Goal: Task Accomplishment & Management: Complete application form

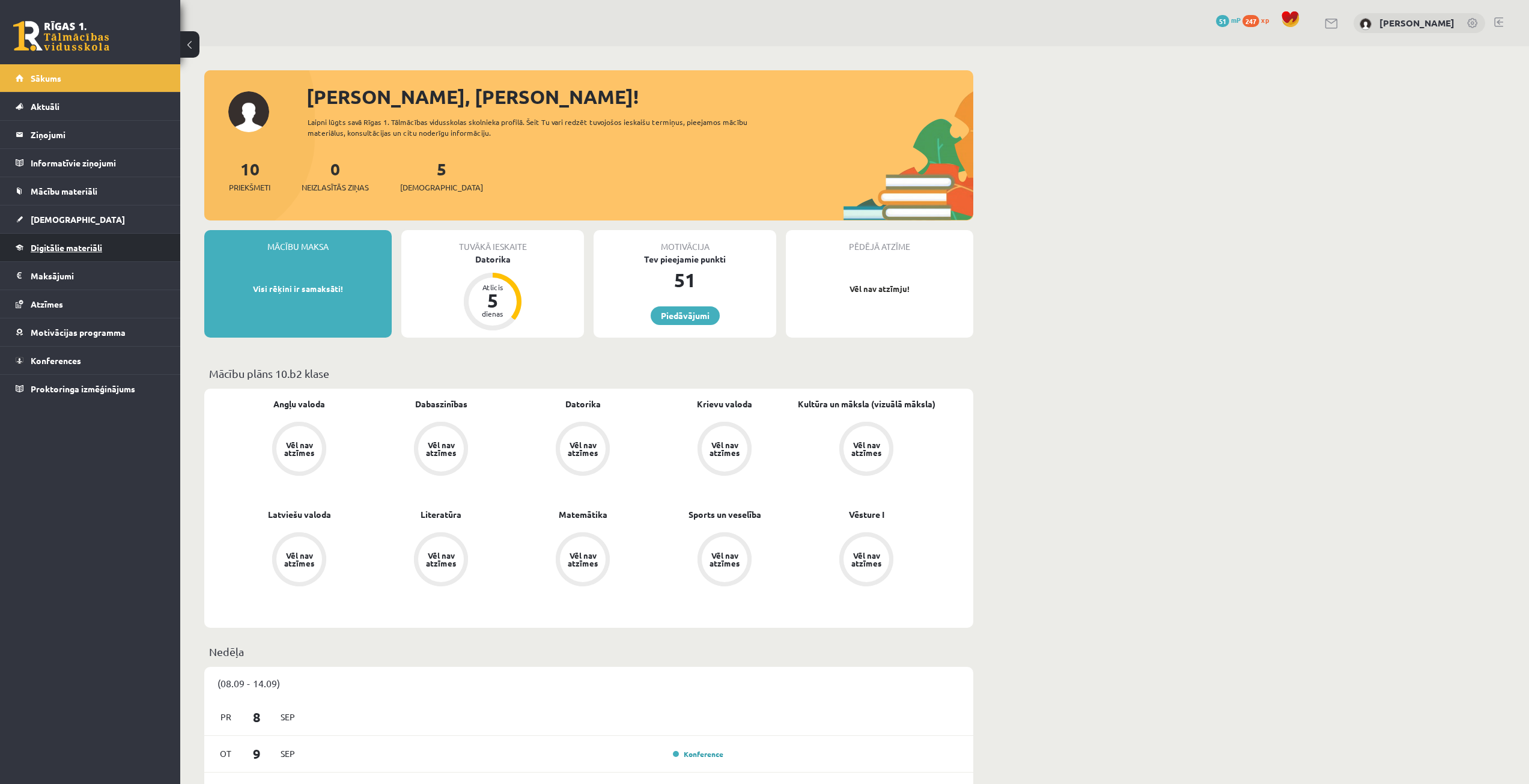
click at [97, 261] on link "Digitālie materiāli" at bounding box center [90, 247] width 150 height 28
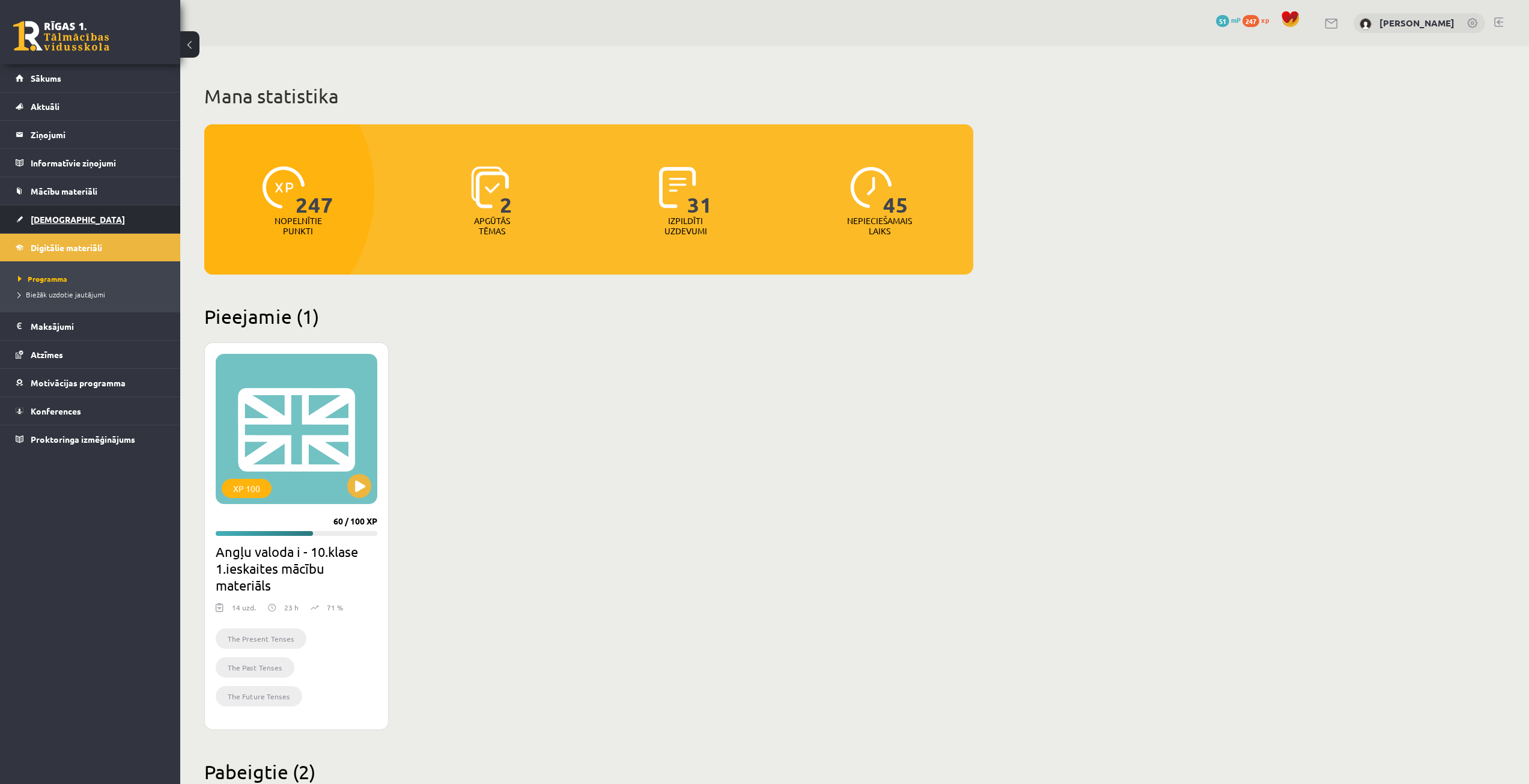
click at [82, 221] on link "[DEMOGRAPHIC_DATA]" at bounding box center [90, 219] width 150 height 28
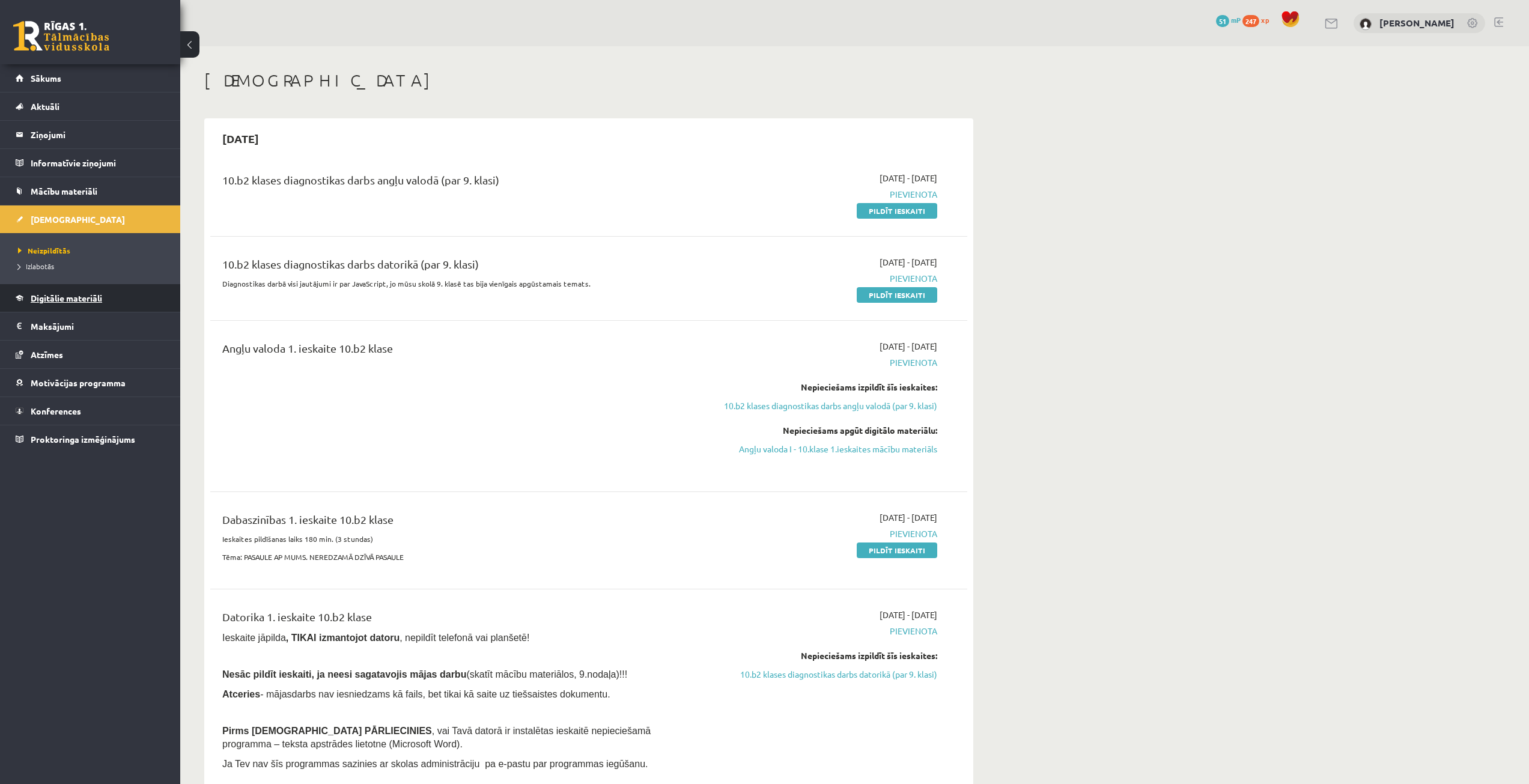
click at [61, 306] on link "Digitālie materiāli" at bounding box center [90, 298] width 150 height 28
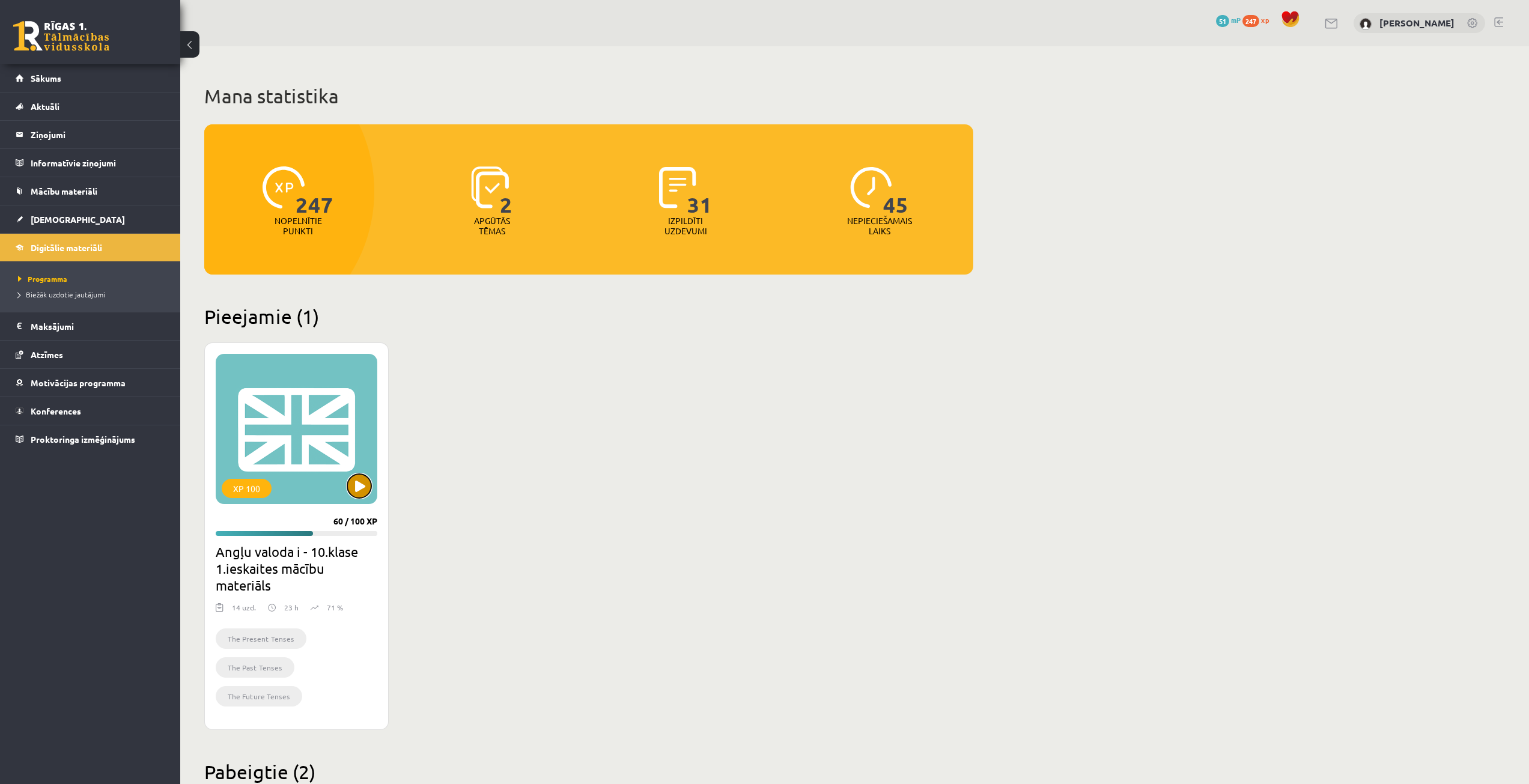
click at [357, 492] on button at bounding box center [359, 486] width 24 height 24
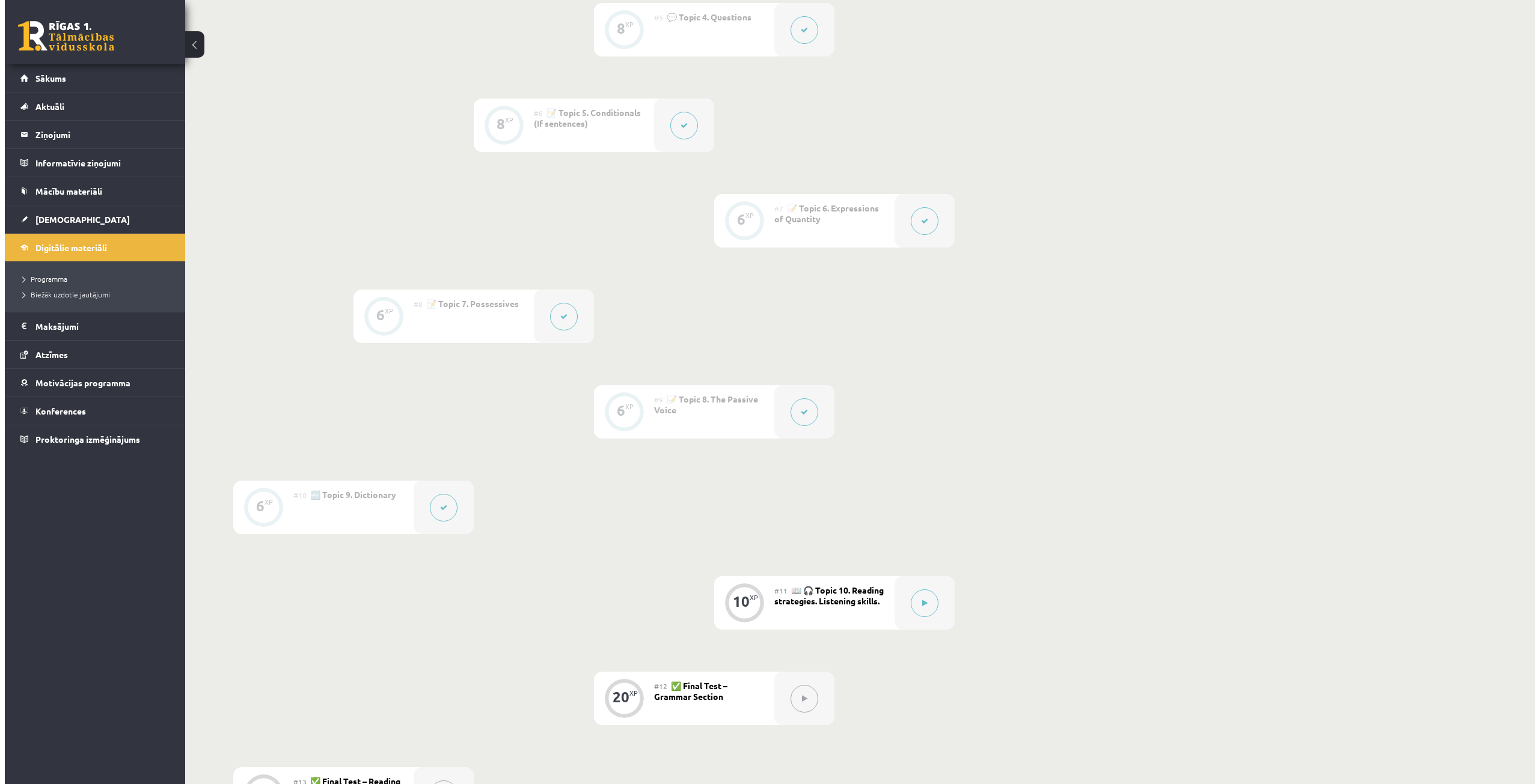
scroll to position [721, 0]
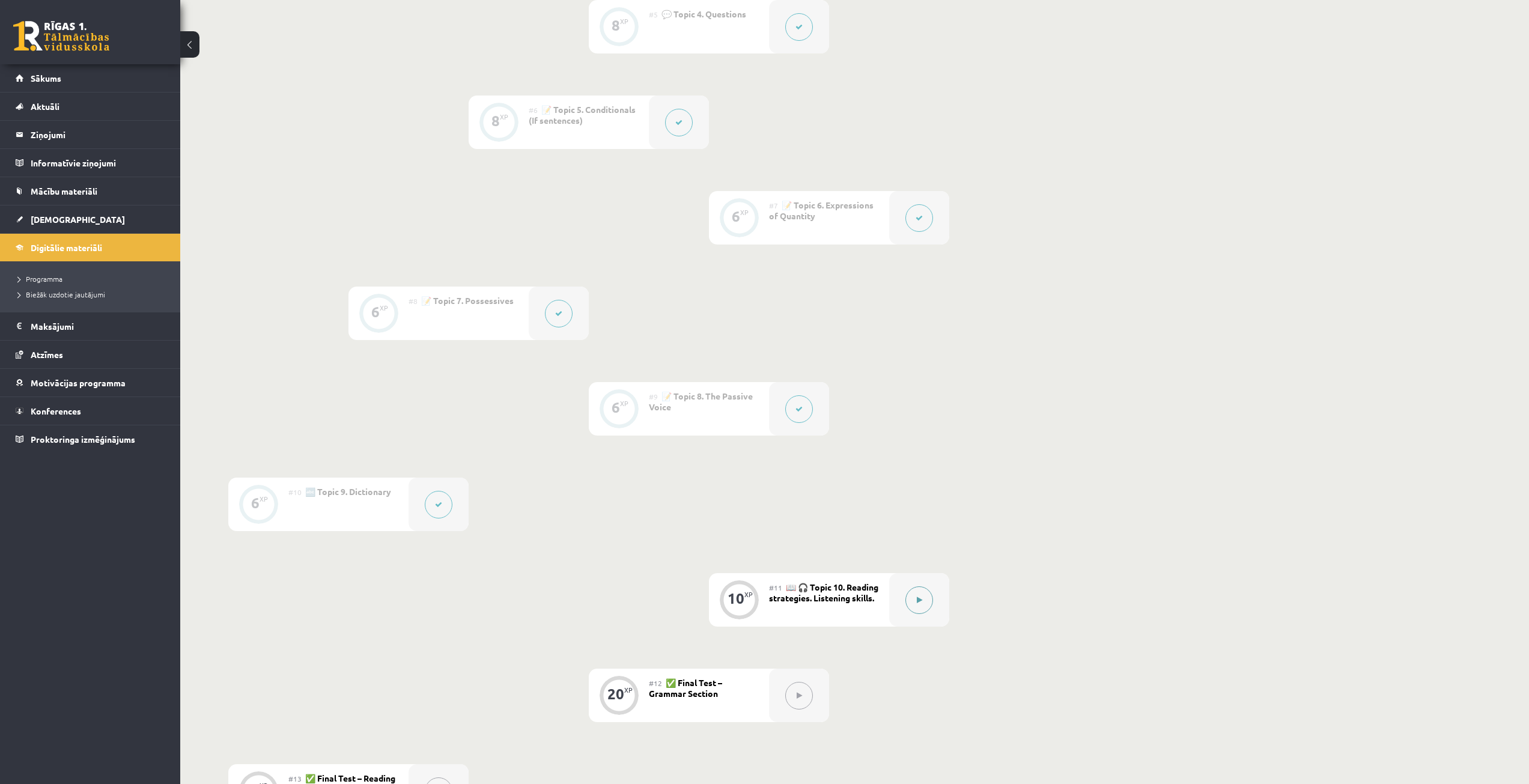
click at [914, 596] on button at bounding box center [919, 600] width 28 height 28
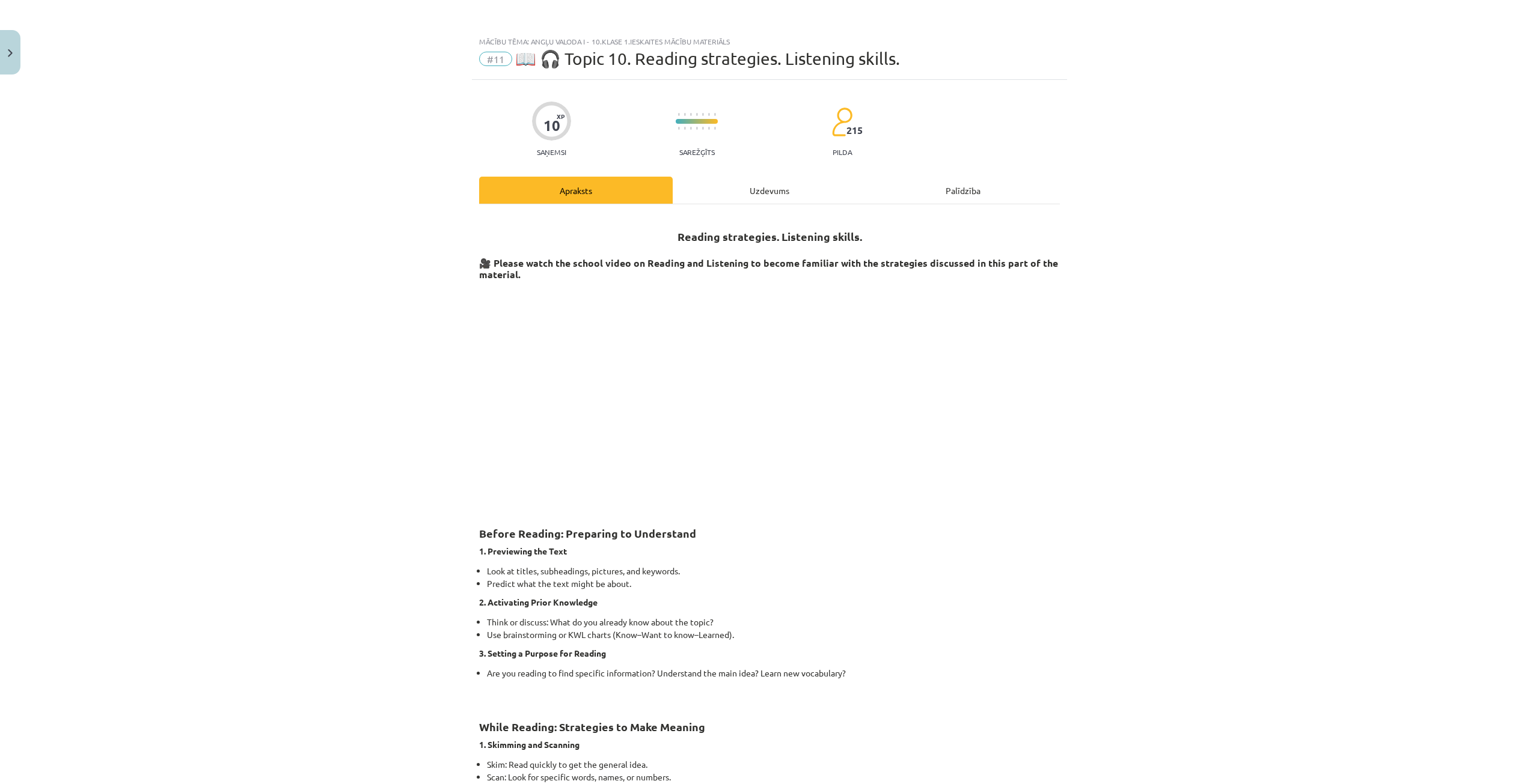
click at [768, 177] on div "Uzdevums" at bounding box center [770, 190] width 193 height 27
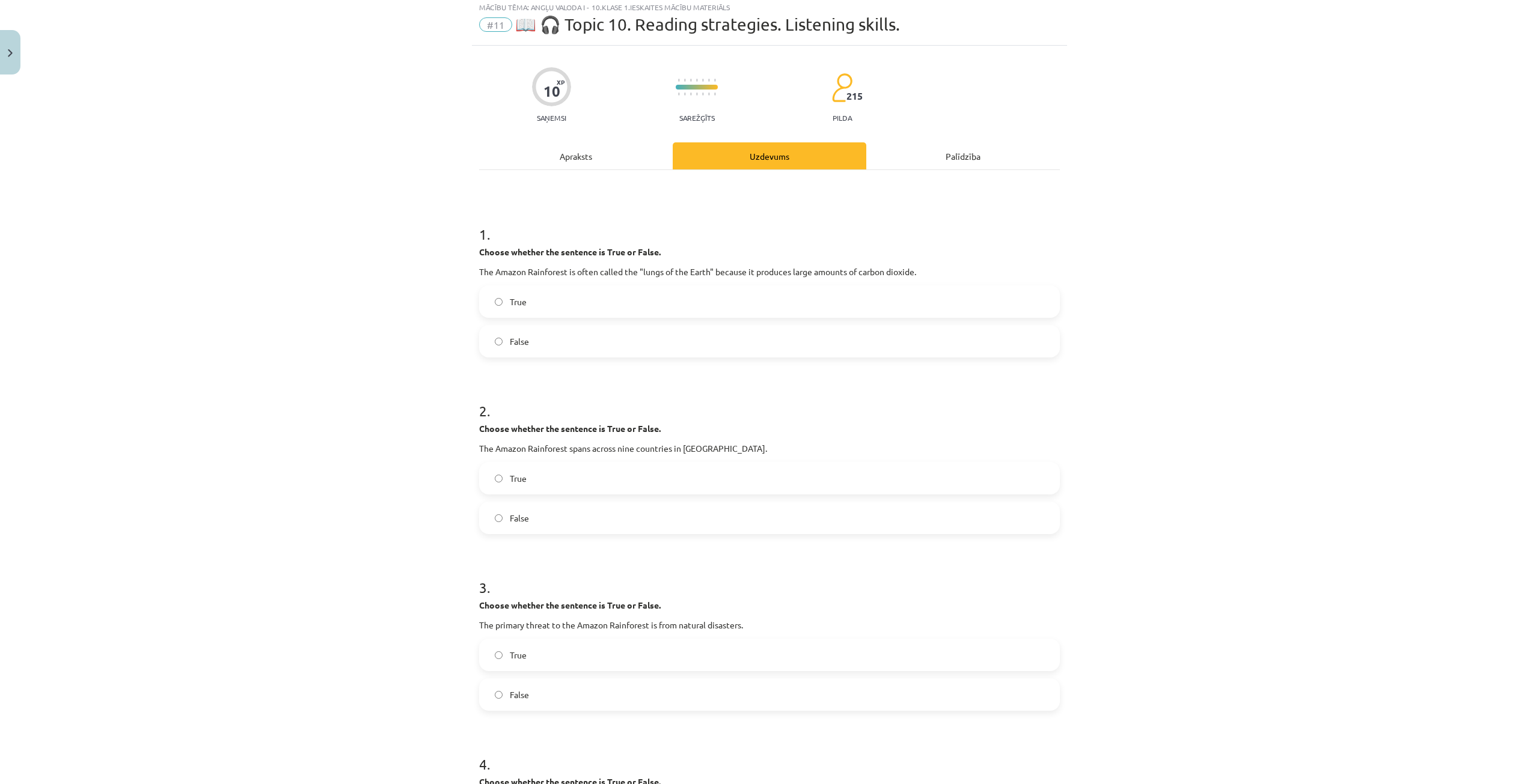
scroll to position [30, 0]
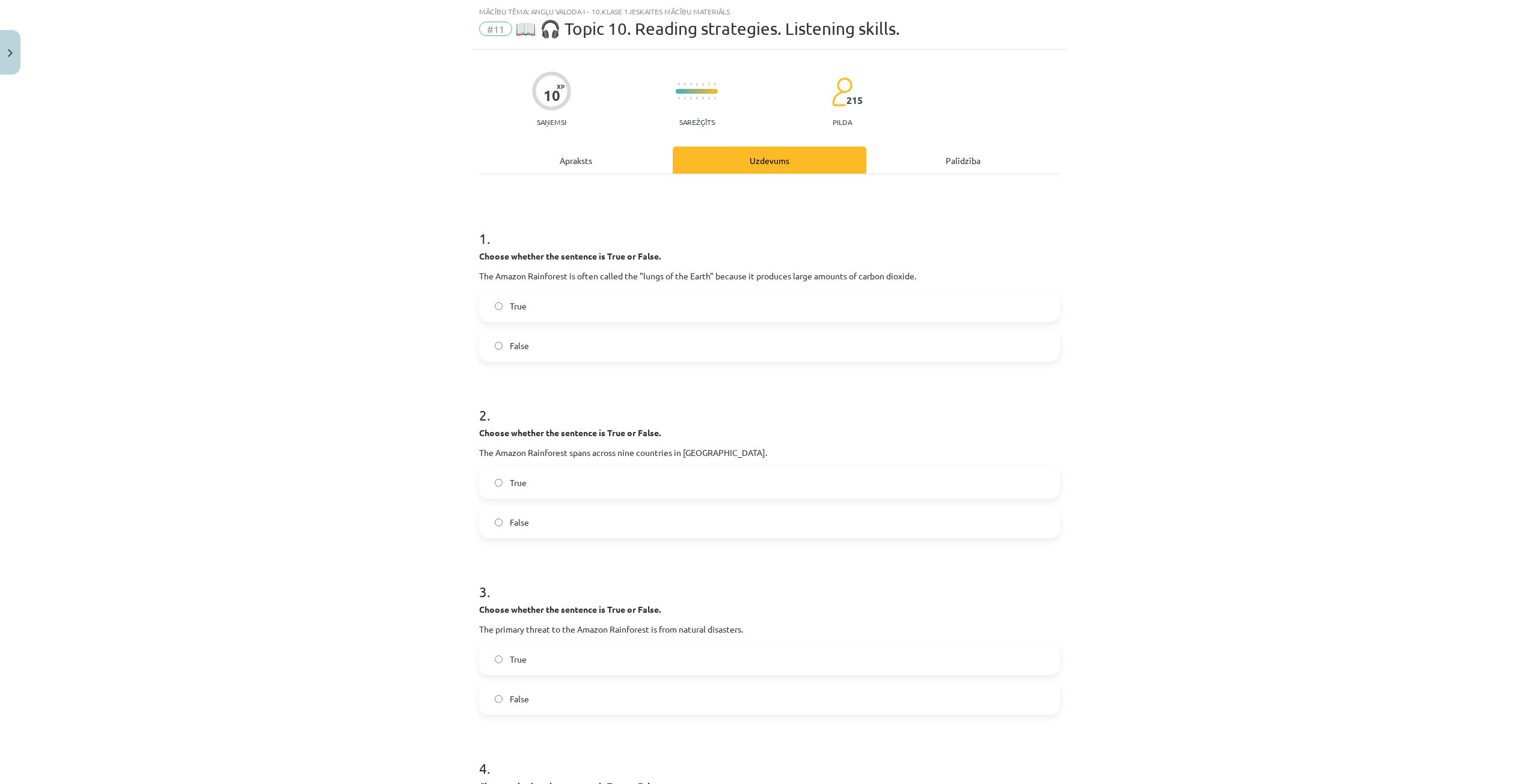
click at [614, 161] on div "Apraksts" at bounding box center [576, 160] width 193 height 27
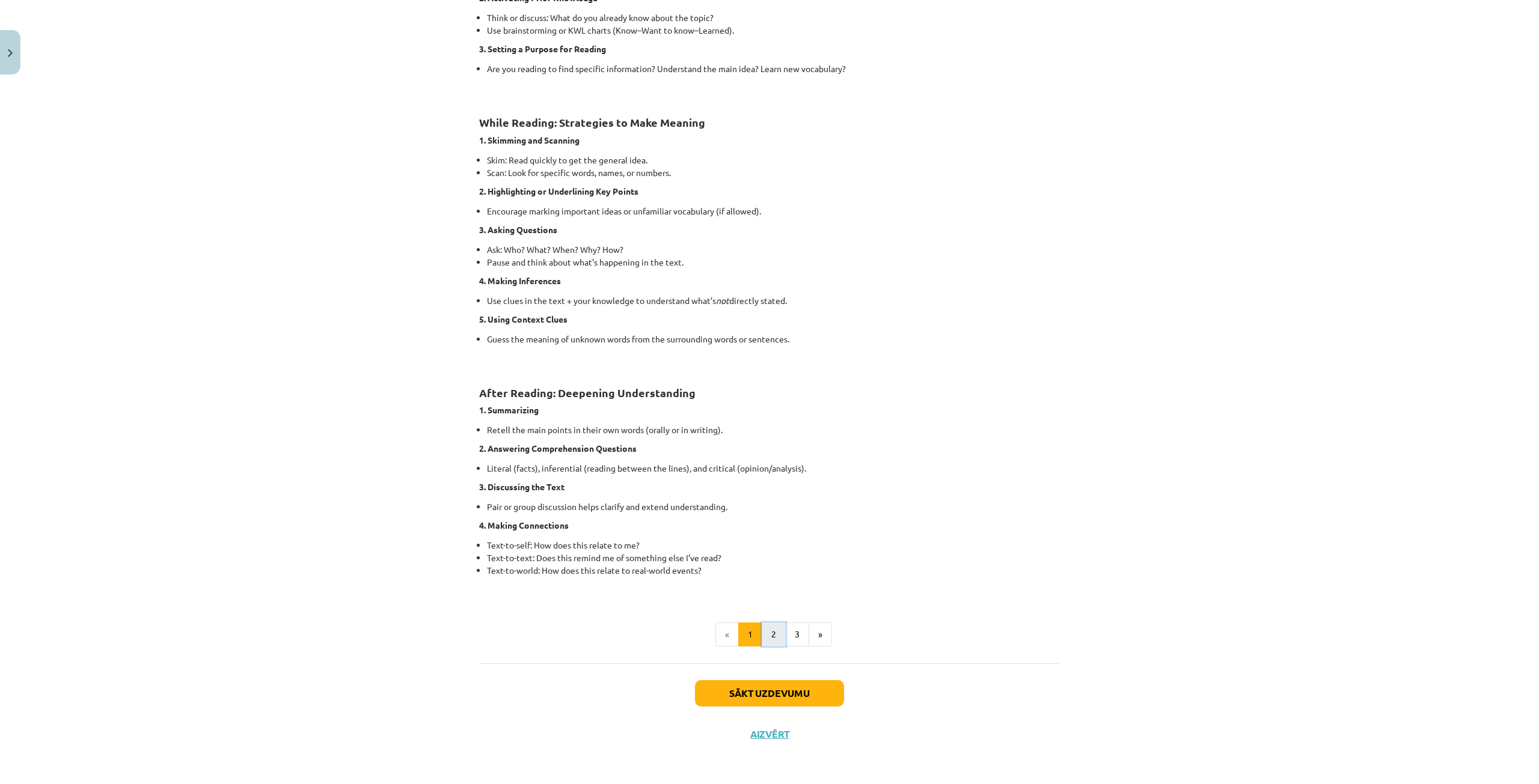
click at [776, 635] on button "2" at bounding box center [774, 635] width 24 height 24
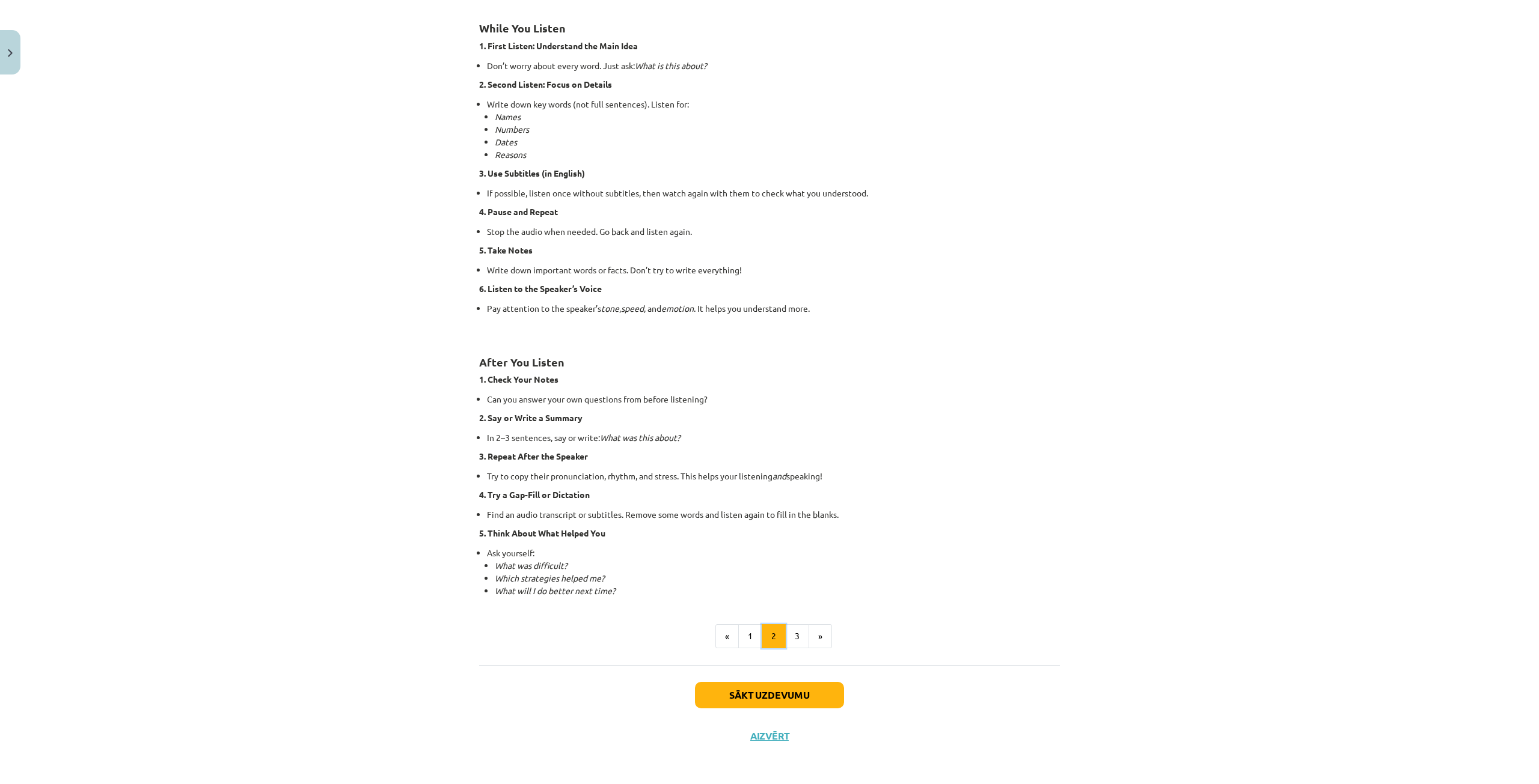
scroll to position [509, 0]
click at [790, 637] on button "3" at bounding box center [797, 634] width 24 height 24
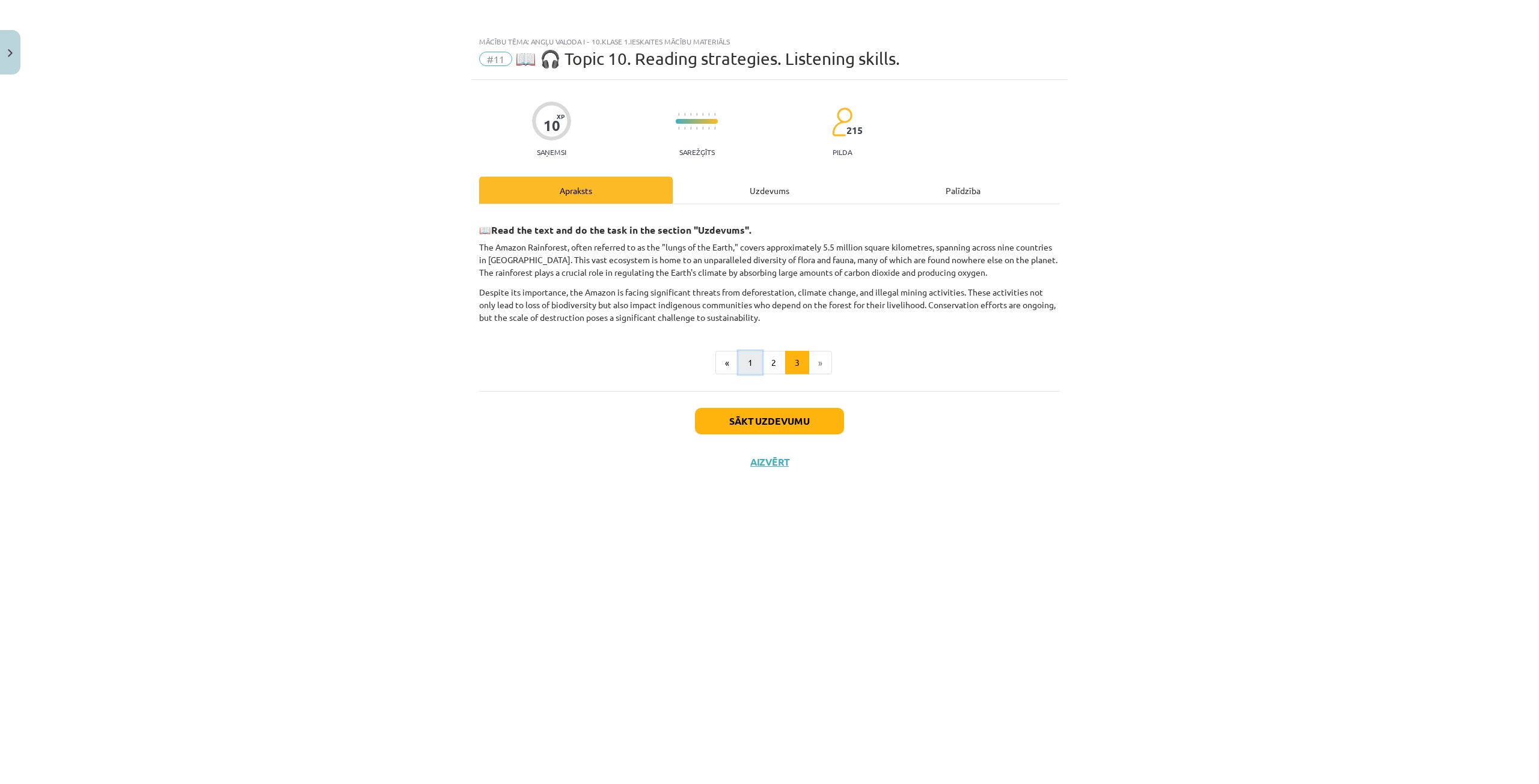
click at [747, 364] on button "1" at bounding box center [751, 363] width 24 height 24
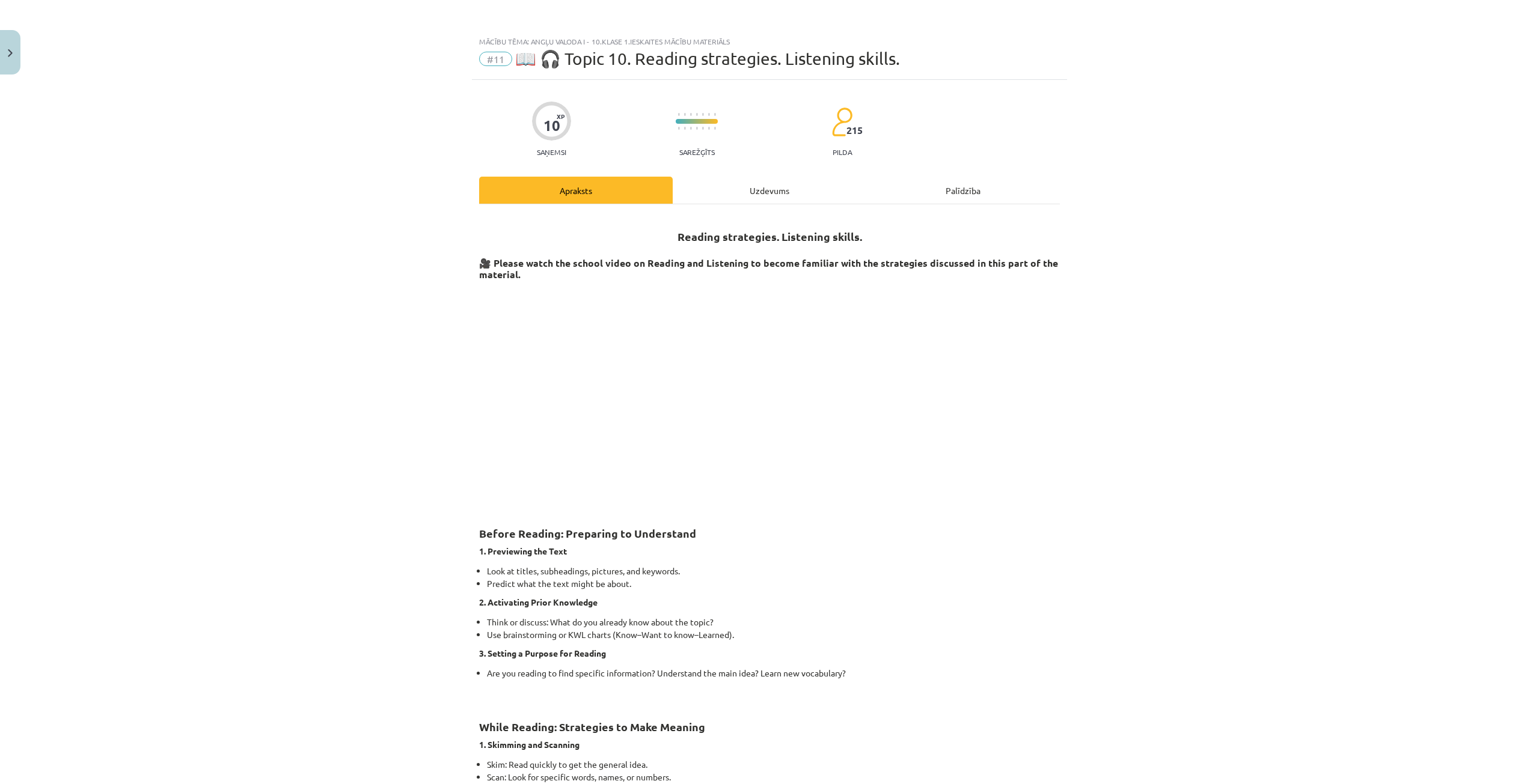
click at [763, 195] on div "Uzdevums" at bounding box center [770, 190] width 193 height 27
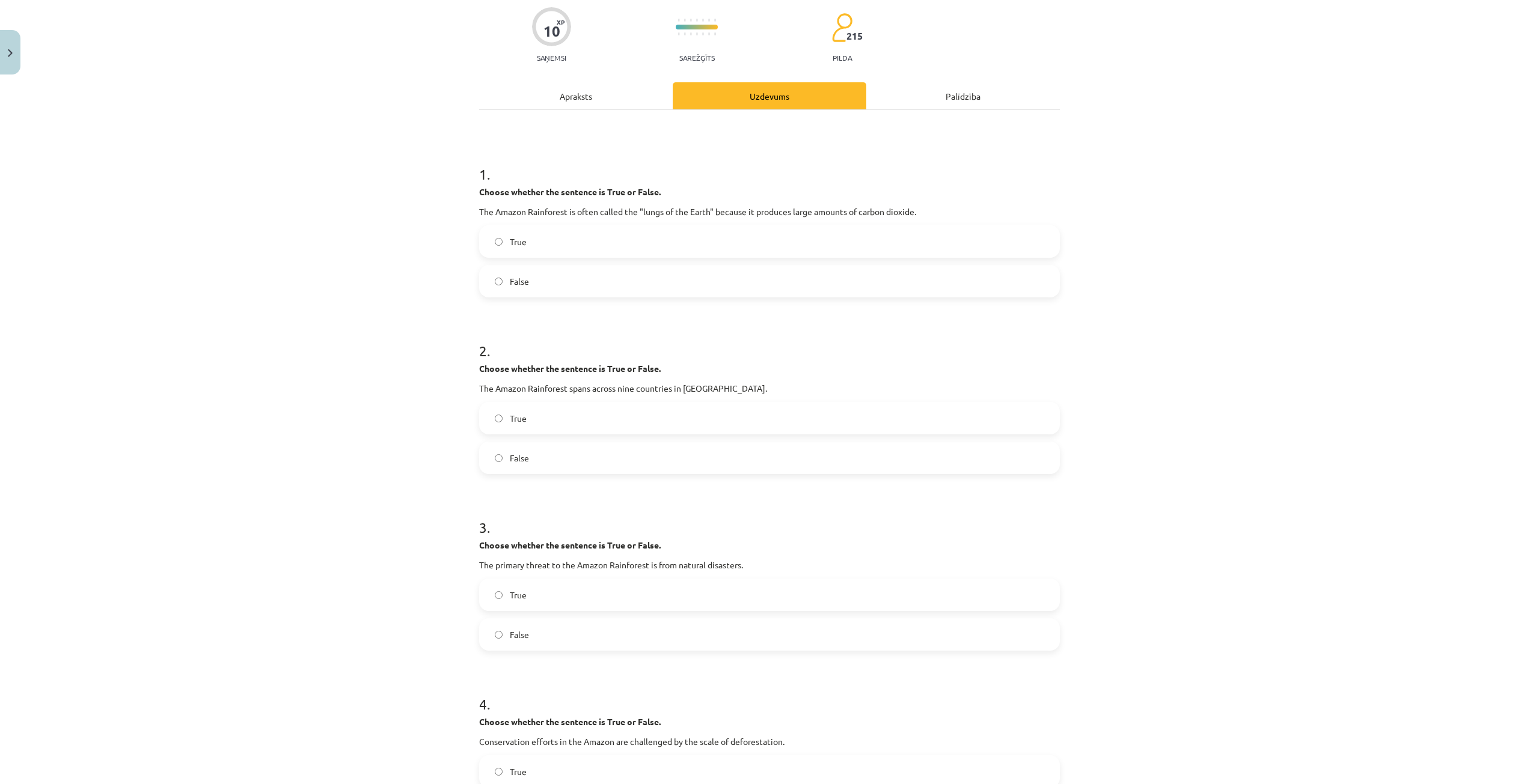
scroll to position [90, 0]
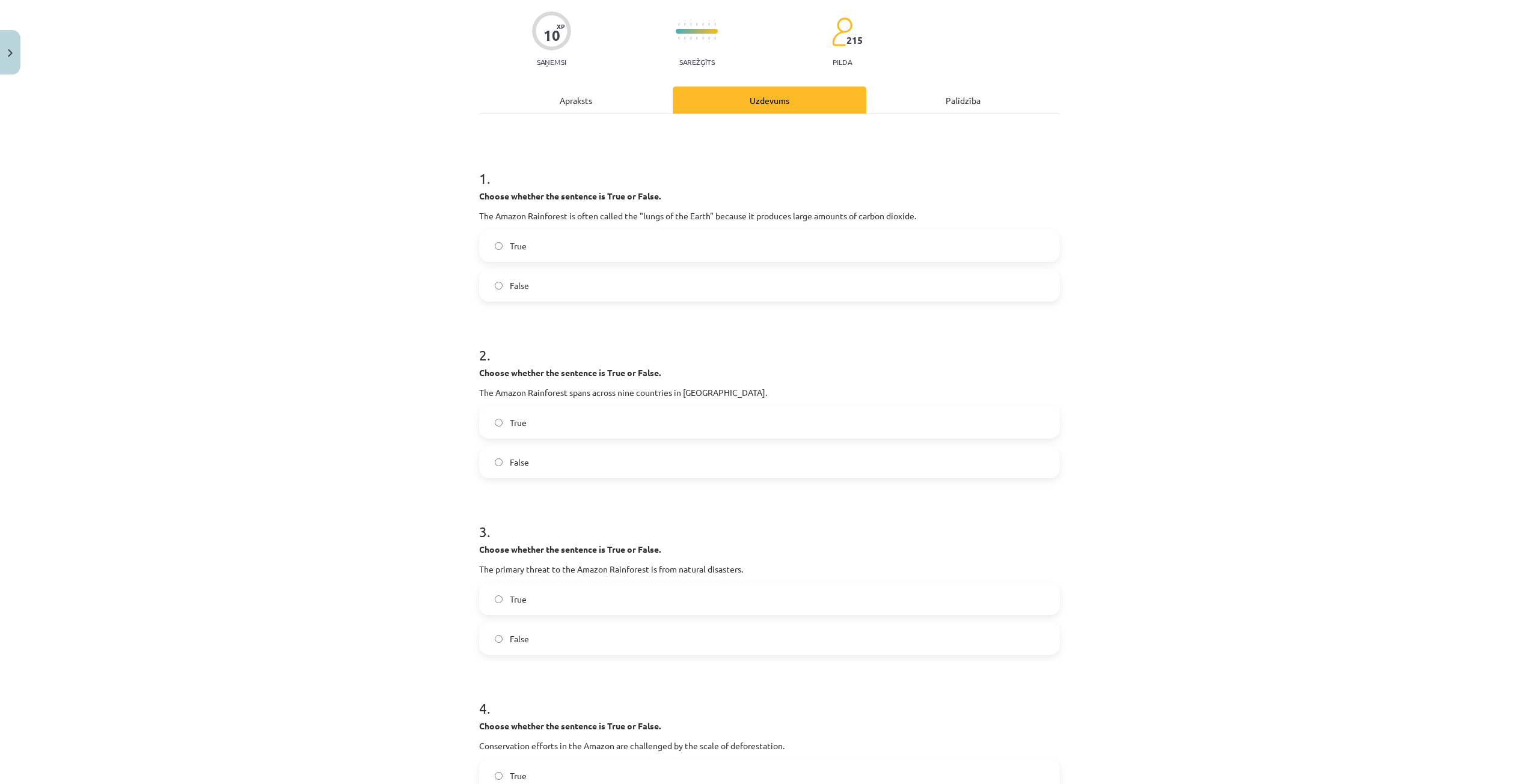
drag, startPoint x: 607, startPoint y: 96, endPoint x: 617, endPoint y: 110, distance: 17.2
click at [608, 97] on div "Apraksts" at bounding box center [576, 100] width 193 height 27
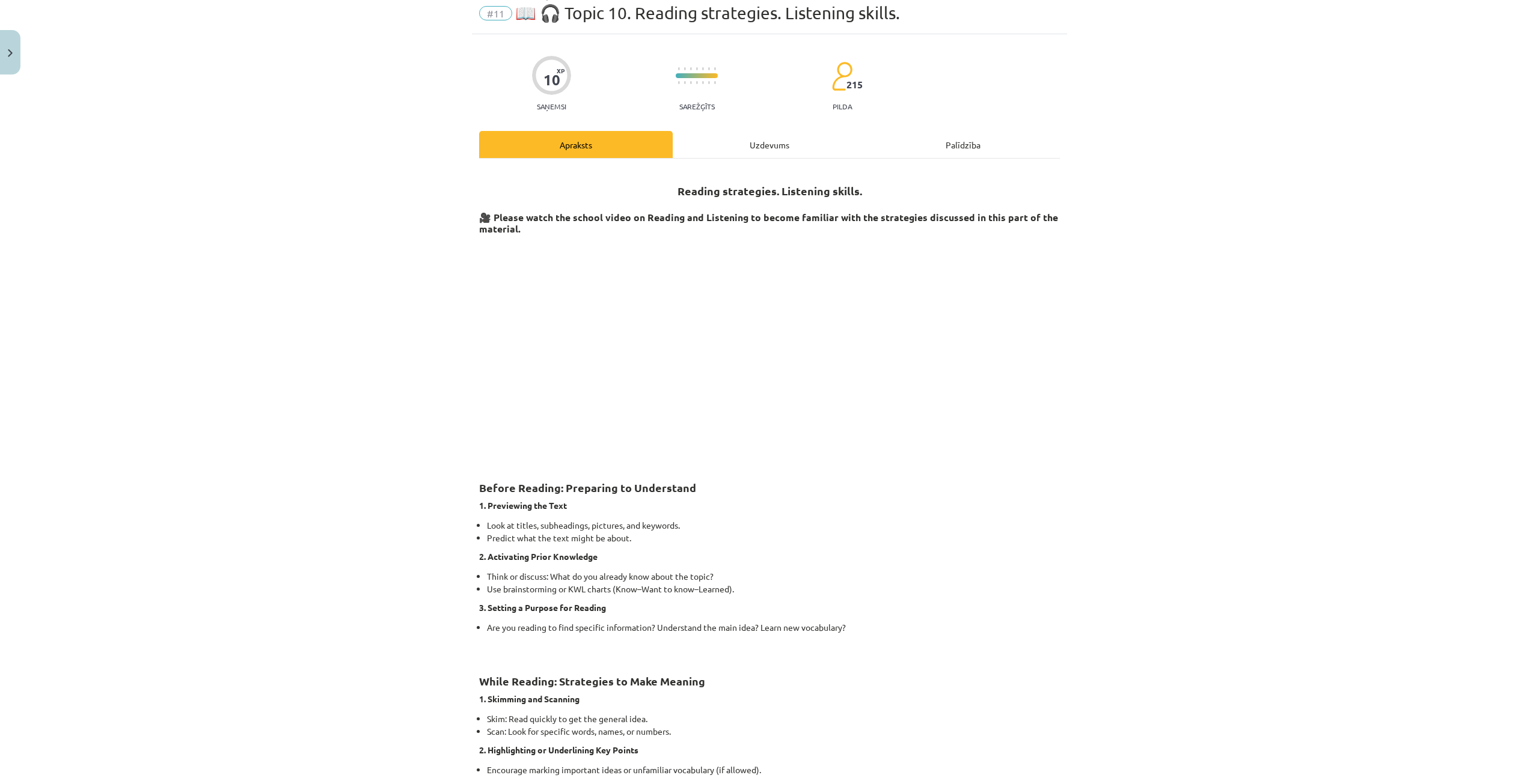
scroll to position [30, 0]
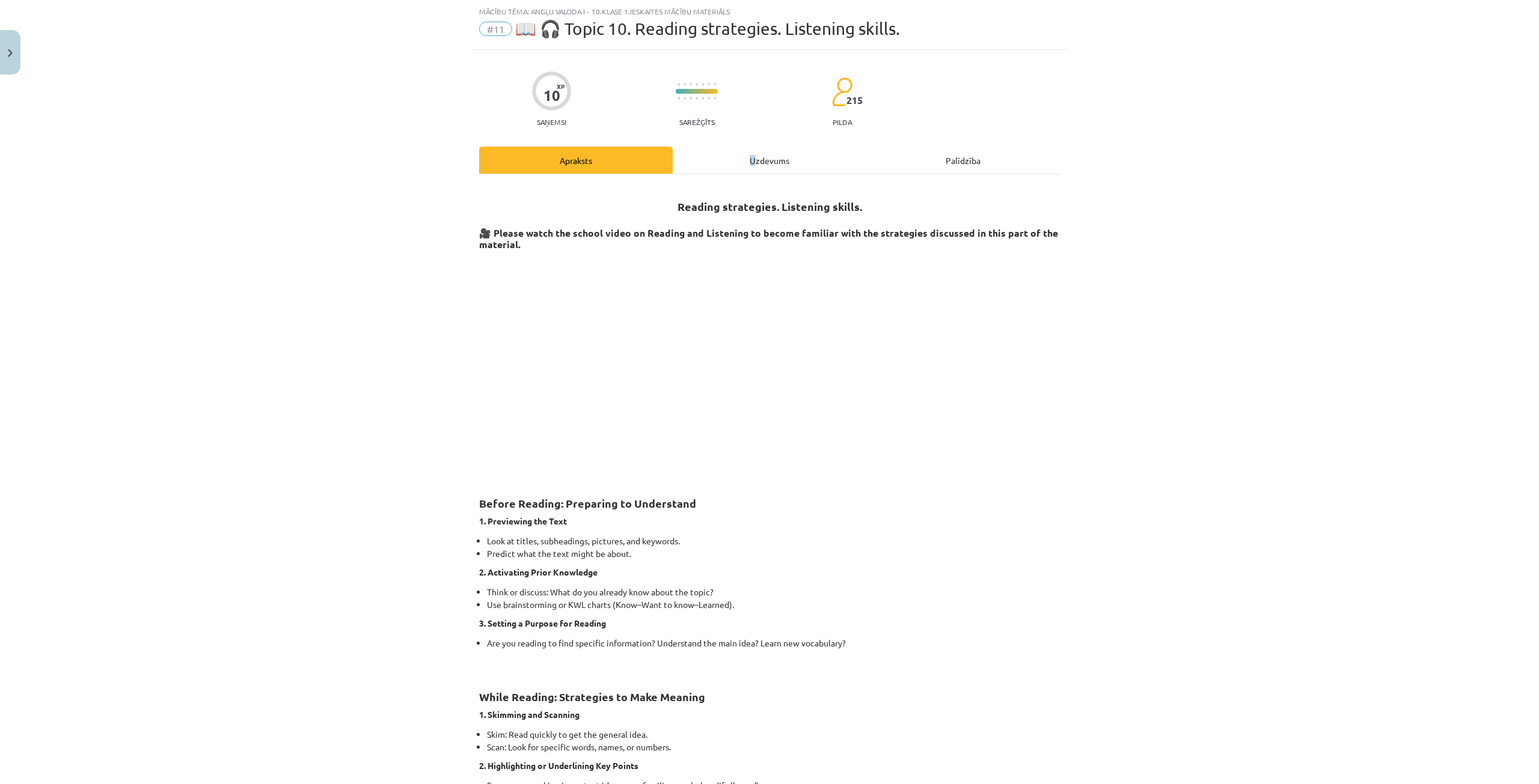
drag, startPoint x: 749, startPoint y: 147, endPoint x: 747, endPoint y: 159, distance: 12.2
click at [748, 150] on div "Uzdevums" at bounding box center [770, 160] width 193 height 27
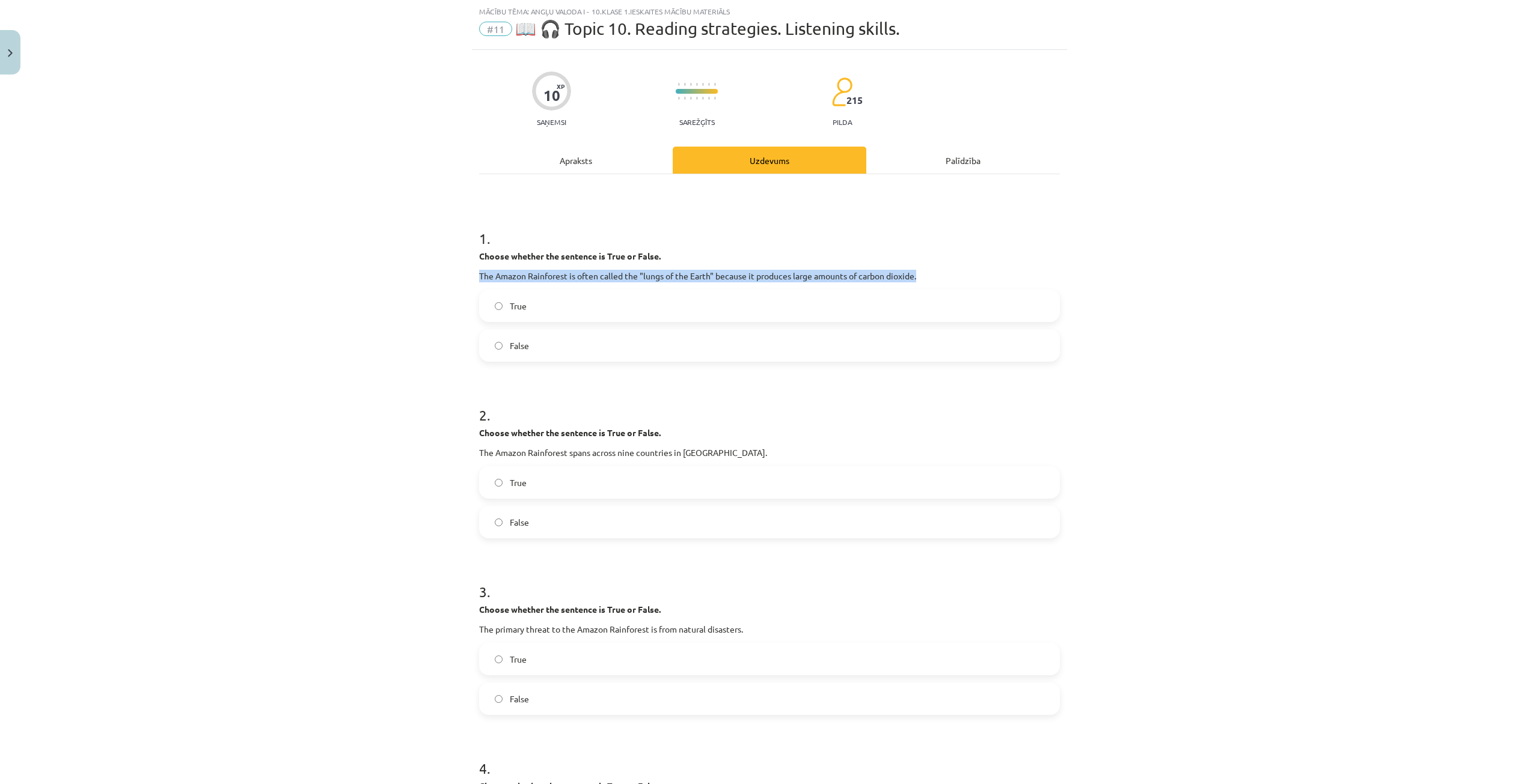
drag, startPoint x: 456, startPoint y: 269, endPoint x: 1001, endPoint y: 269, distance: 545.0
click at [1001, 269] on div "Mācību tēma: Angļu valoda i - 10.klase 1.ieskaites mācību materiāls #11 📖 🎧 Top…" at bounding box center [770, 392] width 1539 height 784
copy p "The Amazon Rainforest is often called the "lungs of the Earth" because it produ…"
click at [453, 258] on div "Mācību tēma: Angļu valoda i - 10.klase 1.ieskaites mācību materiāls #11 📖 🎧 Top…" at bounding box center [770, 392] width 1539 height 784
drag, startPoint x: 453, startPoint y: 258, endPoint x: 545, endPoint y: 357, distance: 135.1
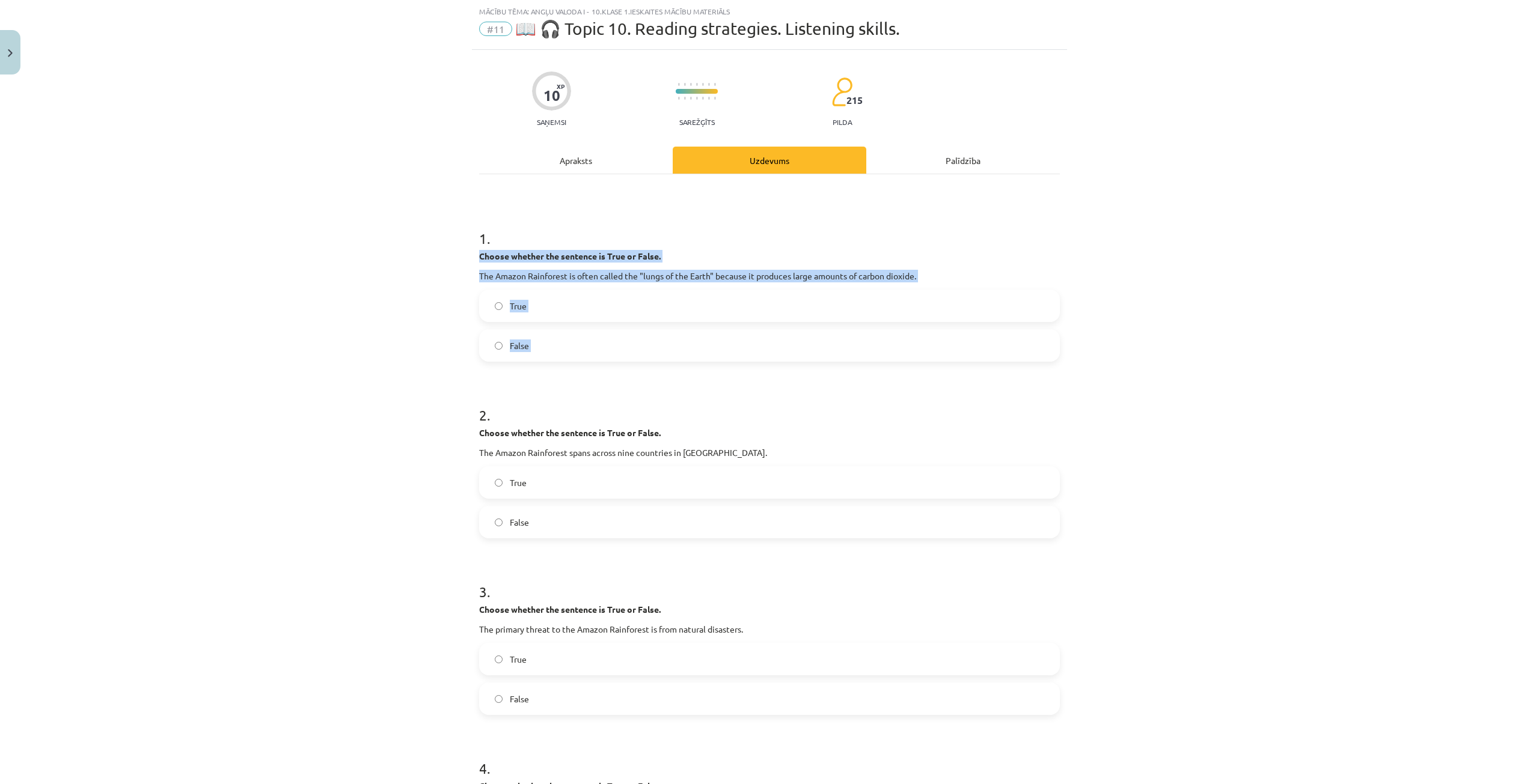
click at [545, 357] on div "Mācību tēma: Angļu valoda i - 10.klase 1.ieskaites mācību materiāls #11 📖 🎧 Top…" at bounding box center [770, 392] width 1539 height 784
copy div "Choose whether the sentence is True or False. The Amazon Rainforest is often ca…"
click at [365, 290] on div "Mācību tēma: Angļu valoda i - 10.klase 1.ieskaites mācību materiāls #11 📖 🎧 Top…" at bounding box center [770, 392] width 1539 height 784
click at [501, 346] on label "False" at bounding box center [770, 345] width 578 height 30
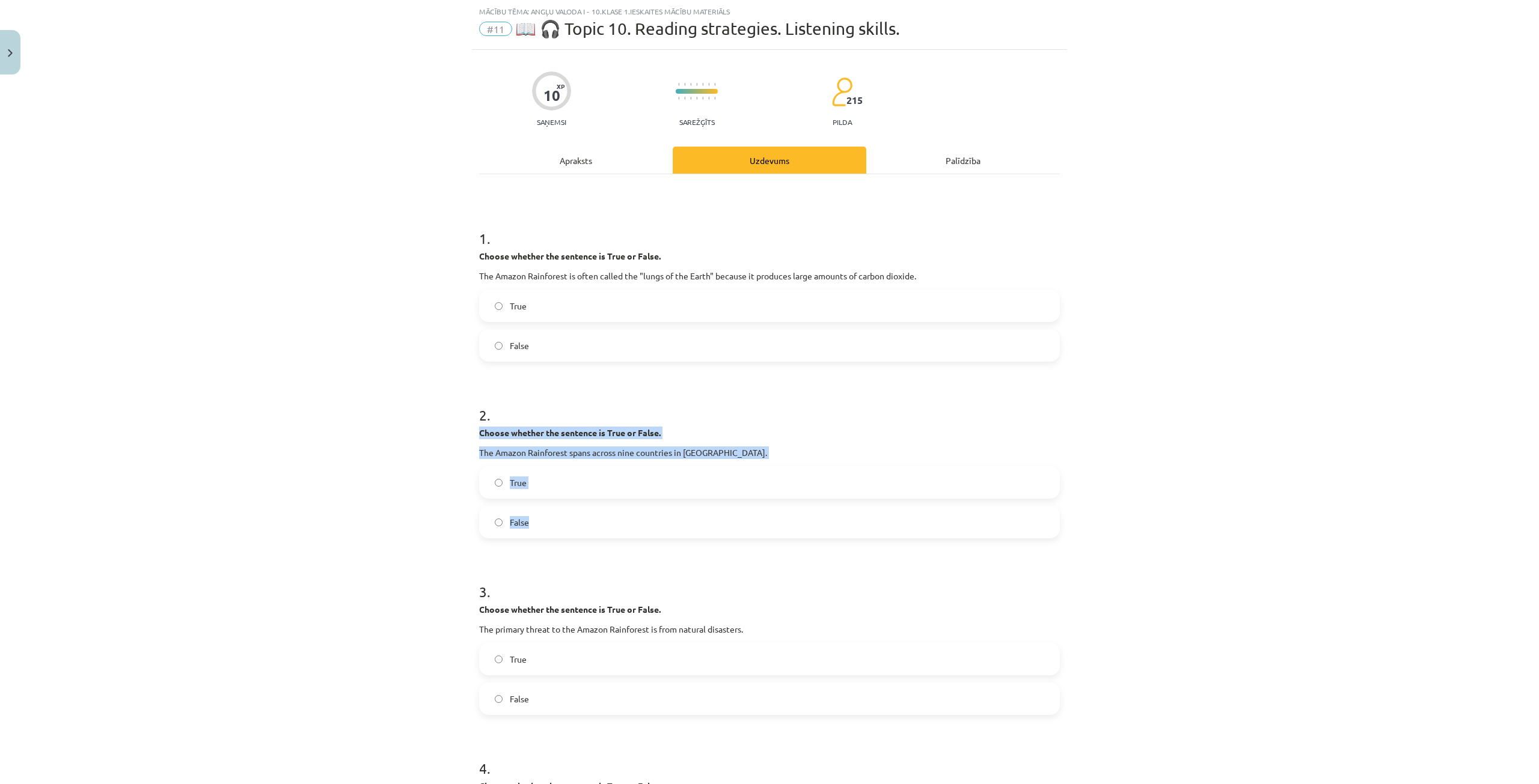
drag, startPoint x: 467, startPoint y: 433, endPoint x: 559, endPoint y: 529, distance: 133.0
click at [559, 529] on div "Mācību tēma: Angļu valoda i - 10.klase 1.ieskaites mācību materiāls #11 📖 🎧 Top…" at bounding box center [770, 392] width 1539 height 784
copy div "Choose whether the sentence is True or False. The Amazon Rainforest spans acros…"
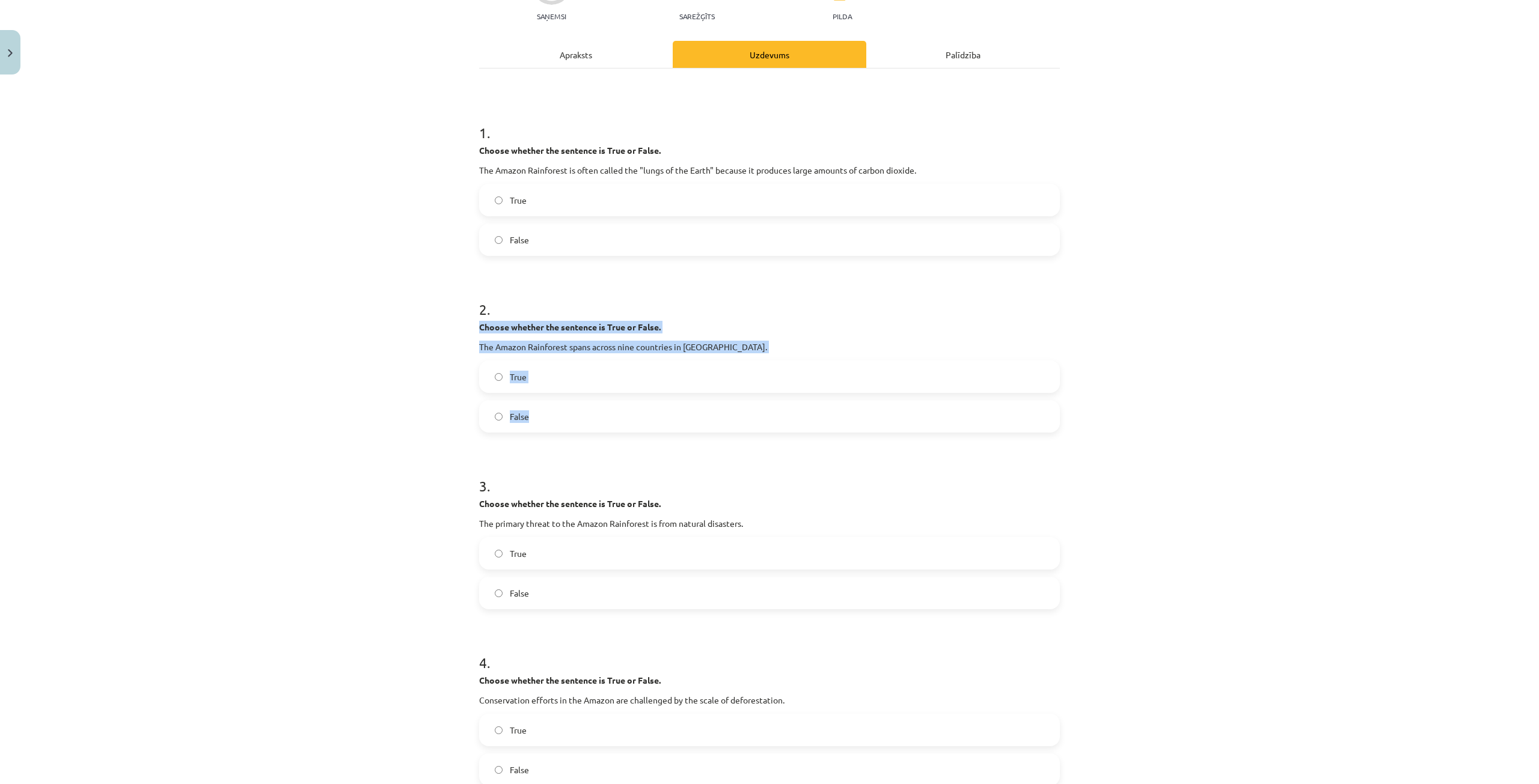
scroll to position [150, 0]
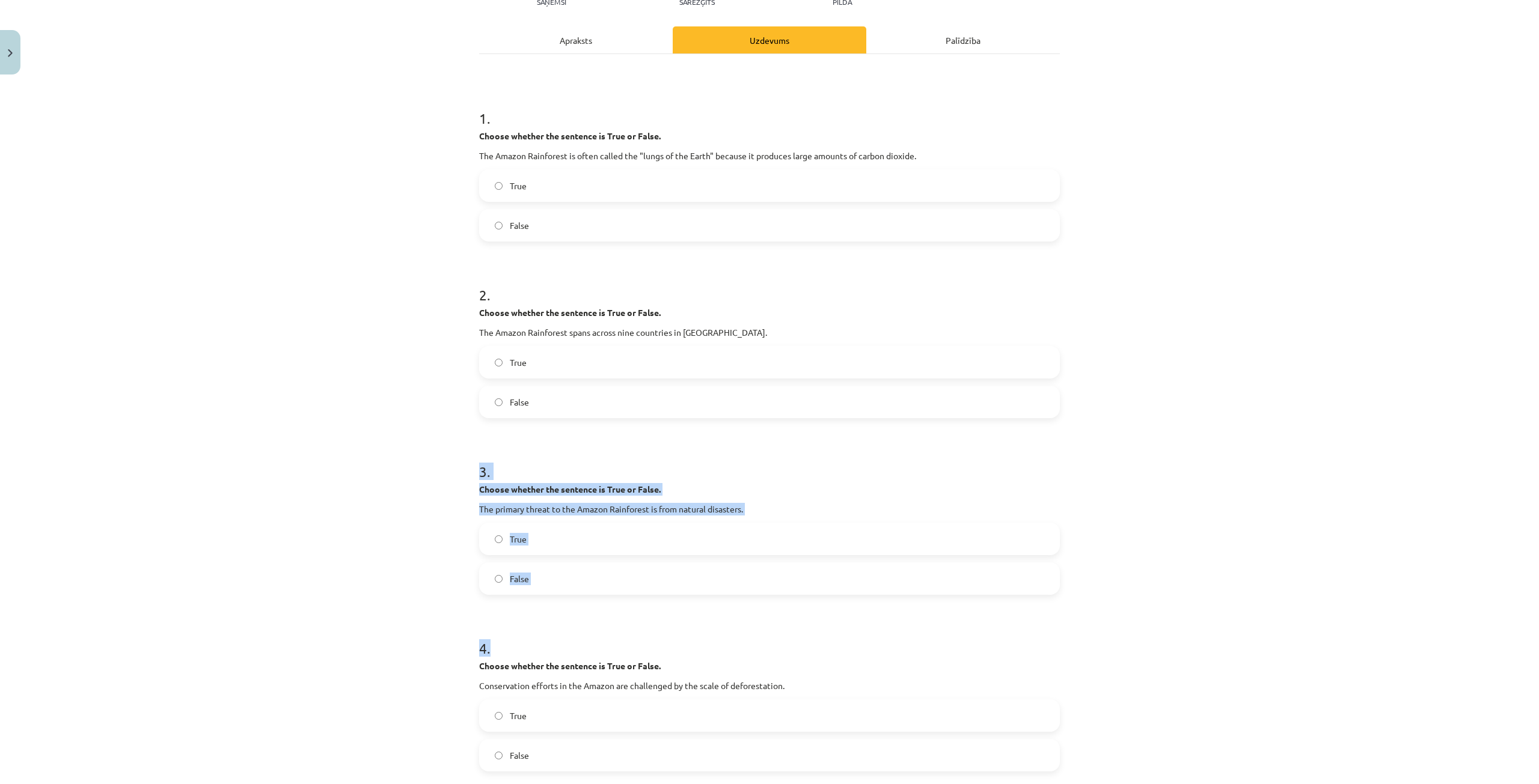
drag, startPoint x: 457, startPoint y: 461, endPoint x: 576, endPoint y: 604, distance: 186.0
click at [576, 604] on div "Mācību tēma: Angļu valoda i - 10.klase 1.ieskaites mācību materiāls #11 📖 🎧 Top…" at bounding box center [770, 392] width 1539 height 784
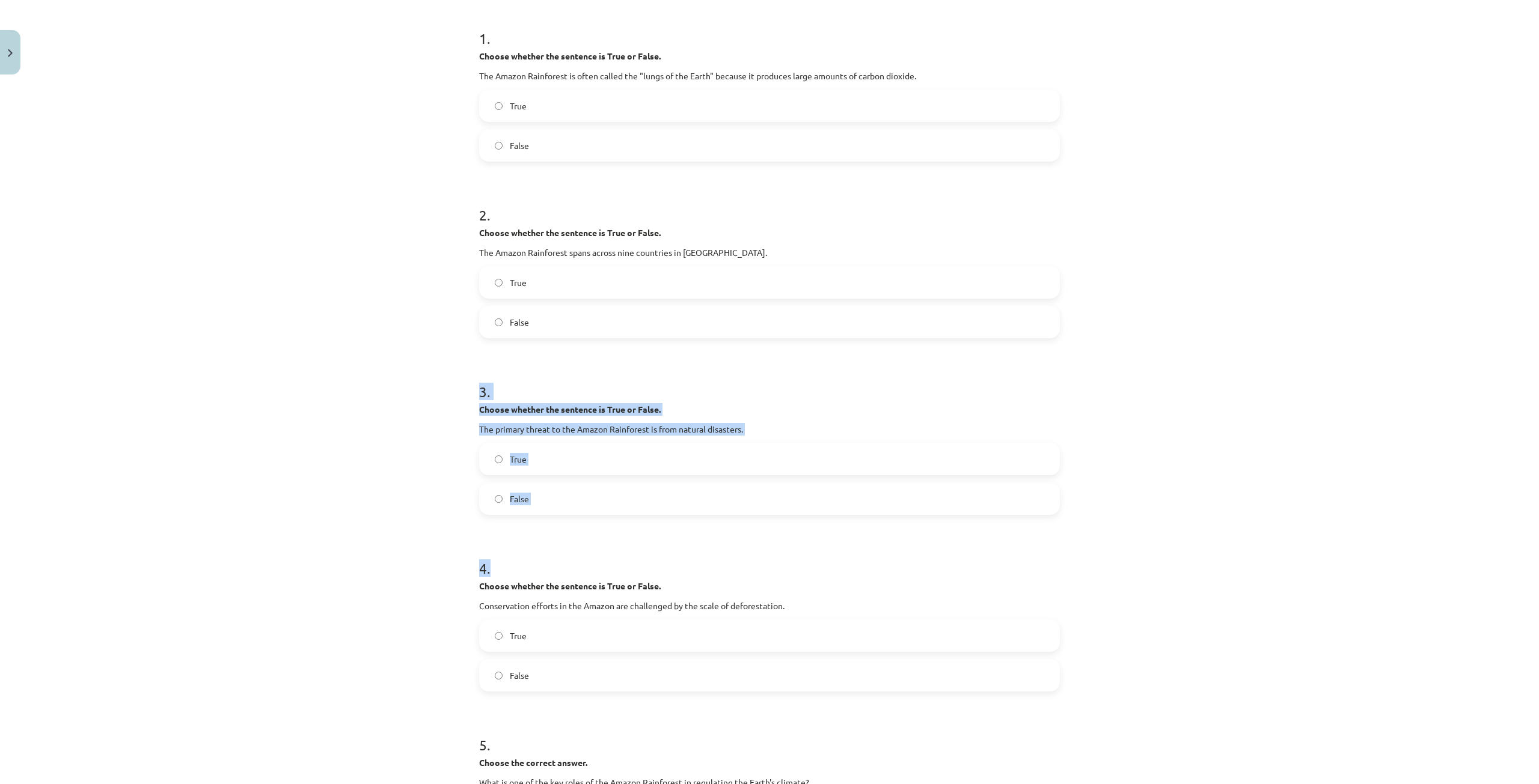
click at [578, 604] on form "1 . Choose whether the sentence is True or False. The Amazon Rainforest is ofte…" at bounding box center [769, 734] width 580 height 1451
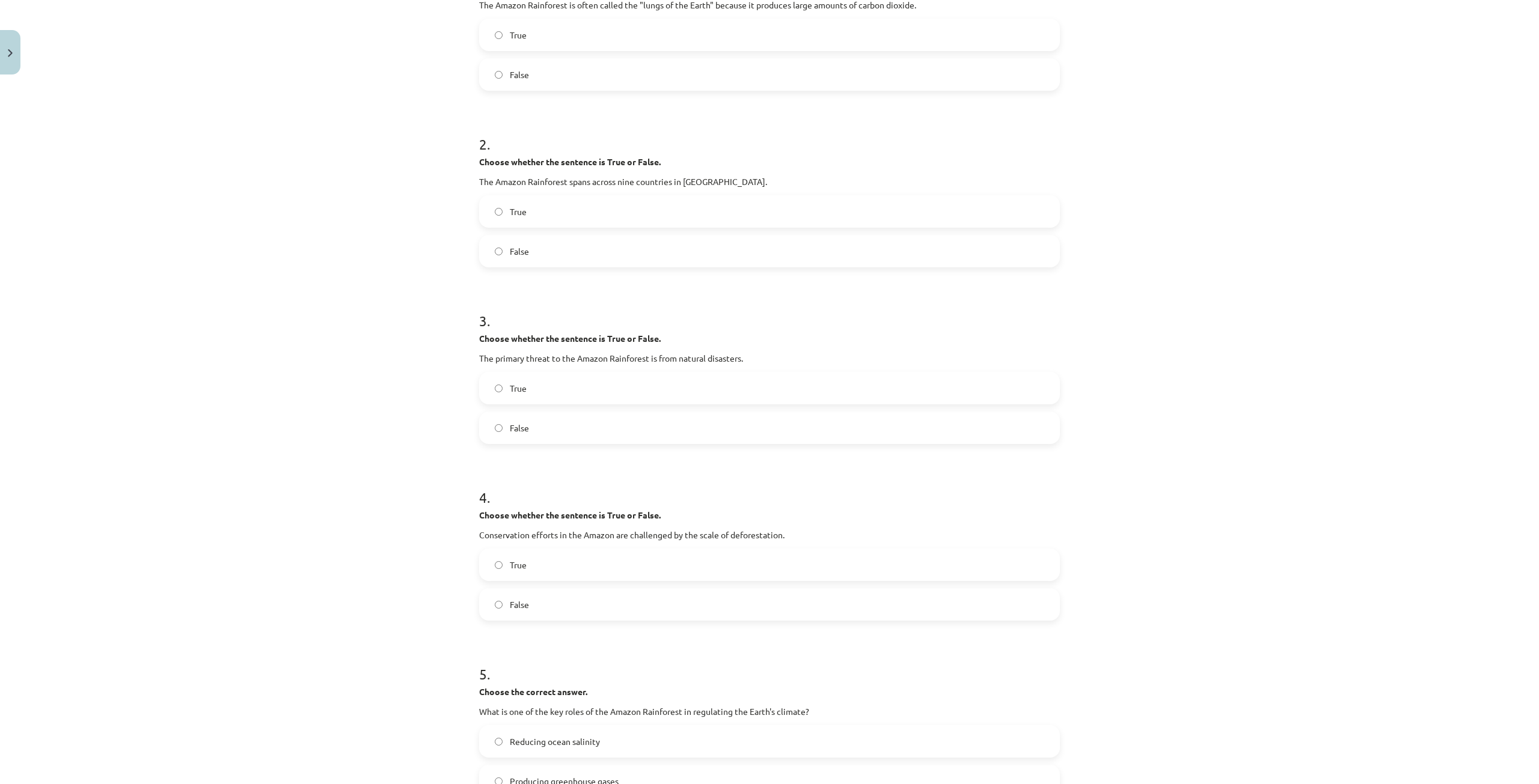
scroll to position [330, 0]
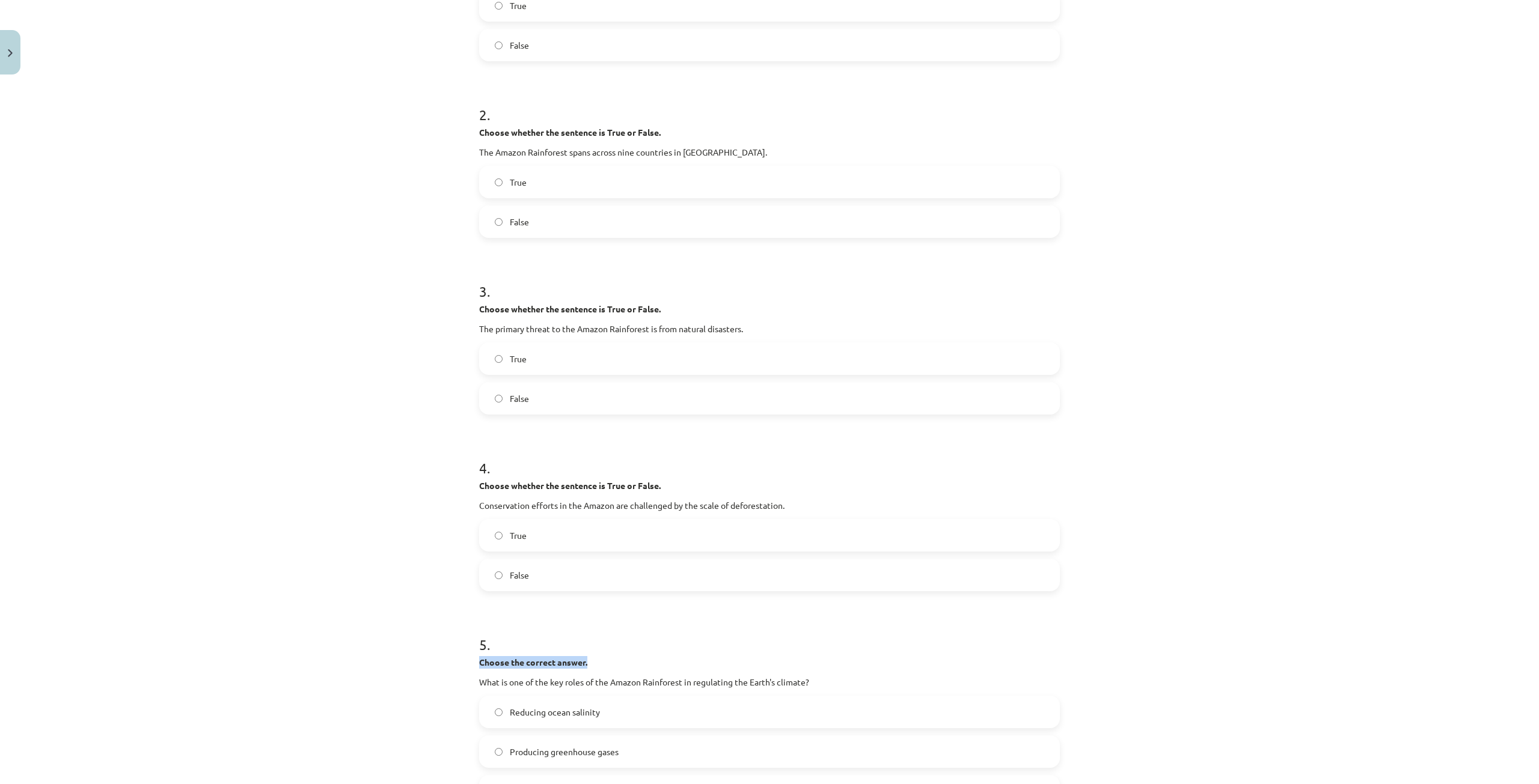
drag, startPoint x: 595, startPoint y: 604, endPoint x: 730, endPoint y: 652, distance: 143.3
click at [745, 662] on form "1 . Choose whether the sentence is True or False. The Amazon Rainforest is ofte…" at bounding box center [769, 634] width 580 height 1451
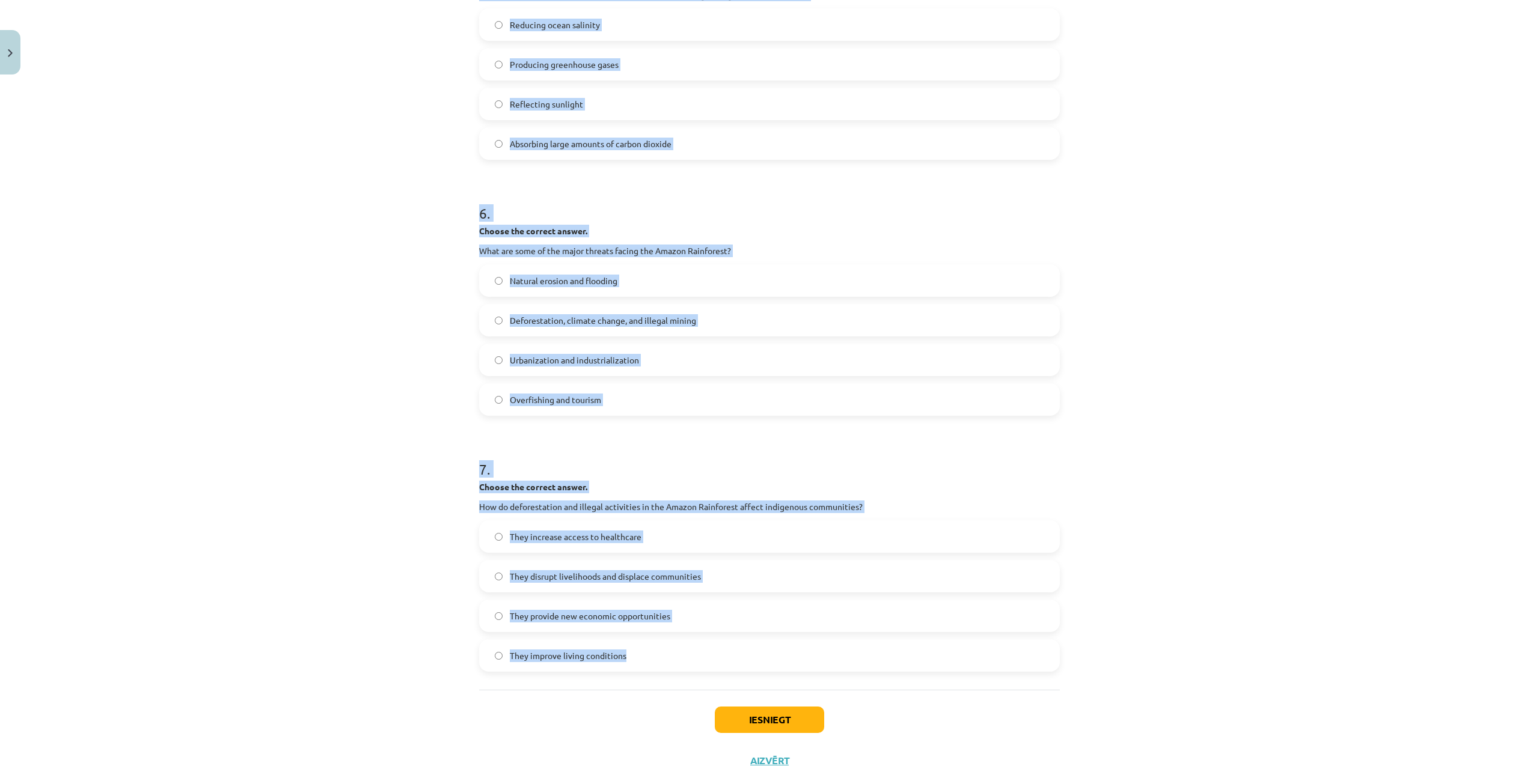
scroll to position [1045, 0]
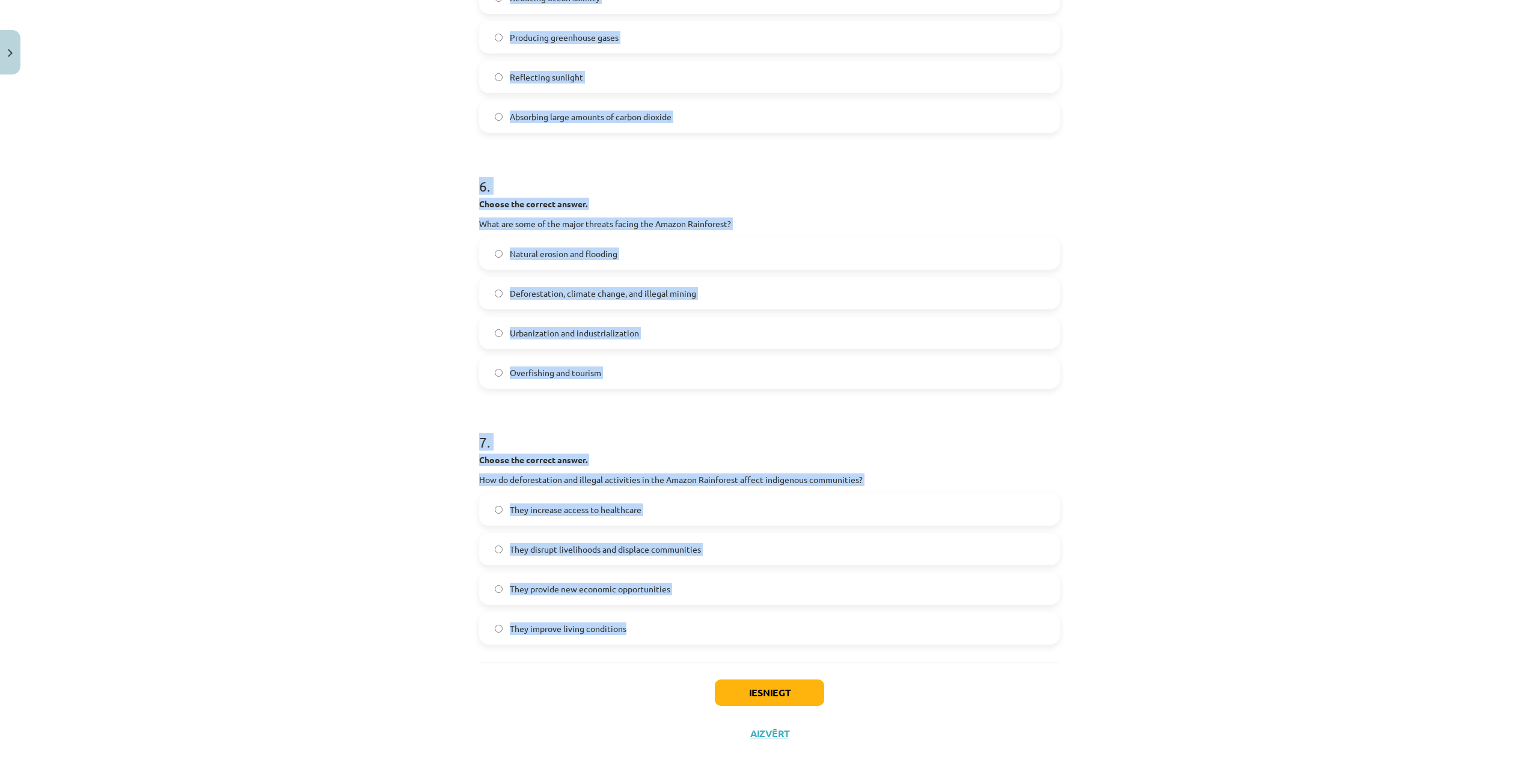
drag, startPoint x: 429, startPoint y: 285, endPoint x: 901, endPoint y: 656, distance: 600.4
click at [901, 656] on div "Mācību tēma: Angļu valoda i - 10.klase 1.ieskaites mācību materiāls #11 📖 🎧 Top…" at bounding box center [770, 392] width 1539 height 784
copy form "3 . Choose whether the sentence is True or False. The primary threat to the Ama…"
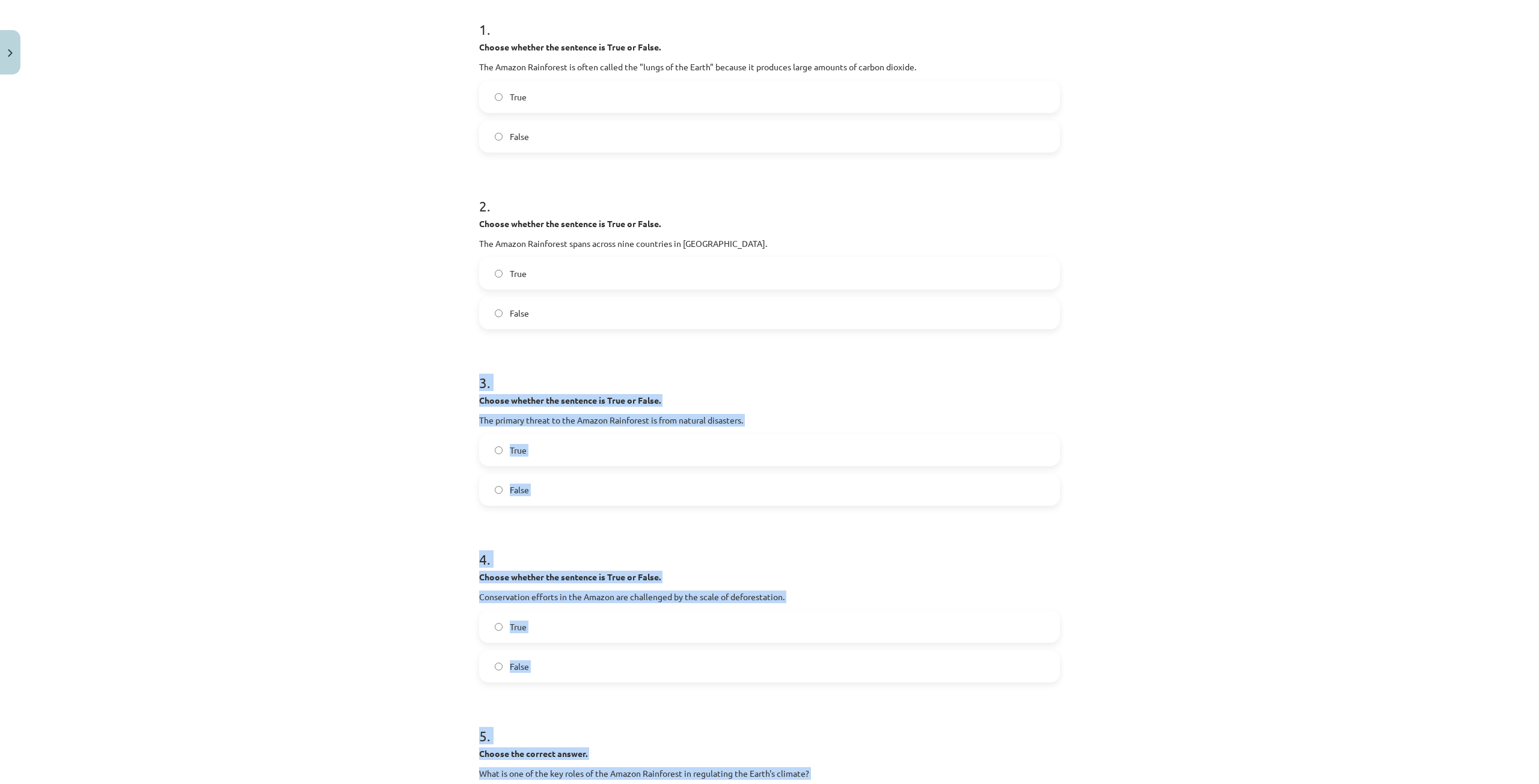
scroll to position [204, 0]
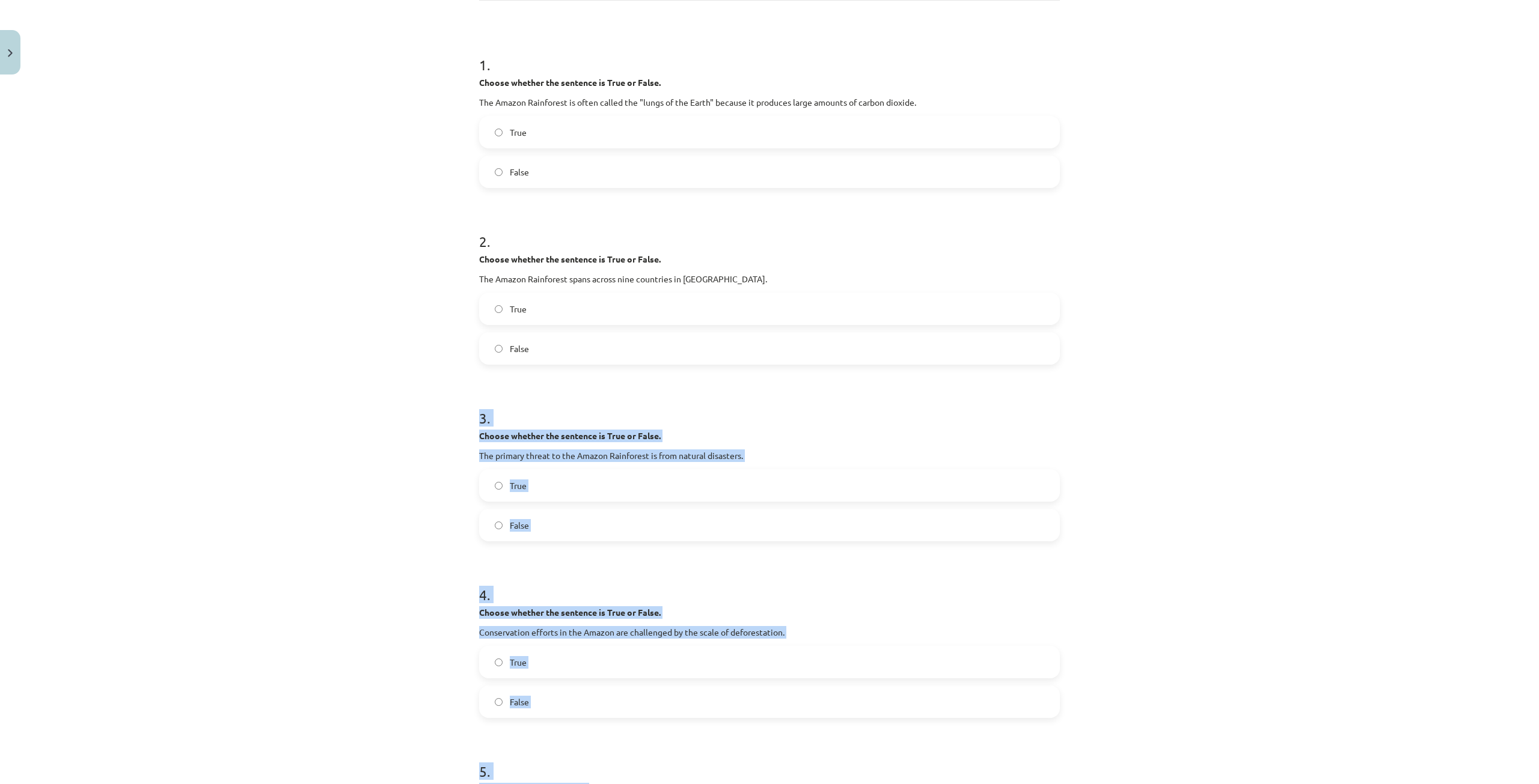
click at [446, 516] on div "Mācību tēma: Angļu valoda i - 10.klase 1.ieskaites mācību materiāls #11 📖 🎧 Top…" at bounding box center [770, 392] width 1539 height 784
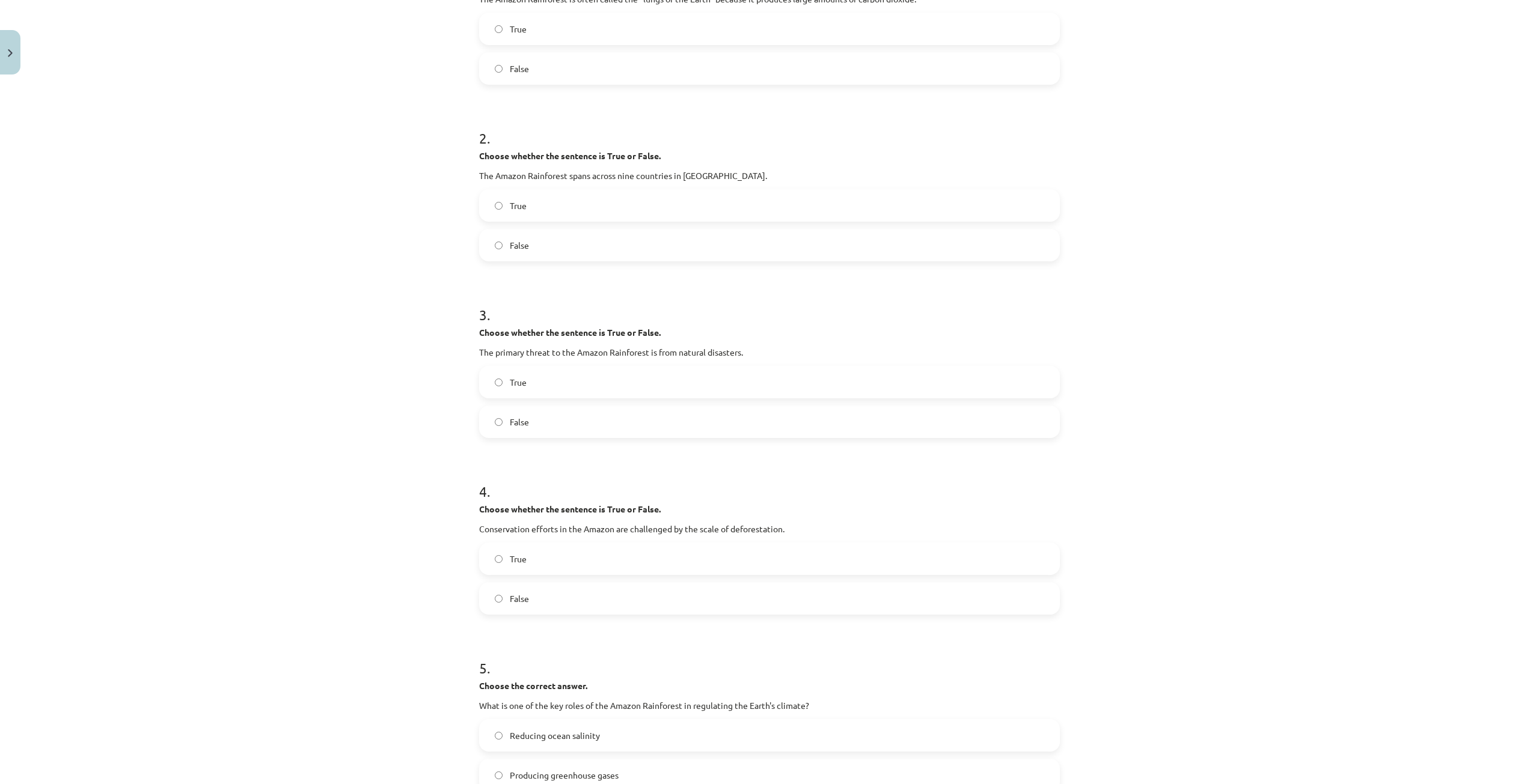
scroll to position [444, 0]
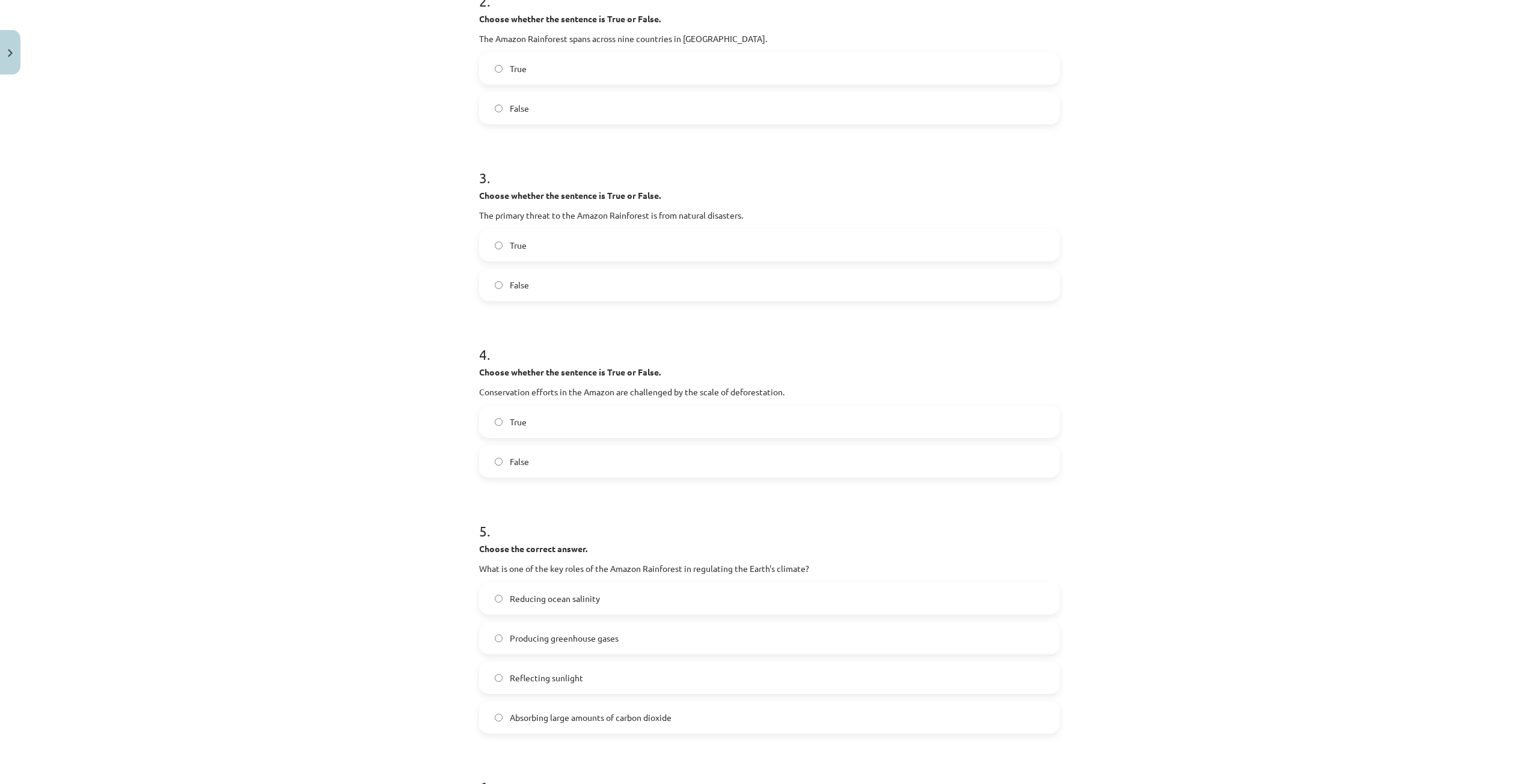
click at [503, 433] on label "True" at bounding box center [770, 421] width 578 height 30
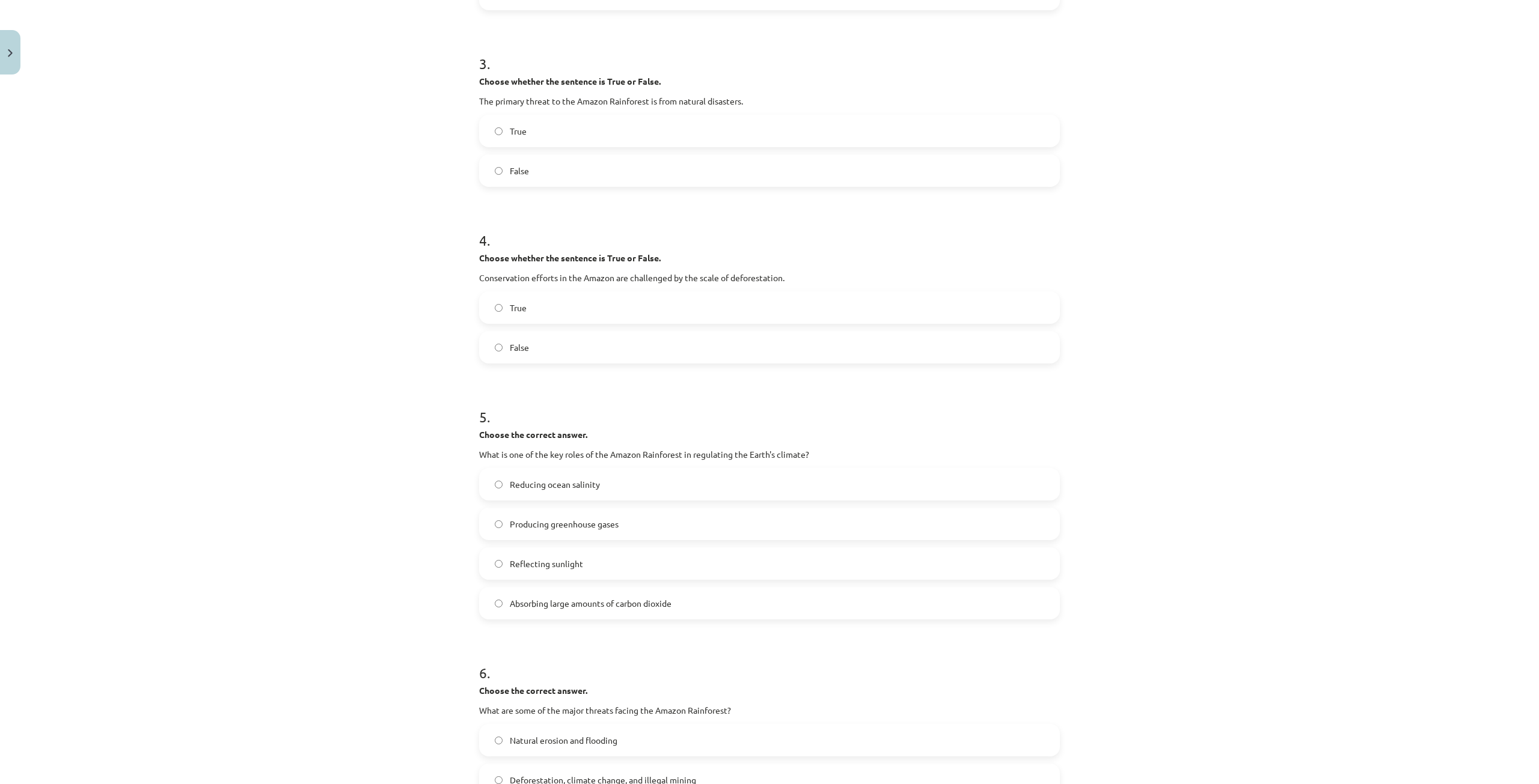
scroll to position [564, 0]
click at [526, 599] on span "Absorbing large amounts of carbon dioxide" at bounding box center [590, 597] width 161 height 13
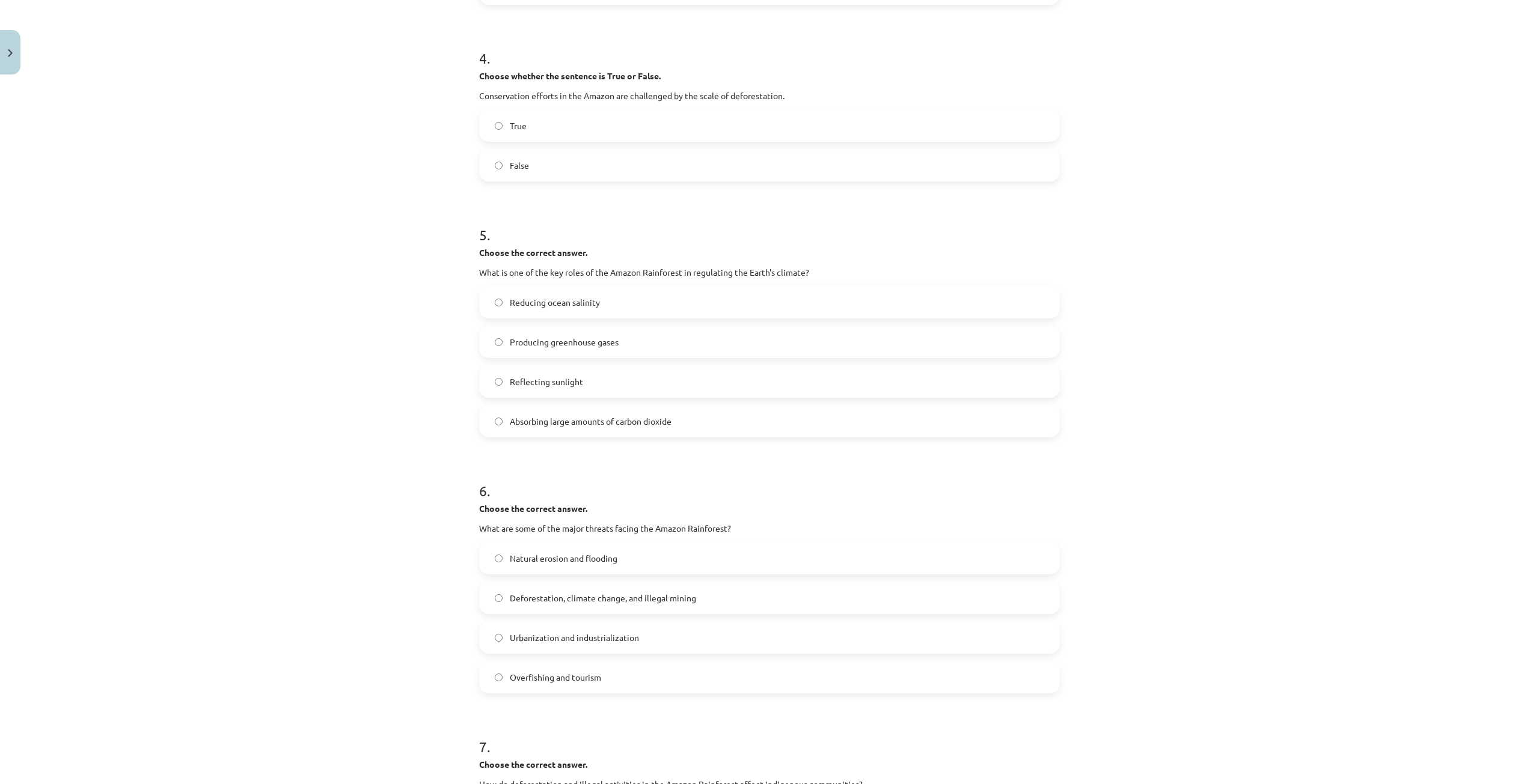
scroll to position [744, 0]
click at [520, 597] on span "Deforestation, climate change, and illegal mining" at bounding box center [603, 594] width 186 height 13
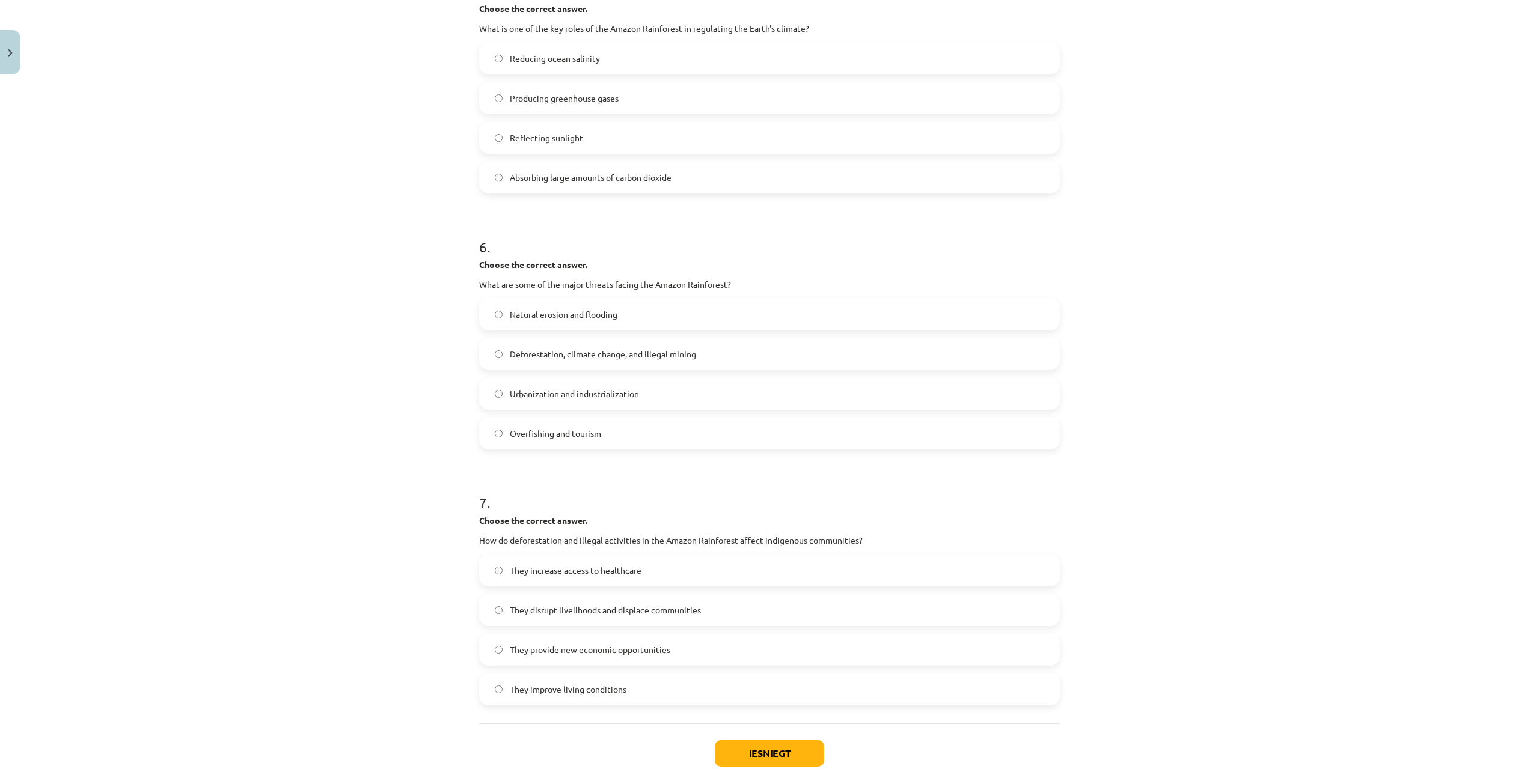
scroll to position [985, 0]
click at [550, 604] on span "They disrupt livelihoods and displace communities" at bounding box center [605, 609] width 191 height 13
click at [754, 746] on button "Iesniegt" at bounding box center [770, 752] width 109 height 26
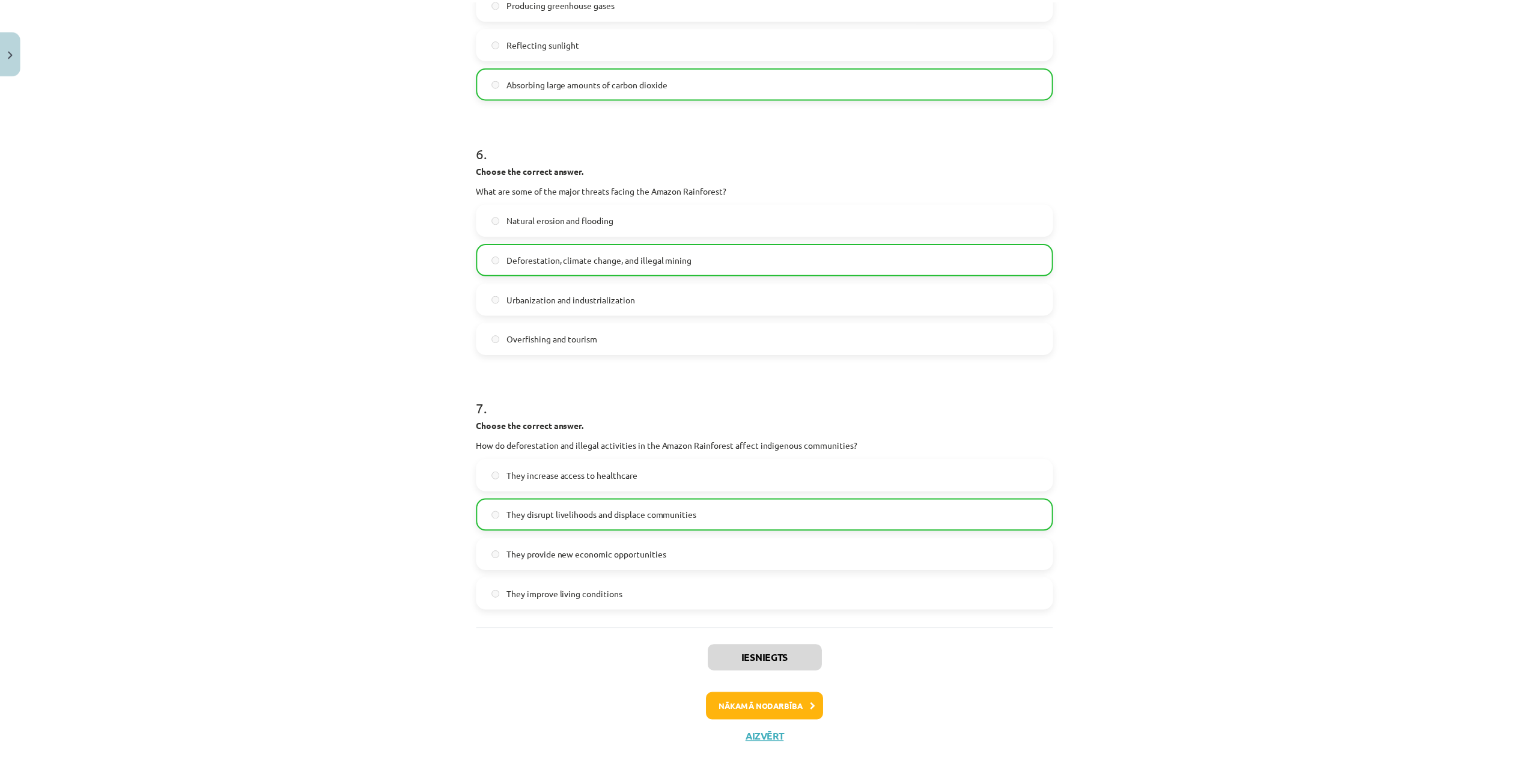
scroll to position [1083, 0]
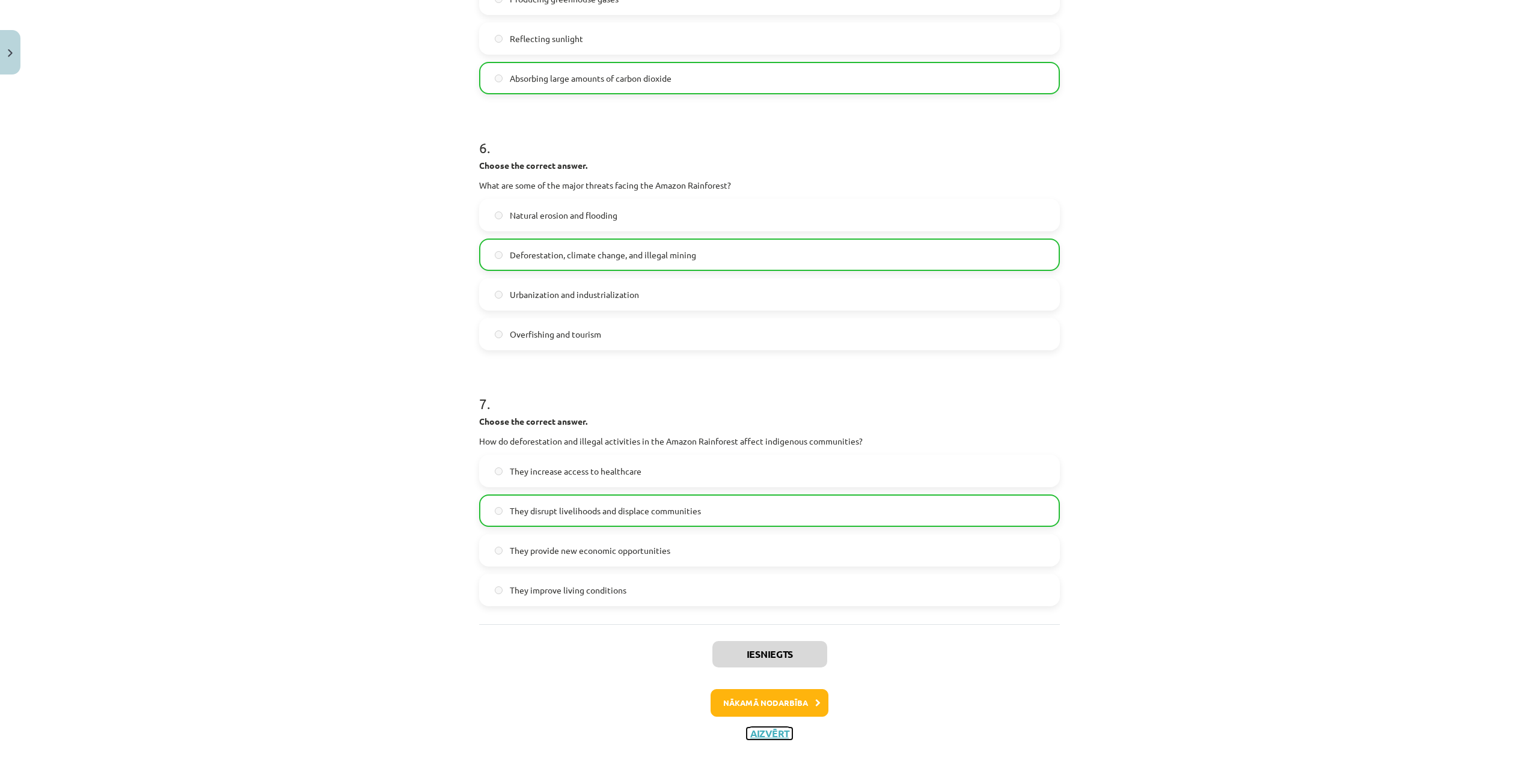
click at [776, 735] on button "Aizvērt" at bounding box center [770, 733] width 46 height 12
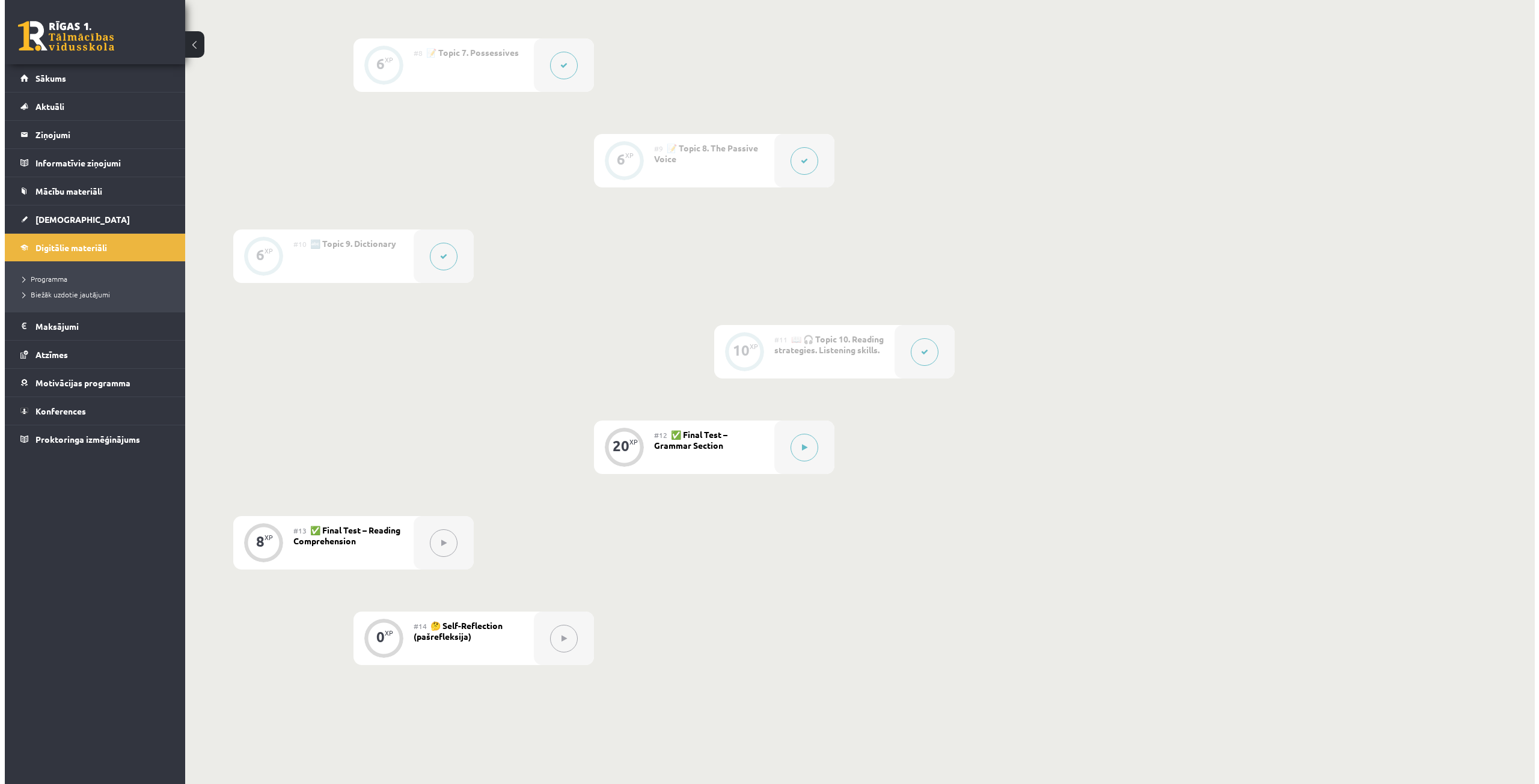
scroll to position [1022, 0]
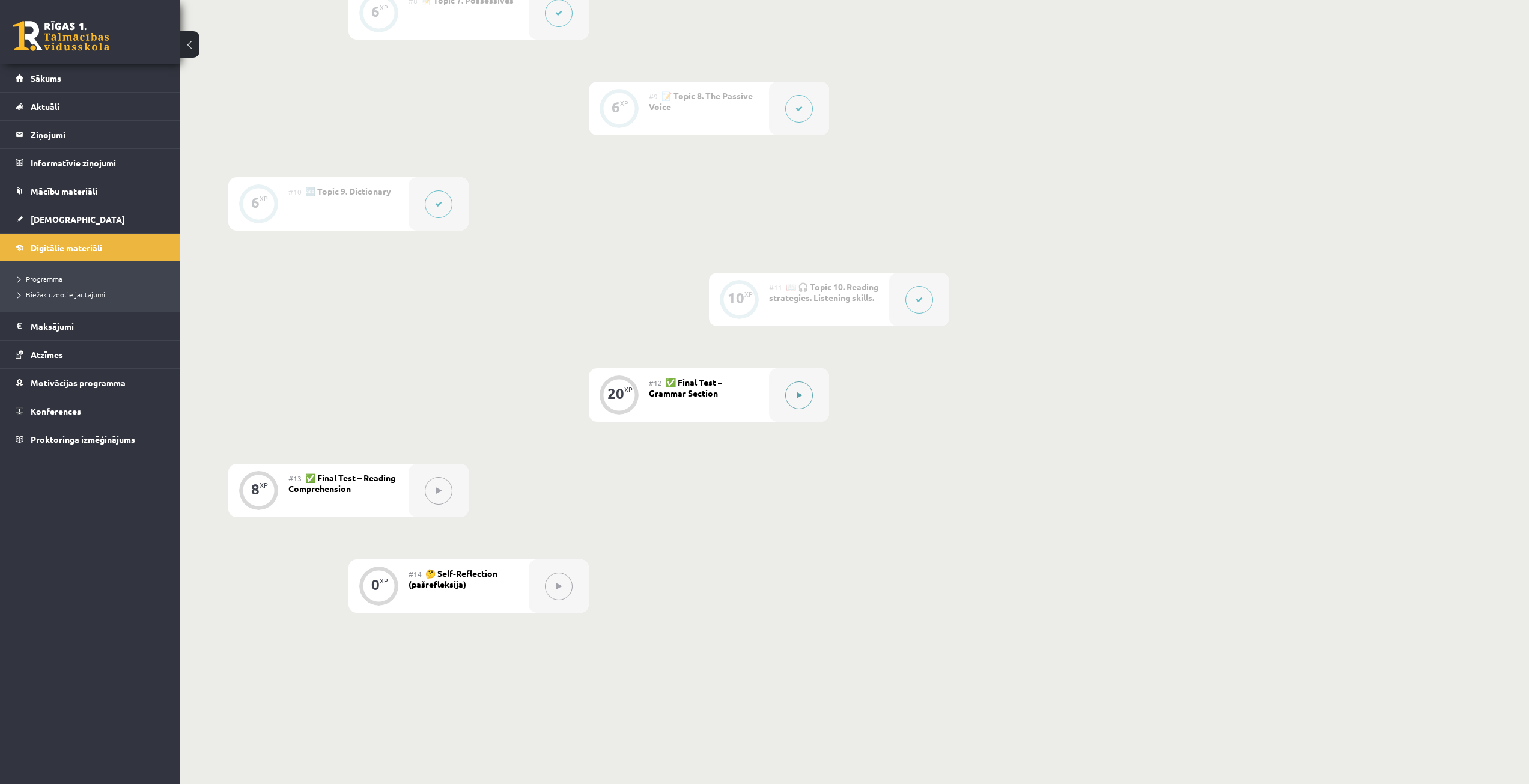
click at [798, 392] on icon at bounding box center [800, 395] width 5 height 7
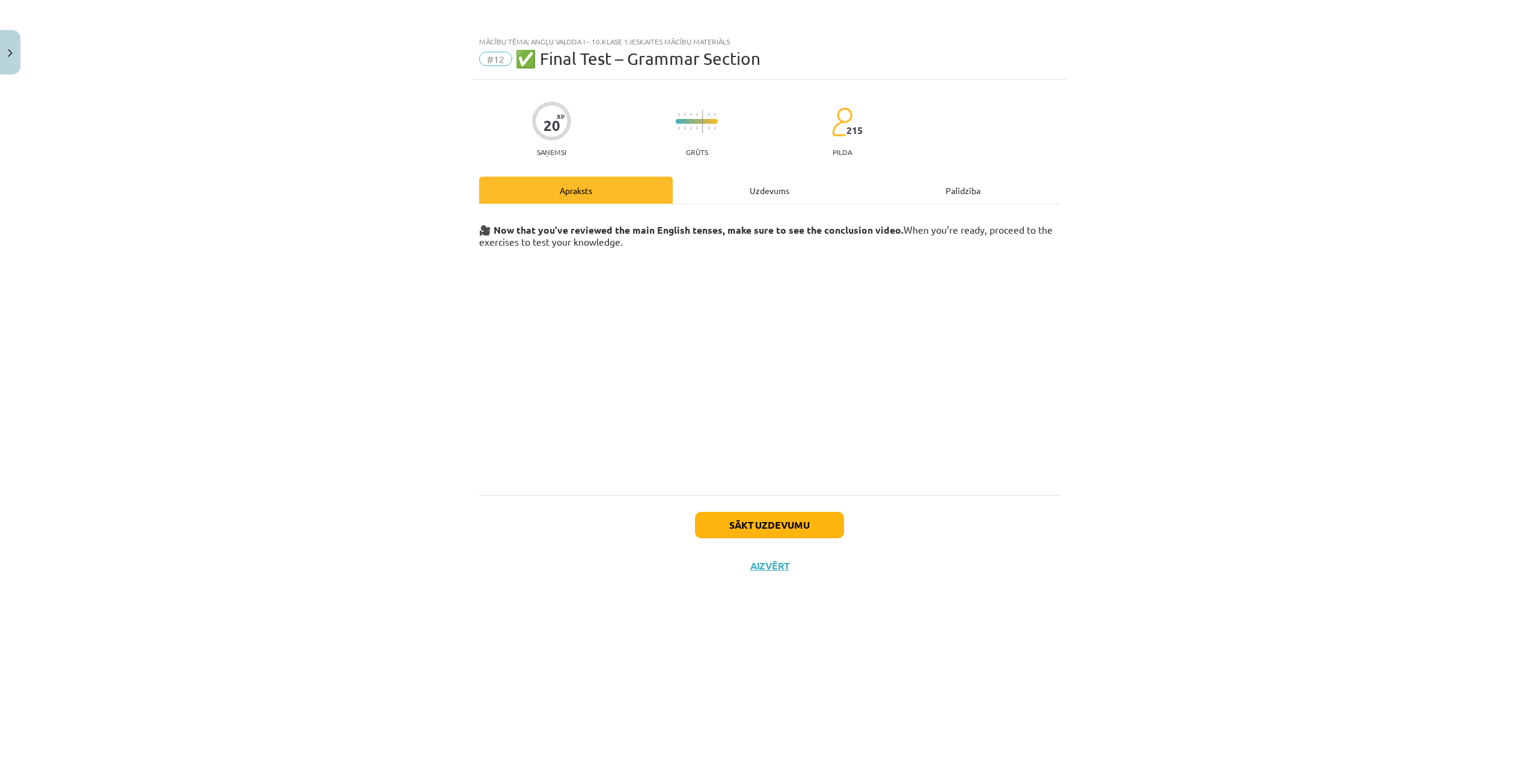
click at [727, 194] on div "Uzdevums" at bounding box center [770, 190] width 193 height 27
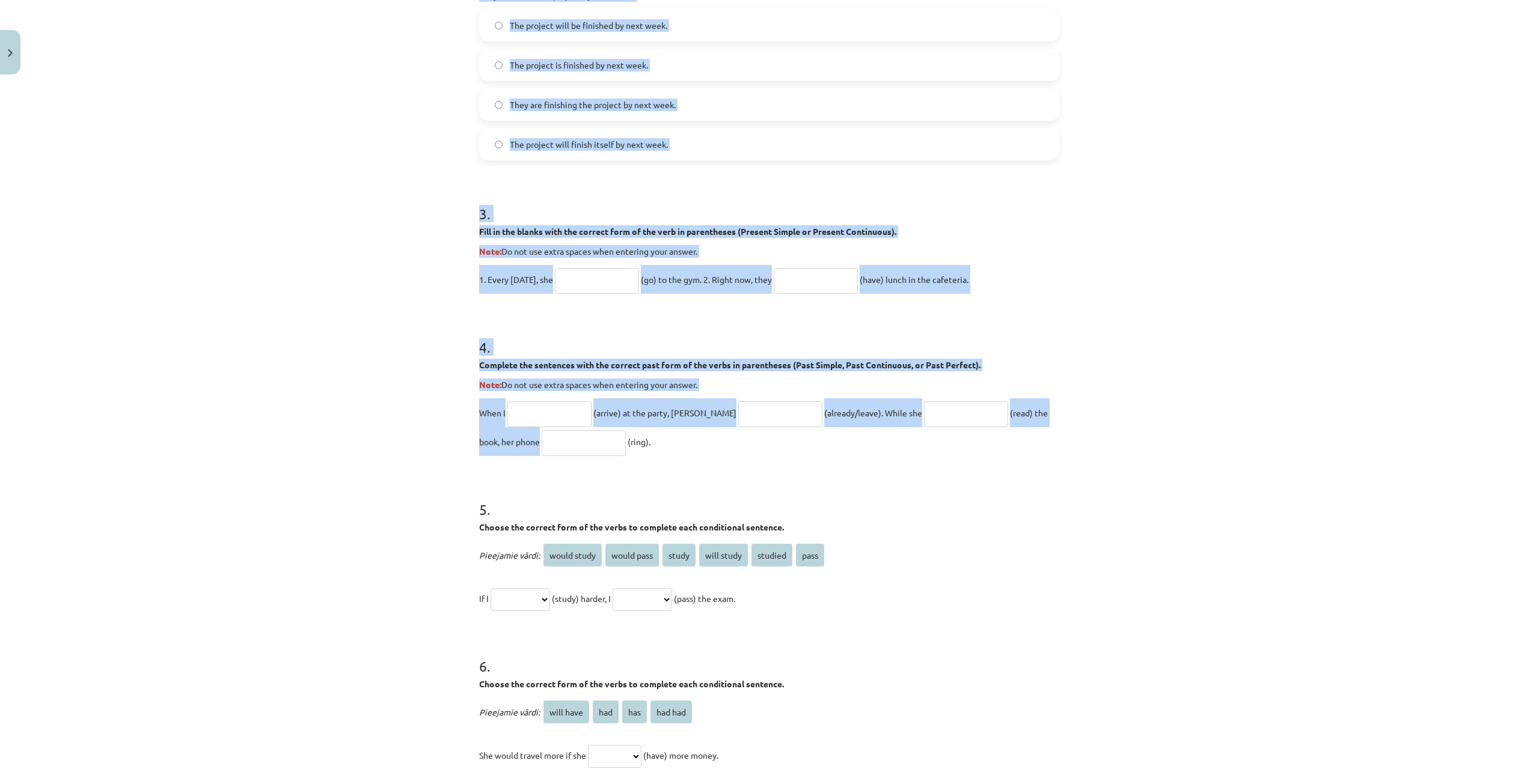
scroll to position [691, 0]
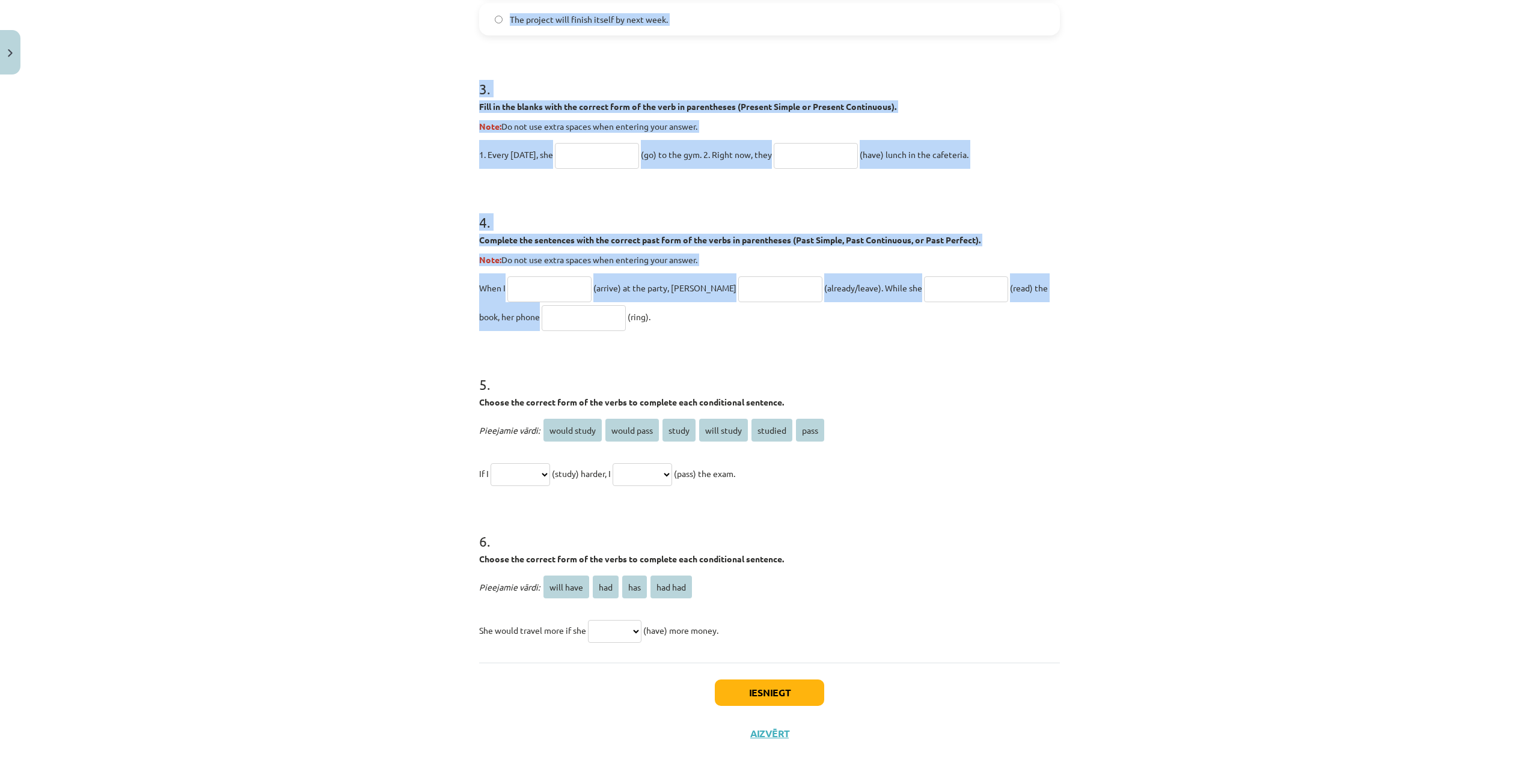
drag, startPoint x: 451, startPoint y: 278, endPoint x: 807, endPoint y: 621, distance: 494.4
click at [807, 621] on div "Mācību tēma: Angļu valoda i - 10.klase 1.ieskaites mācību materiāls #12 ✅ Final…" at bounding box center [770, 392] width 1539 height 784
copy form "Choose the correct passive voice form for each sentence. The chef prepares the …"
click at [283, 430] on div "Mācību tēma: Angļu valoda i - 10.klase 1.ieskaites mācību materiāls #12 ✅ Final…" at bounding box center [770, 392] width 1539 height 784
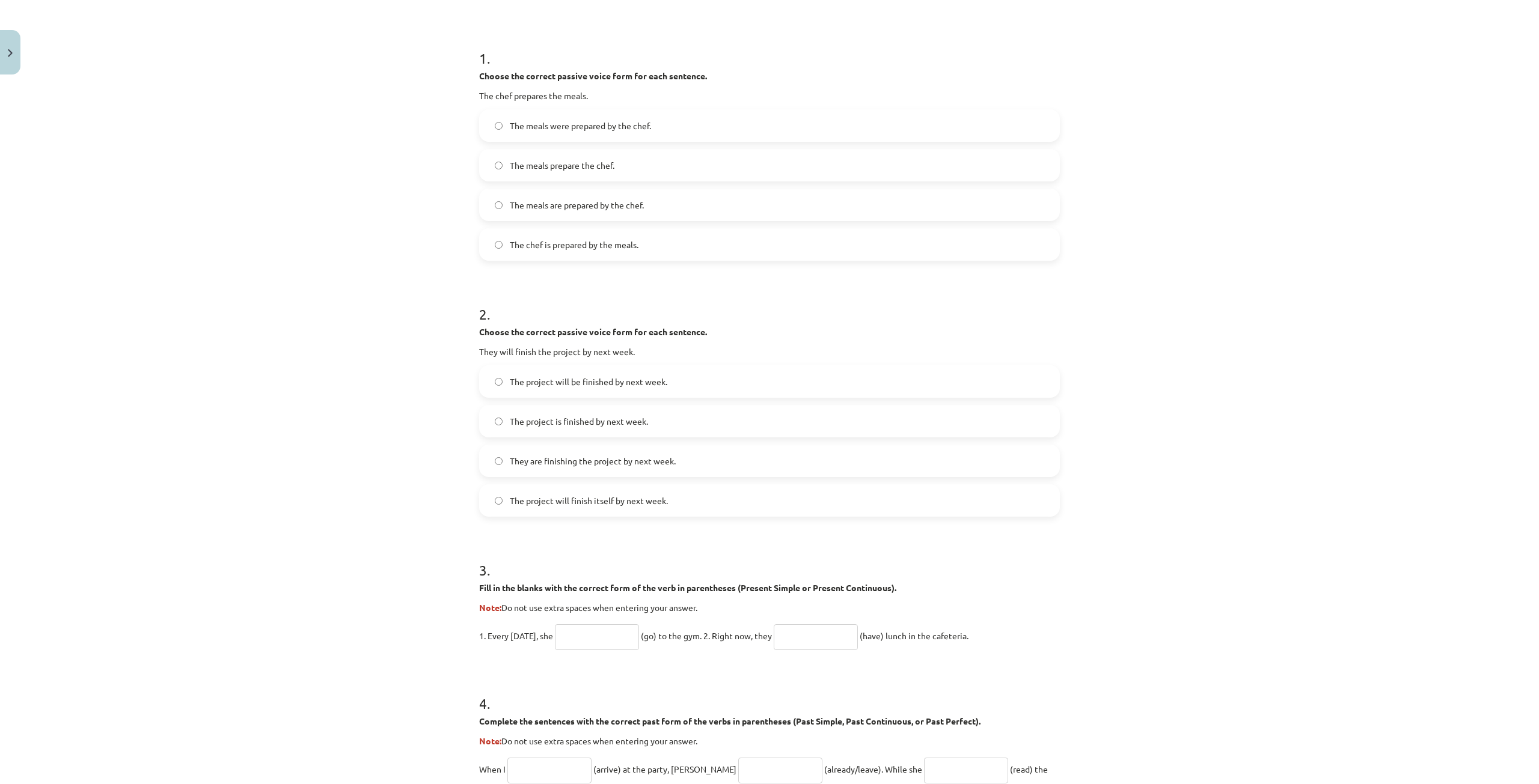
scroll to position [151, 0]
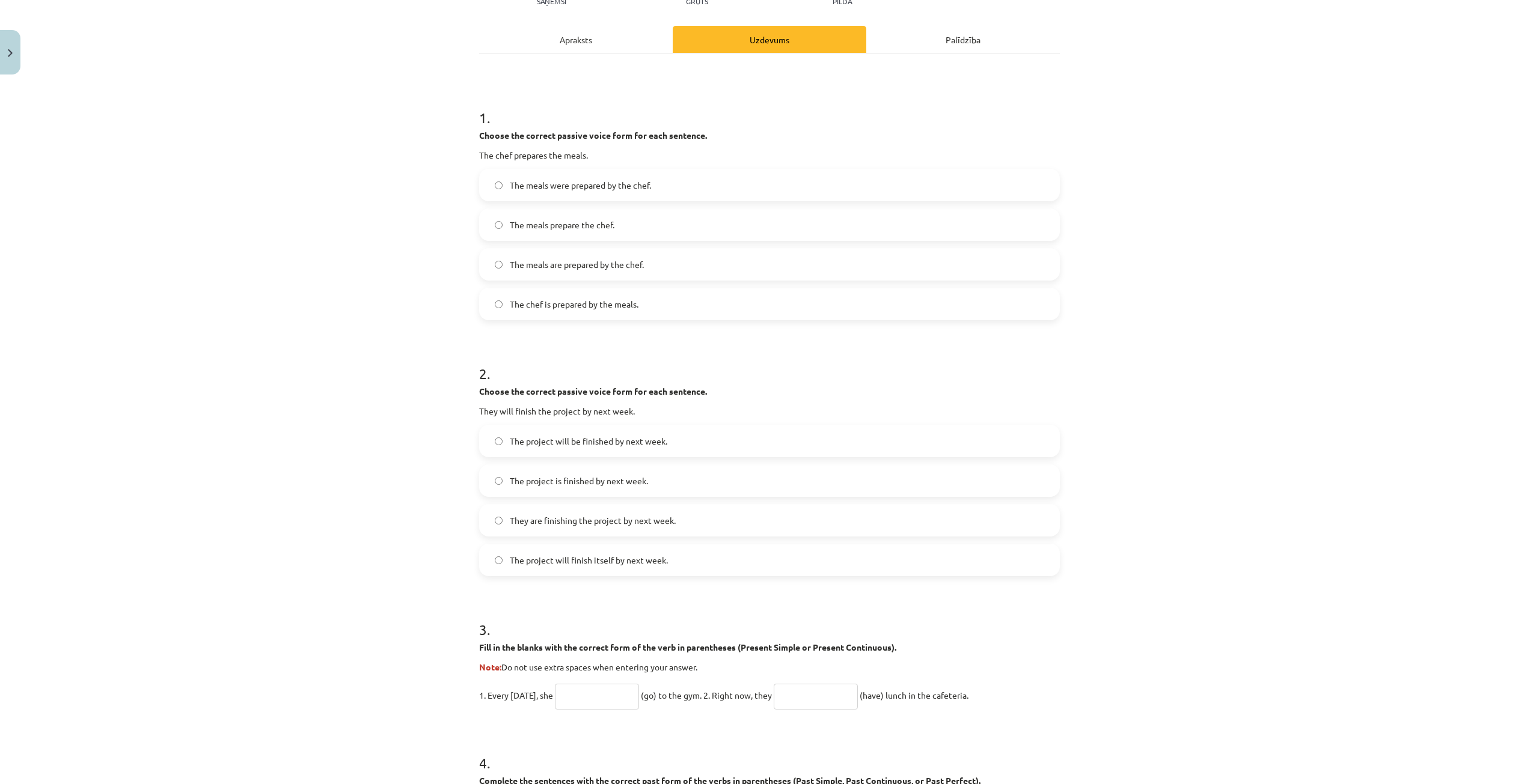
click at [585, 19] on div "20 XP Saņemsi Grūts 215 pilda Apraksts Uzdevums Palīdzība 1 . Choose the correc…" at bounding box center [769, 612] width 595 height 1365
click at [578, 30] on div "Apraksts" at bounding box center [576, 39] width 193 height 27
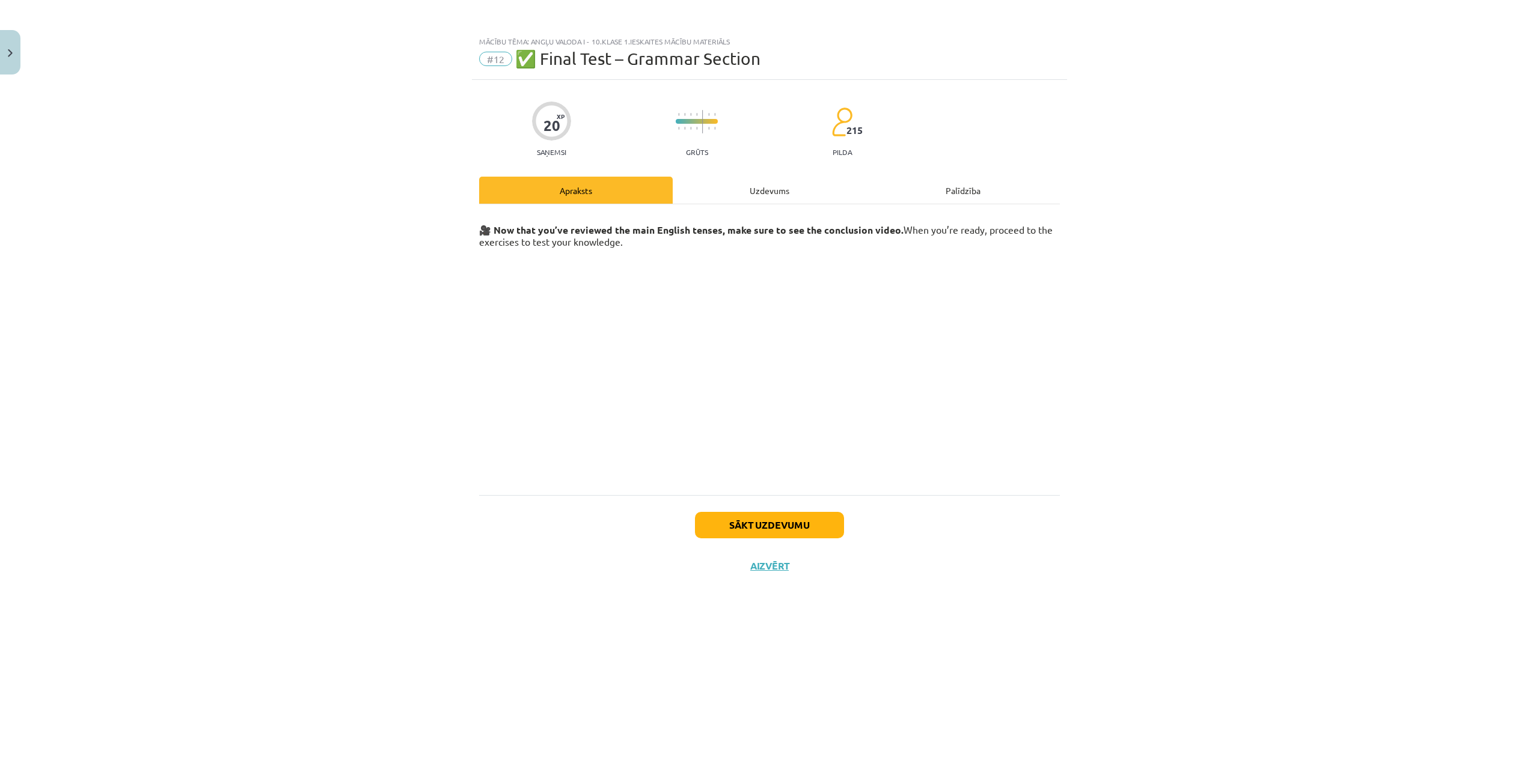
click at [772, 183] on div "Uzdevums" at bounding box center [770, 190] width 193 height 27
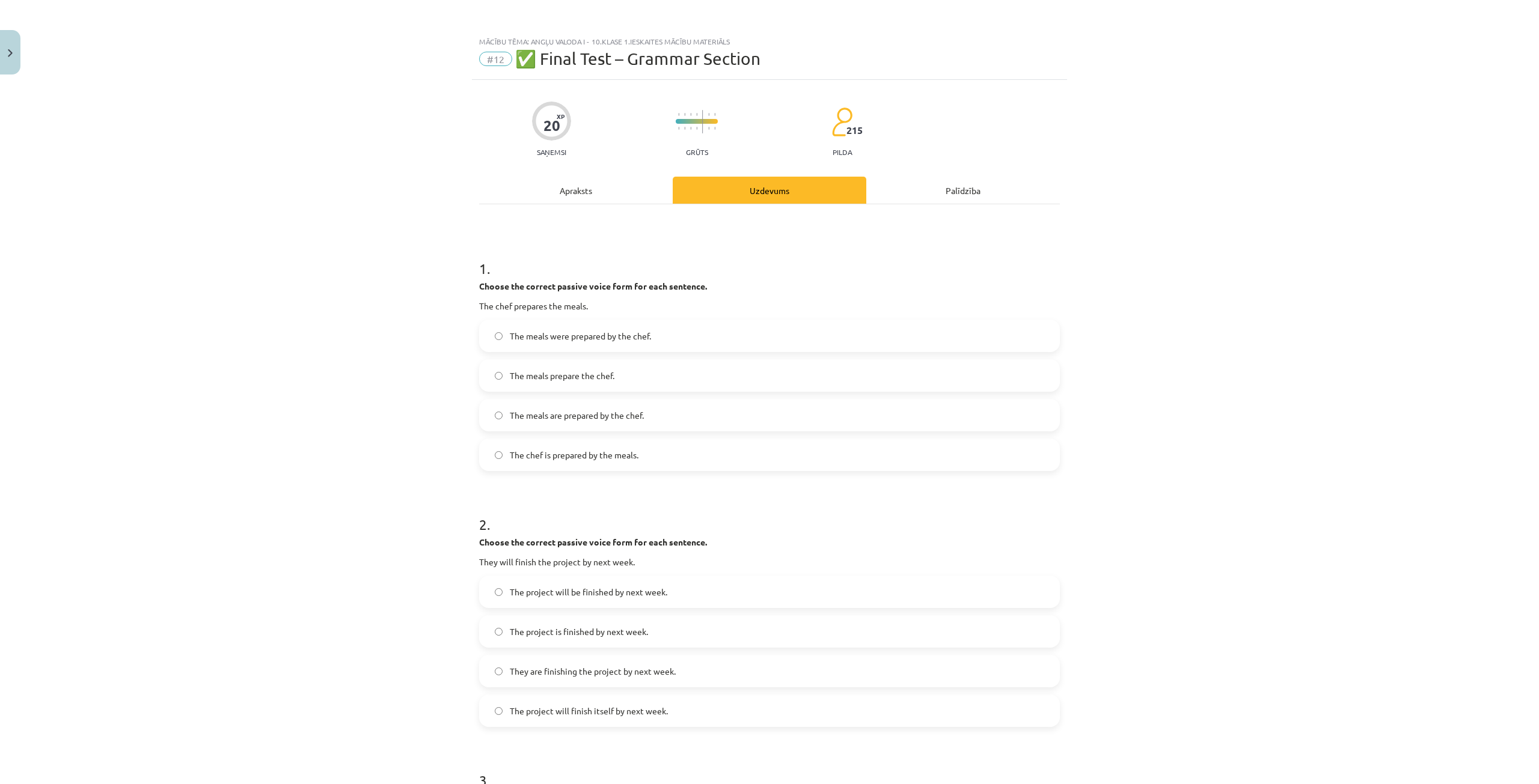
click at [553, 411] on span "The meals are prepared by the chef." at bounding box center [576, 415] width 134 height 13
click at [601, 594] on span "The project will be finished by next week." at bounding box center [588, 592] width 157 height 13
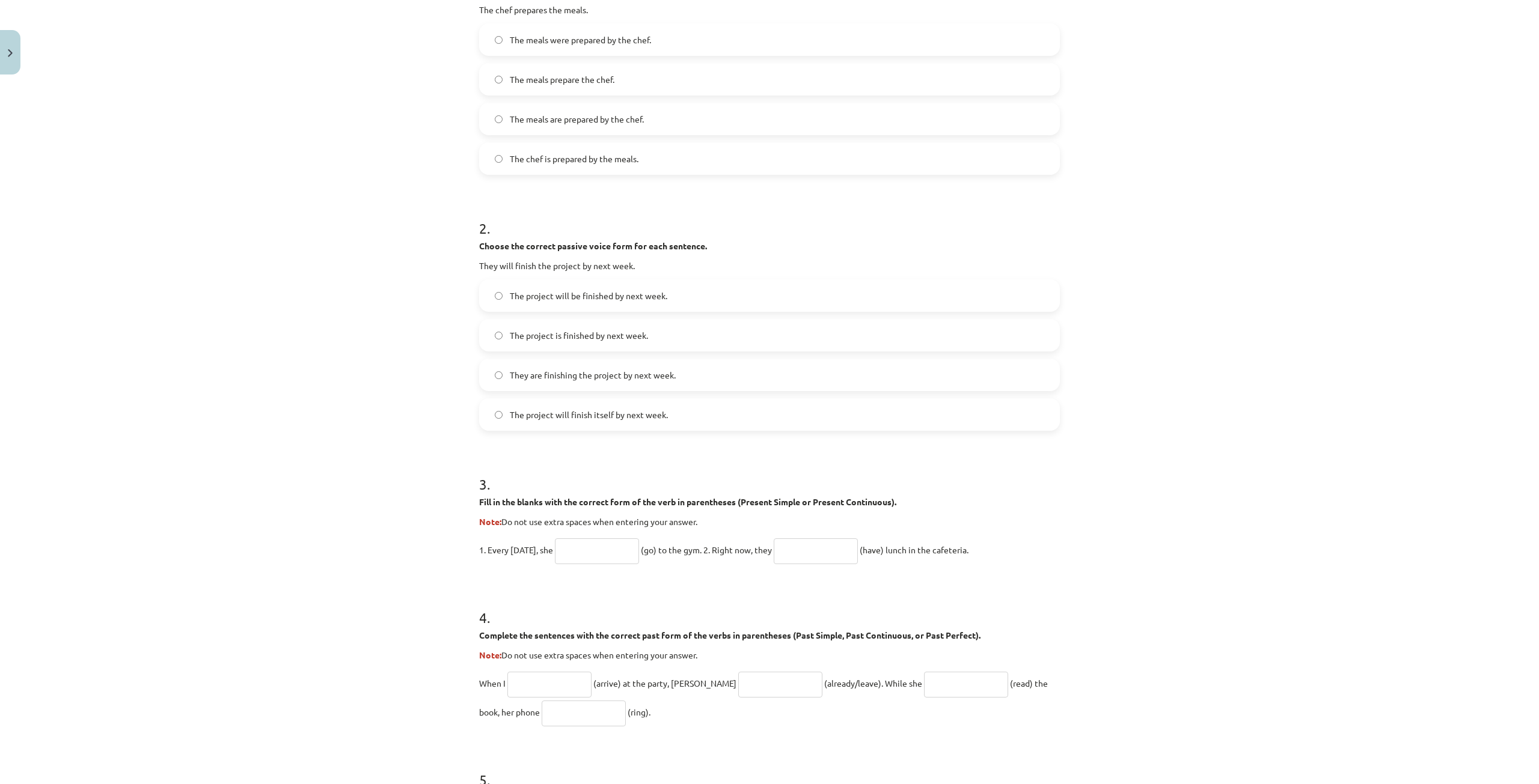
scroll to position [300, 0]
click at [590, 550] on input "text" at bounding box center [597, 547] width 84 height 26
paste input "**********"
drag, startPoint x: 590, startPoint y: 546, endPoint x: 624, endPoint y: 551, distance: 34.4
click at [624, 551] on input "**********" at bounding box center [597, 547] width 84 height 26
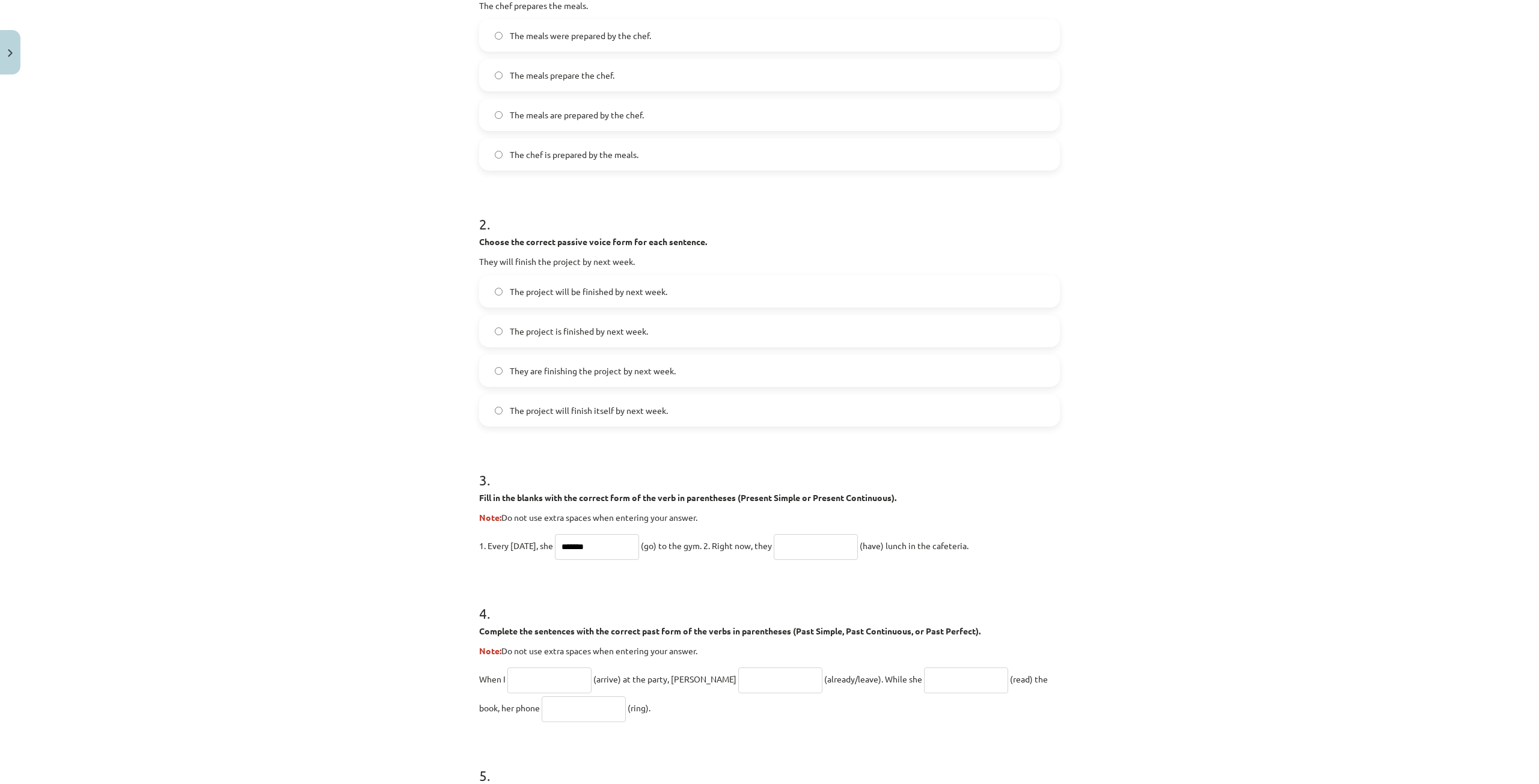
type input "******"
click at [820, 542] on input "text" at bounding box center [815, 547] width 84 height 26
paste input "*******"
type input "*******"
click at [599, 550] on input "******" at bounding box center [597, 547] width 84 height 26
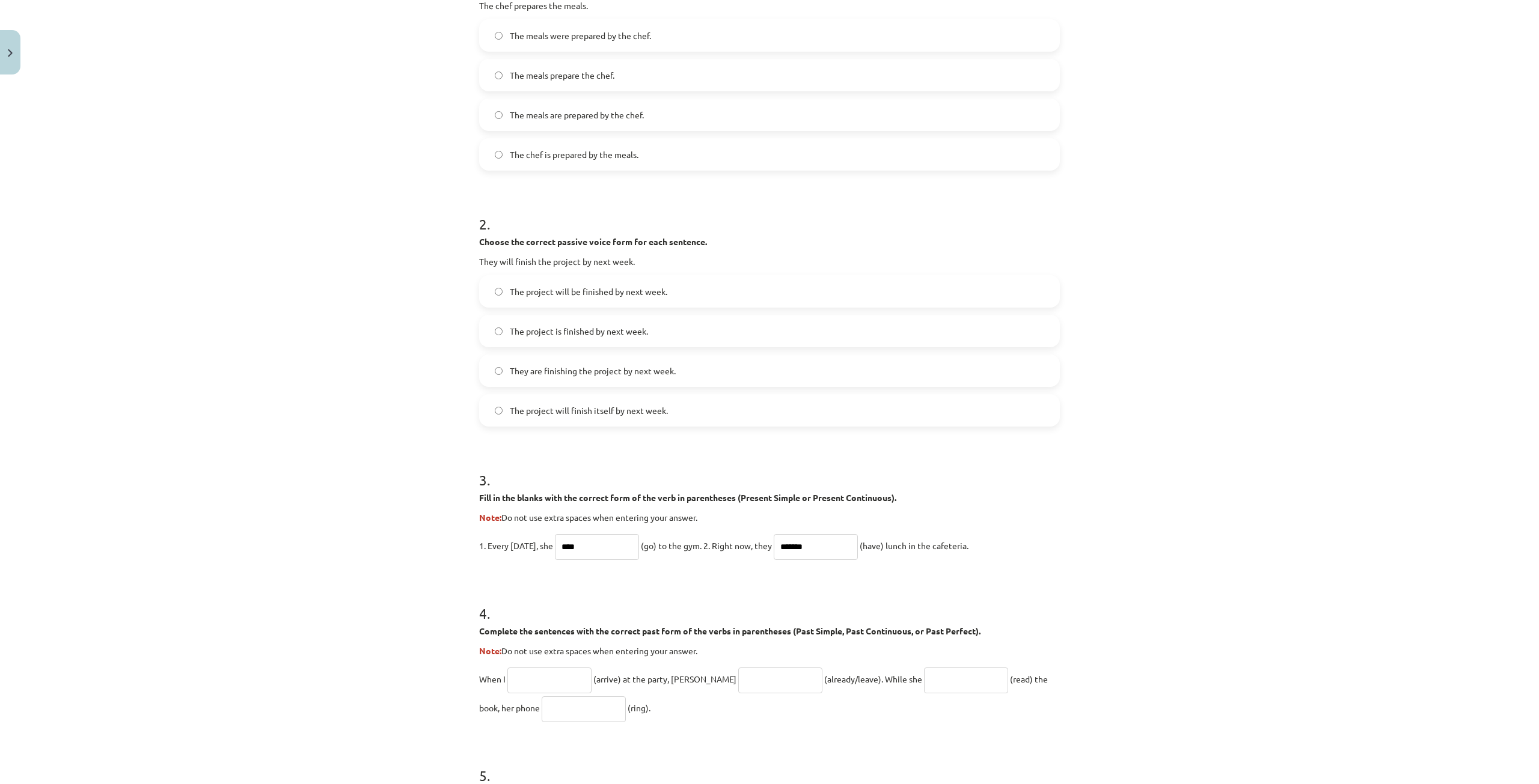
type input "****"
click at [788, 549] on input "*******" at bounding box center [815, 547] width 84 height 26
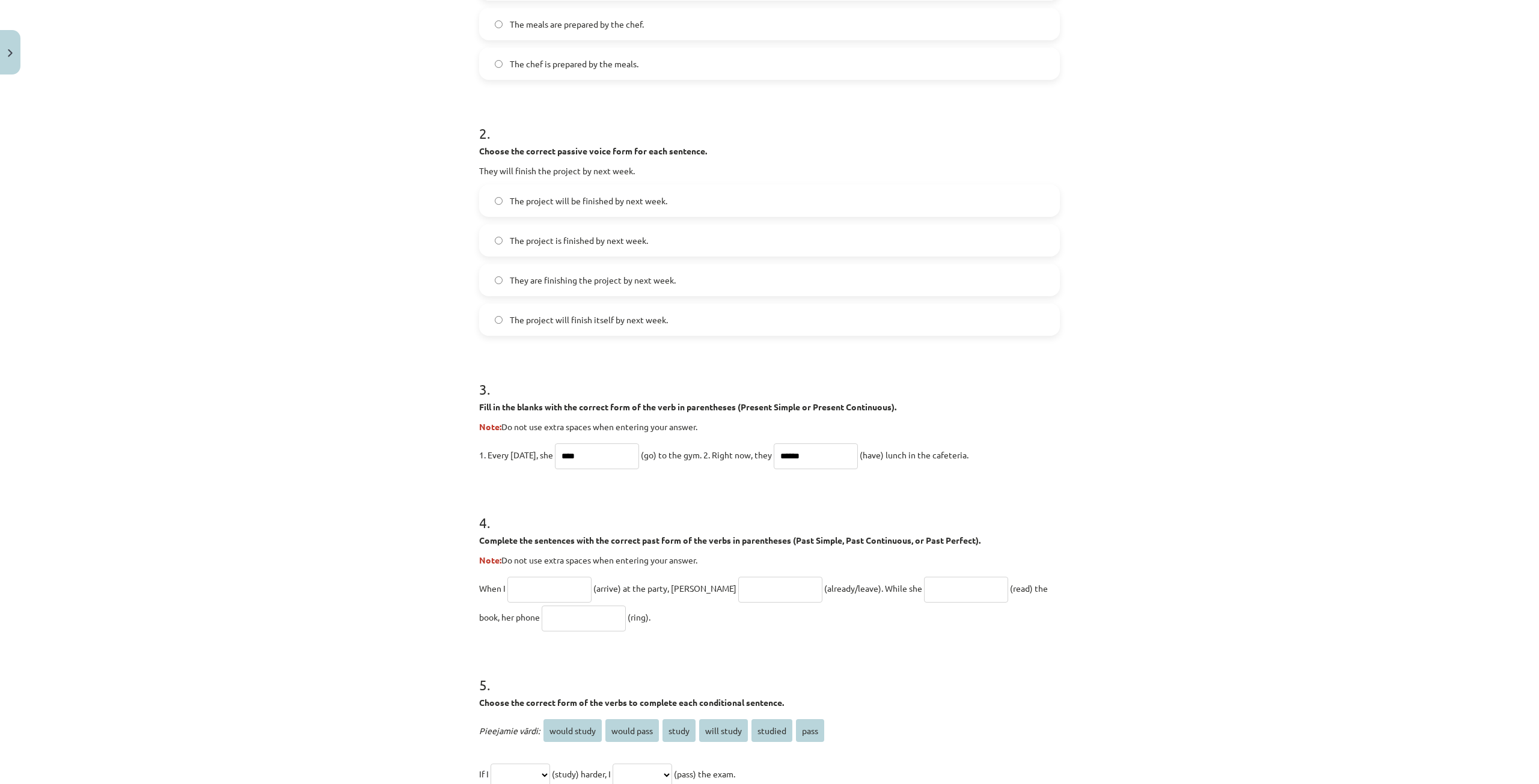
scroll to position [421, 0]
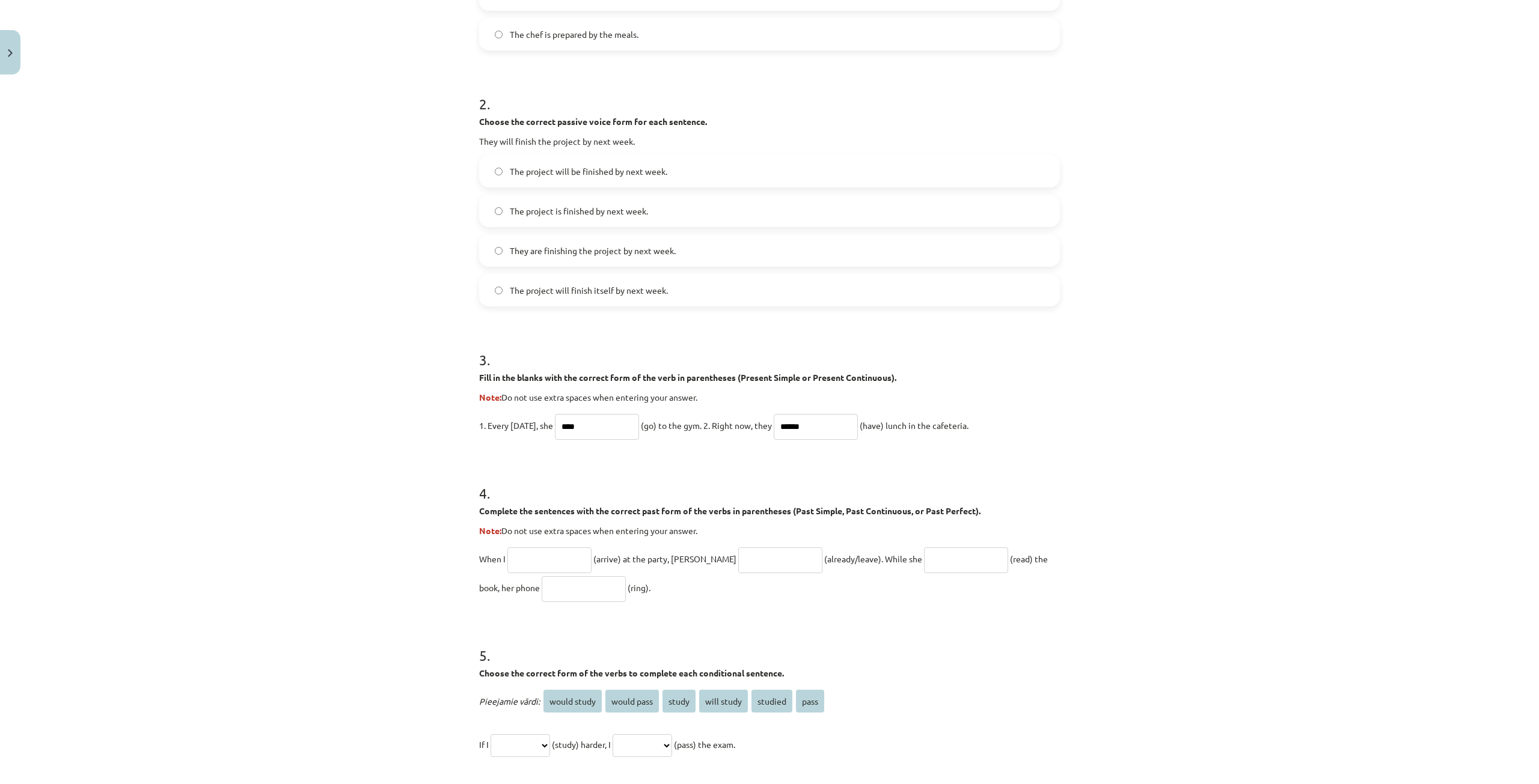
drag, startPoint x: 834, startPoint y: 425, endPoint x: 774, endPoint y: 433, distance: 60.5
click at [774, 433] on p "1. Every Sunday, she **** (go) to the gym. 2. Right now, they ****** (have) lun…" at bounding box center [769, 425] width 580 height 29
paste input "****"
type input "**********"
click at [542, 555] on input "text" at bounding box center [549, 560] width 84 height 26
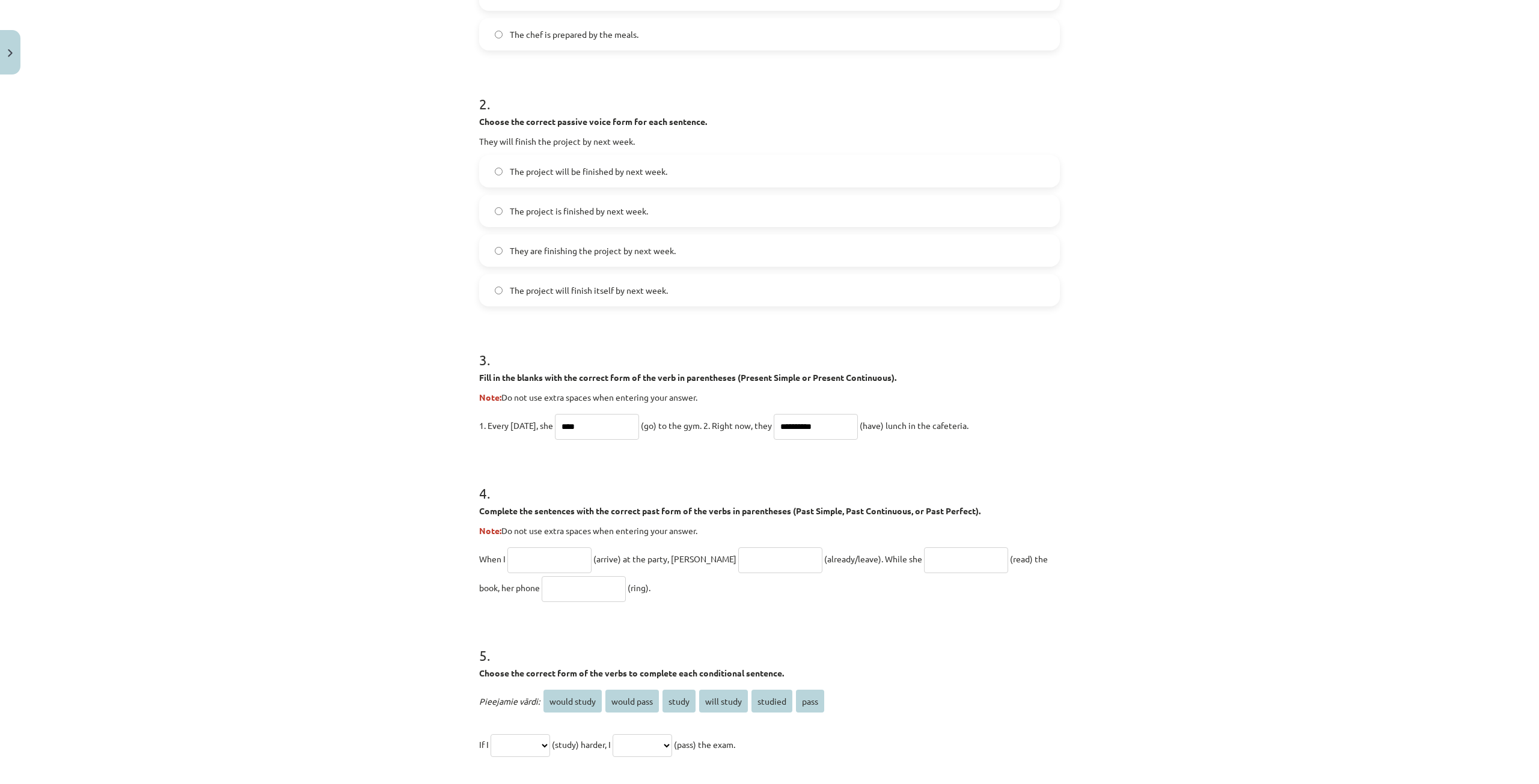
paste input "*******"
type input "*******"
click at [738, 556] on input "text" at bounding box center [780, 560] width 84 height 26
paste input "**********"
type input "**********"
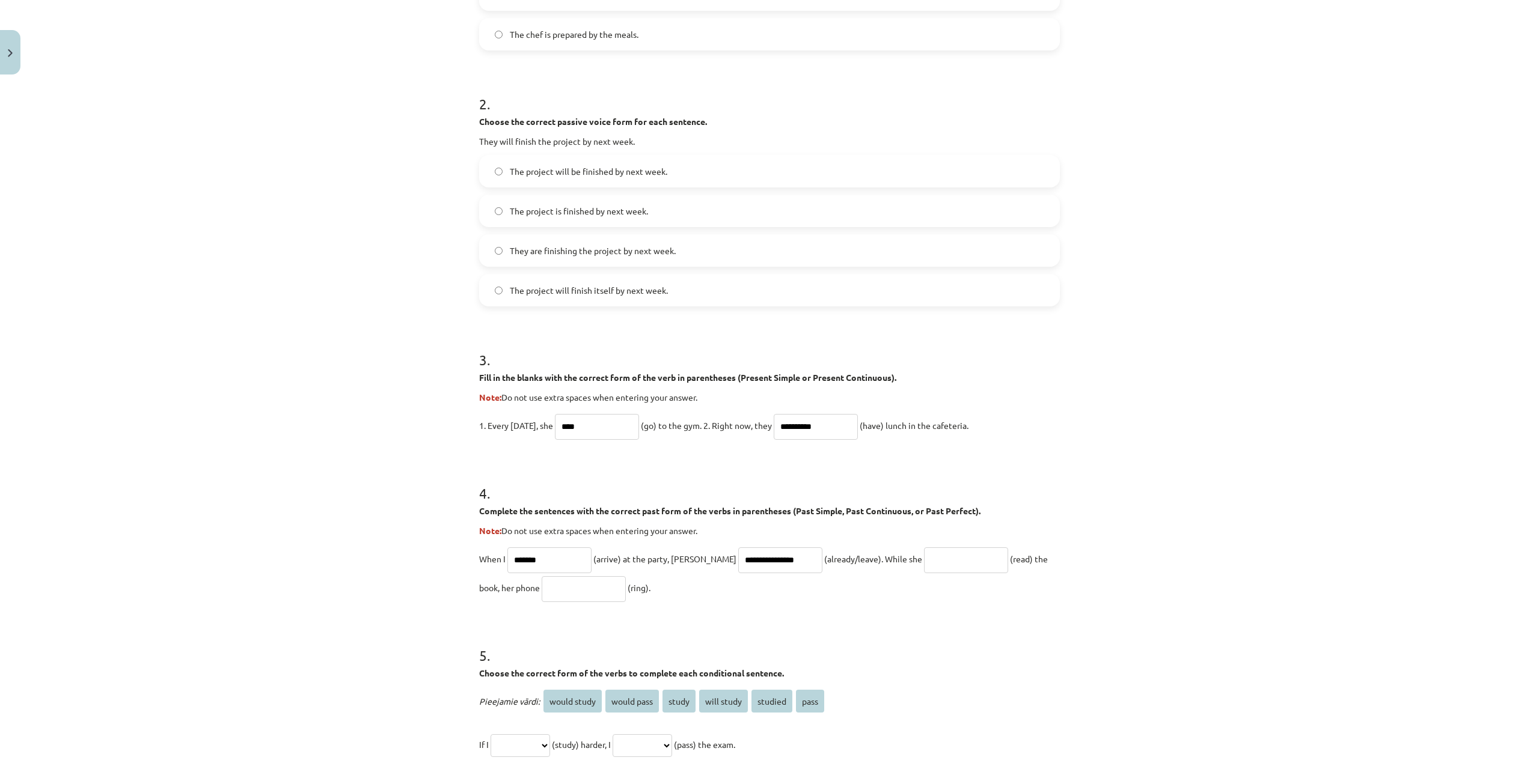
click at [934, 563] on input "text" at bounding box center [966, 560] width 84 height 26
paste input "**********"
type input "**********"
click at [542, 584] on input "text" at bounding box center [584, 589] width 84 height 26
paste input "****"
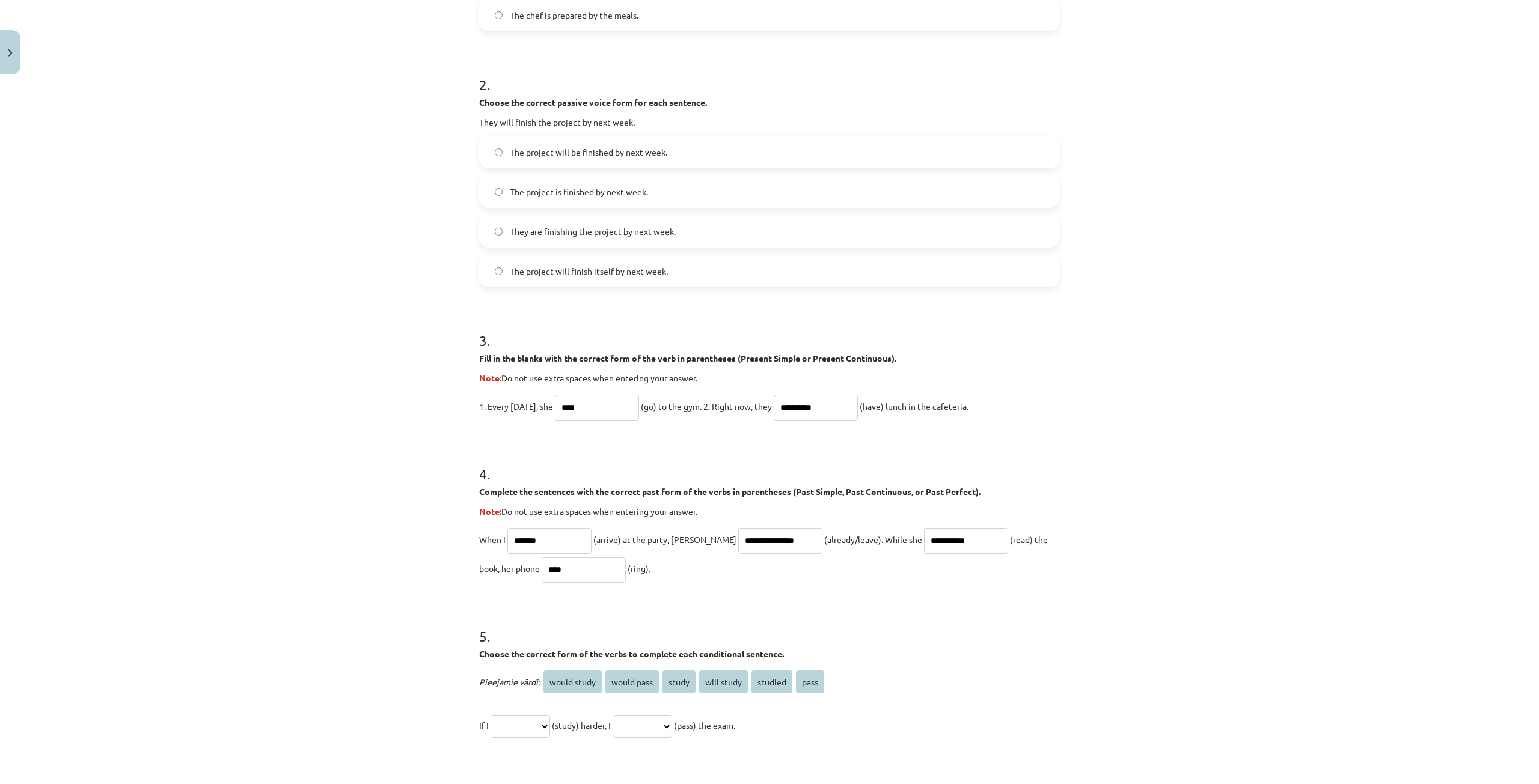
scroll to position [541, 0]
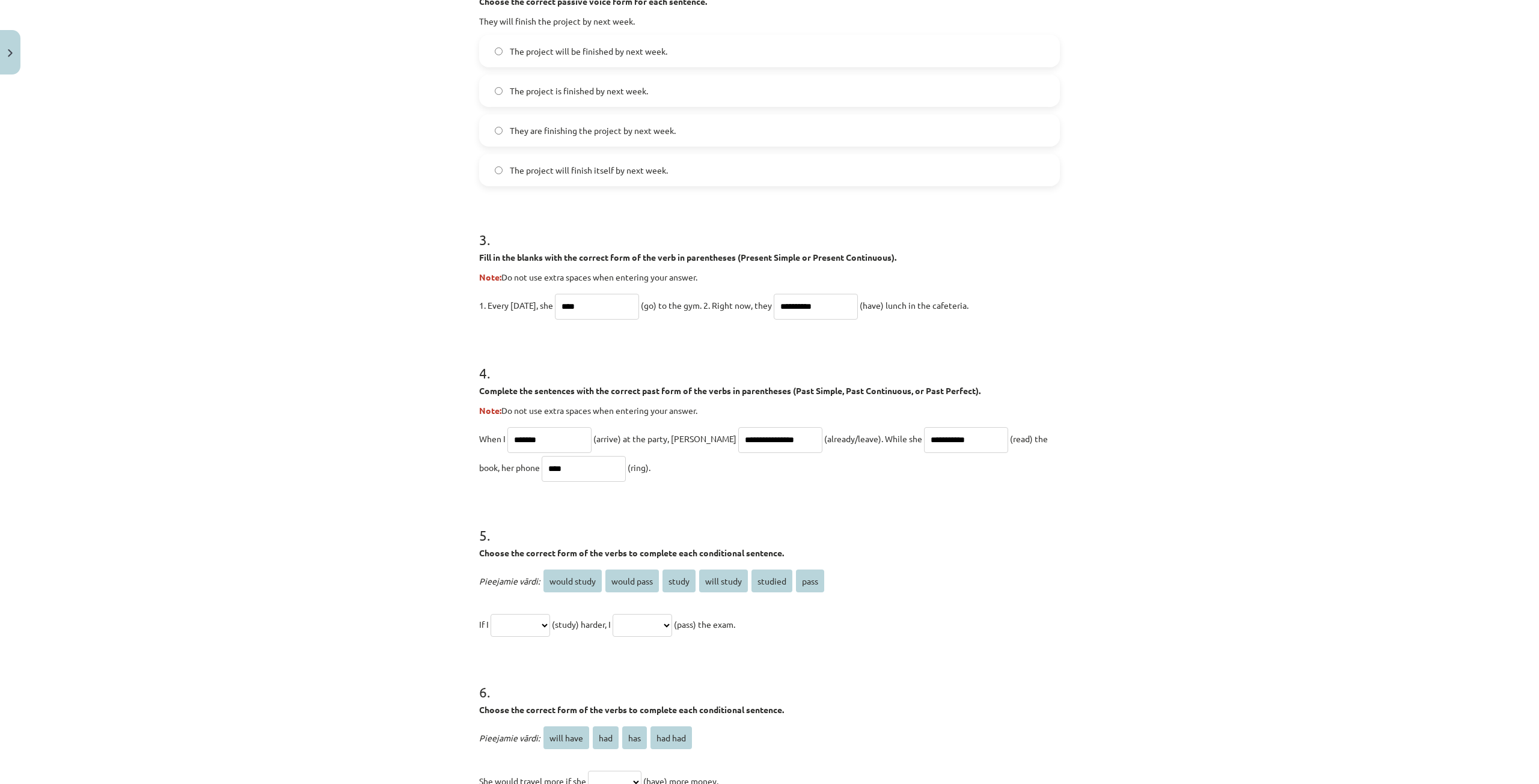
type input "****"
click at [512, 617] on select "**********" at bounding box center [520, 625] width 59 height 23
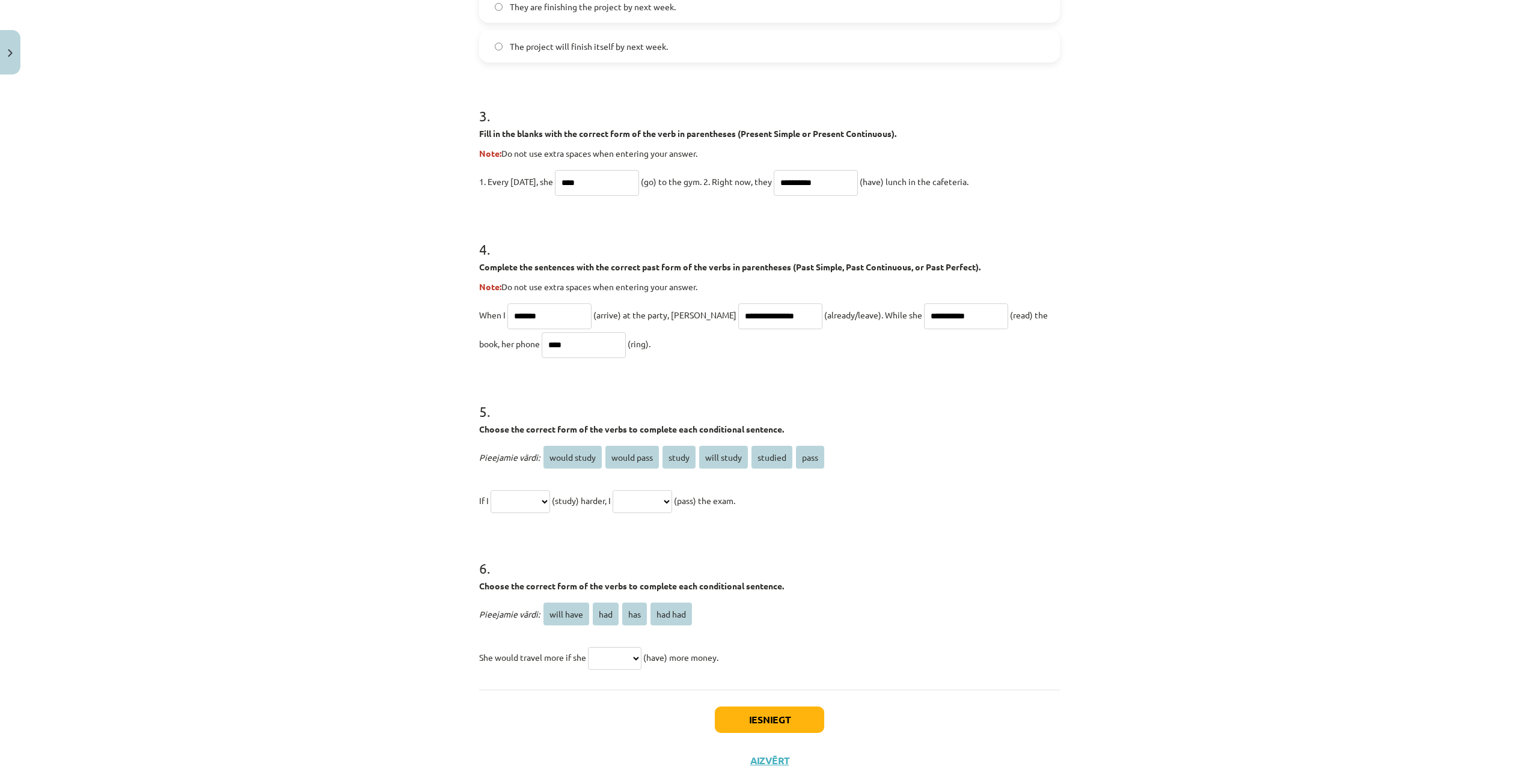
scroll to position [691, 0]
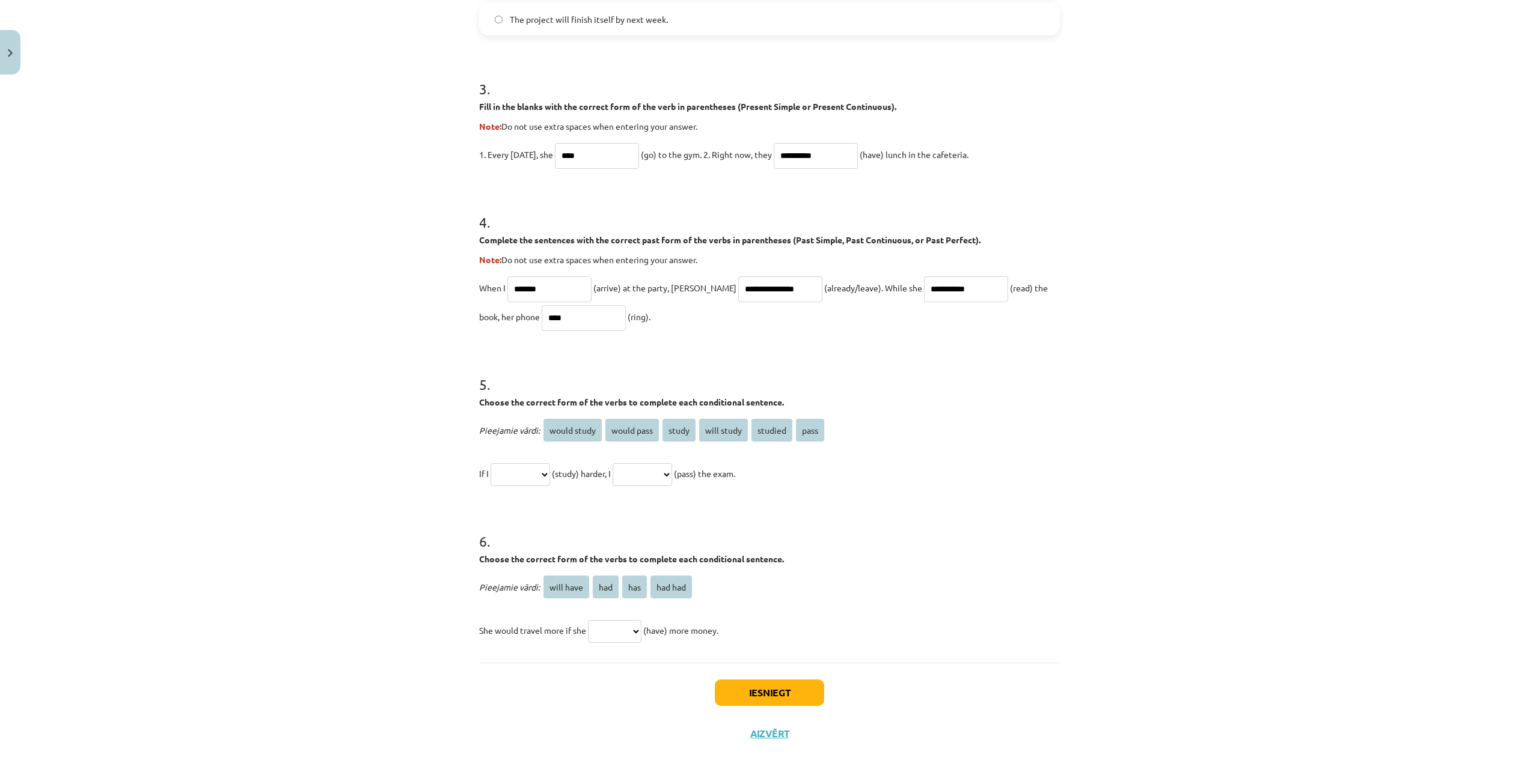
click at [597, 637] on select "********* *** *** *******" at bounding box center [614, 631] width 53 height 23
click at [344, 575] on div "**********" at bounding box center [770, 392] width 1539 height 784
click at [527, 471] on select "**********" at bounding box center [520, 475] width 59 height 23
select select "**********"
click at [490, 463] on select "**********" at bounding box center [520, 475] width 59 height 23
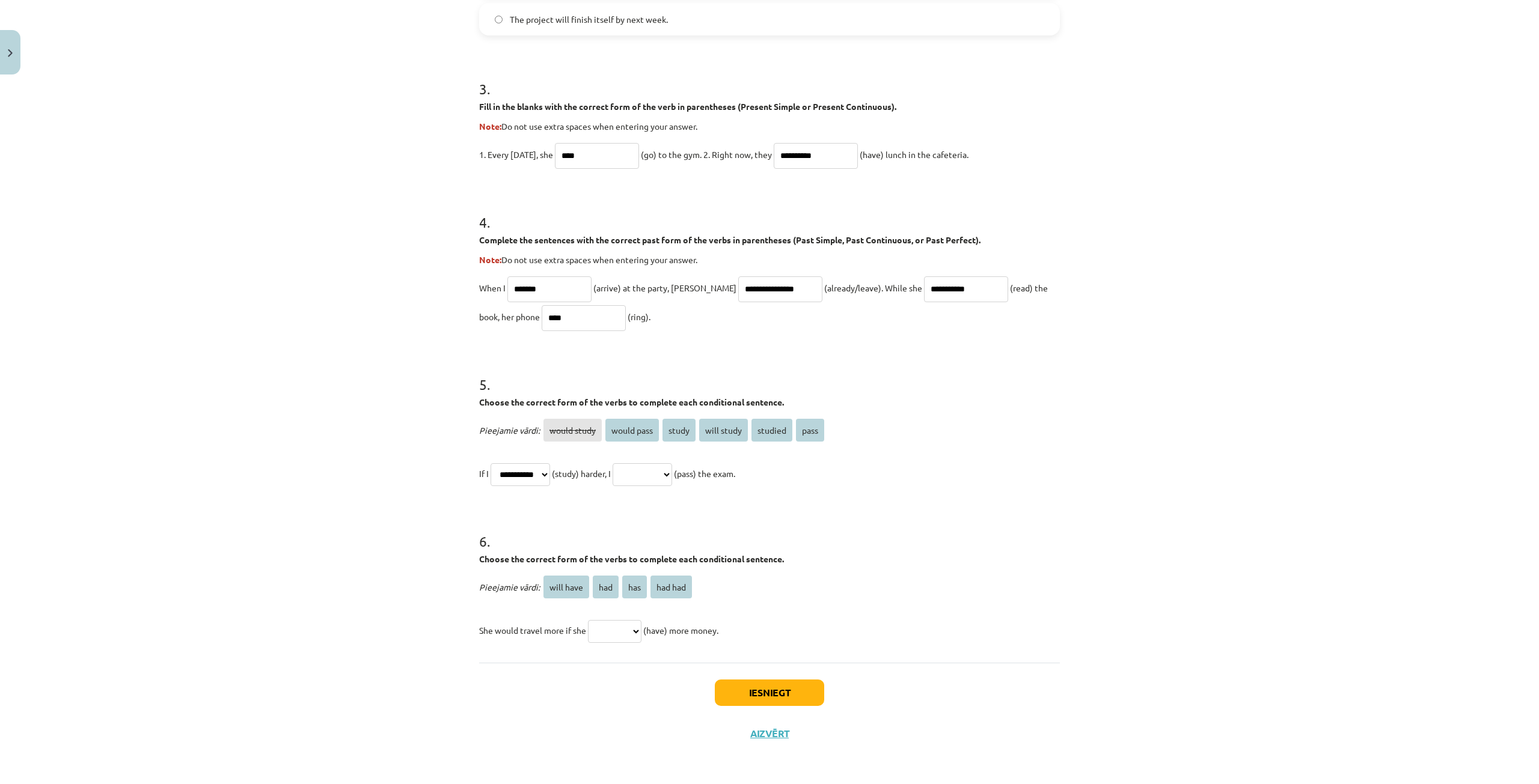
click at [648, 473] on select "**********" at bounding box center [642, 475] width 59 height 23
select select "**********"
click at [627, 463] on select "**********" at bounding box center [642, 475] width 59 height 23
click at [624, 623] on select "********* *** *** *******" at bounding box center [614, 631] width 53 height 23
select select "***"
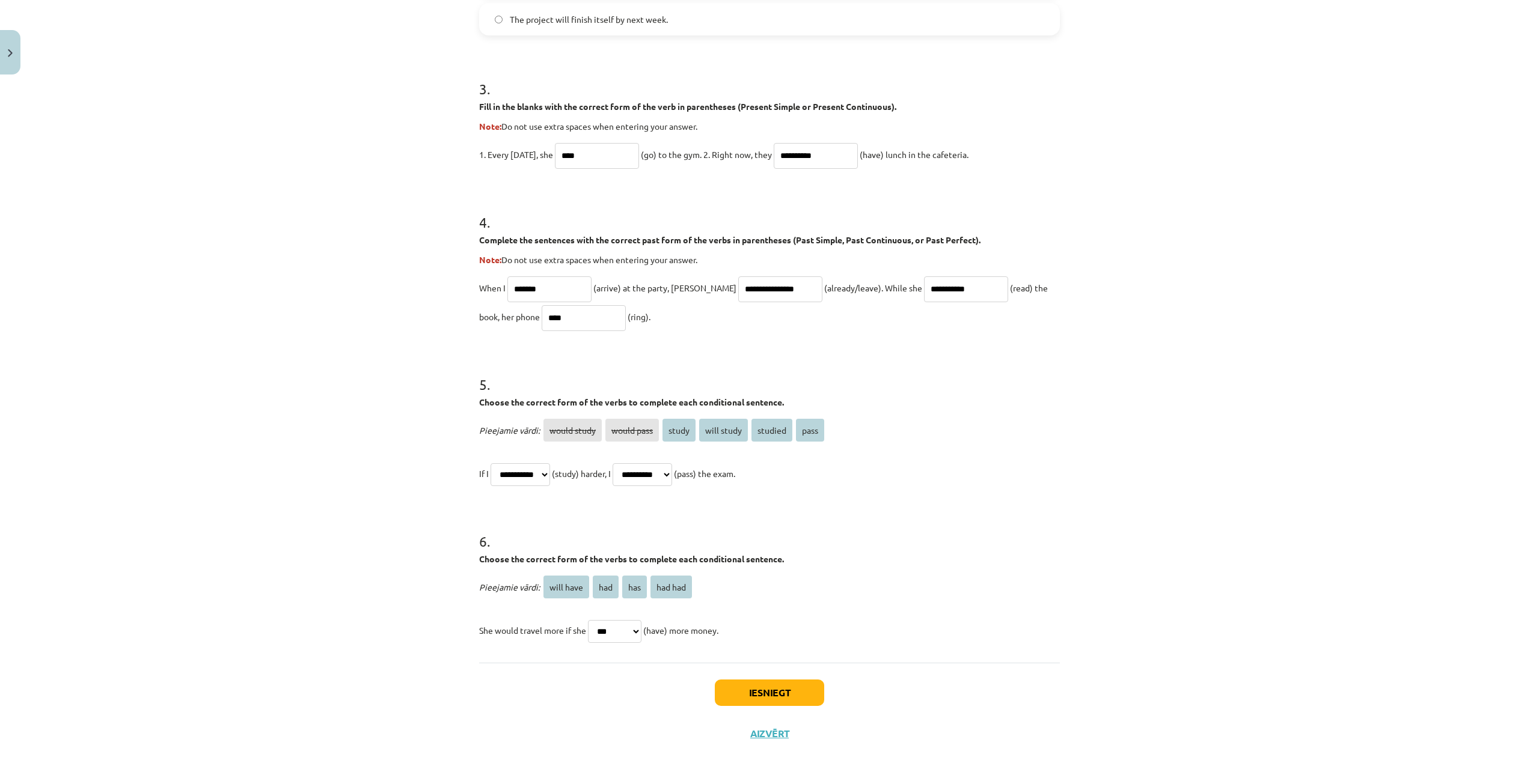
click at [588, 620] on select "********* *** *** *******" at bounding box center [614, 631] width 53 height 23
click at [780, 689] on button "Iesniegt" at bounding box center [770, 692] width 109 height 26
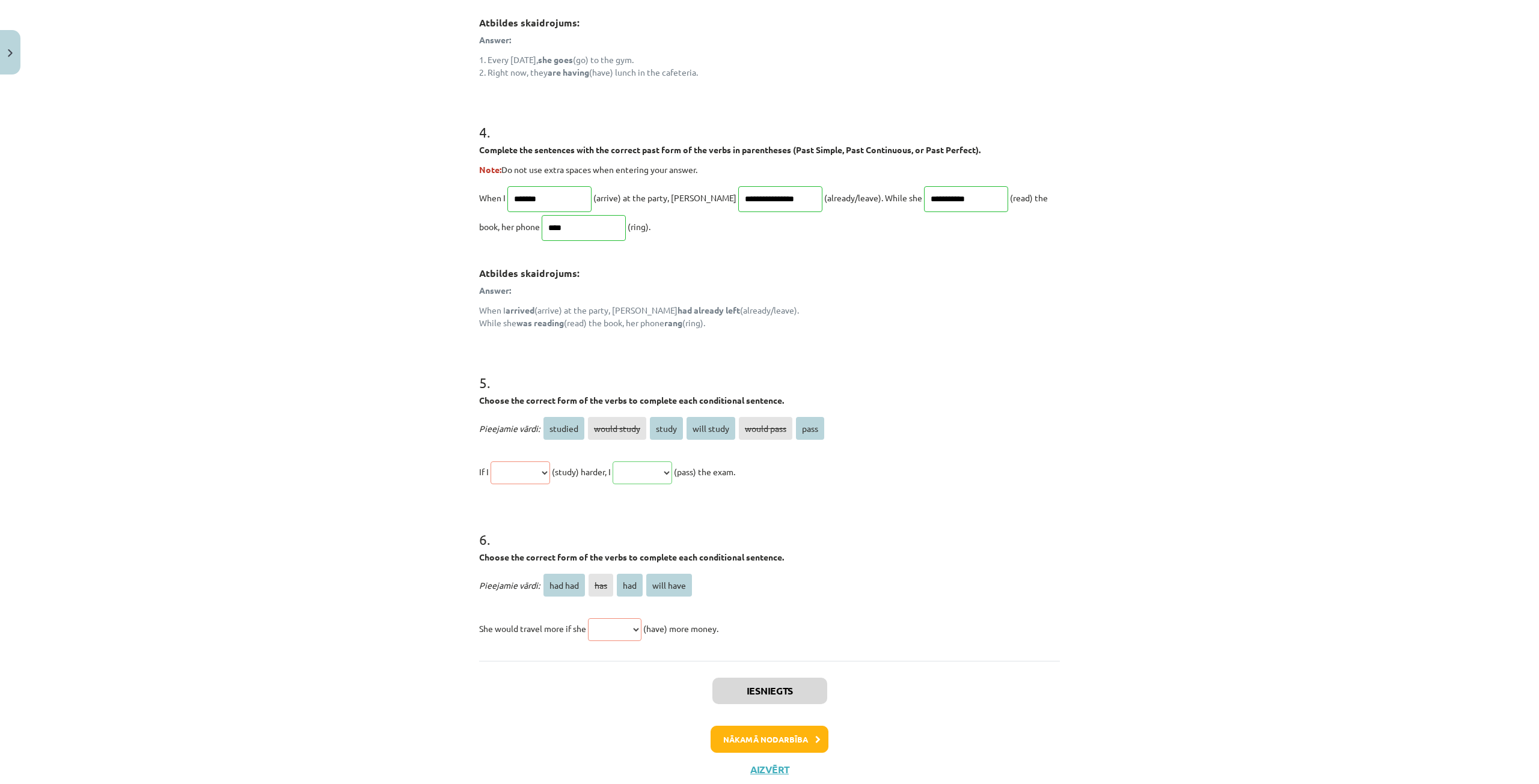
scroll to position [901, 0]
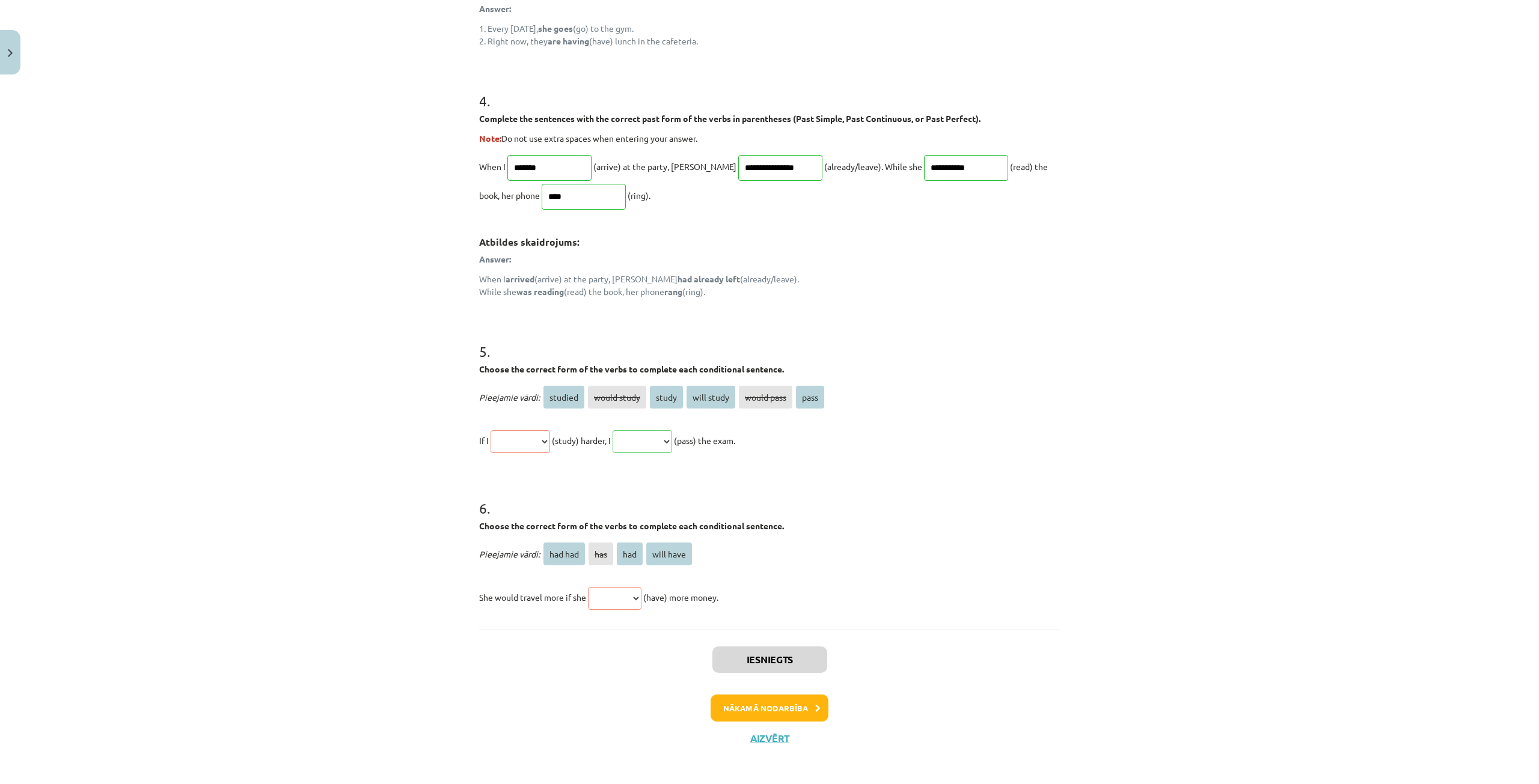
drag, startPoint x: 611, startPoint y: 610, endPoint x: 619, endPoint y: 605, distance: 9.4
click at [612, 610] on p "She would travel more if she ******* *** *** ********* (have) more money." at bounding box center [769, 597] width 580 height 29
click at [736, 711] on button "Nākamā nodarbība" at bounding box center [770, 708] width 118 height 28
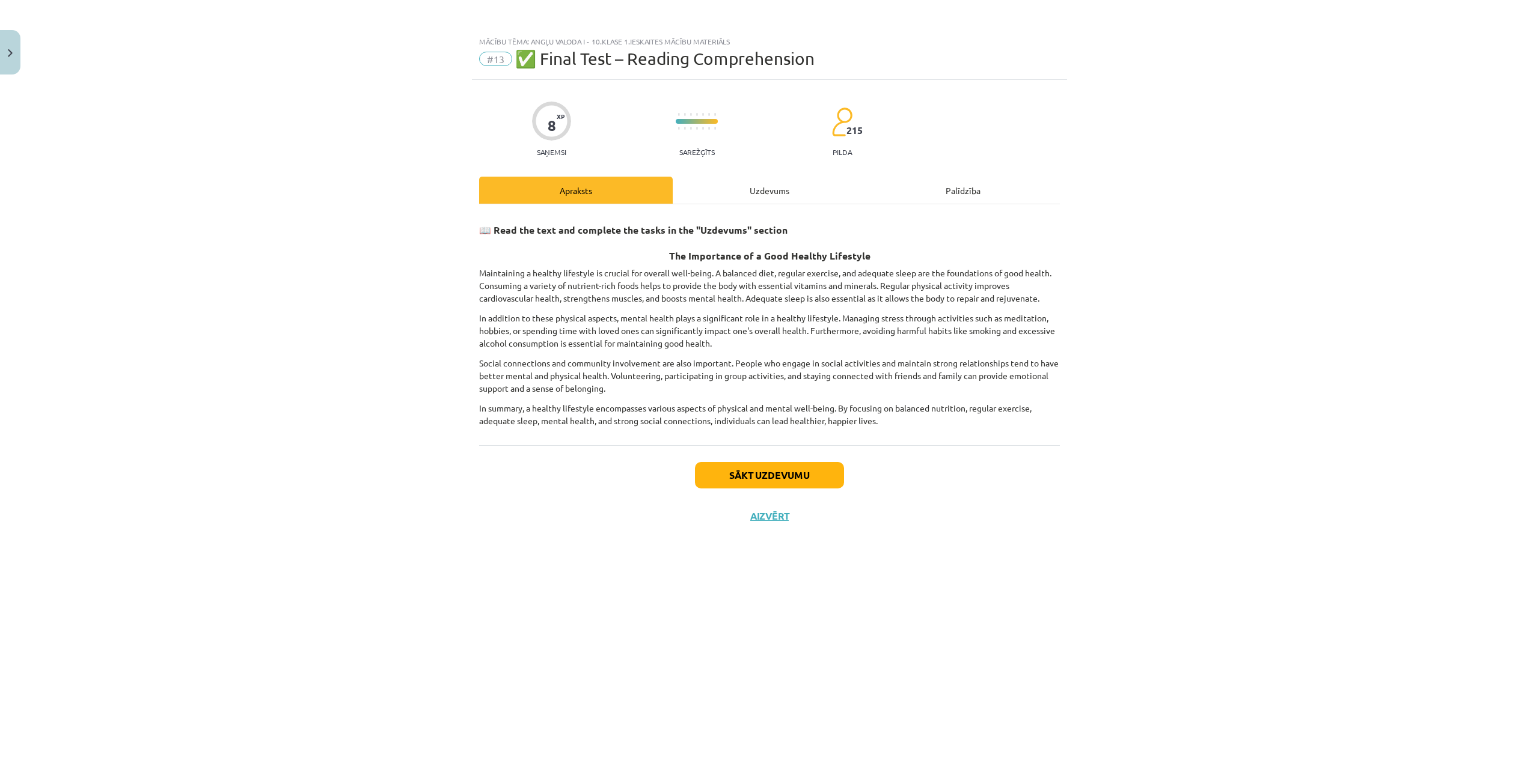
click at [744, 184] on div "Uzdevums" at bounding box center [770, 190] width 193 height 27
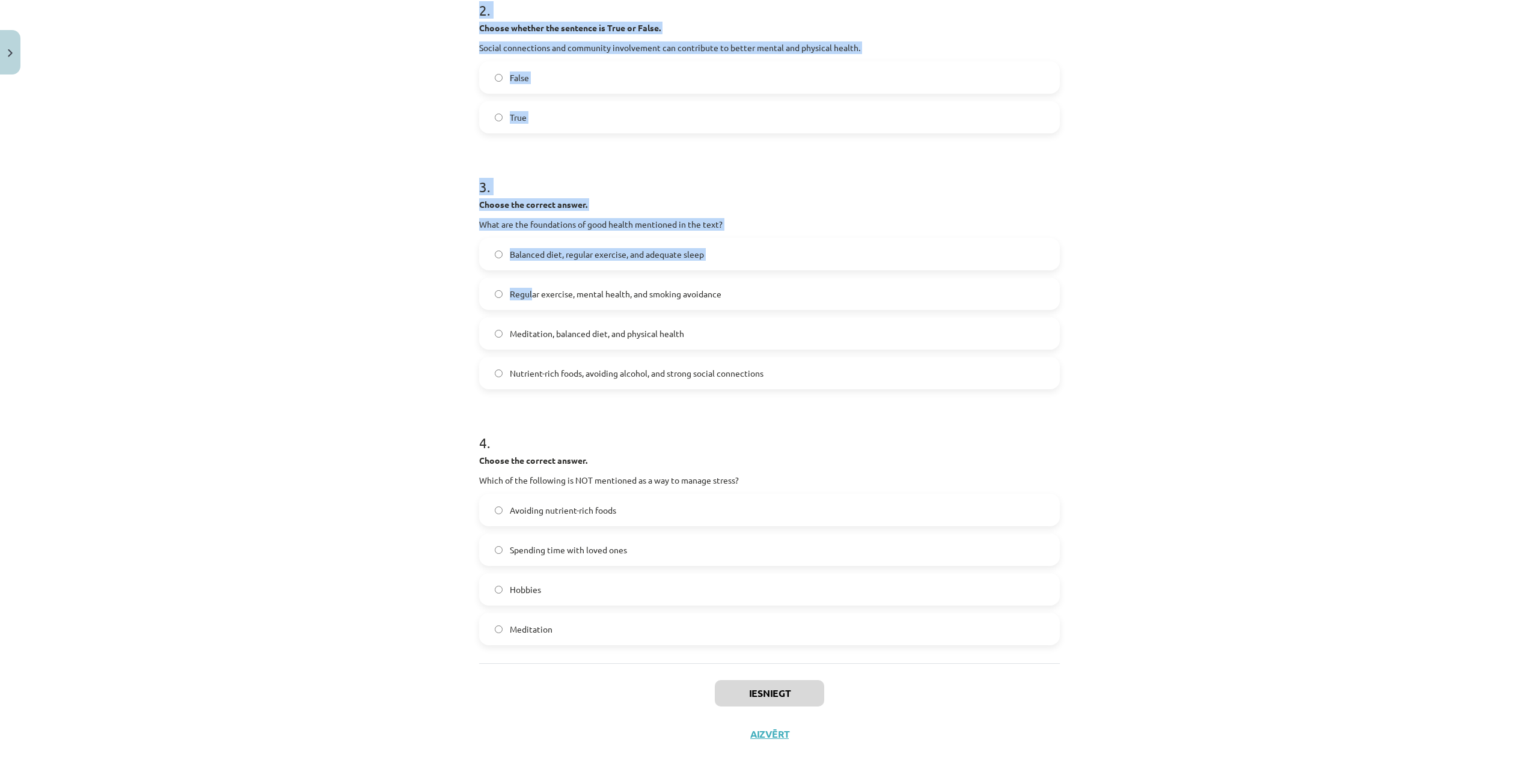
scroll to position [436, 0]
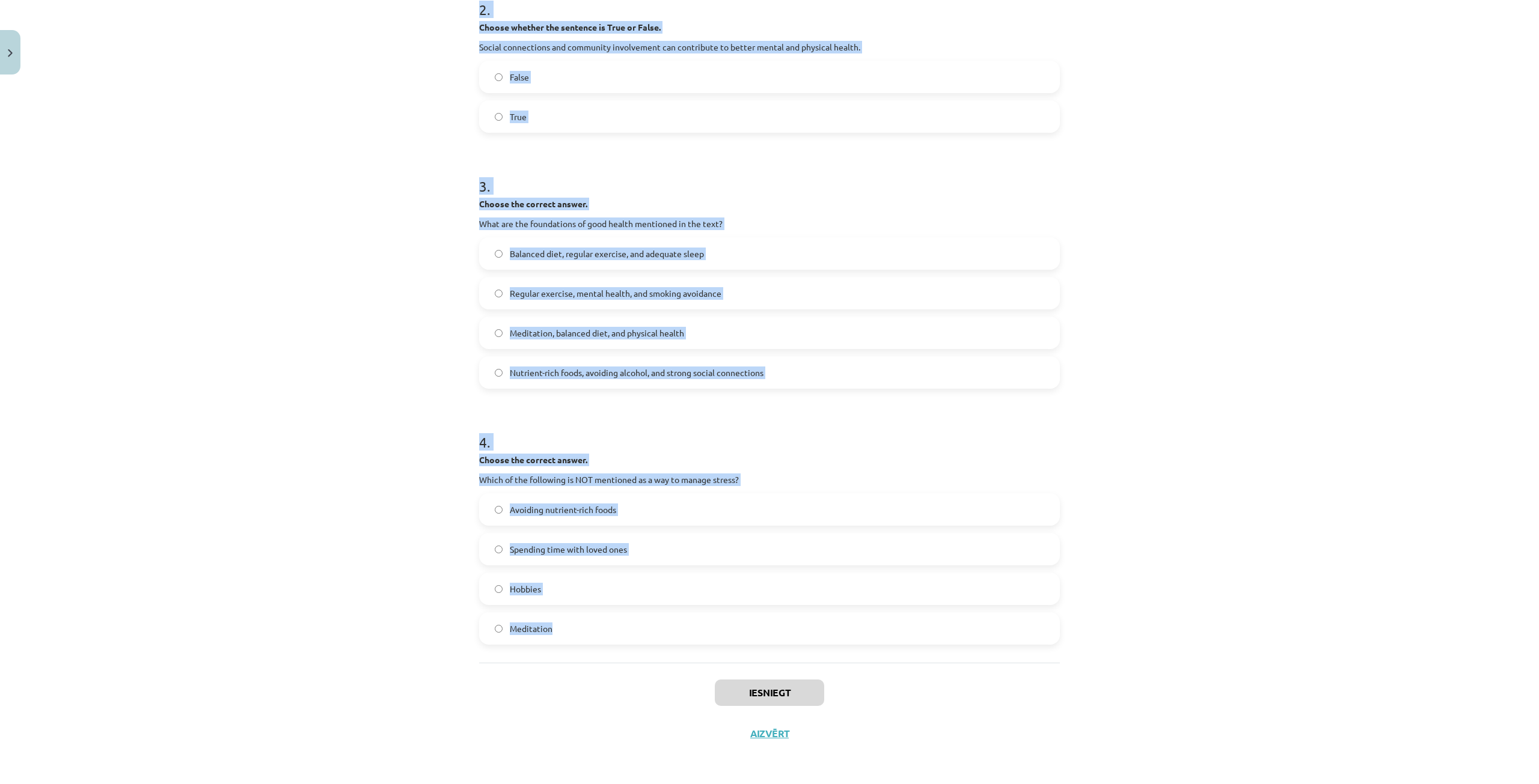
drag, startPoint x: 437, startPoint y: 205, endPoint x: 1289, endPoint y: 621, distance: 948.1
click at [1289, 621] on div "Mācību tēma: Angļu valoda i - 10.klase 1.ieskaites mācību materiāls #13 ✅ Final…" at bounding box center [770, 392] width 1539 height 784
copy form "Choose whether the sentence is True or False. A healthy lifestyle only focuses …"
click at [330, 162] on div "Mācību tēma: Angļu valoda i - 10.klase 1.ieskaites mācību materiāls #13 ✅ Final…" at bounding box center [770, 392] width 1539 height 784
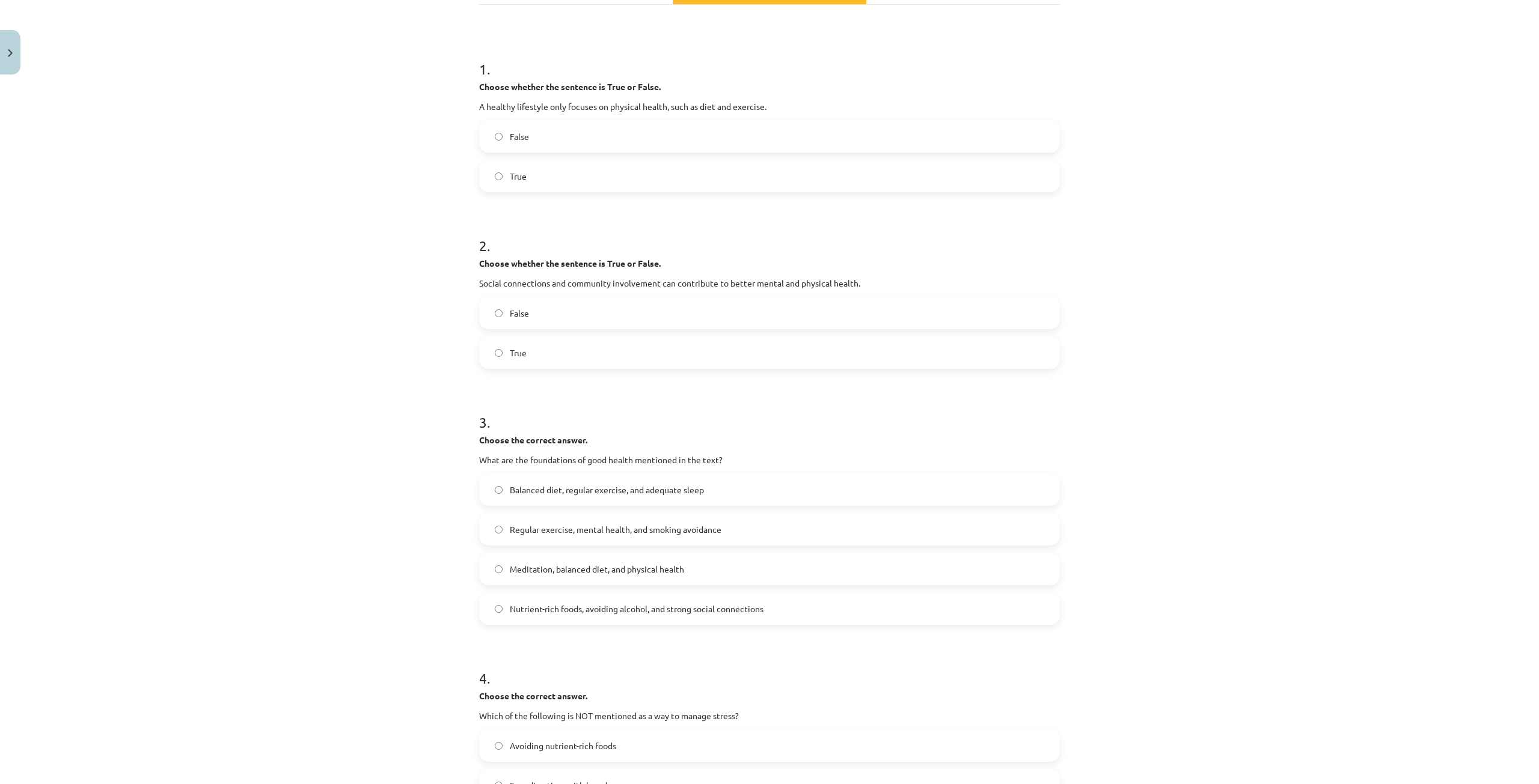
scroll to position [195, 0]
click at [512, 142] on span "False" at bounding box center [519, 140] width 19 height 13
click at [511, 359] on span "True" at bounding box center [518, 357] width 17 height 13
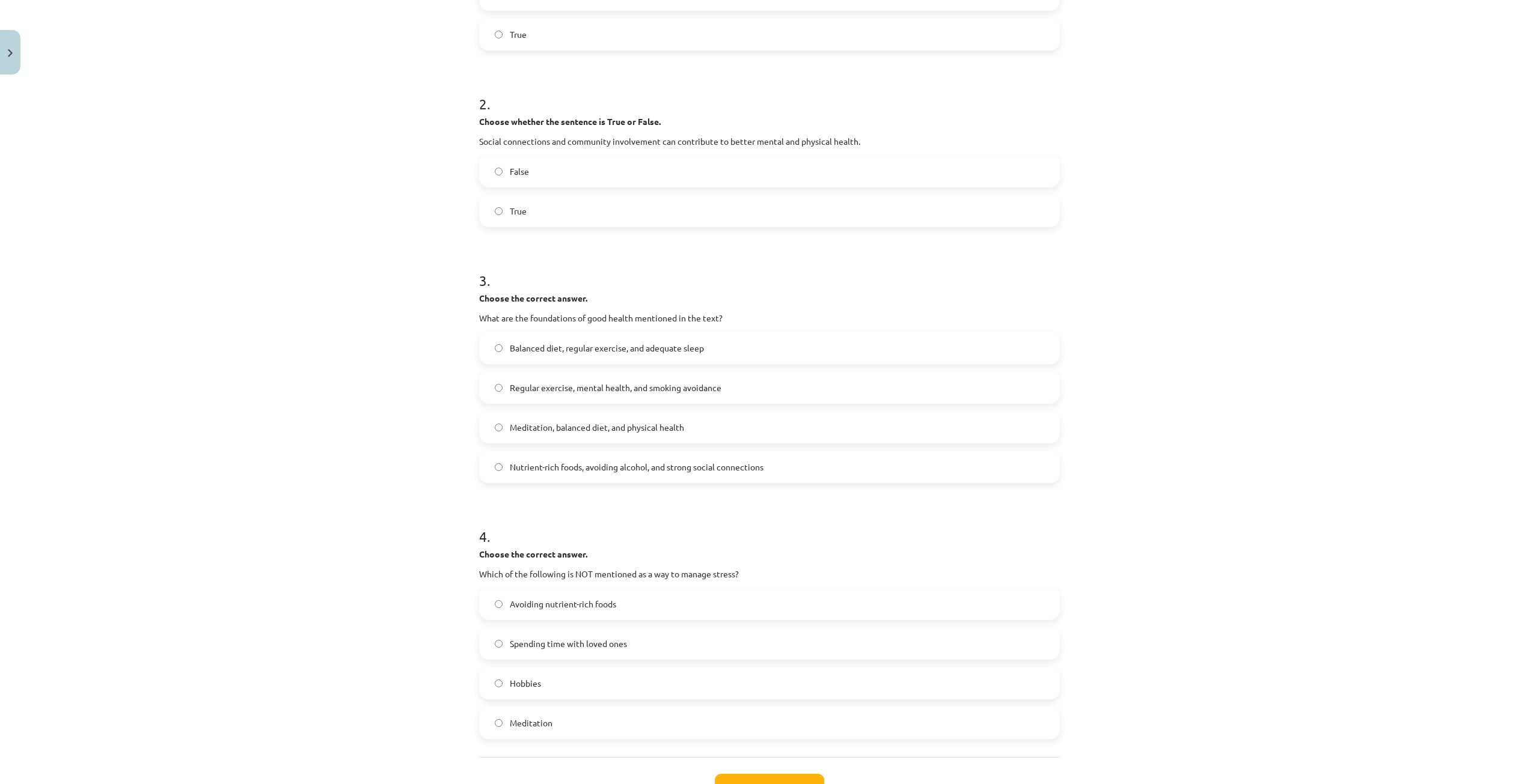
scroll to position [436, 0]
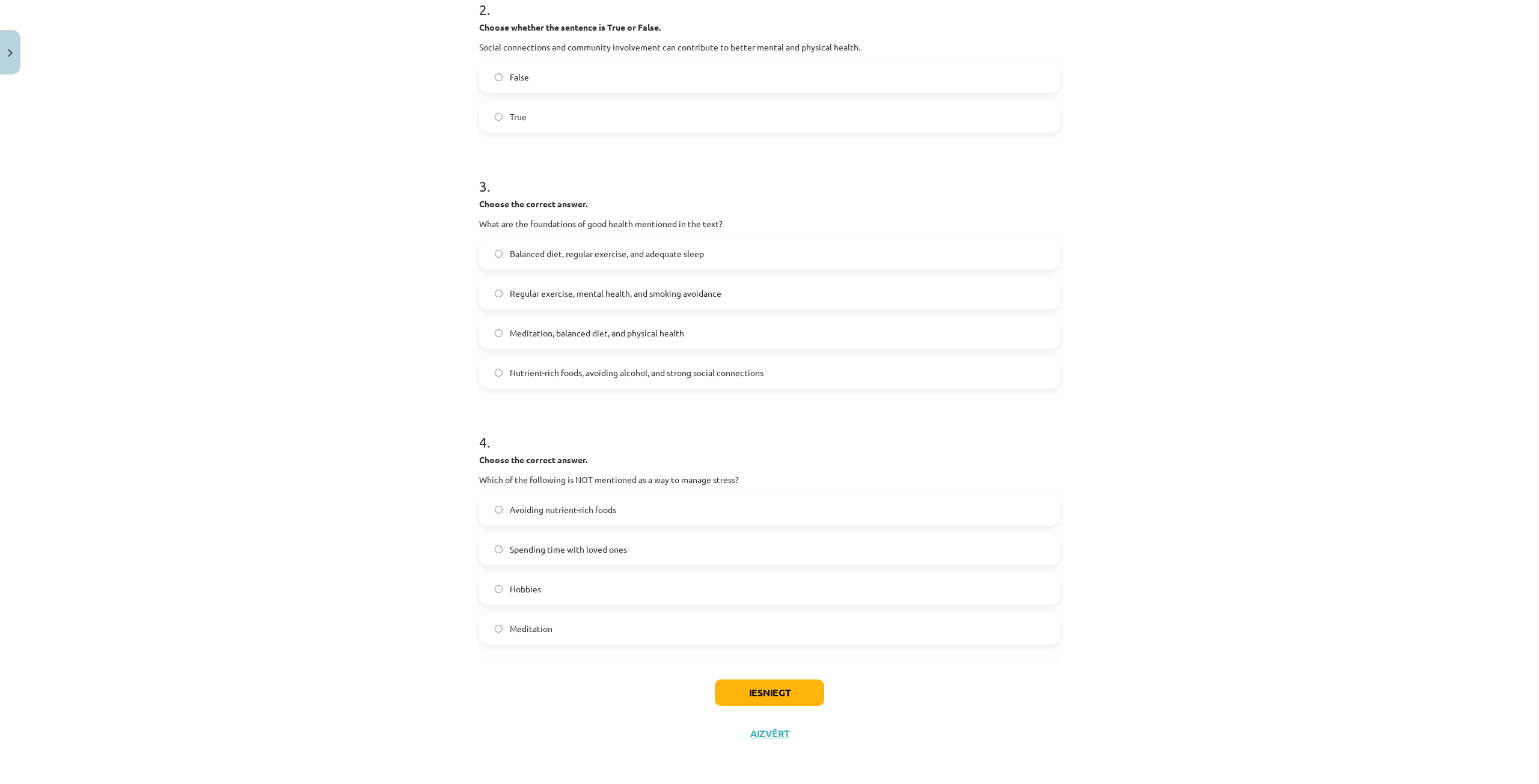
click at [498, 504] on label "Avoiding nutrient-rich foods" at bounding box center [770, 509] width 578 height 30
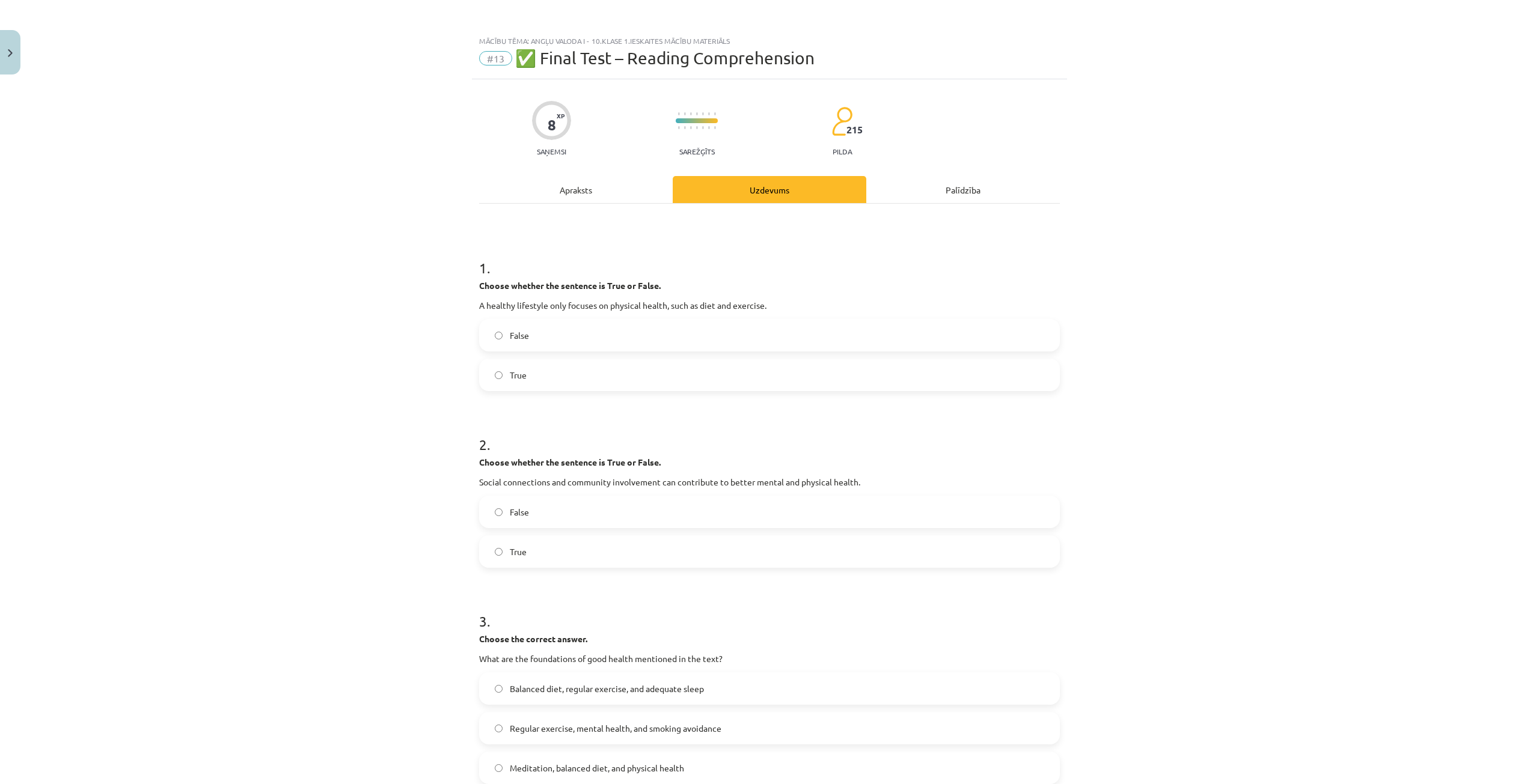
scroll to position [0, 0]
click at [572, 191] on div "Apraksts" at bounding box center [576, 190] width 193 height 27
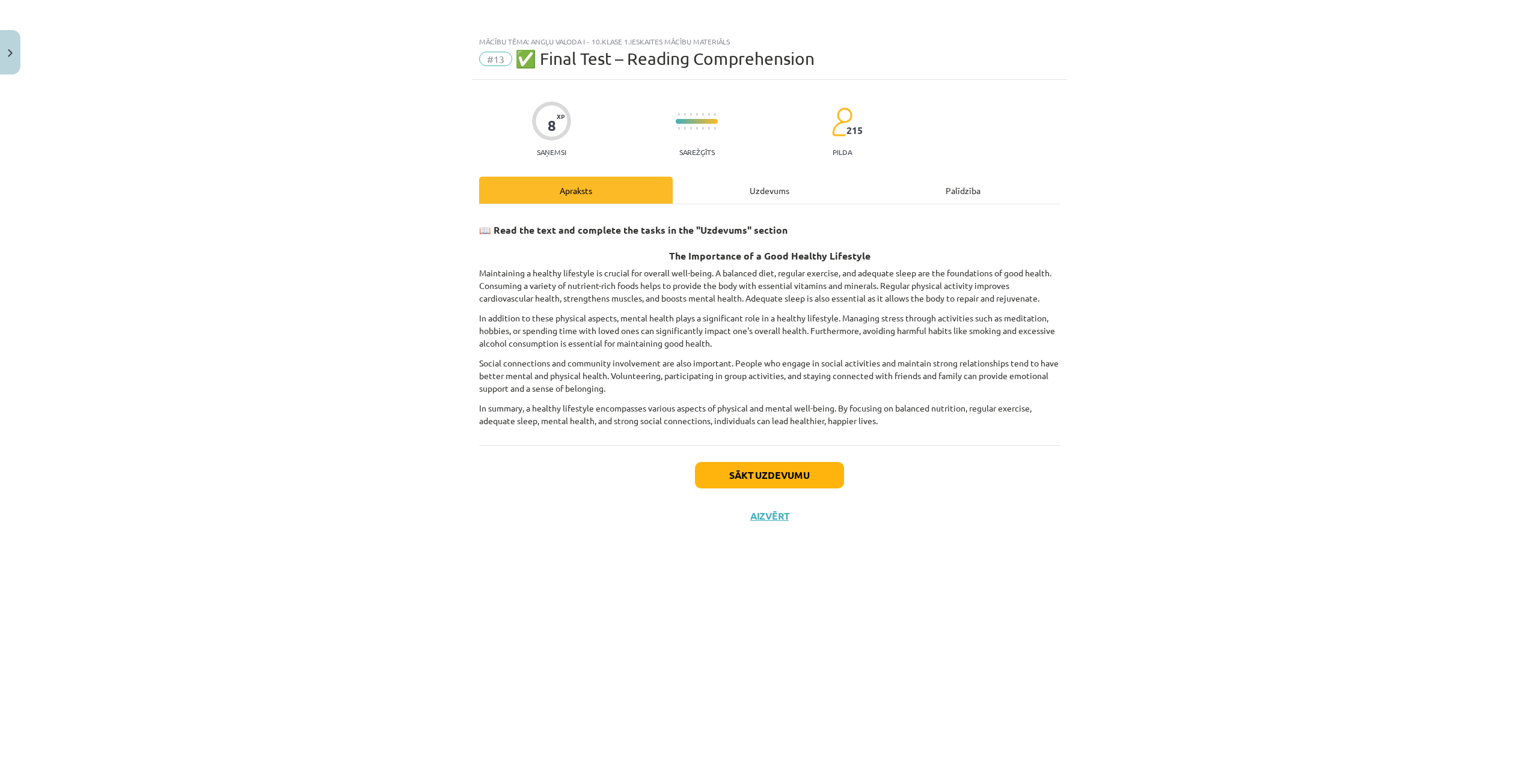
click at [752, 194] on div "Uzdevums" at bounding box center [770, 190] width 193 height 27
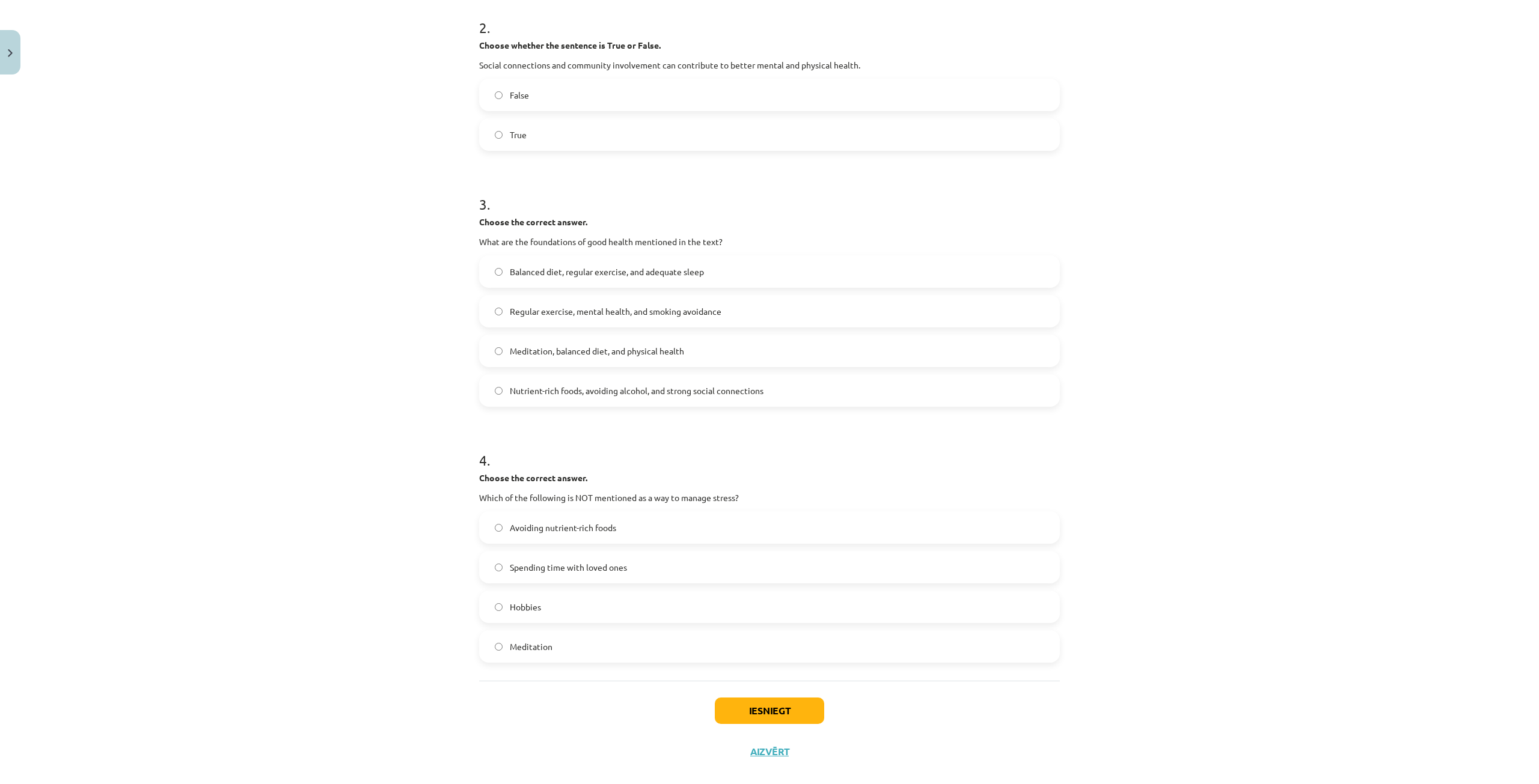
scroll to position [436, 0]
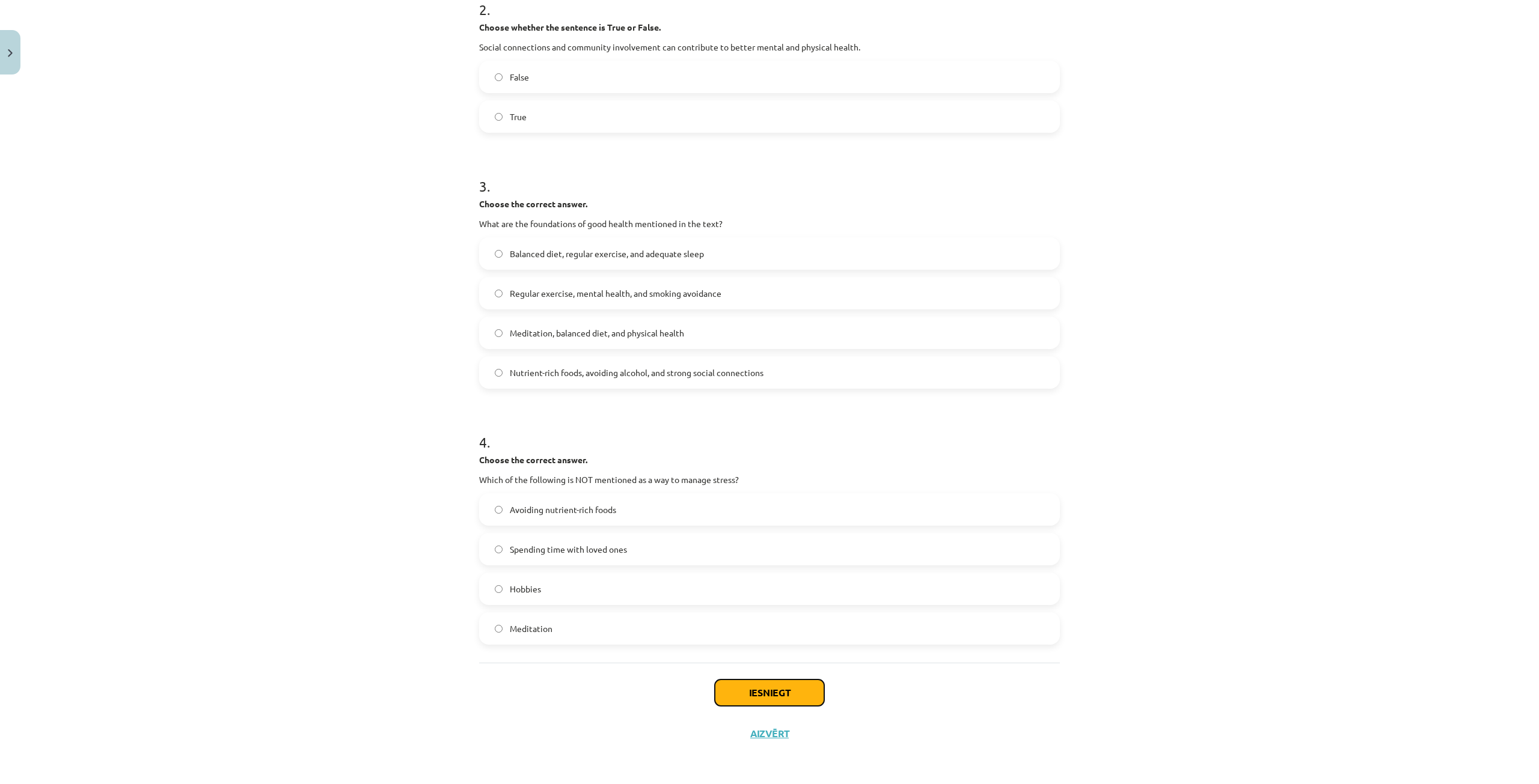
click at [812, 704] on button "Iesniegt" at bounding box center [770, 692] width 109 height 26
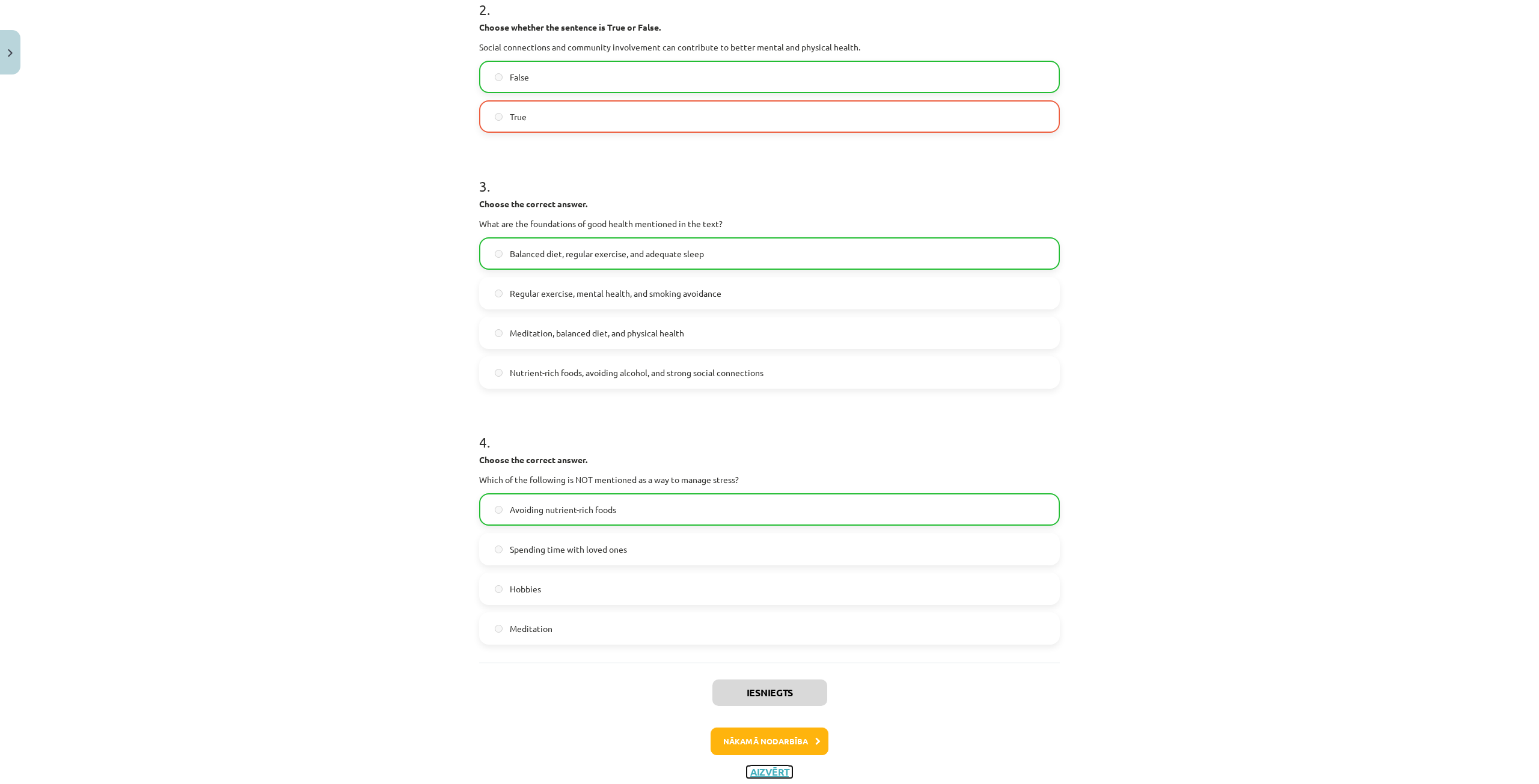
click at [760, 768] on button "Aizvērt" at bounding box center [770, 772] width 46 height 12
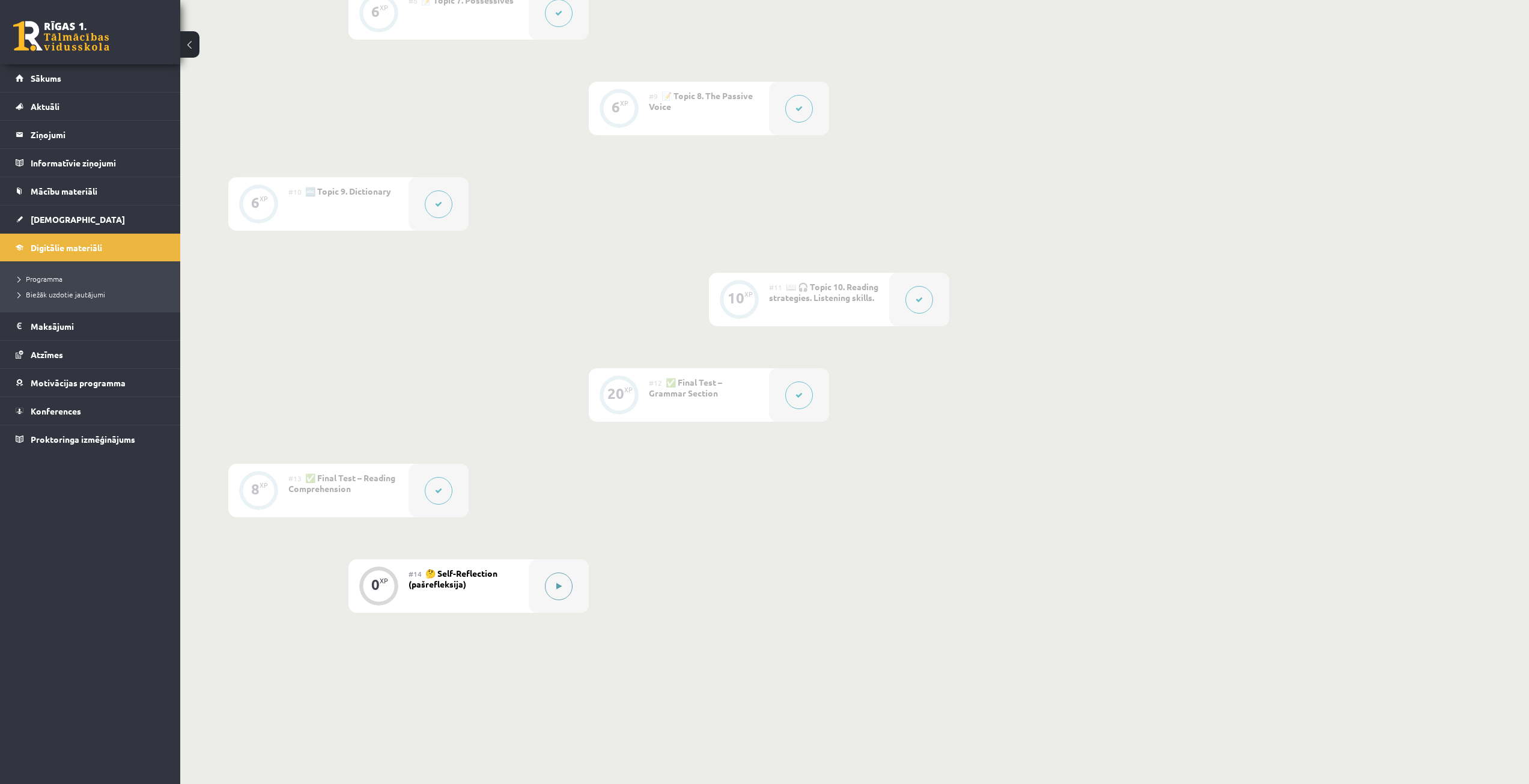
click at [557, 586] on icon at bounding box center [559, 586] width 5 height 7
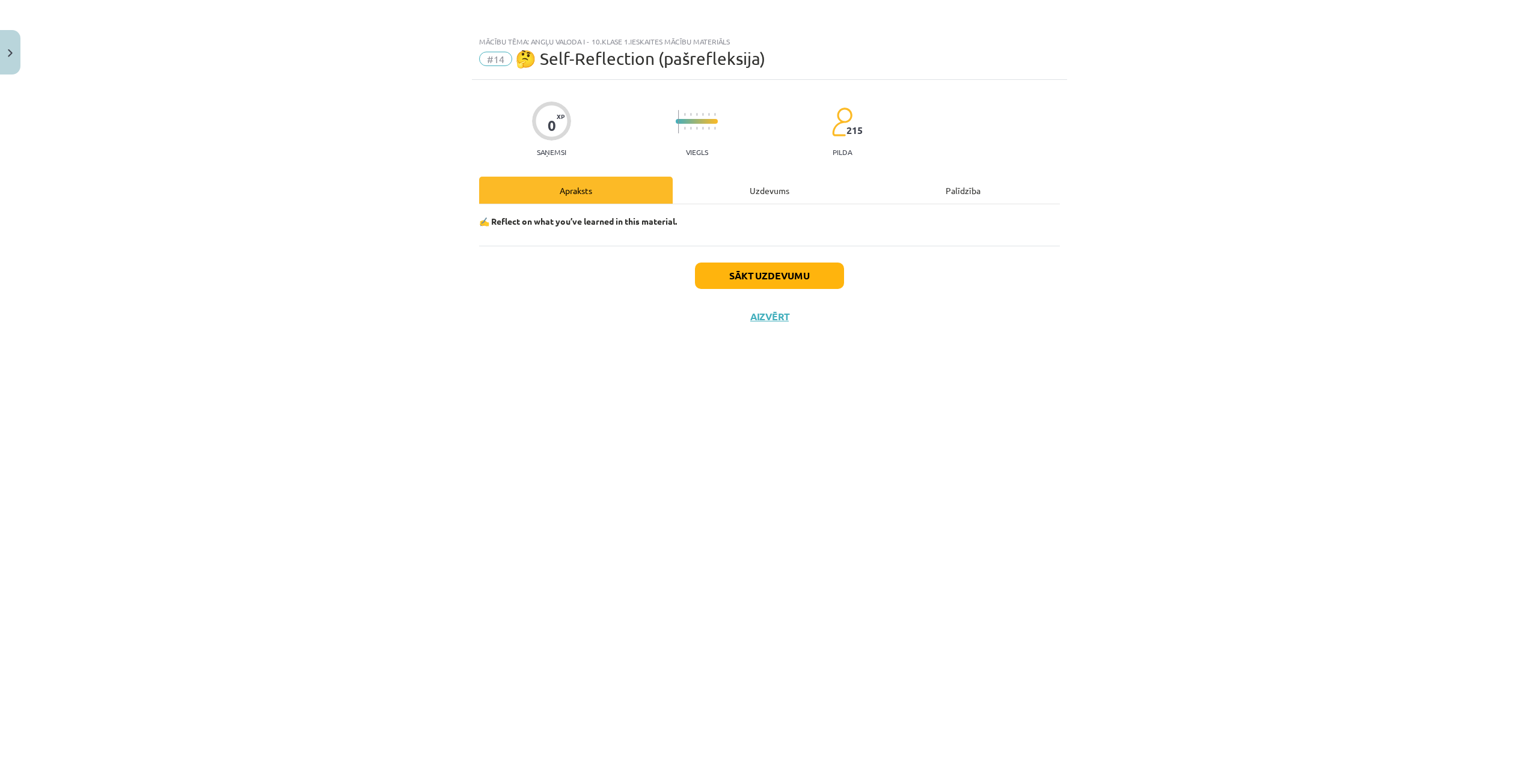
click at [802, 189] on div "Uzdevums" at bounding box center [770, 190] width 193 height 27
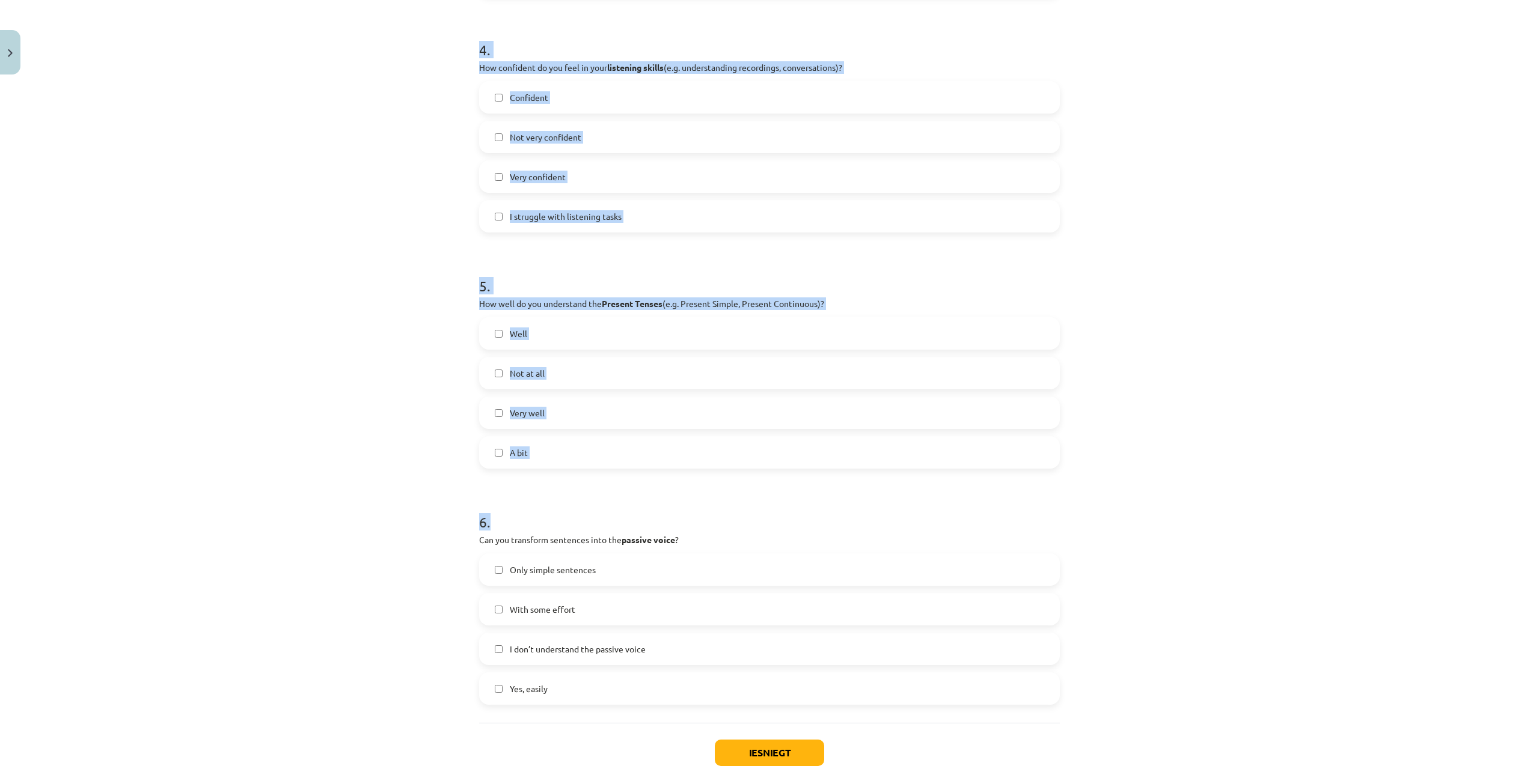
scroll to position [947, 0]
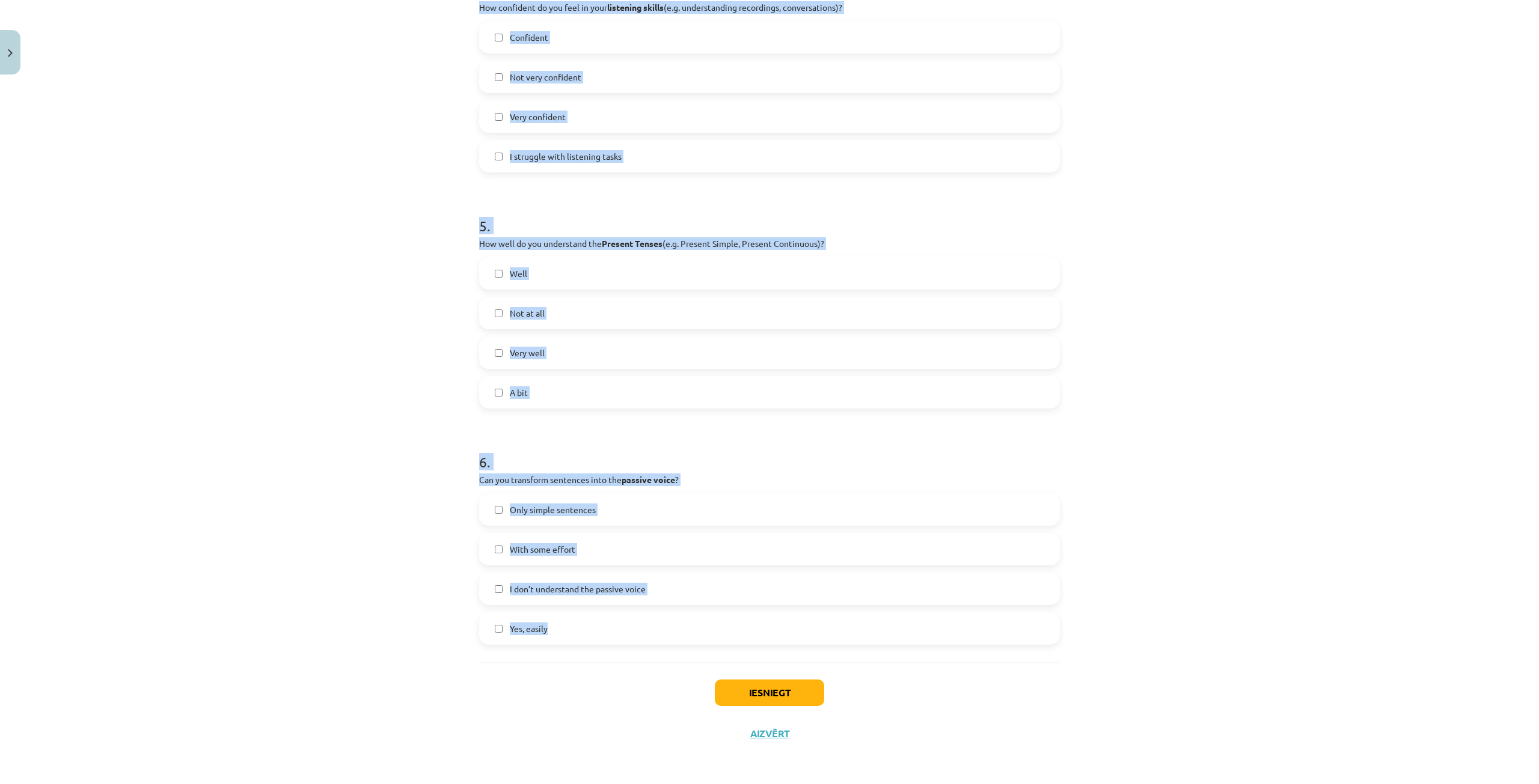
drag, startPoint x: 455, startPoint y: 289, endPoint x: 1076, endPoint y: 646, distance: 716.3
click at [1076, 646] on div "Mācību tēma: Angļu valoda i - 10.klase 1.ieskaites mācību materiāls #14 🤔 Self-…" at bounding box center [770, 392] width 1539 height 784
copy form "Can you correctly use the Past Tenses (e.g. Past Simple, Past Perfect) in sente…"
click at [274, 419] on div "Mācību tēma: Angļu valoda i - 10.klase 1.ieskaites mācību materiāls #14 🤔 Self-…" at bounding box center [770, 392] width 1539 height 784
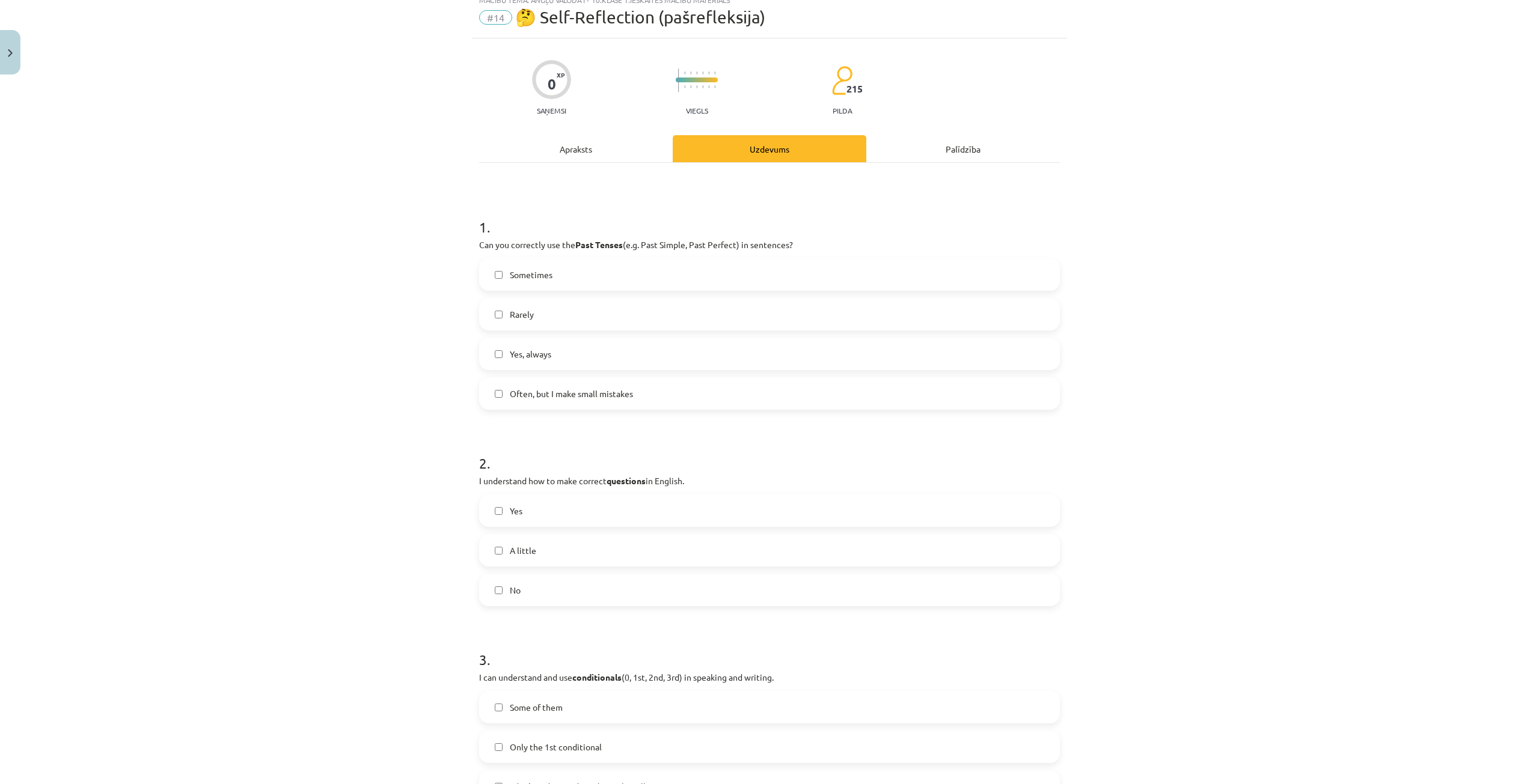
scroll to position [0, 0]
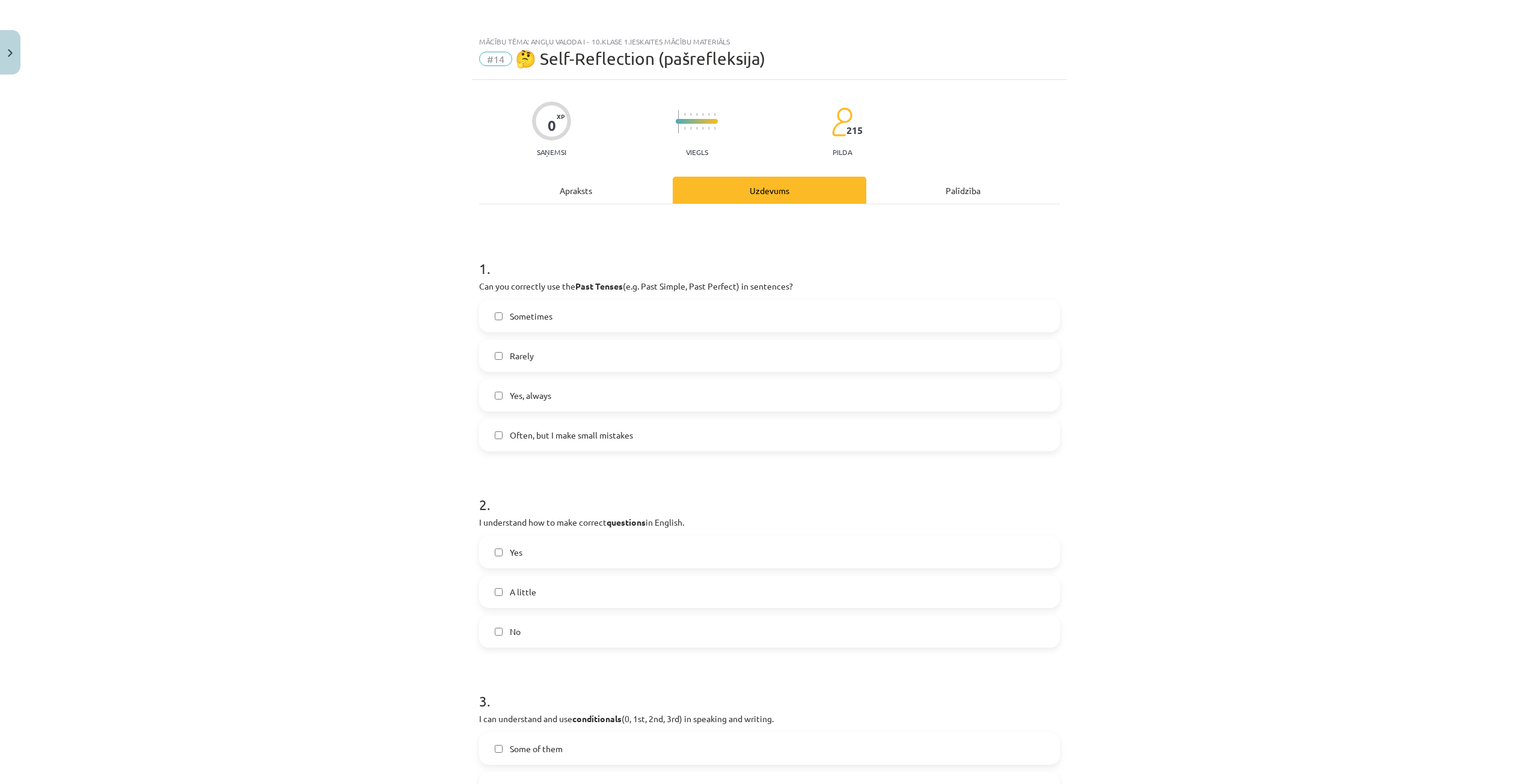
click at [519, 439] on span "Often, but I make small mistakes" at bounding box center [571, 435] width 123 height 13
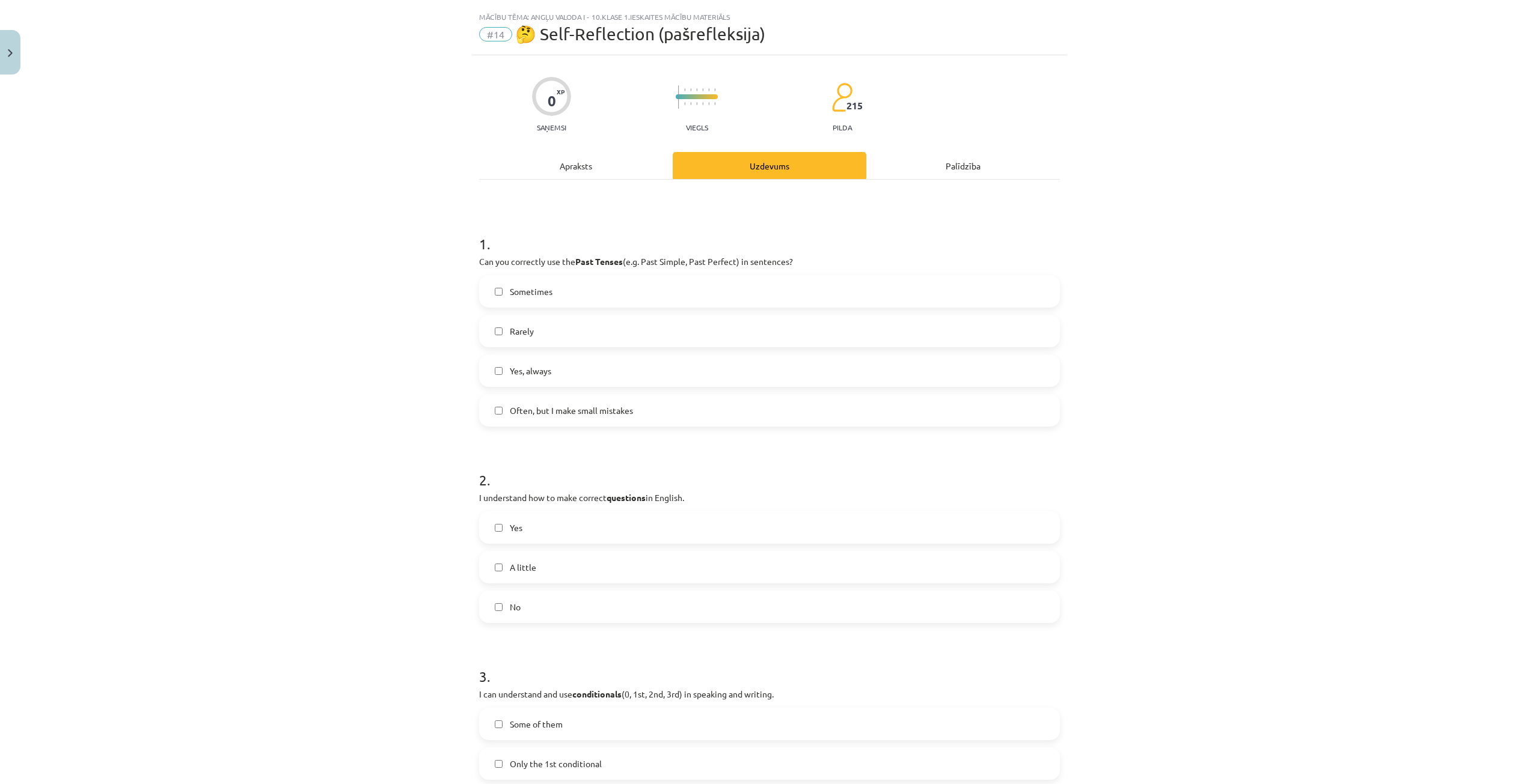
scroll to position [120, 0]
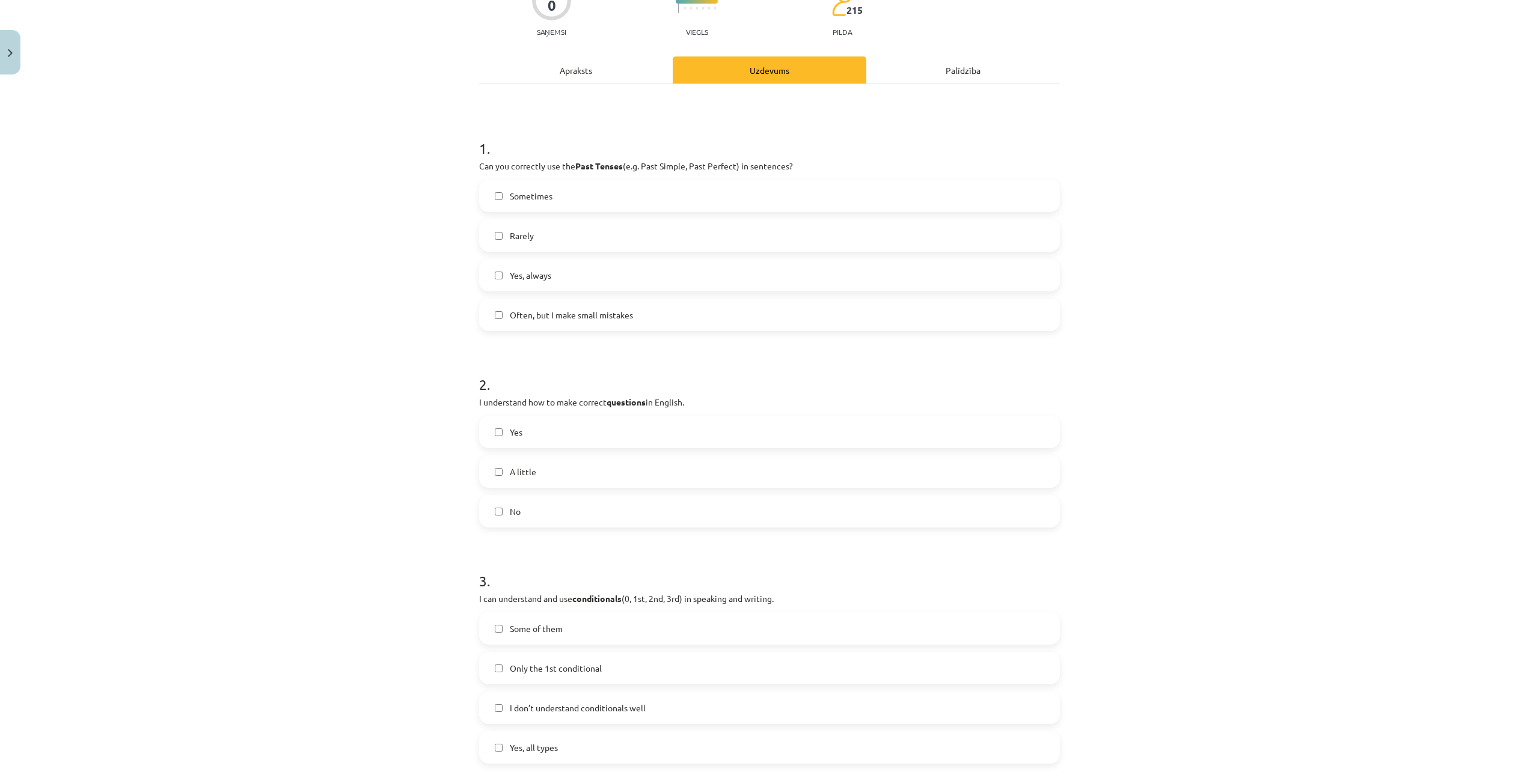
click at [532, 423] on label "Yes" at bounding box center [770, 432] width 578 height 30
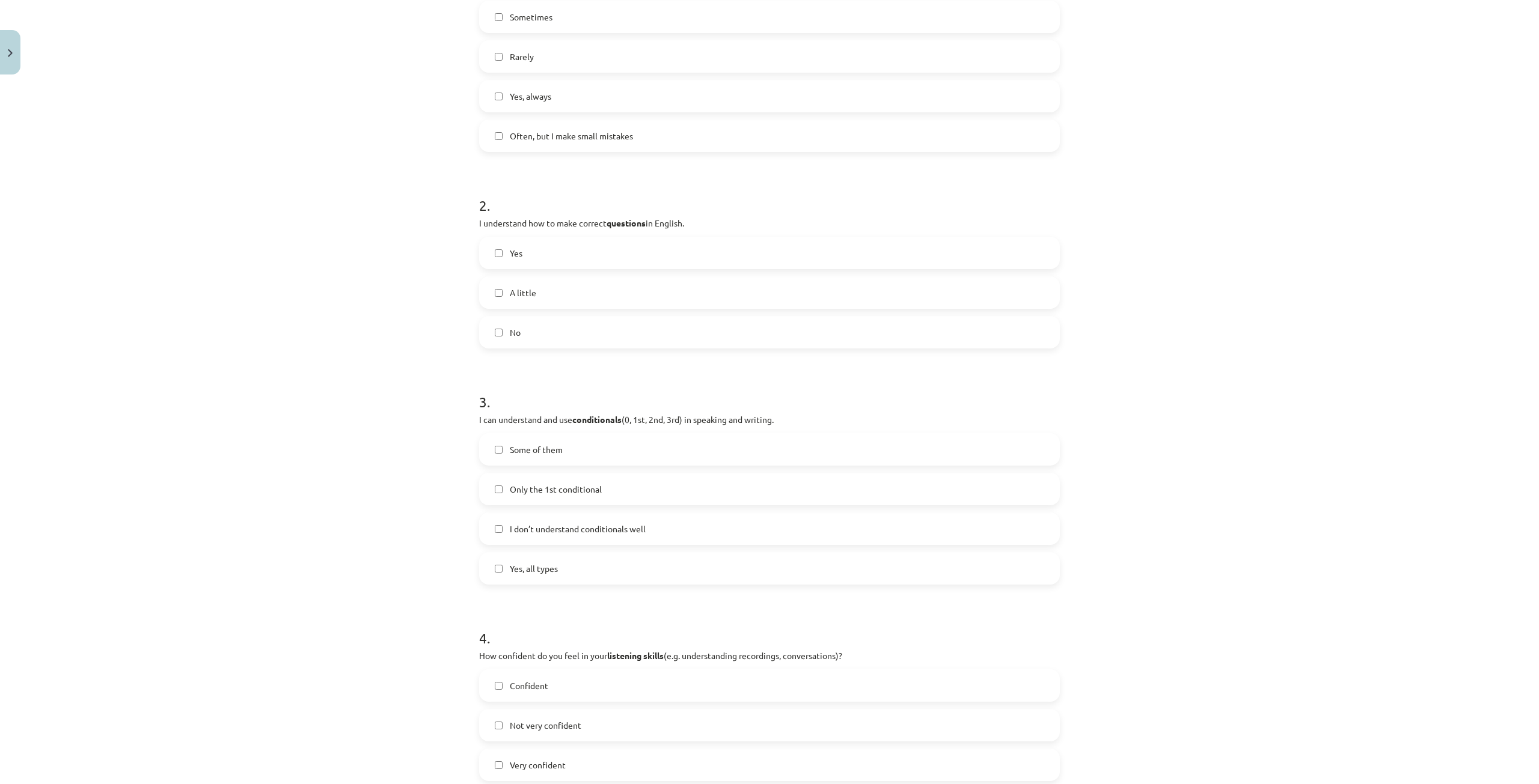
scroll to position [300, 0]
click at [547, 442] on span "Some of them" at bounding box center [536, 448] width 53 height 13
click at [501, 553] on label "Yes, all types" at bounding box center [770, 567] width 578 height 30
click at [514, 278] on label "A little" at bounding box center [770, 291] width 578 height 30
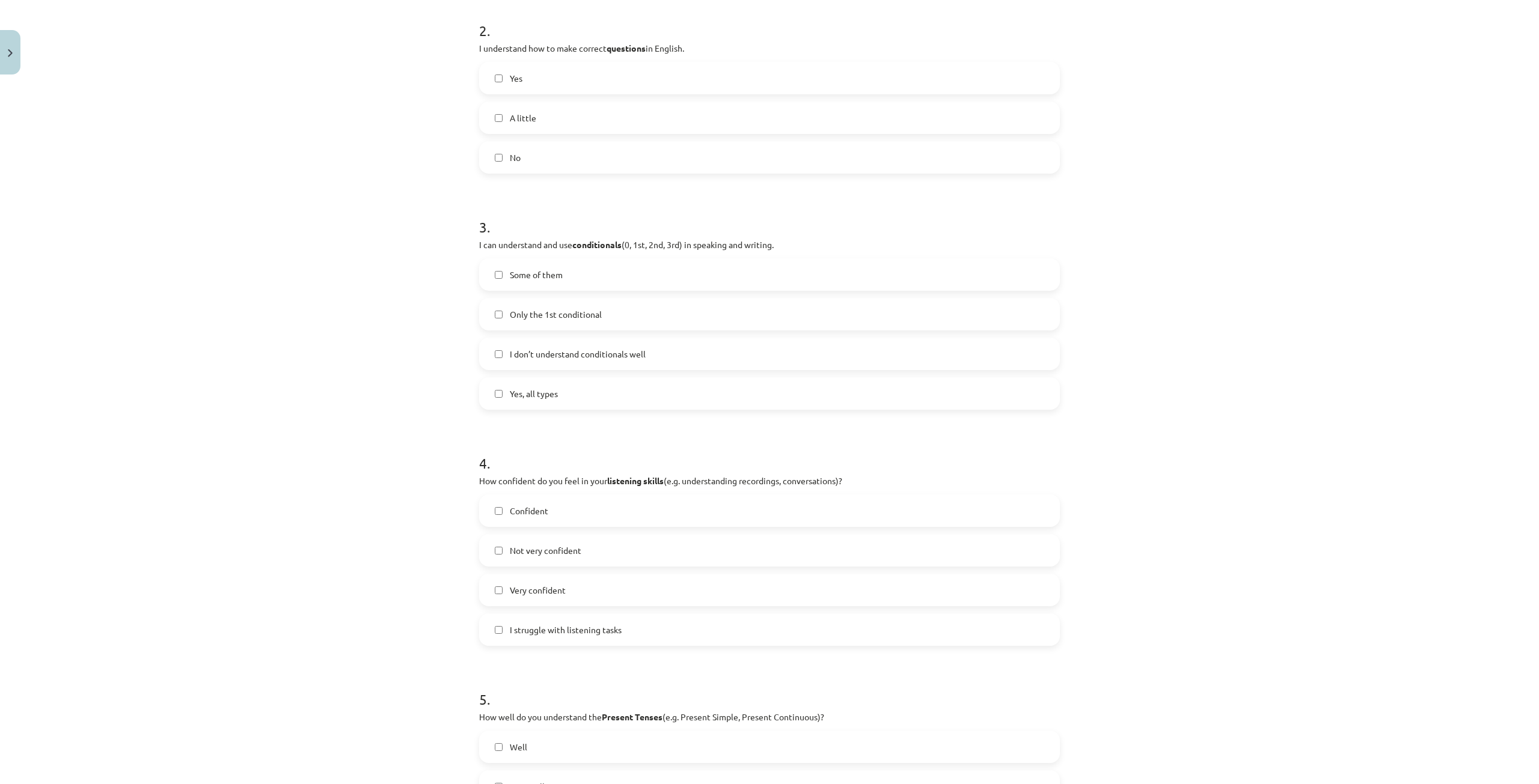
scroll to position [481, 0]
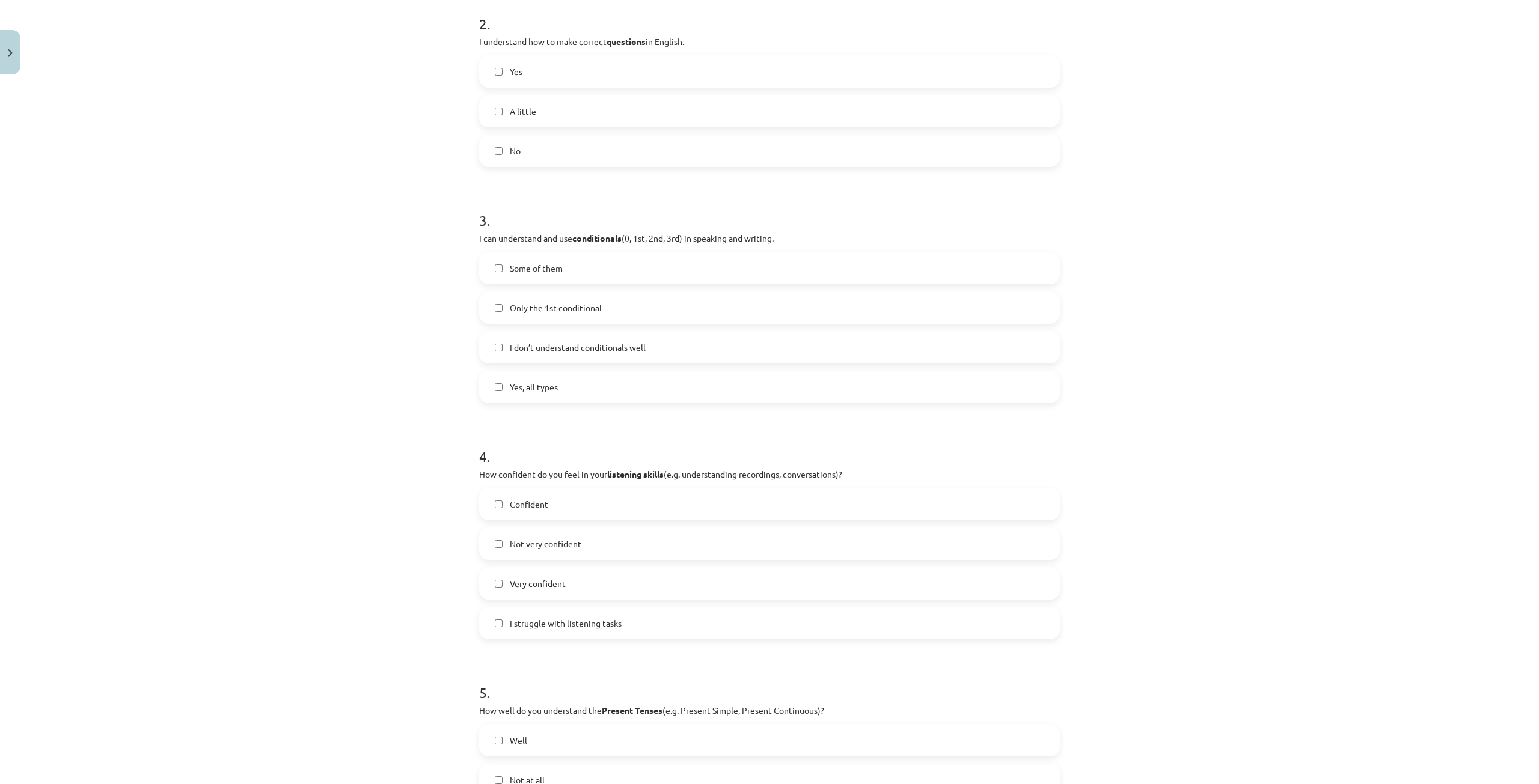
click at [561, 508] on label "Confident" at bounding box center [770, 504] width 578 height 30
click at [547, 550] on label "Not very confident" at bounding box center [770, 544] width 578 height 30
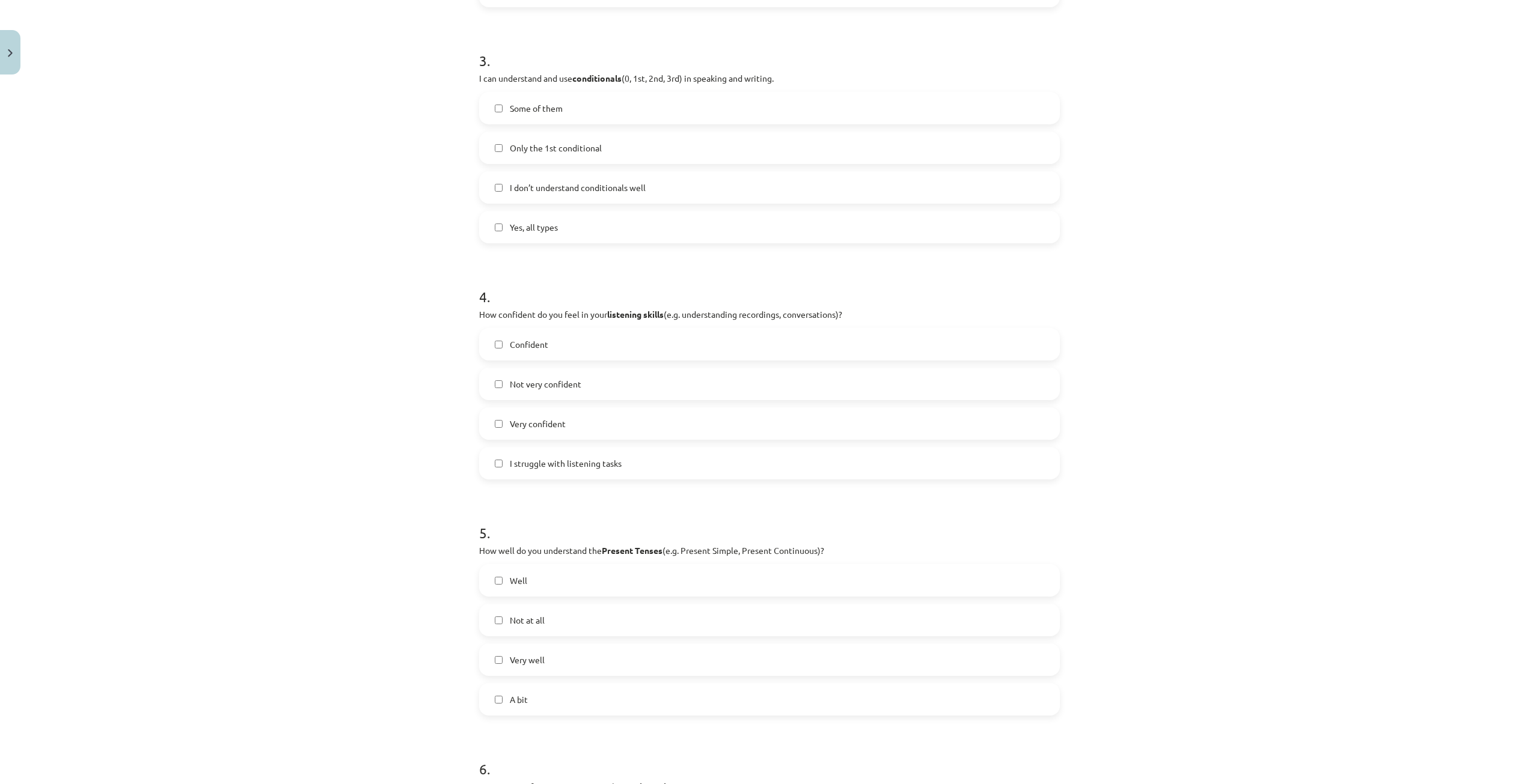
scroll to position [721, 0]
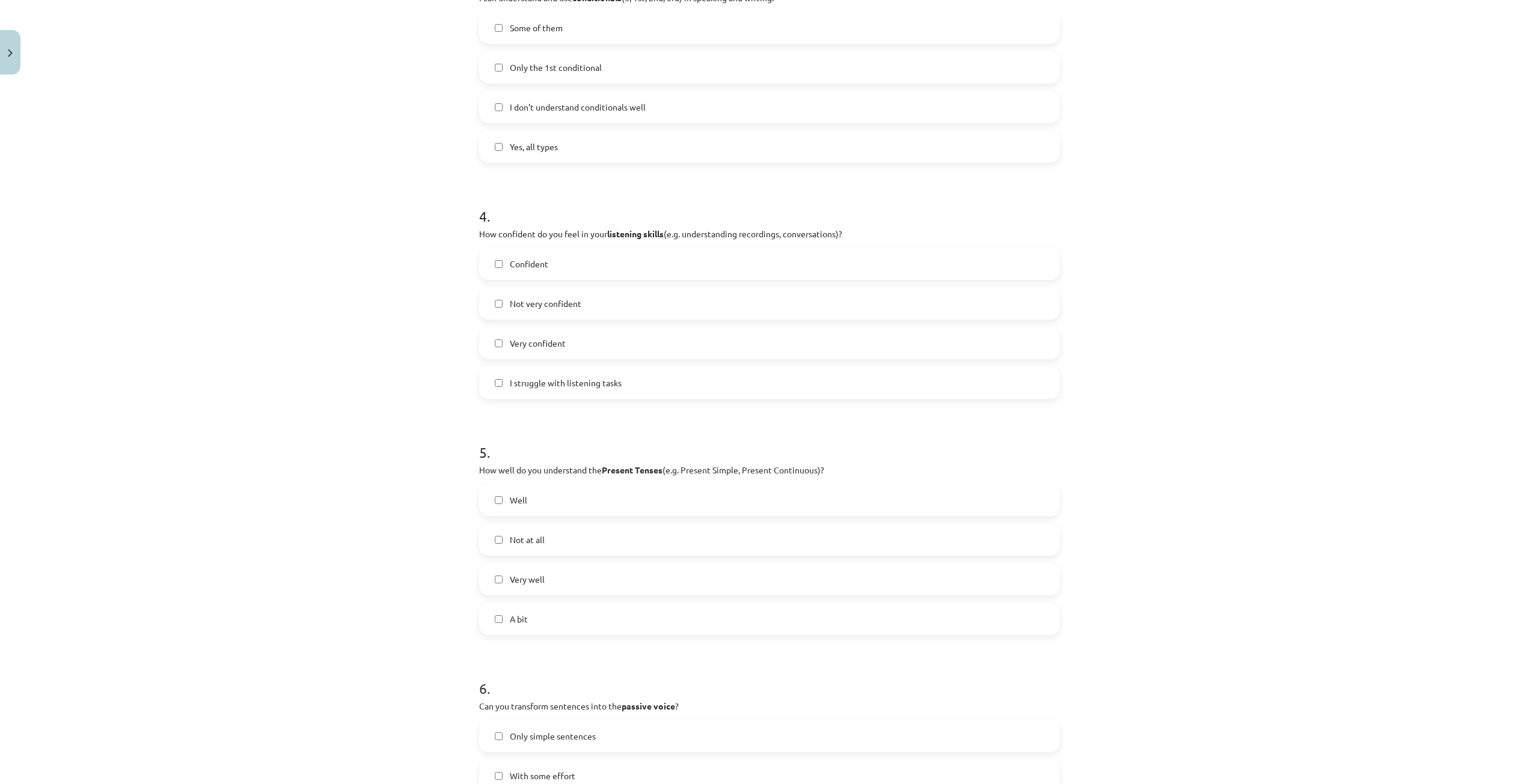
drag, startPoint x: 537, startPoint y: 498, endPoint x: 534, endPoint y: 534, distance: 36.1
click at [536, 503] on label "Well" at bounding box center [770, 500] width 578 height 30
click at [532, 576] on span "Very well" at bounding box center [527, 579] width 35 height 13
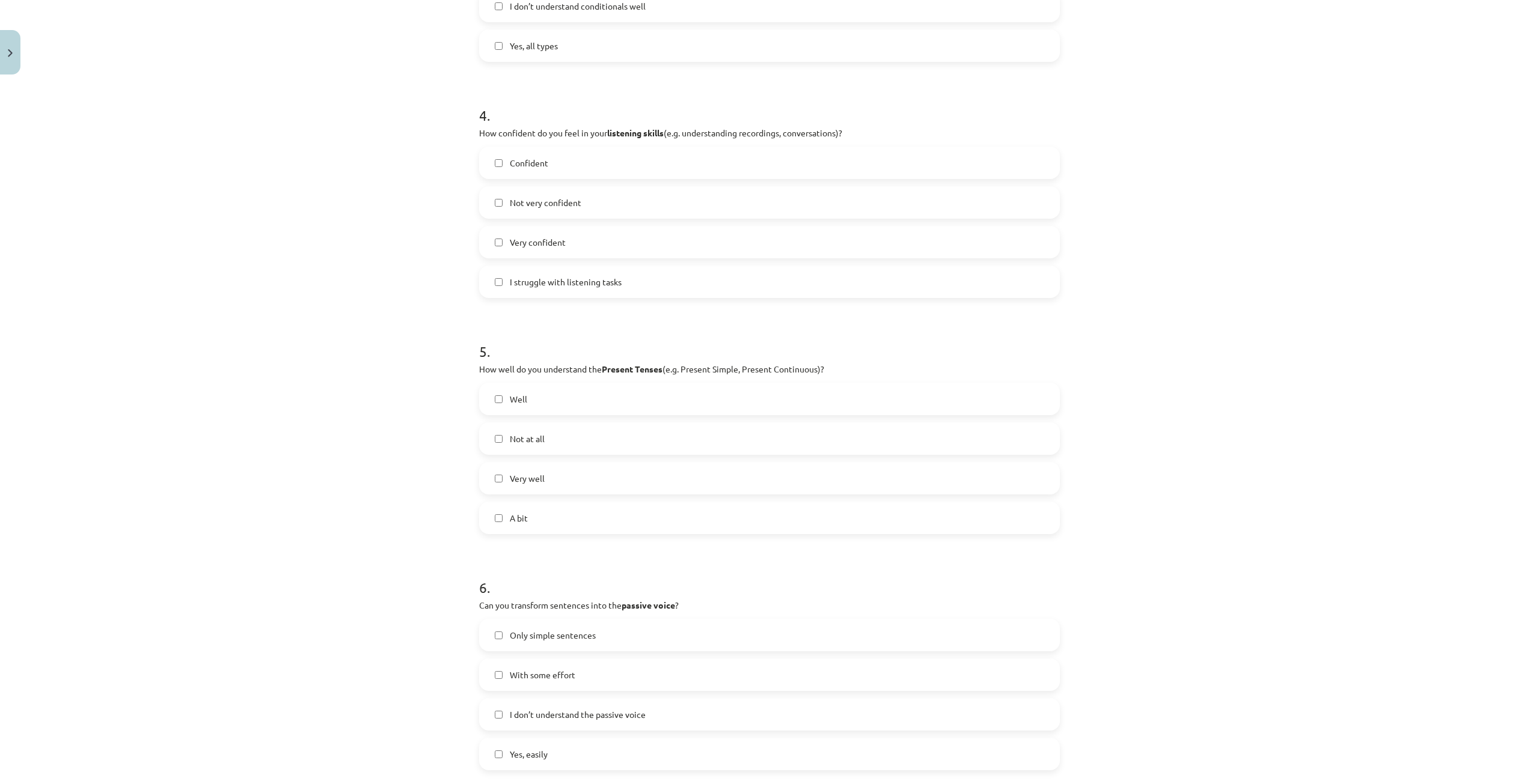
scroll to position [947, 0]
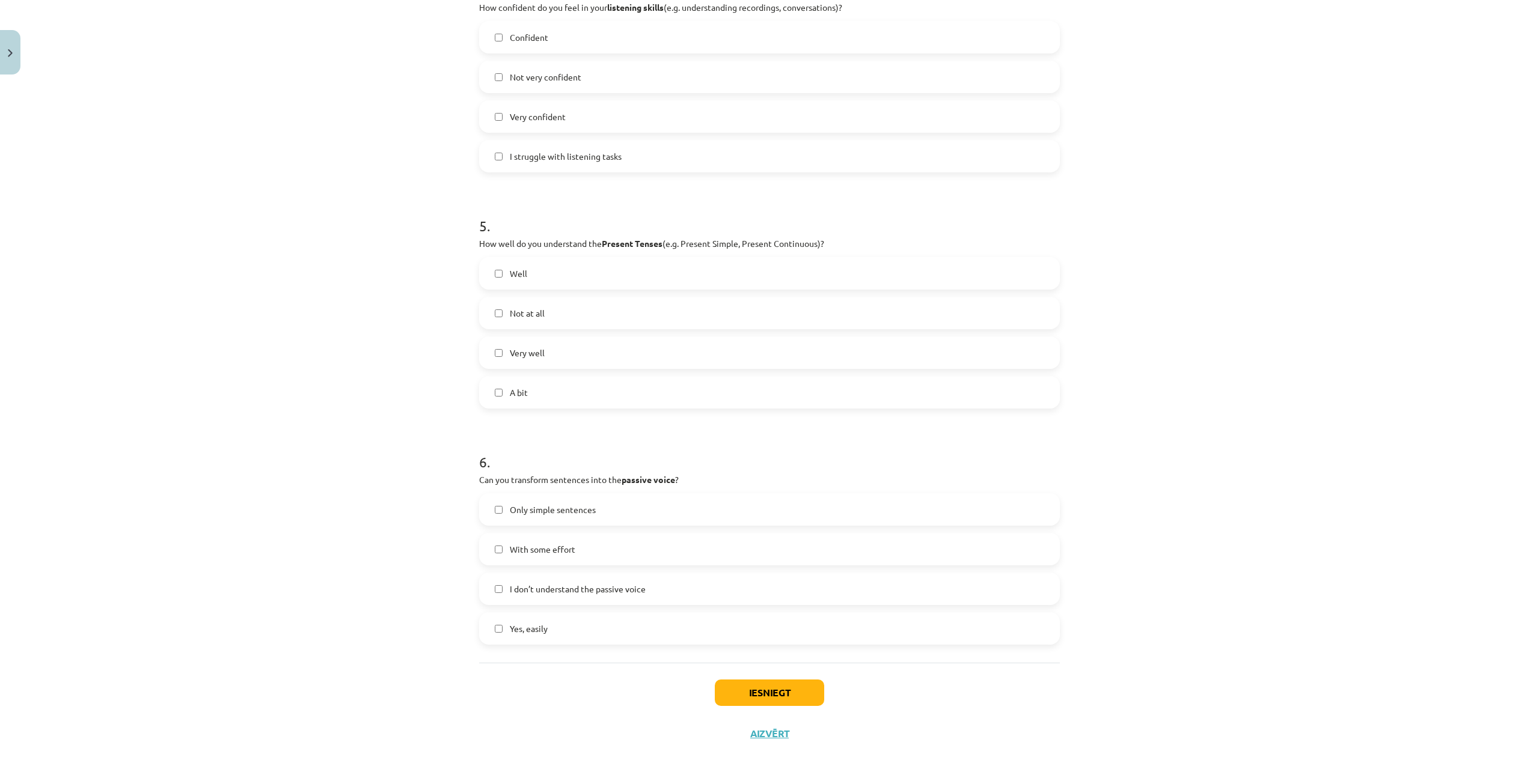
click at [563, 548] on span "With some effort" at bounding box center [542, 549] width 66 height 13
click at [557, 625] on label "Yes, easily" at bounding box center [770, 628] width 578 height 30
click at [761, 691] on button "Iesniegt" at bounding box center [770, 692] width 109 height 26
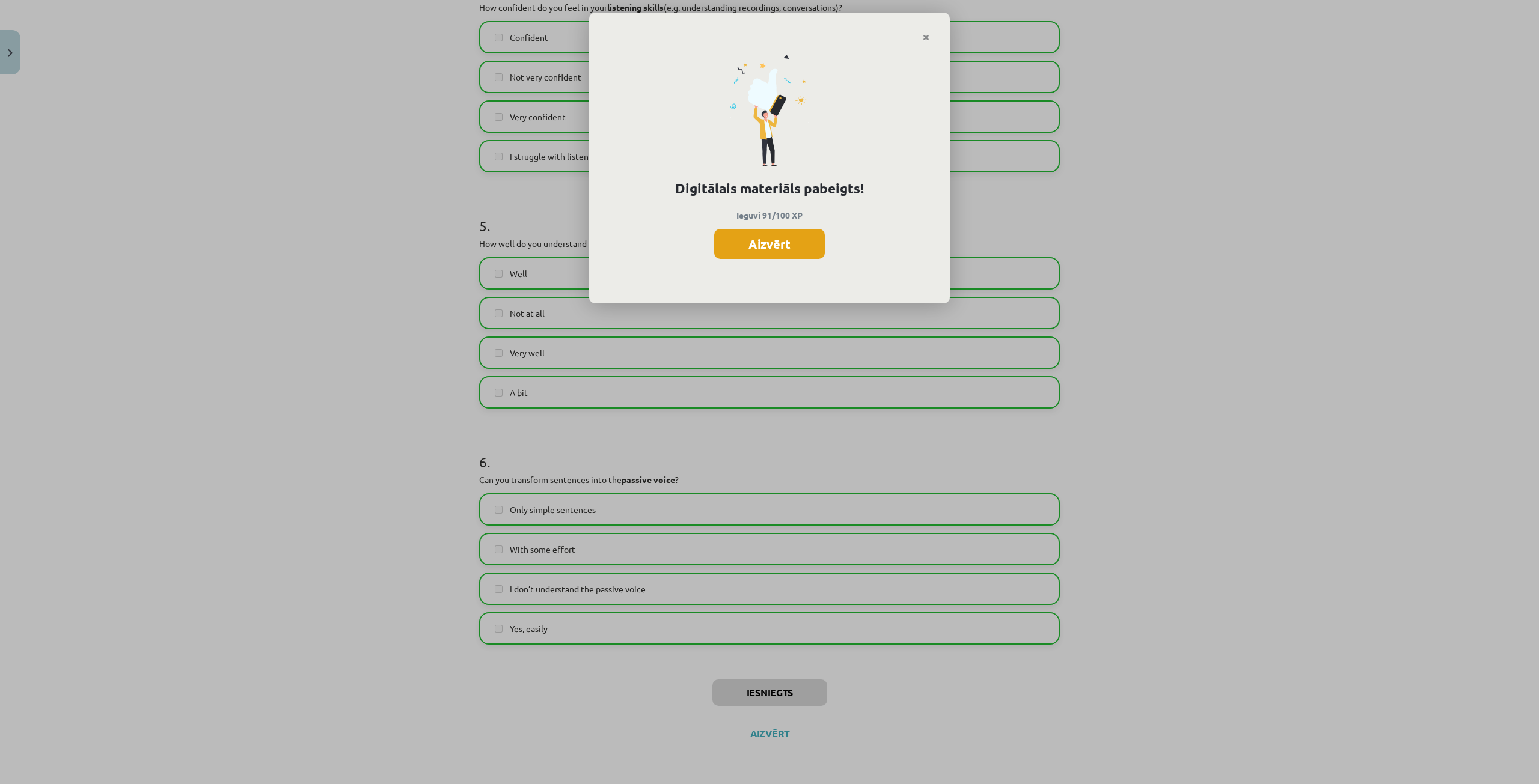
click at [767, 253] on button "Aizvērt" at bounding box center [770, 244] width 111 height 30
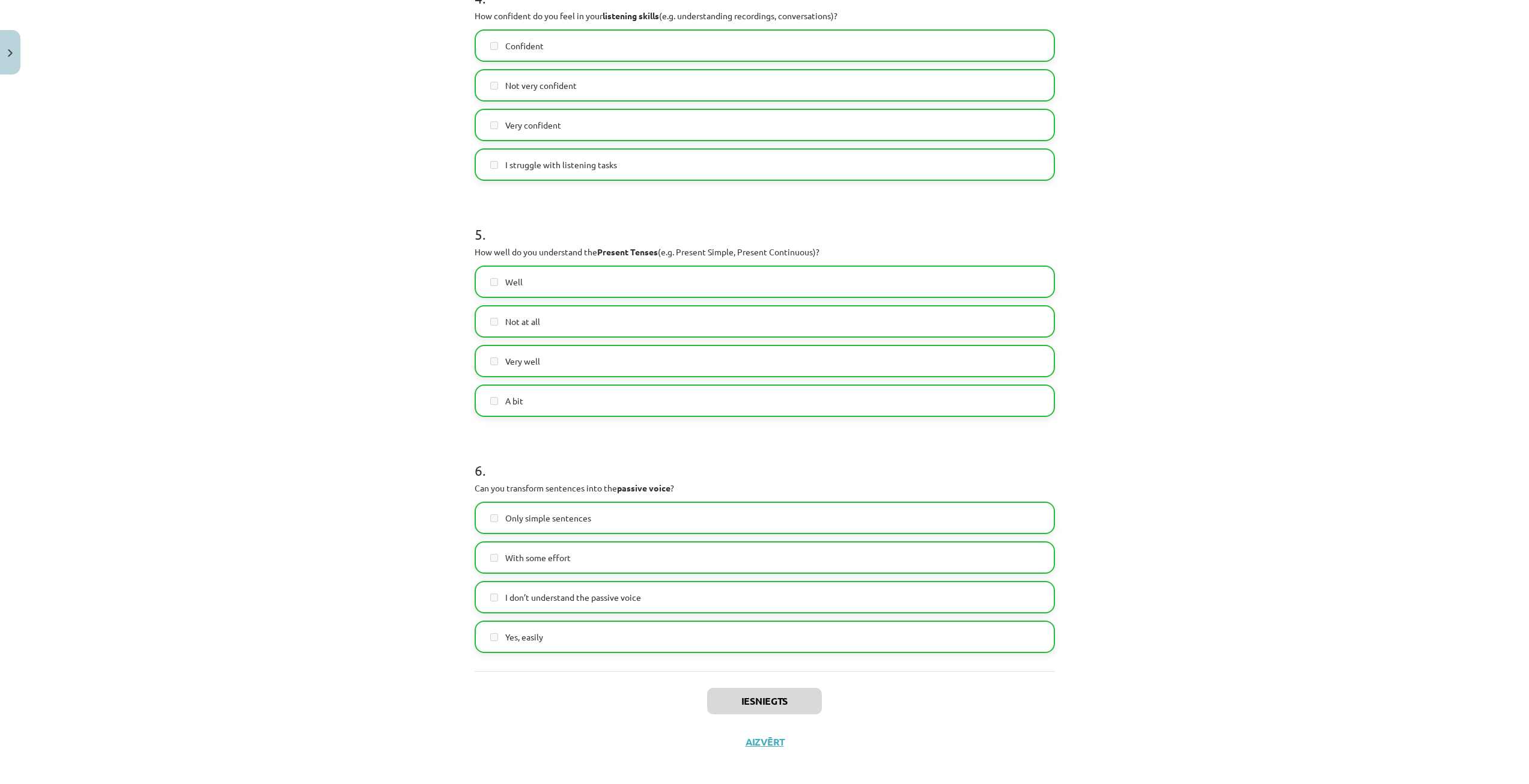
scroll to position [947, 0]
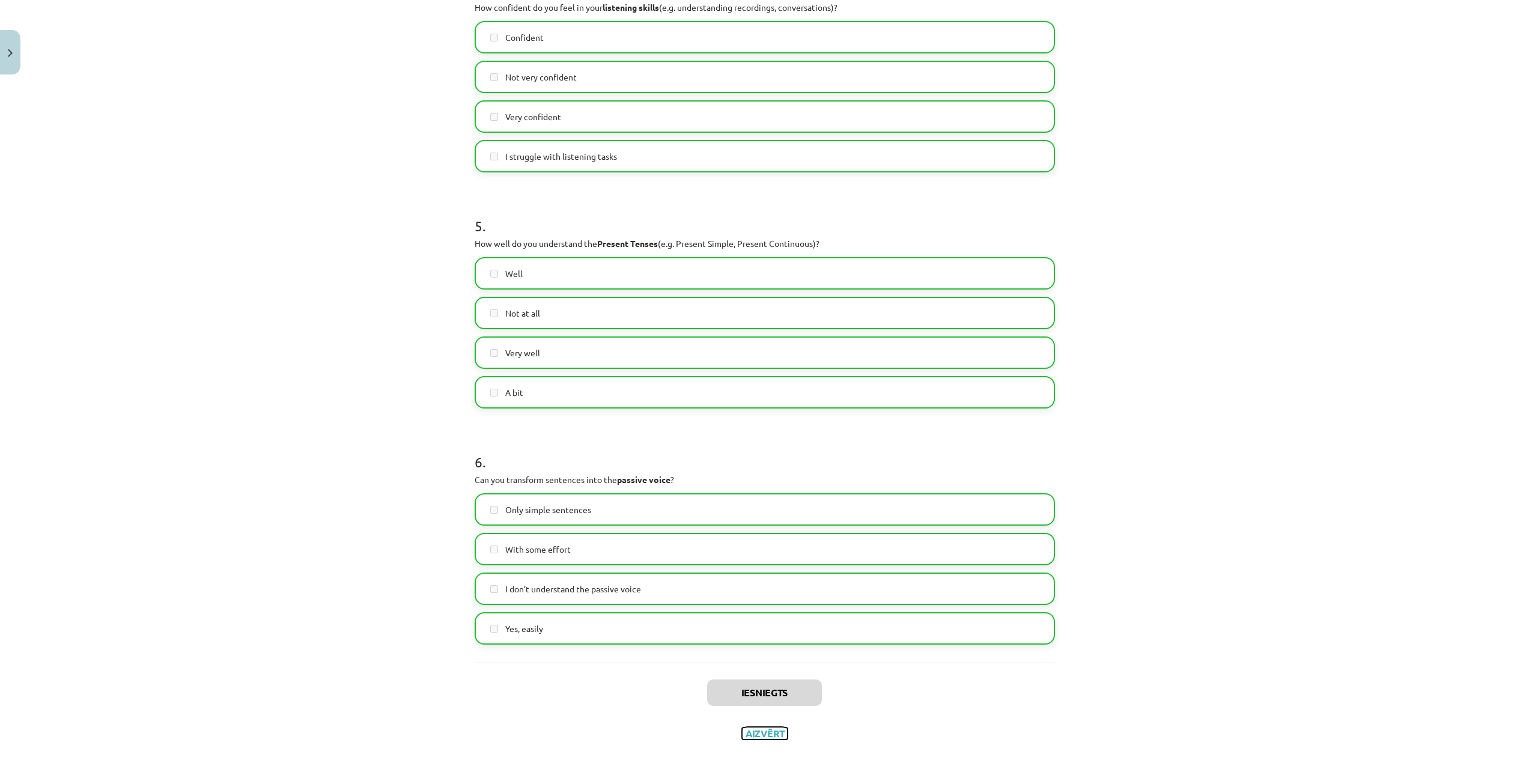
click at [754, 729] on button "Aizvērt" at bounding box center [765, 733] width 46 height 12
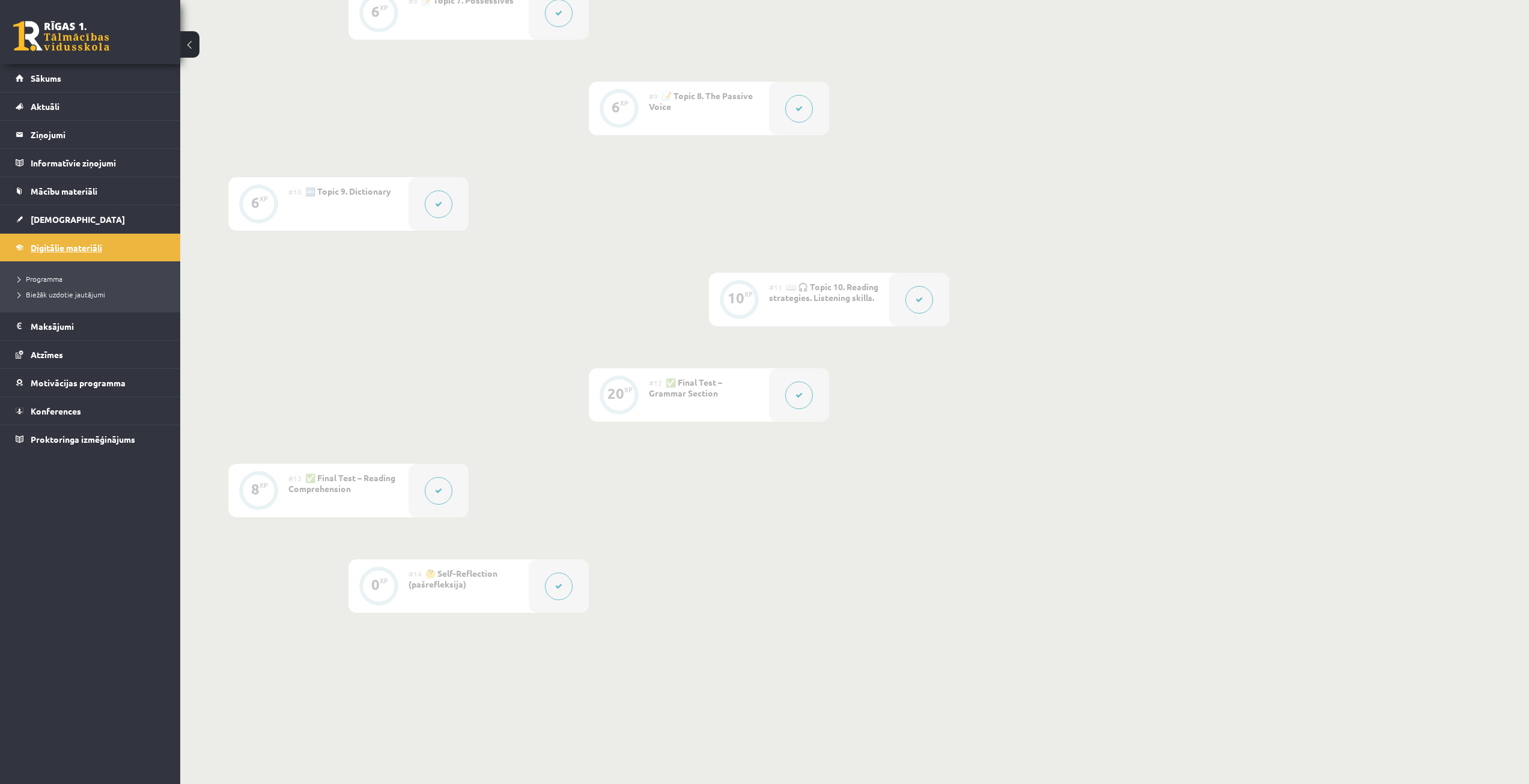
click at [66, 243] on span "Digitālie materiāli" at bounding box center [66, 248] width 72 height 11
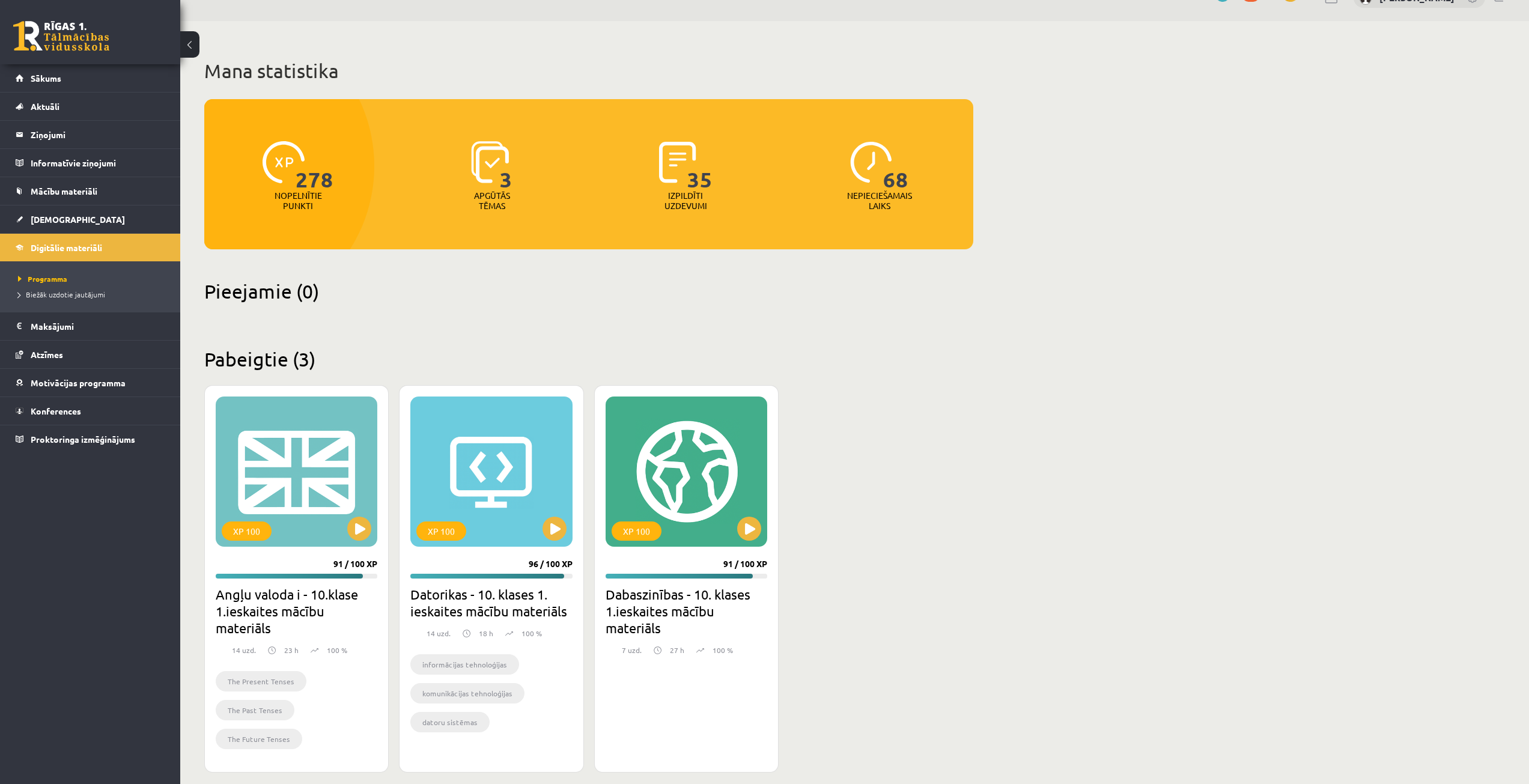
scroll to position [38, 0]
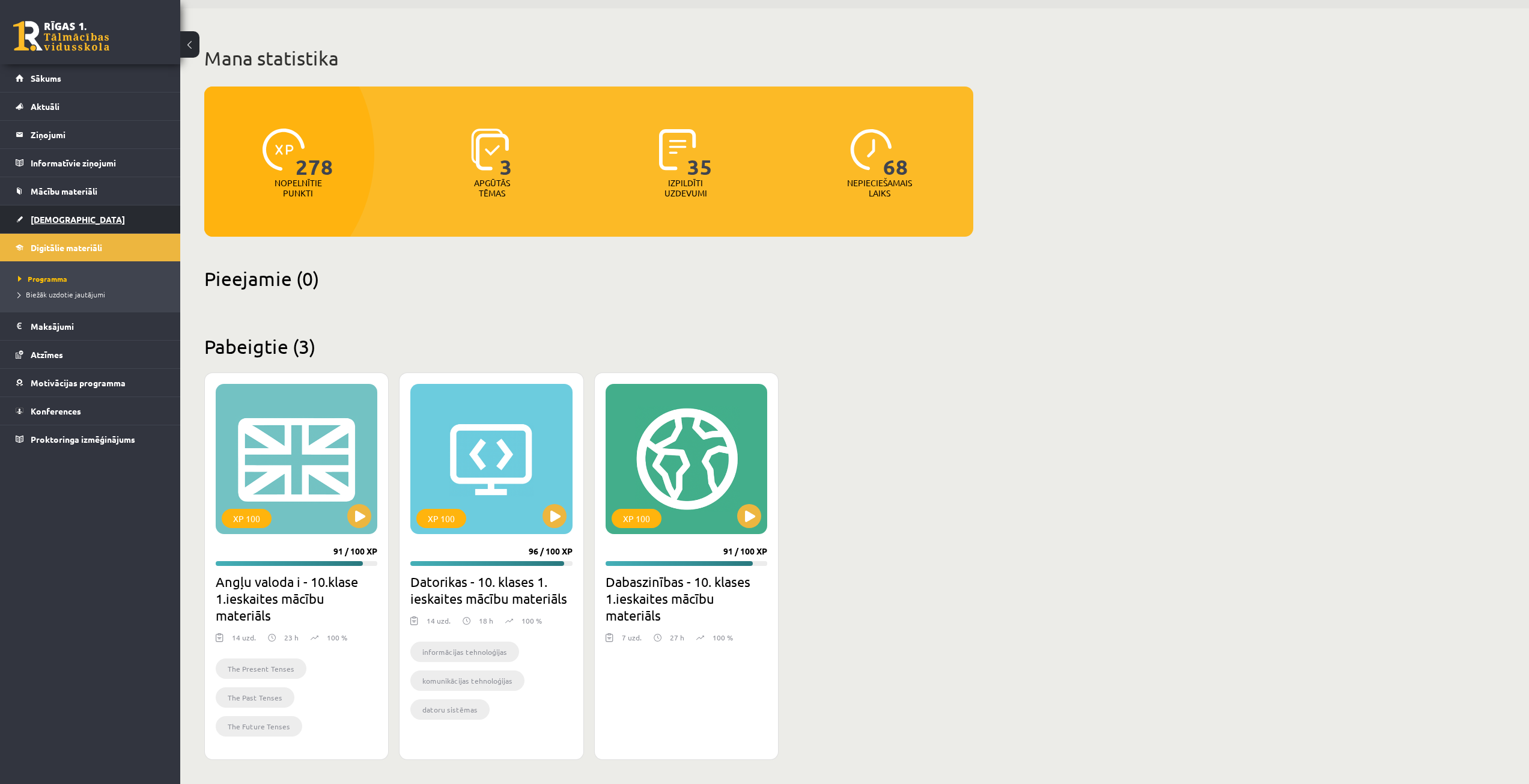
click at [57, 215] on span "[DEMOGRAPHIC_DATA]" at bounding box center [78, 219] width 95 height 11
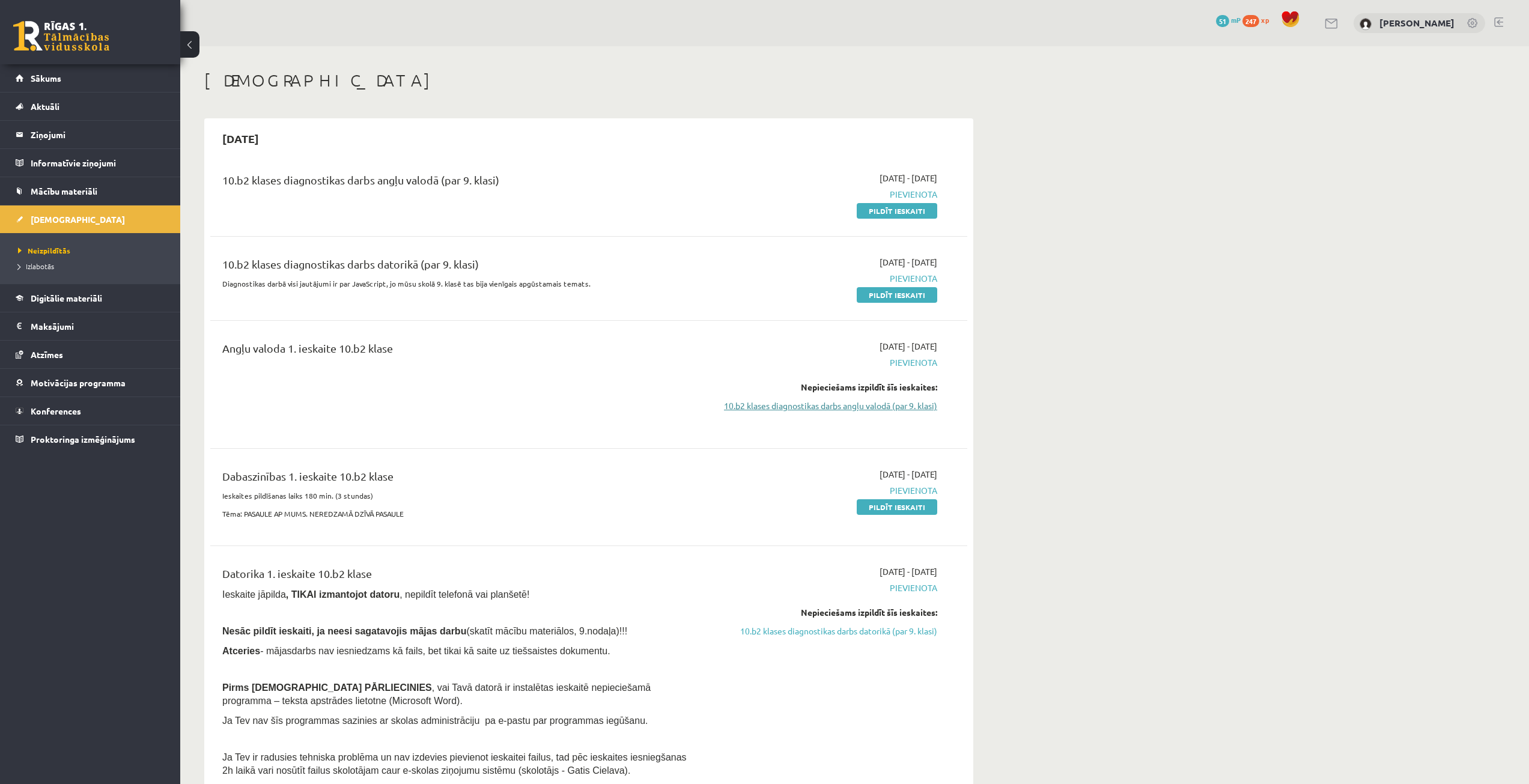
click at [774, 404] on link "10.b2 klases diagnostikas darbs angļu valodā (par 9. klasi)" at bounding box center [824, 406] width 226 height 13
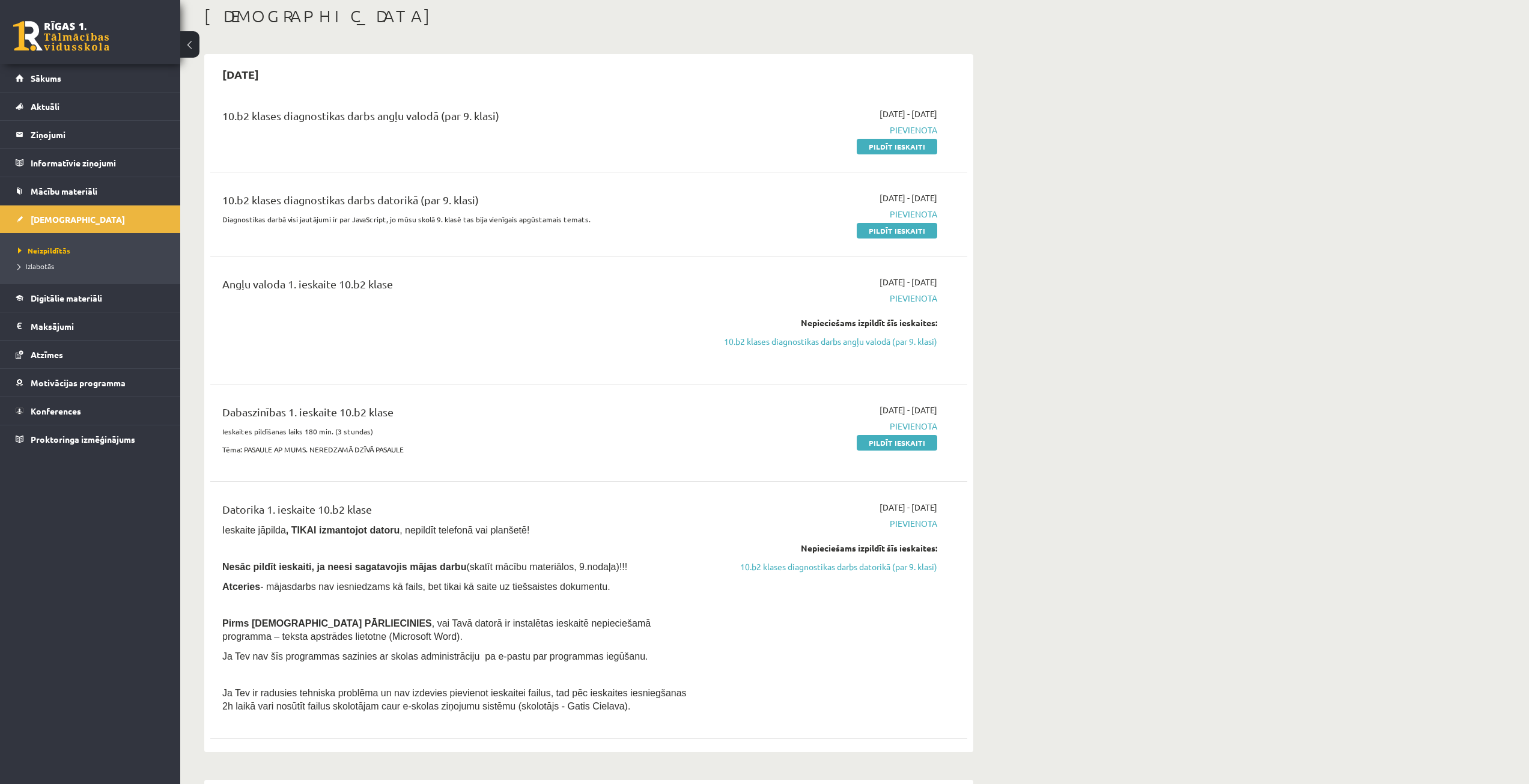
scroll to position [60, 0]
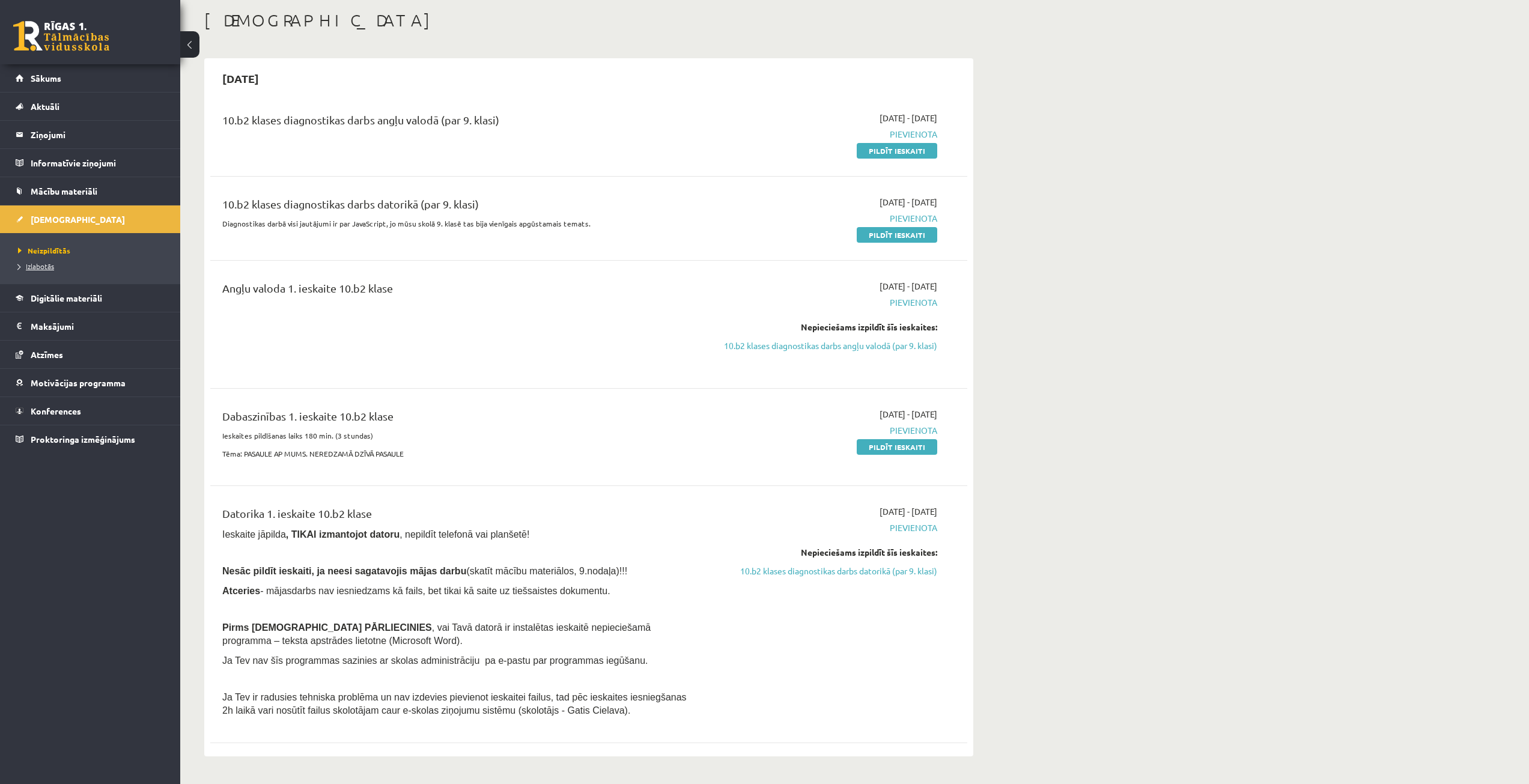
click at [52, 261] on link "Izlabotās" at bounding box center [93, 266] width 150 height 11
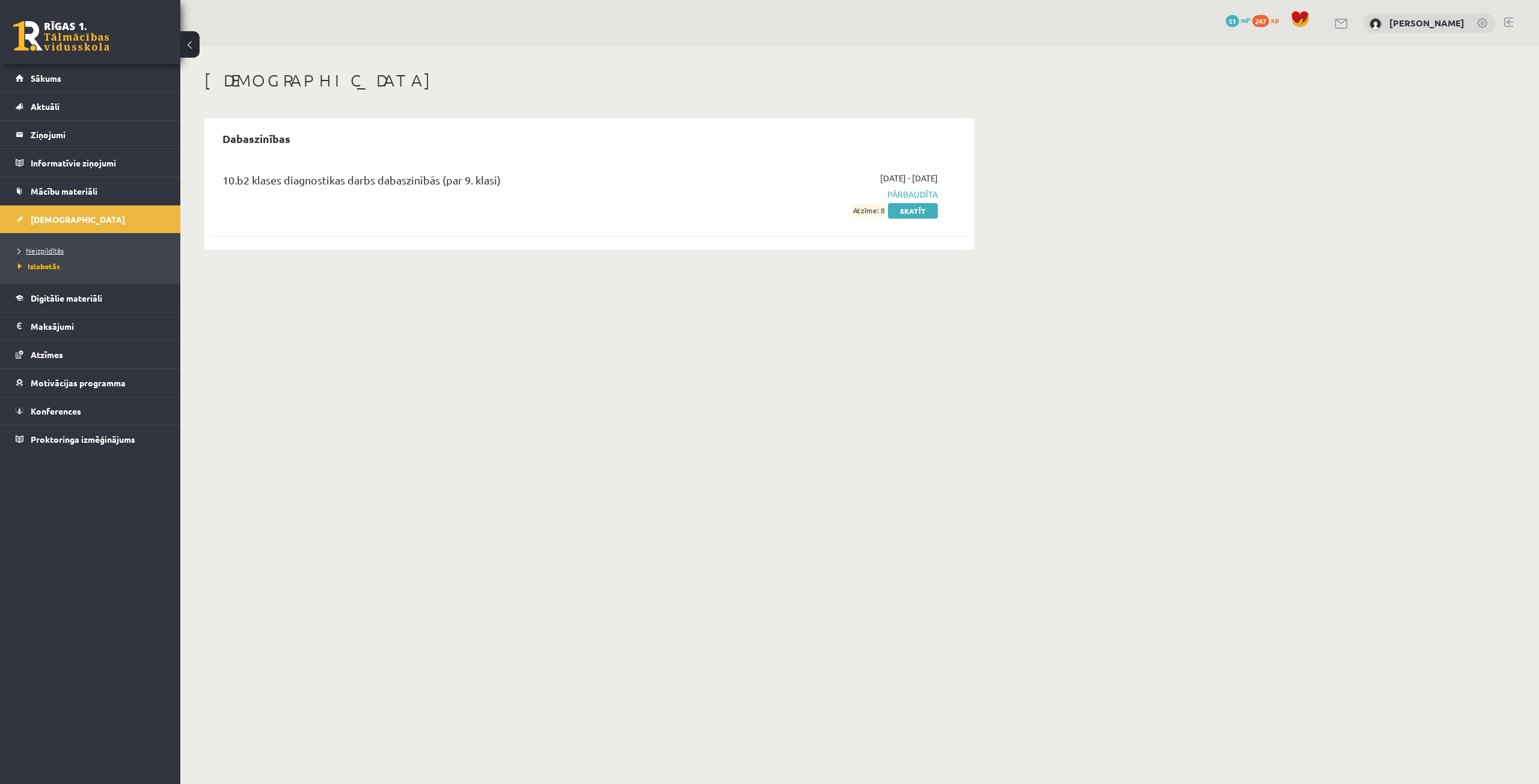
click at [55, 248] on span "Neizpildītās" at bounding box center [41, 251] width 46 height 9
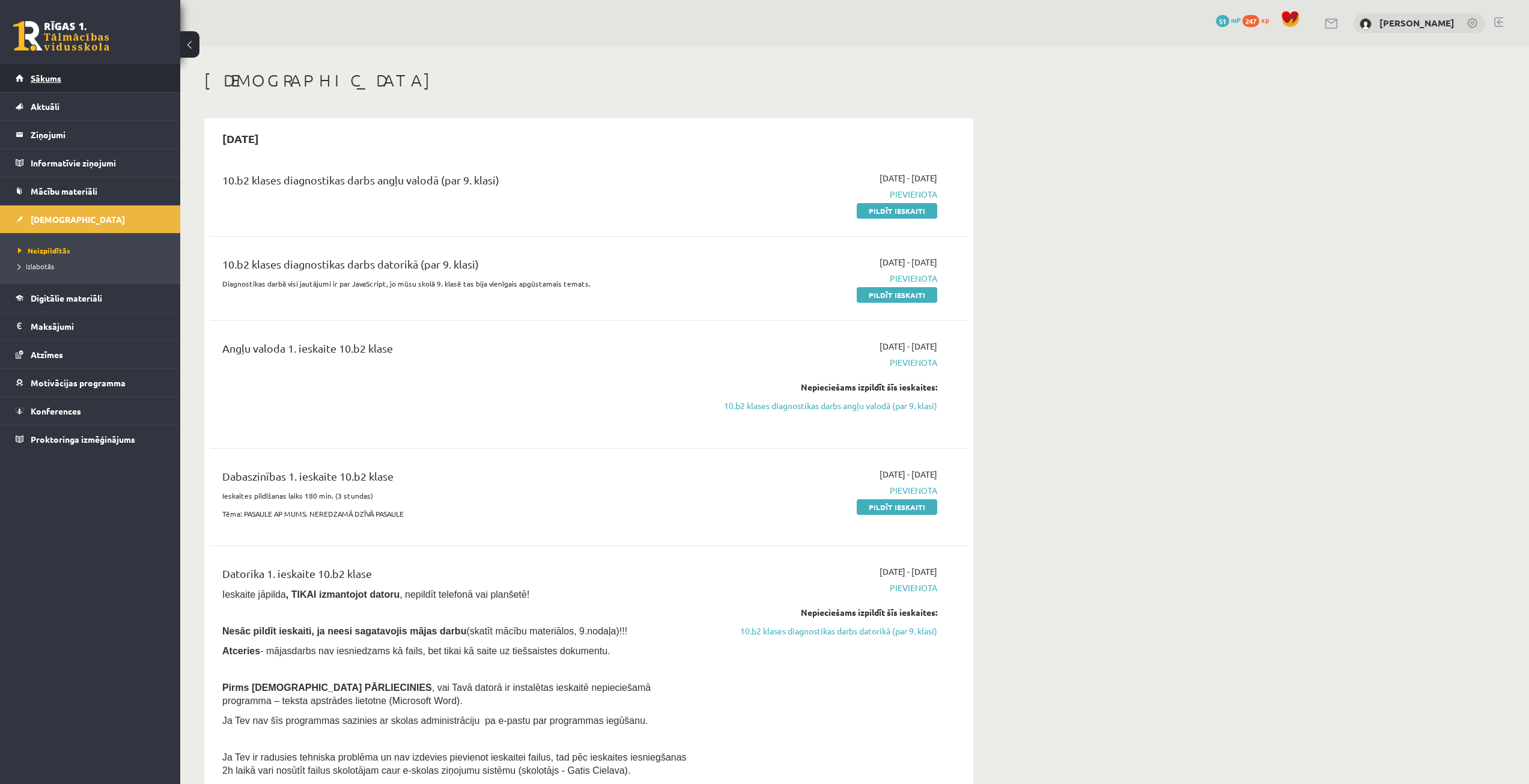
click at [56, 79] on span "Sākums" at bounding box center [45, 78] width 30 height 11
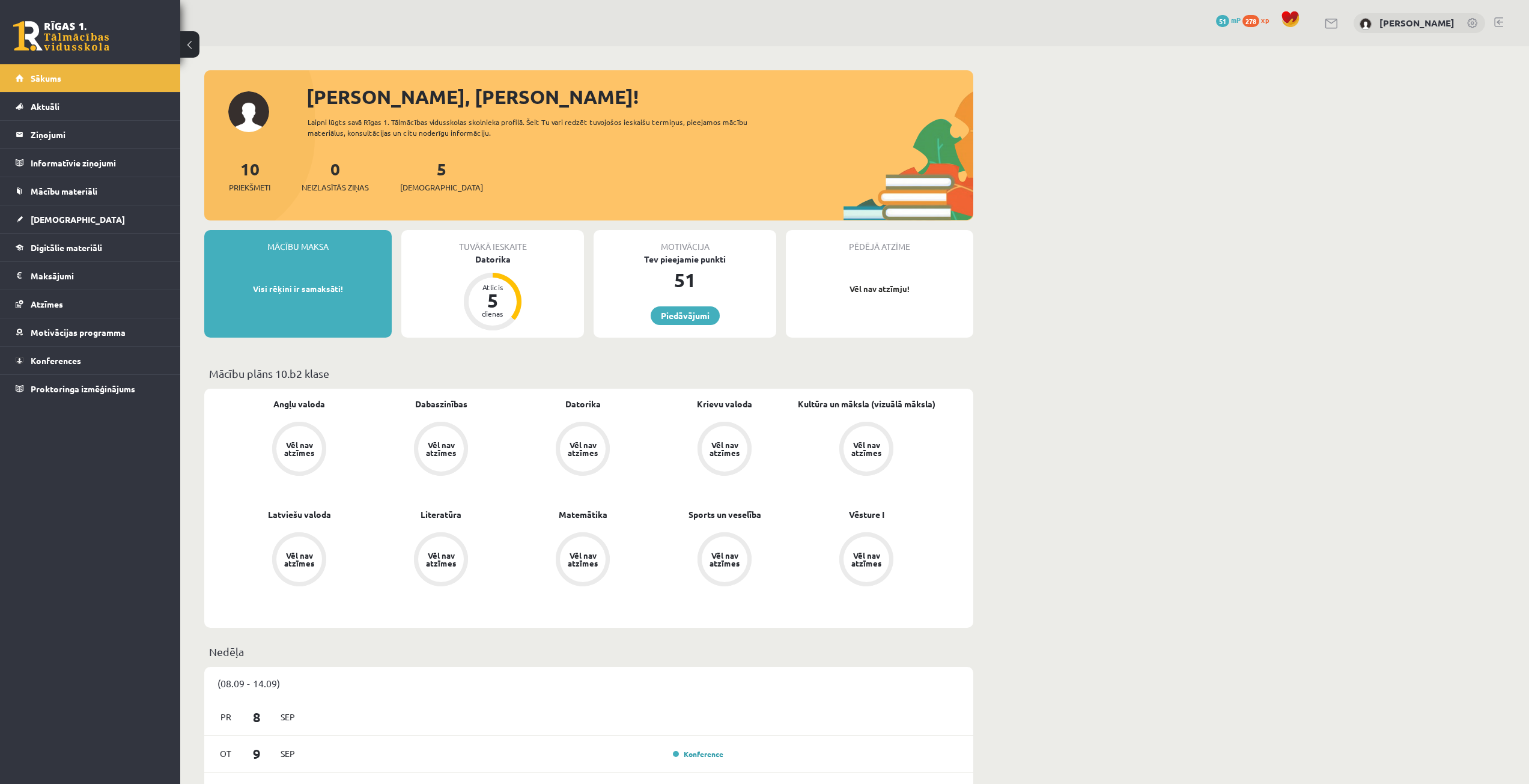
click at [411, 291] on div "Tuvākā ieskaite Datorika Atlicis 5 dienas" at bounding box center [492, 284] width 182 height 107
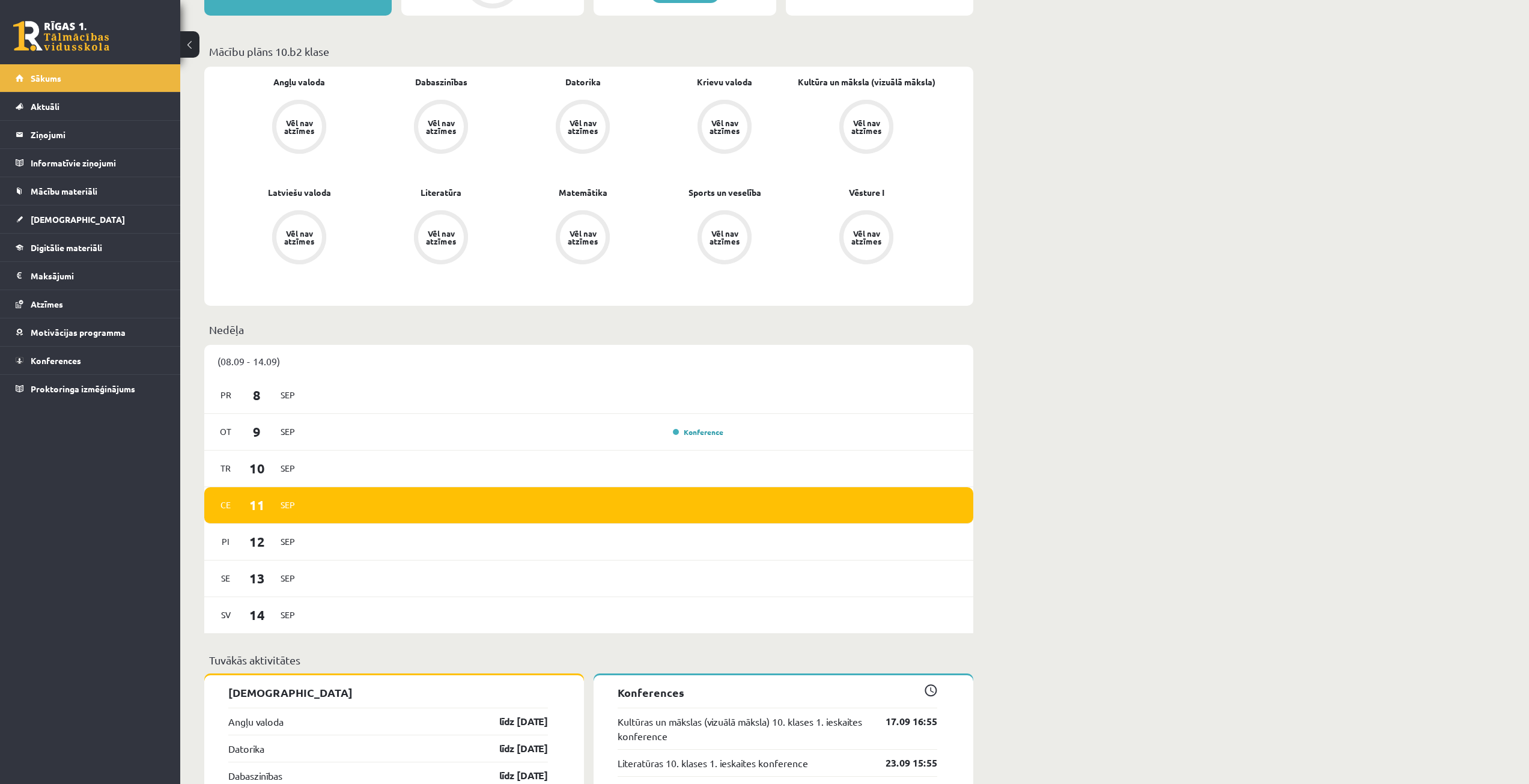
scroll to position [361, 0]
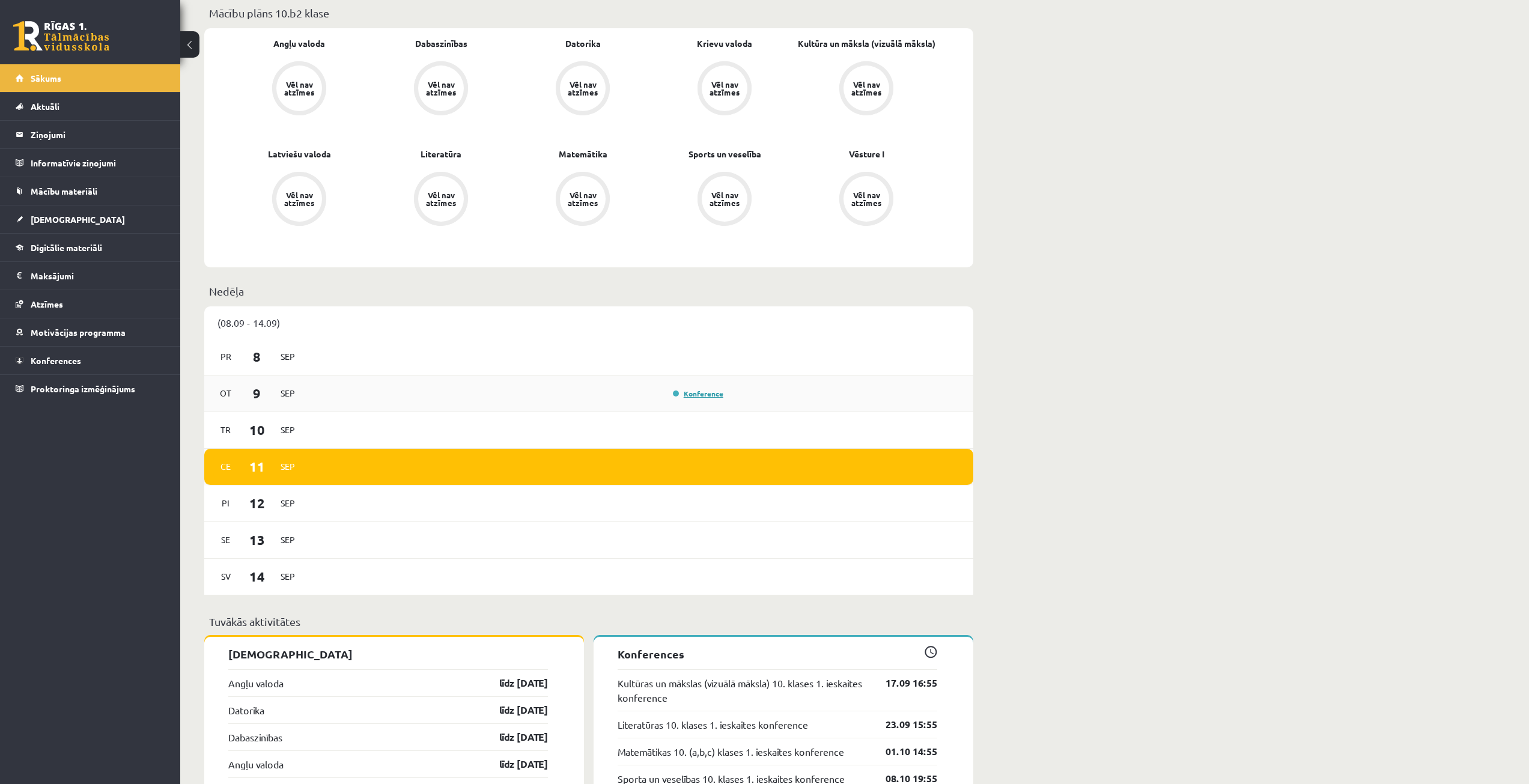
click at [698, 395] on link "Konference" at bounding box center [698, 394] width 51 height 9
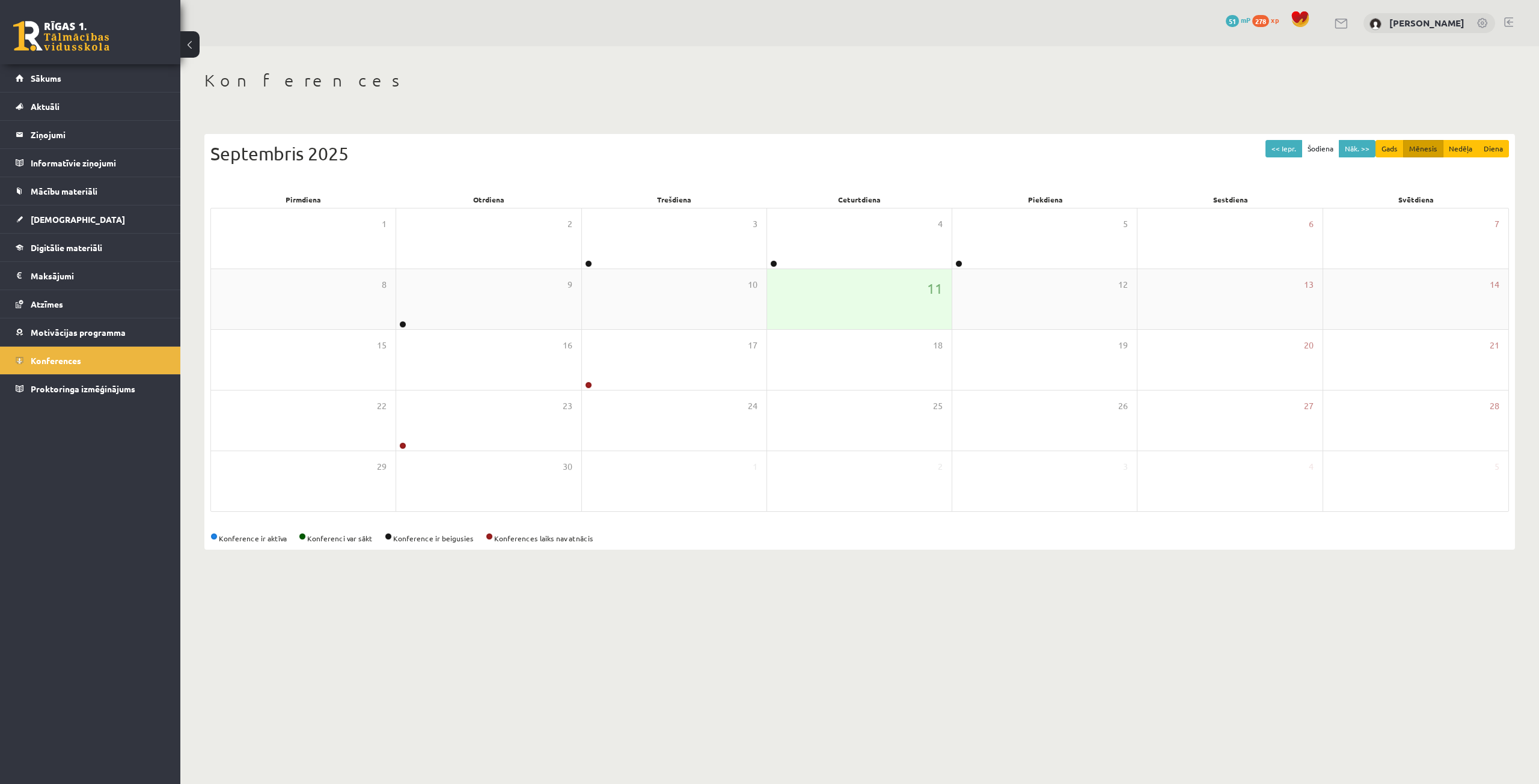
click at [815, 312] on div "11" at bounding box center [859, 299] width 184 height 60
click at [496, 315] on div "9" at bounding box center [488, 299] width 184 height 60
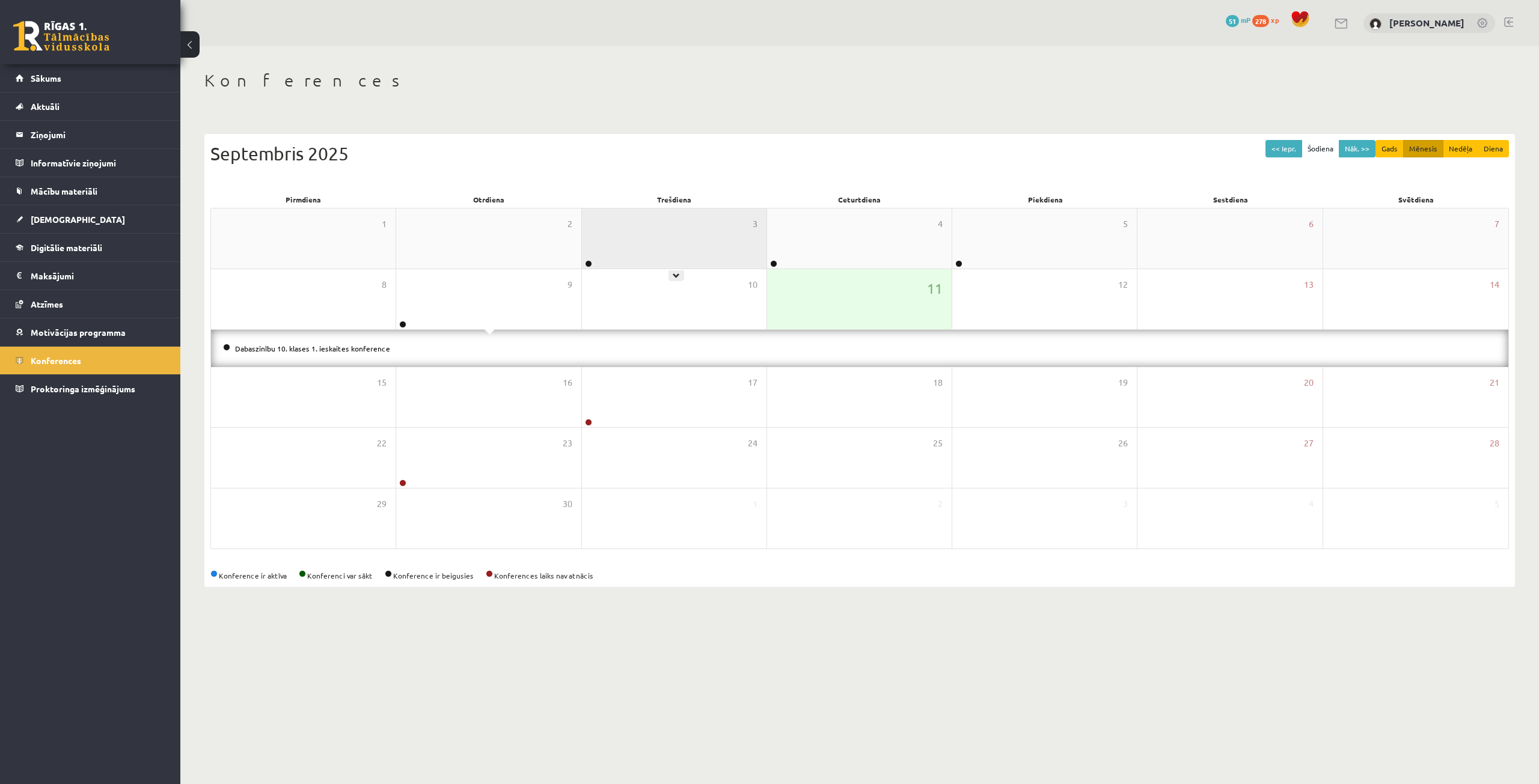
click at [694, 234] on div "3" at bounding box center [674, 238] width 184 height 60
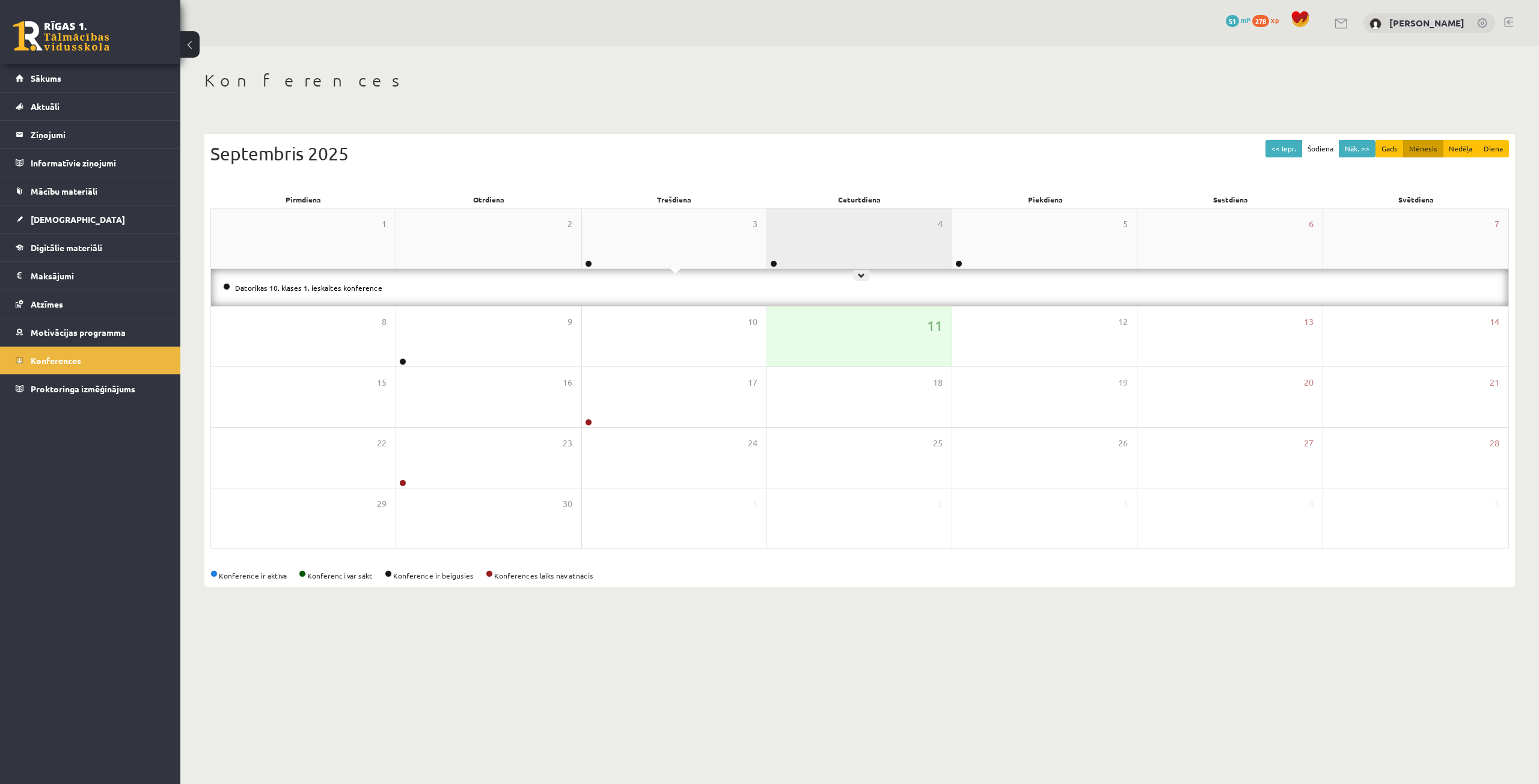
click at [819, 233] on div "4" at bounding box center [859, 238] width 184 height 60
click at [812, 233] on div "4" at bounding box center [859, 238] width 184 height 60
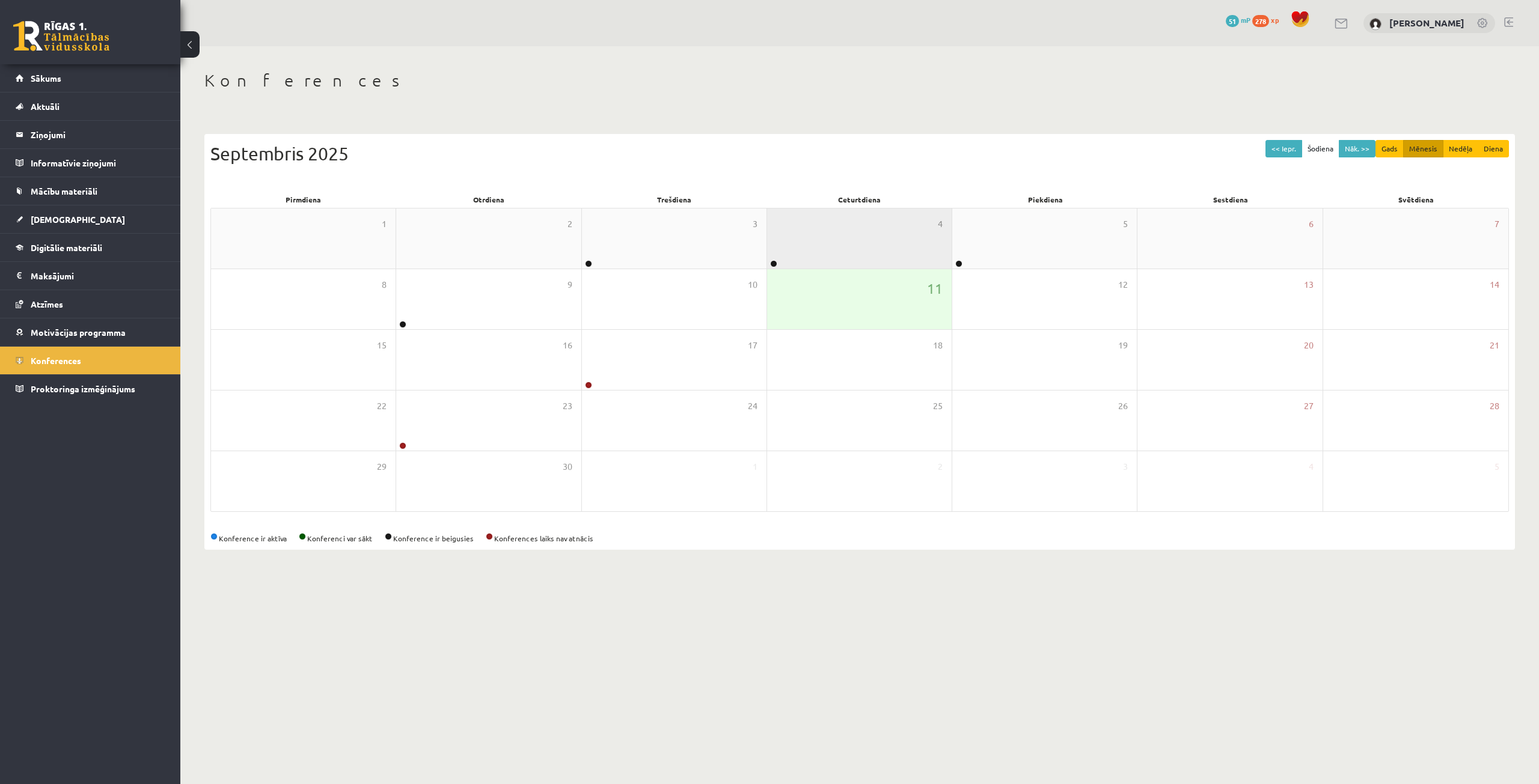
click at [848, 237] on div "4" at bounding box center [859, 238] width 184 height 60
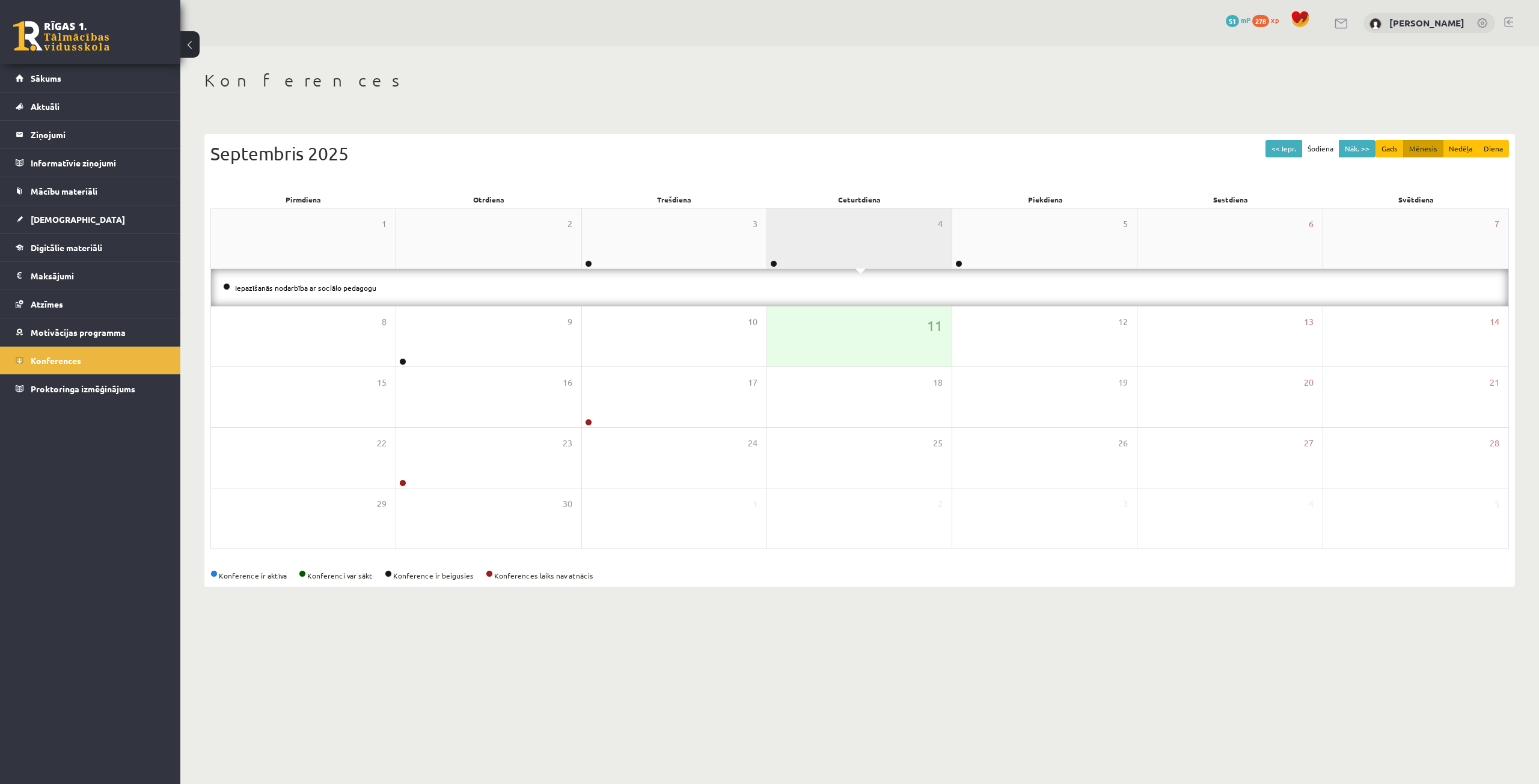
click at [848, 237] on div "4" at bounding box center [859, 238] width 184 height 60
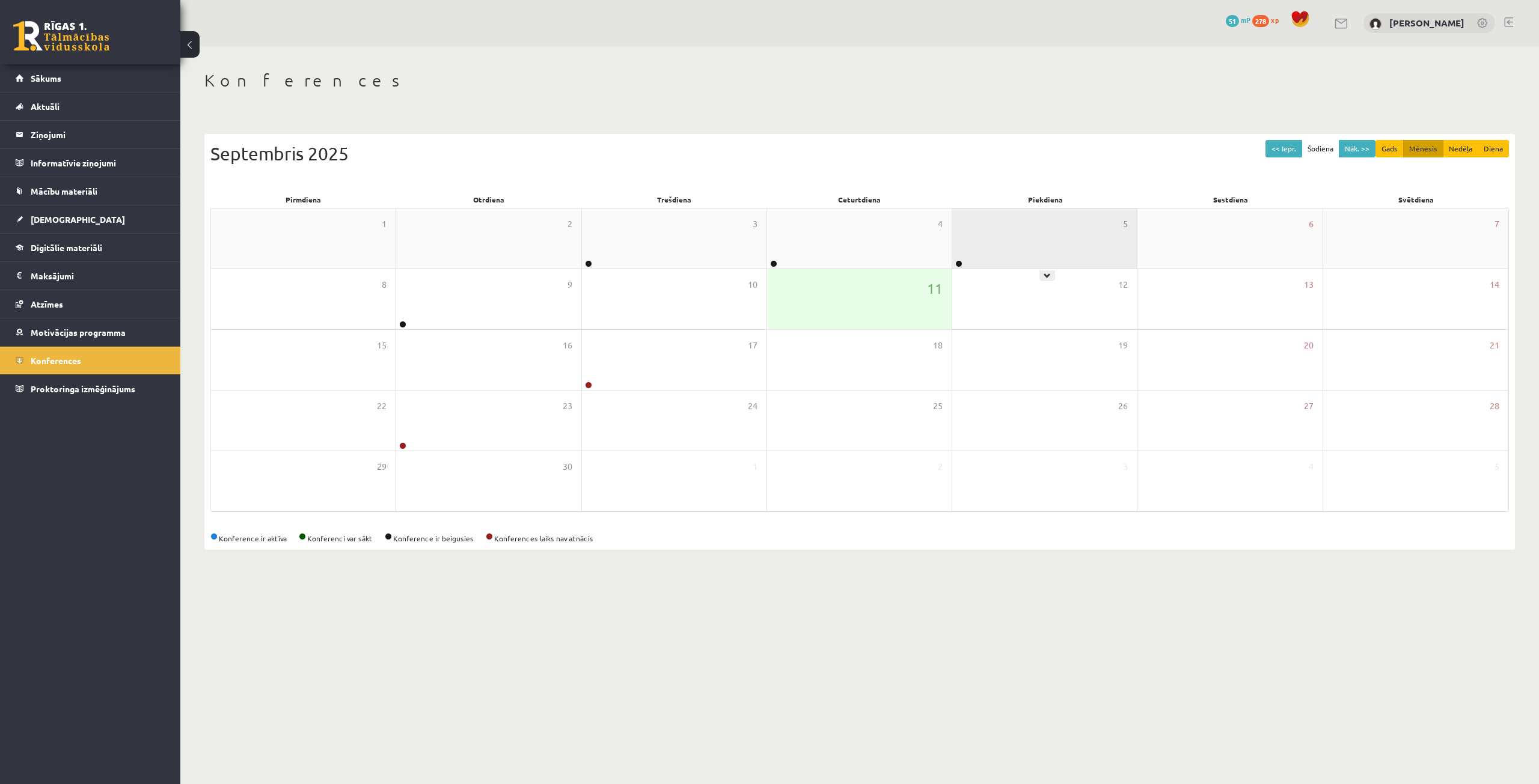
click at [1049, 237] on div "5" at bounding box center [1044, 238] width 184 height 60
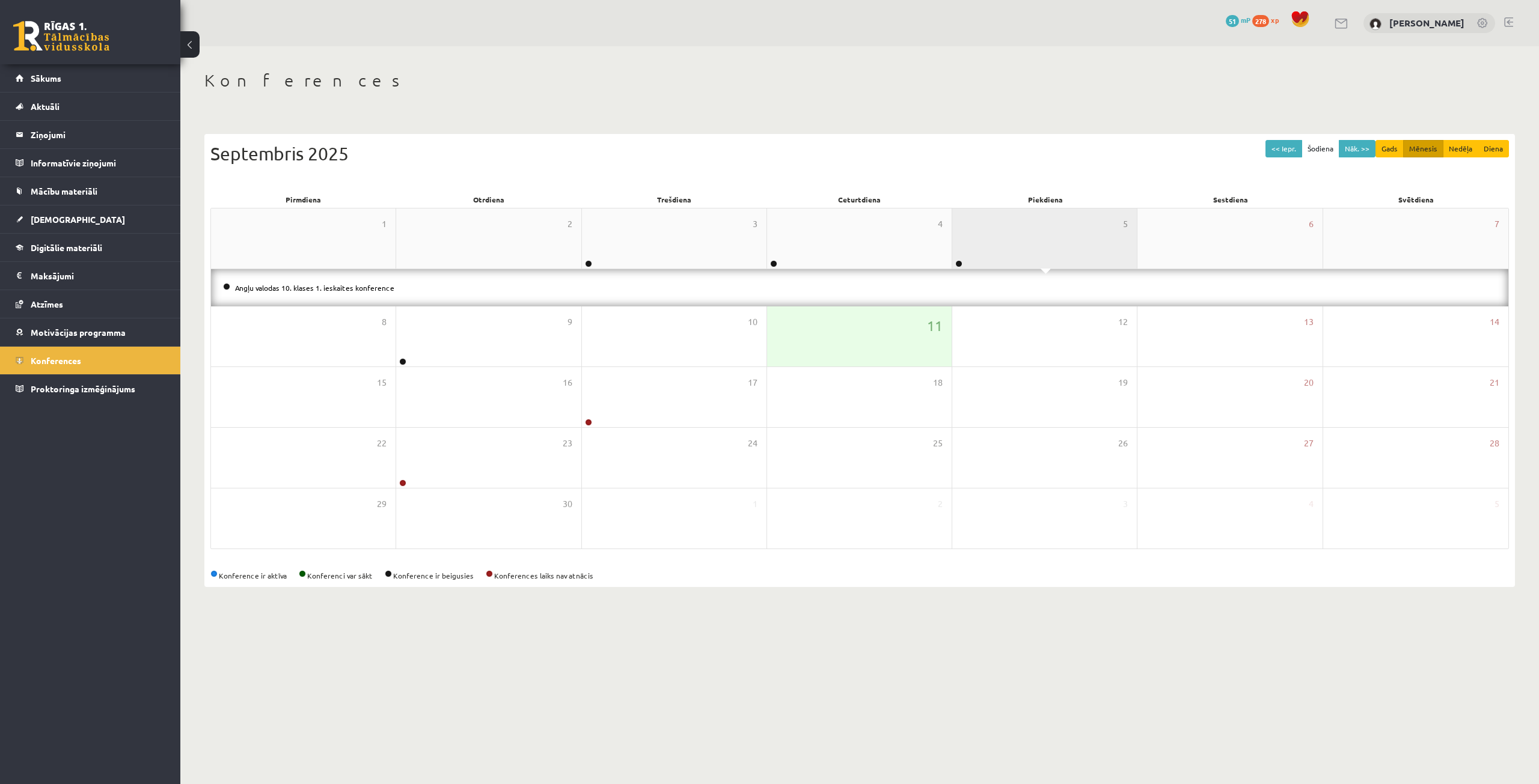
click at [1049, 237] on div "5" at bounding box center [1044, 238] width 184 height 60
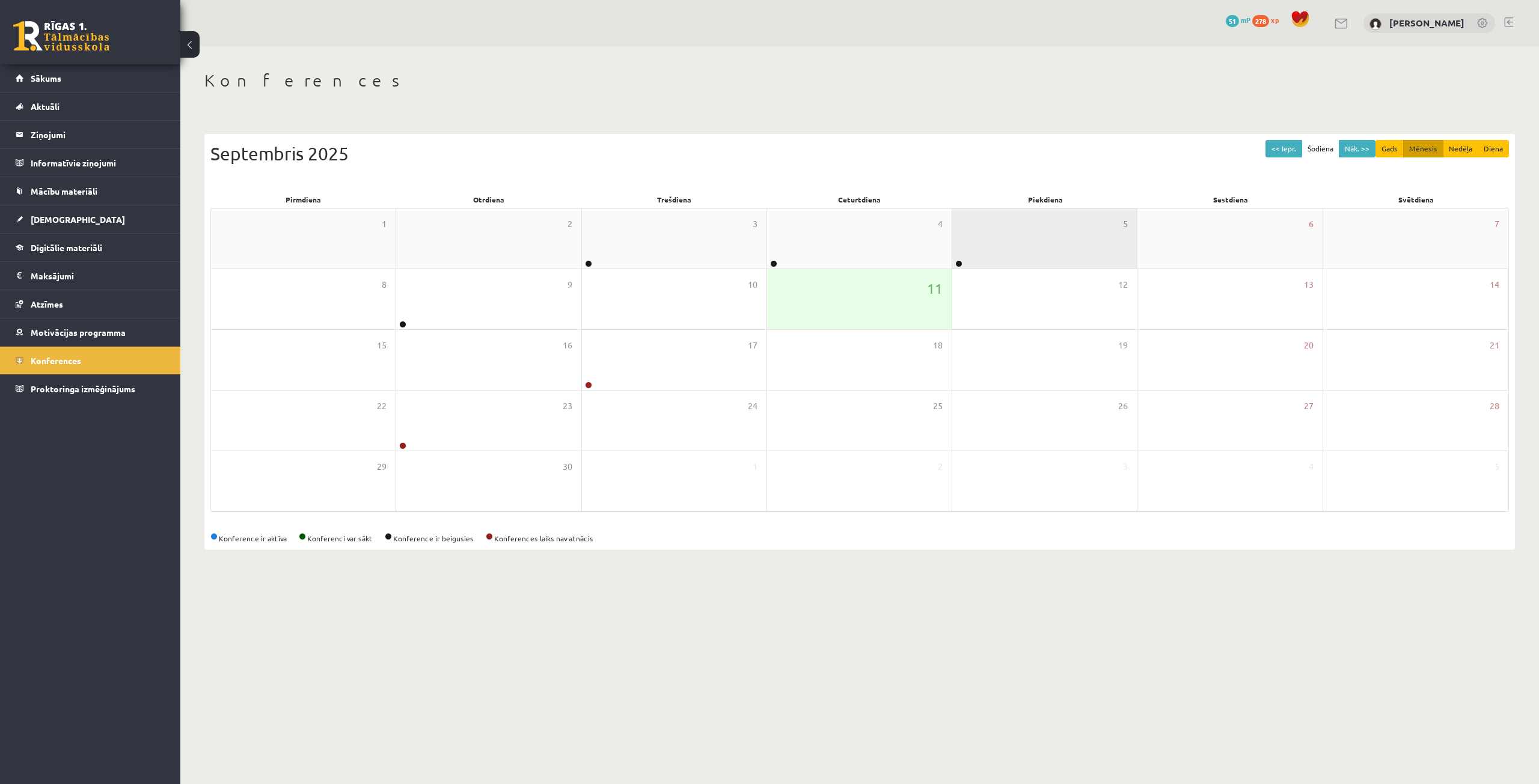
click at [1049, 237] on div "5" at bounding box center [1044, 238] width 184 height 60
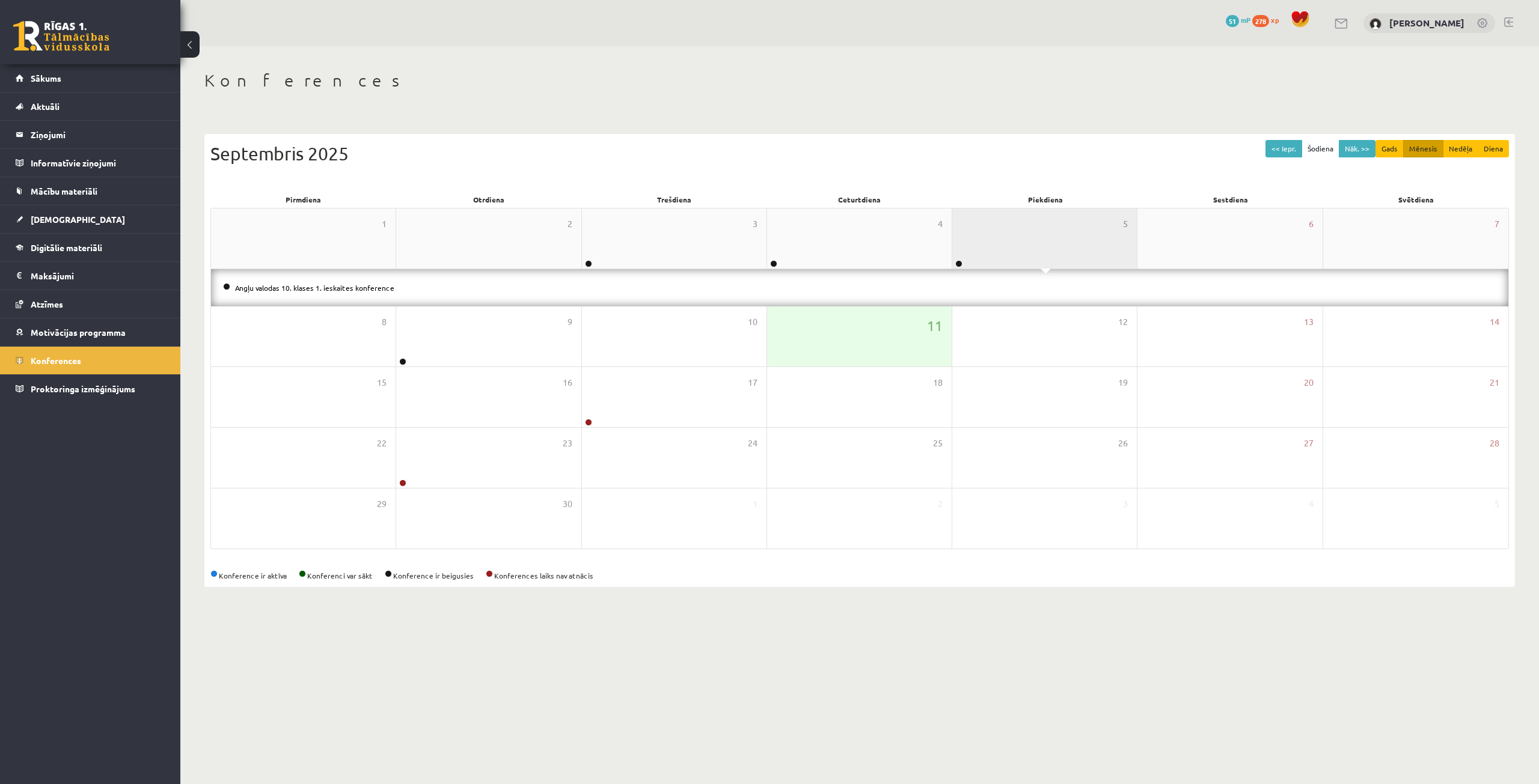
click at [1049, 237] on div "5" at bounding box center [1044, 238] width 184 height 60
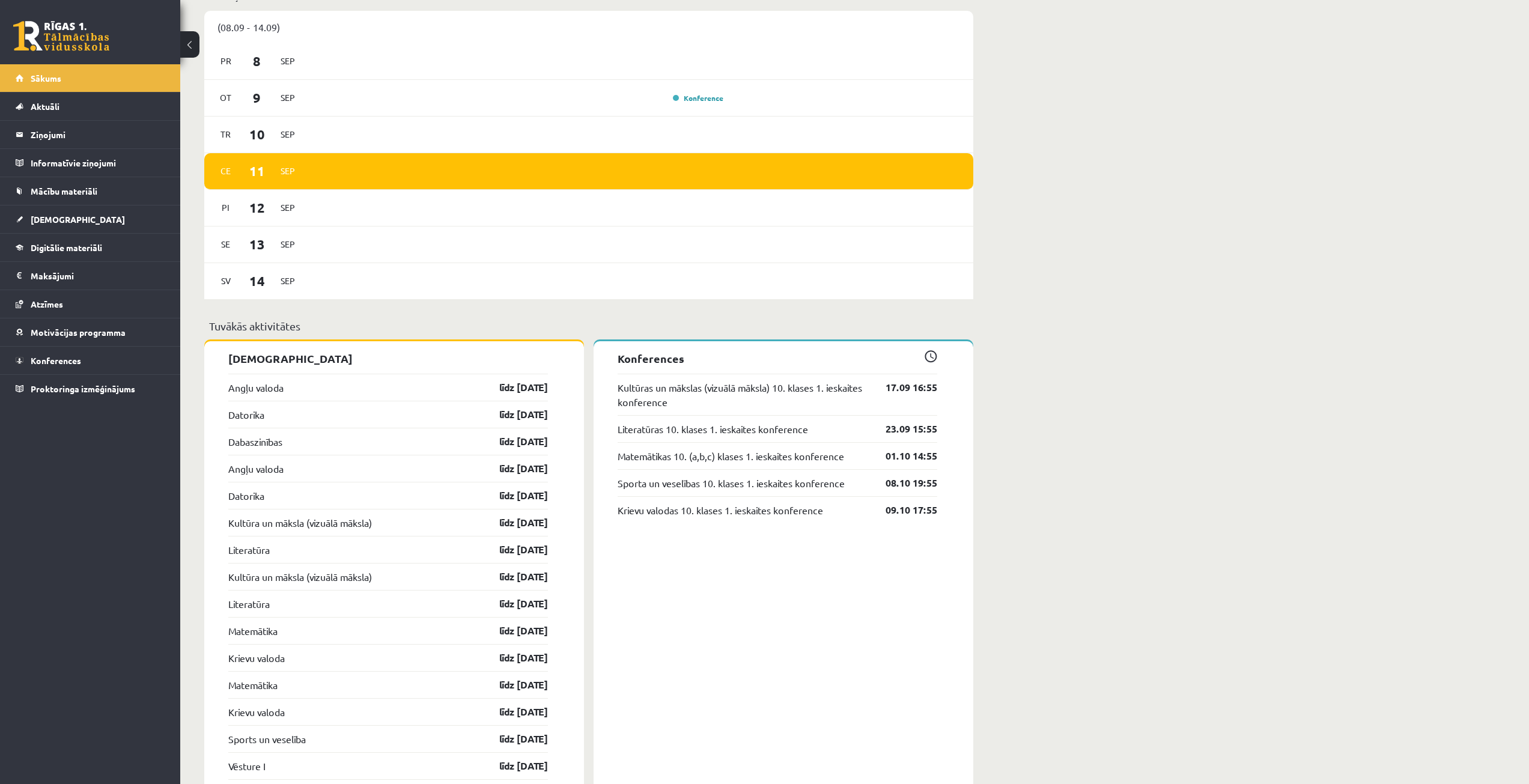
scroll to position [661, 0]
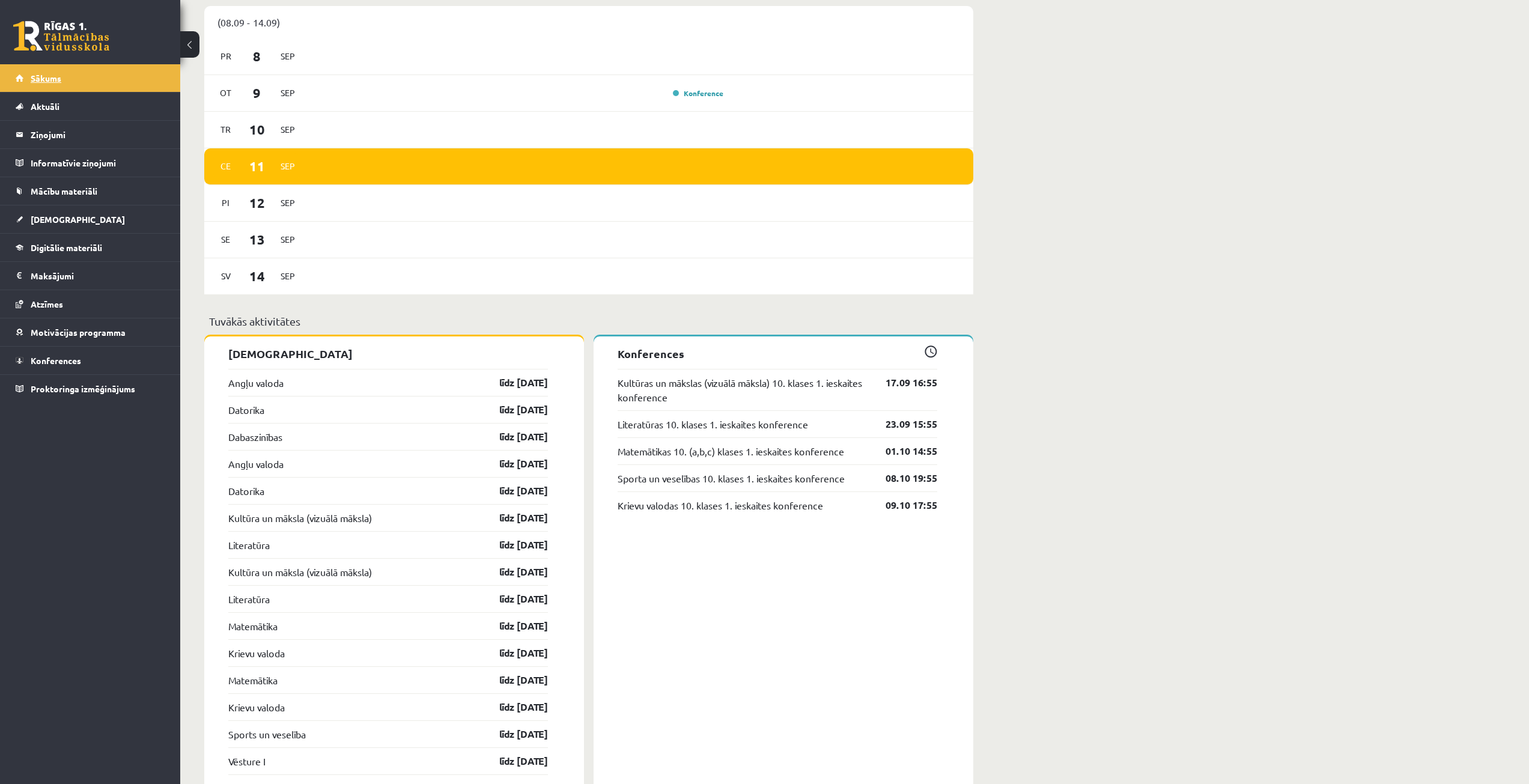
click at [102, 74] on link "Sākums" at bounding box center [90, 78] width 150 height 28
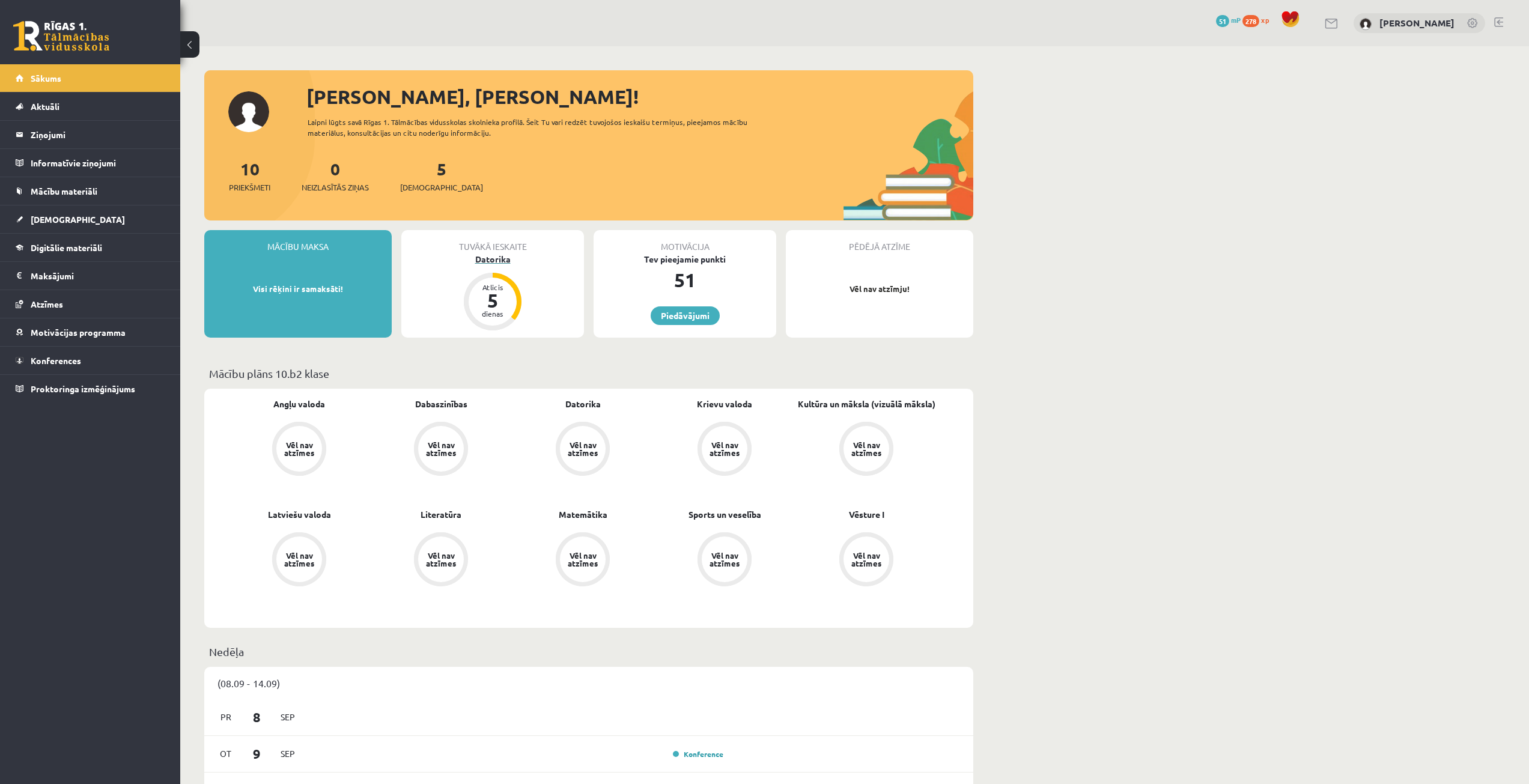
click at [505, 258] on div "Datorika" at bounding box center [492, 259] width 182 height 13
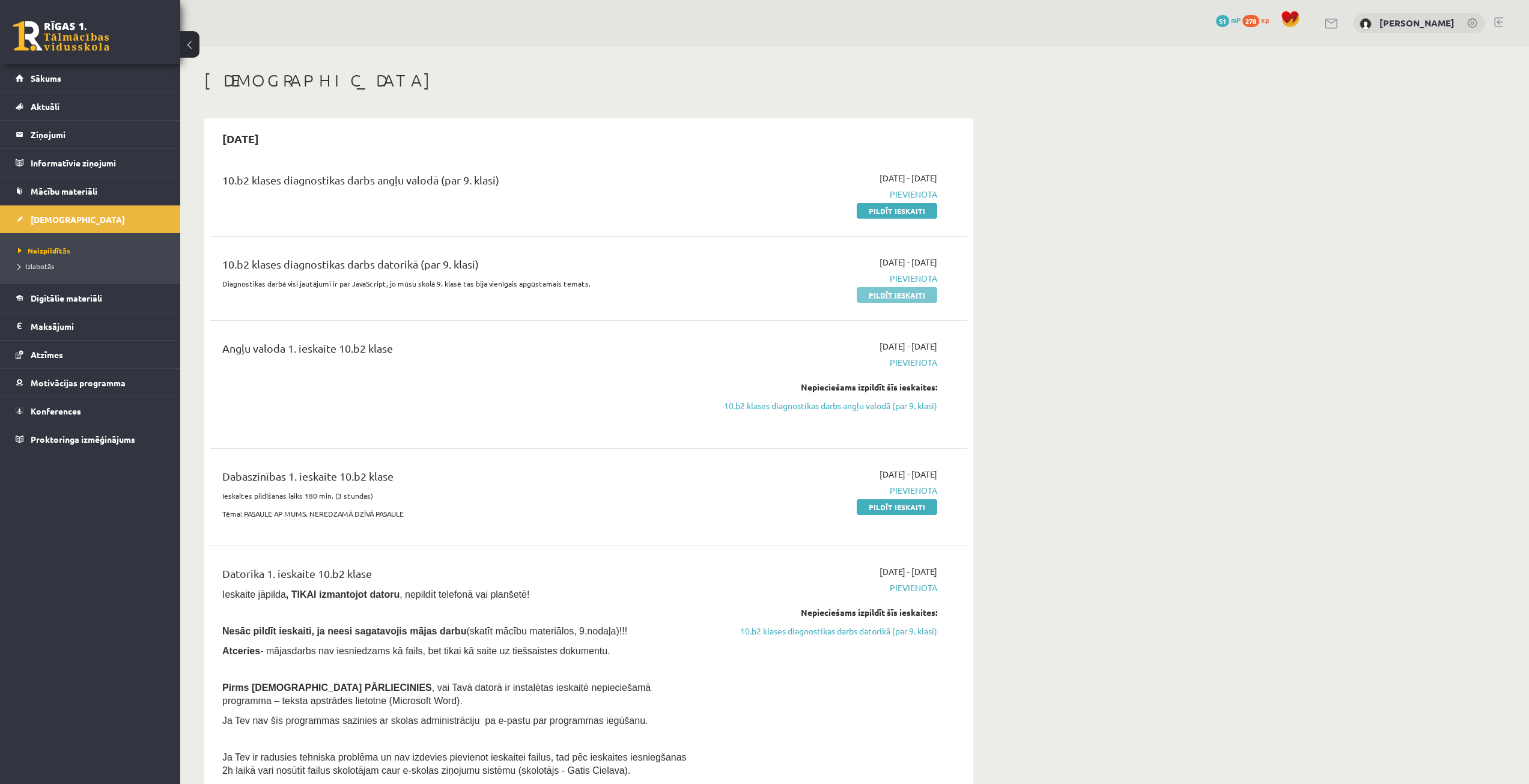
click at [866, 298] on link "Pildīt ieskaiti" at bounding box center [897, 294] width 80 height 16
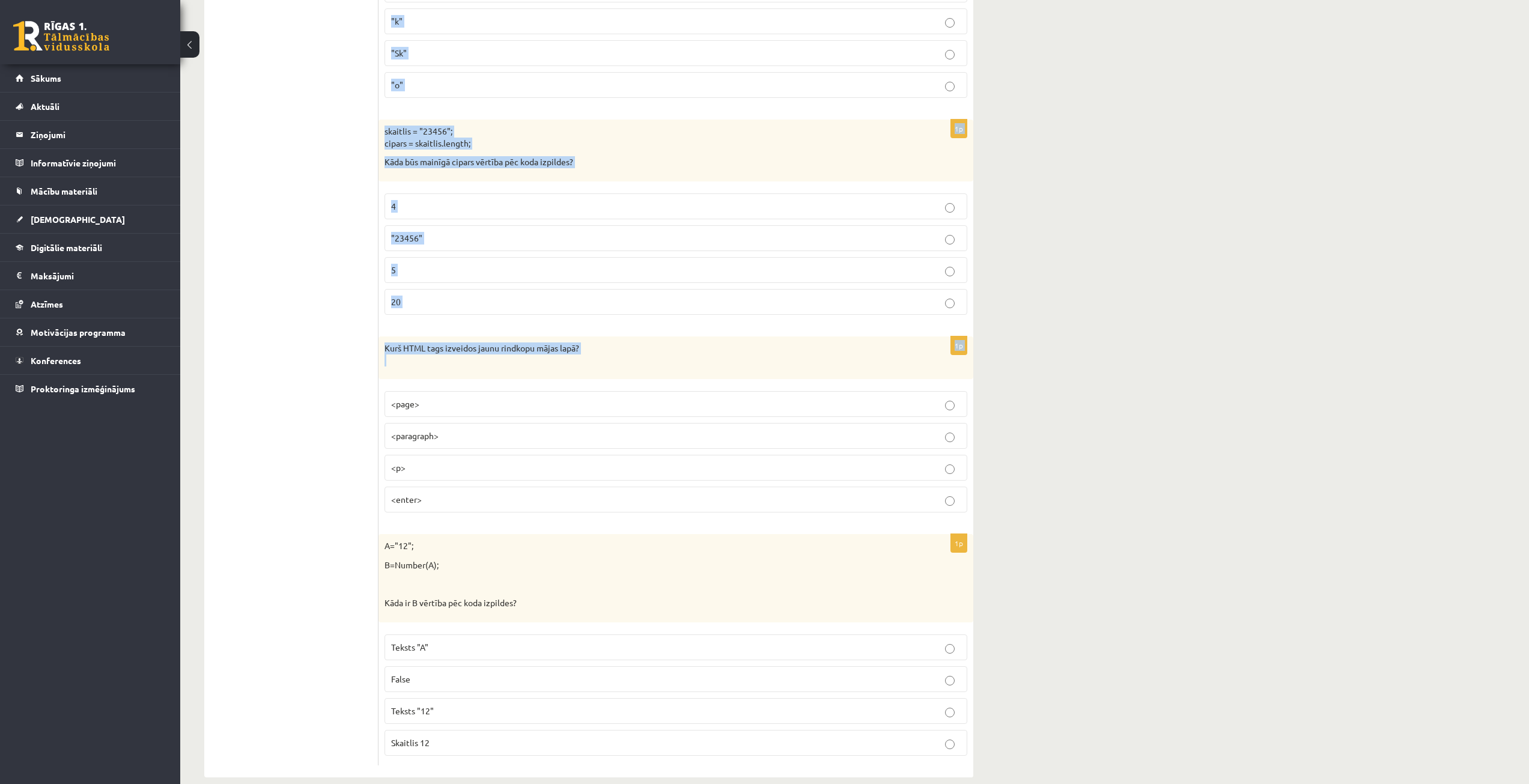
scroll to position [5747, 0]
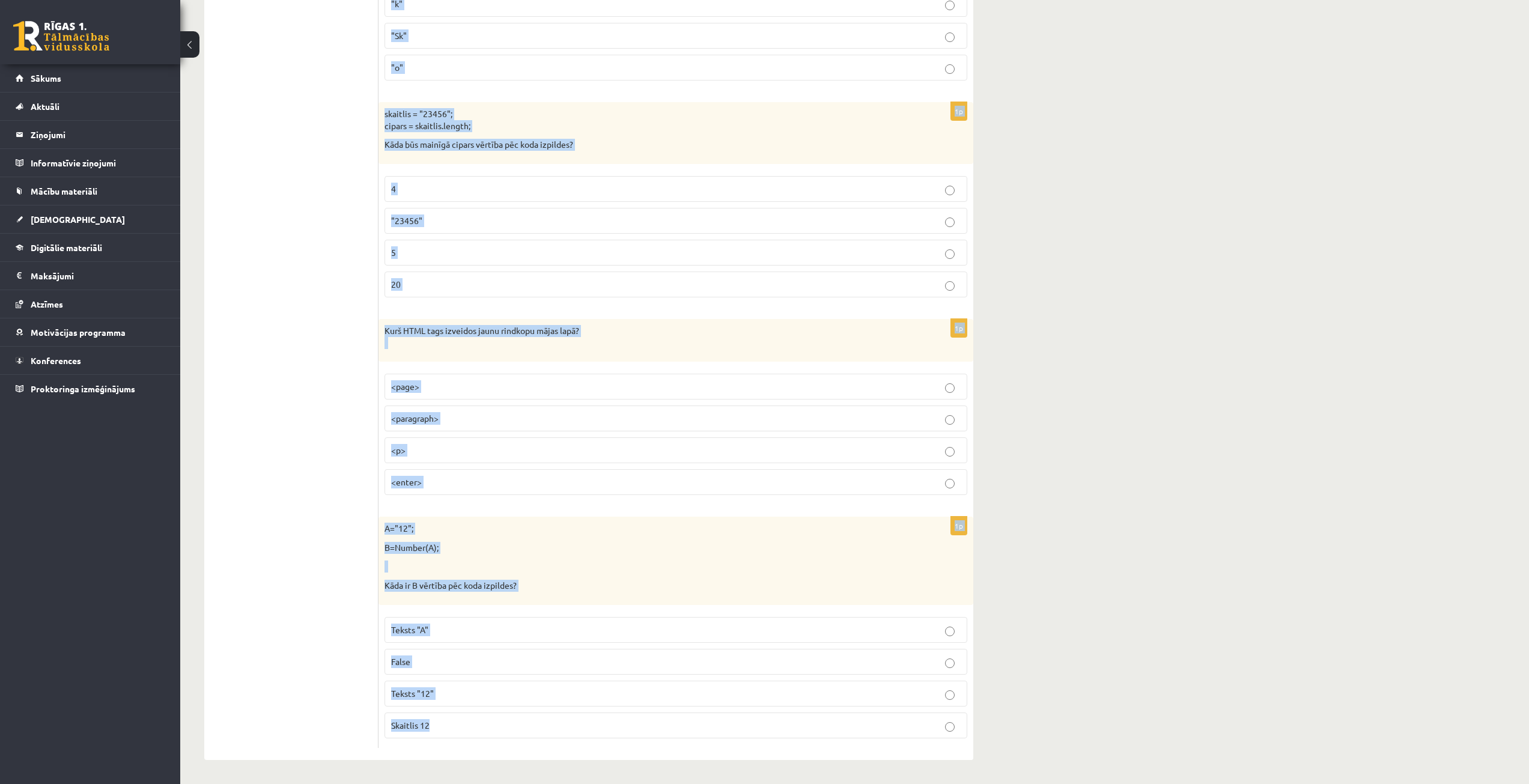
drag, startPoint x: 384, startPoint y: 257, endPoint x: 582, endPoint y: 726, distance: 509.1
copy form "Lo ipsu dolo sitamet consec A elitsed? doe.tempOrinc(U, L, E); Dolore magnaa en…"
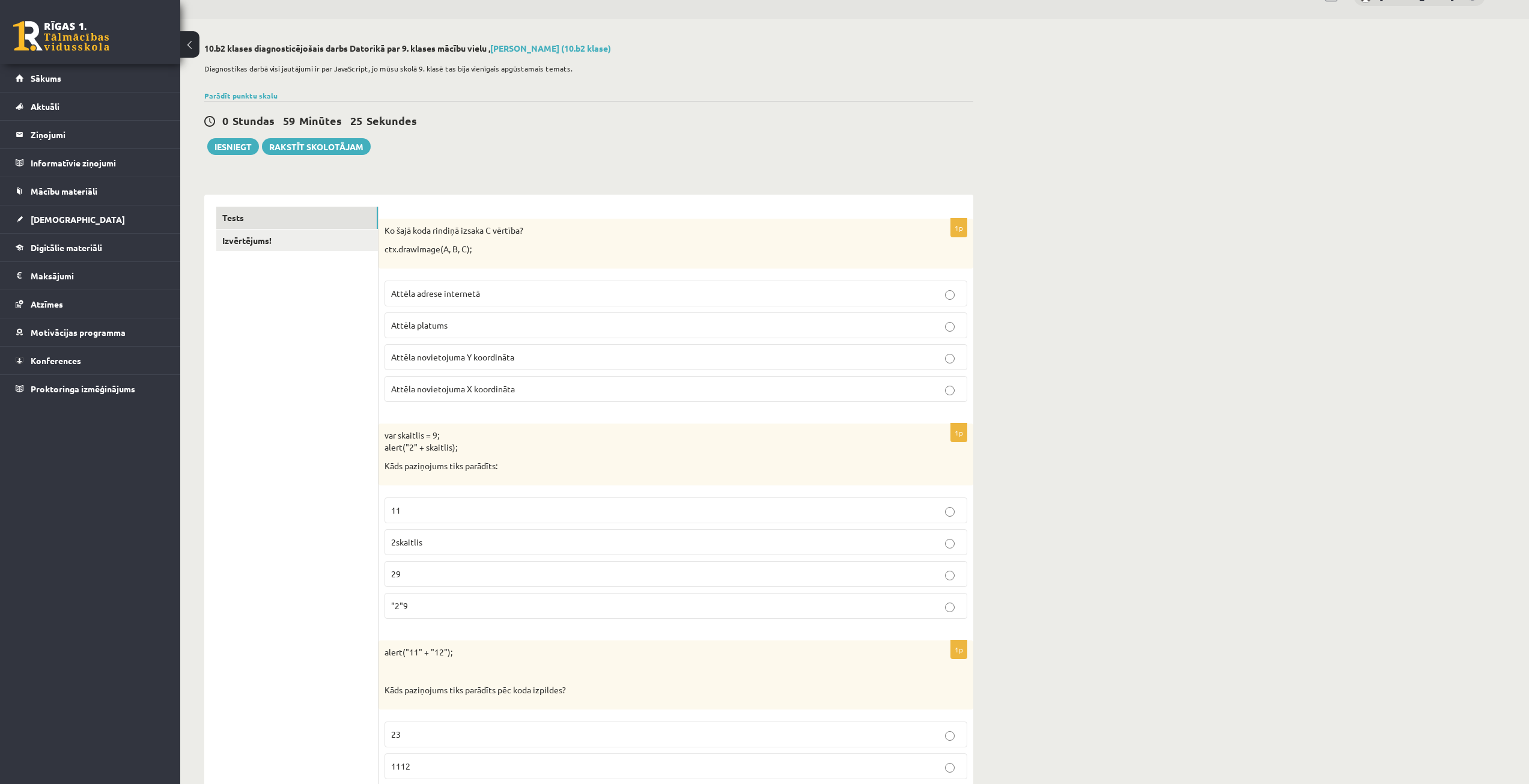
scroll to position [0, 0]
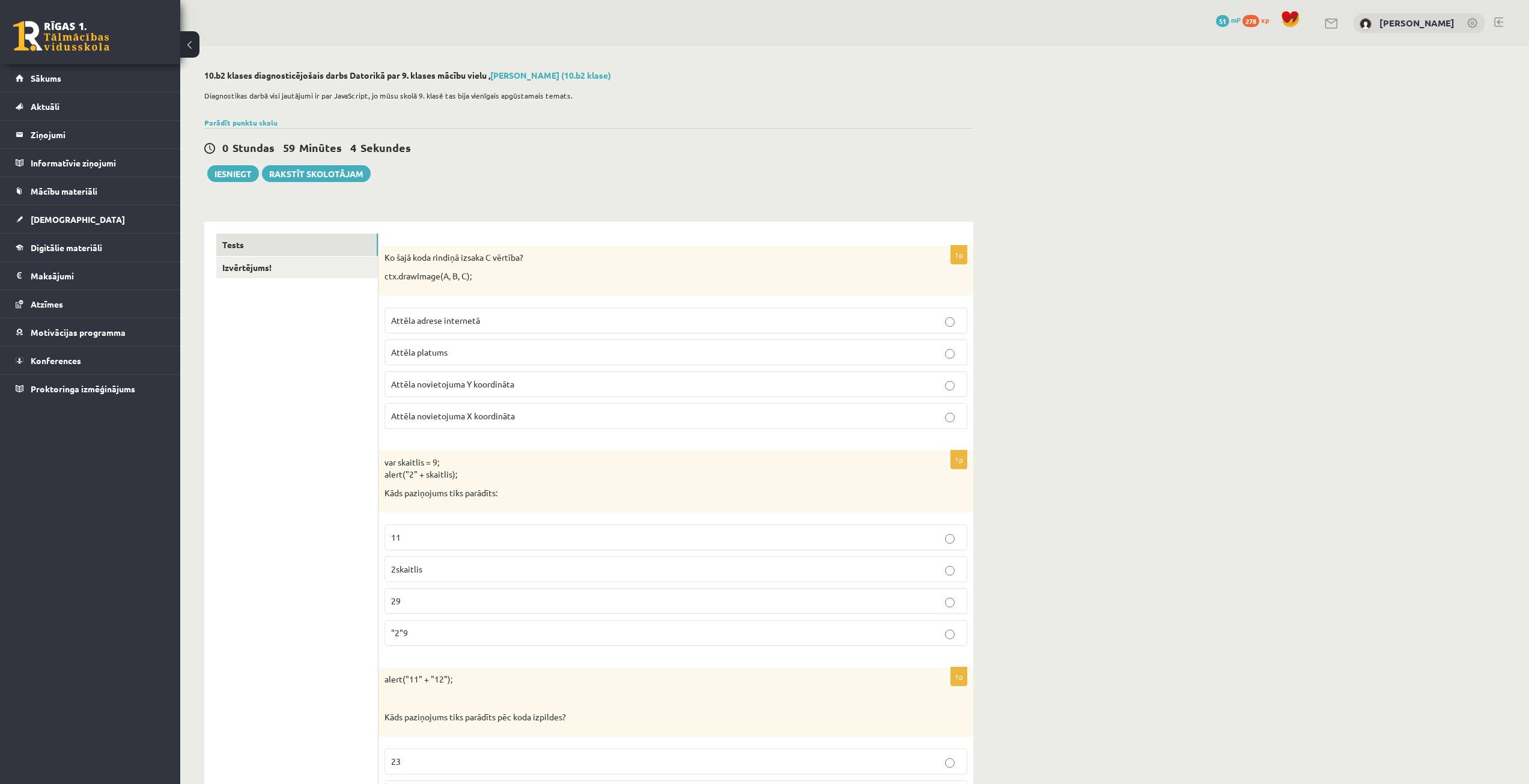
click at [417, 390] on p "Attēla novietojuma Y koordināta" at bounding box center [675, 384] width 569 height 13
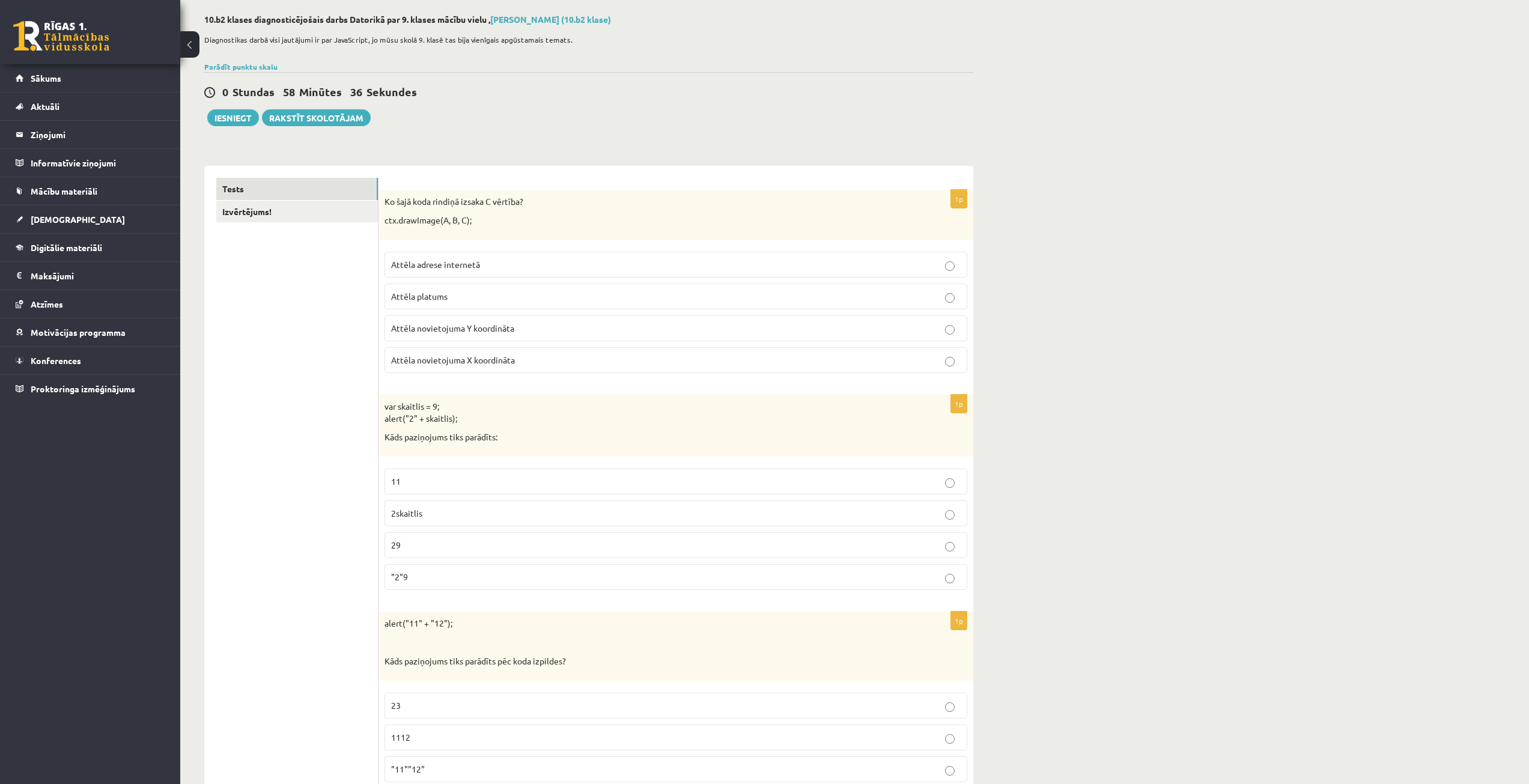
scroll to position [60, 0]
click at [477, 544] on p "29" at bounding box center [675, 541] width 569 height 13
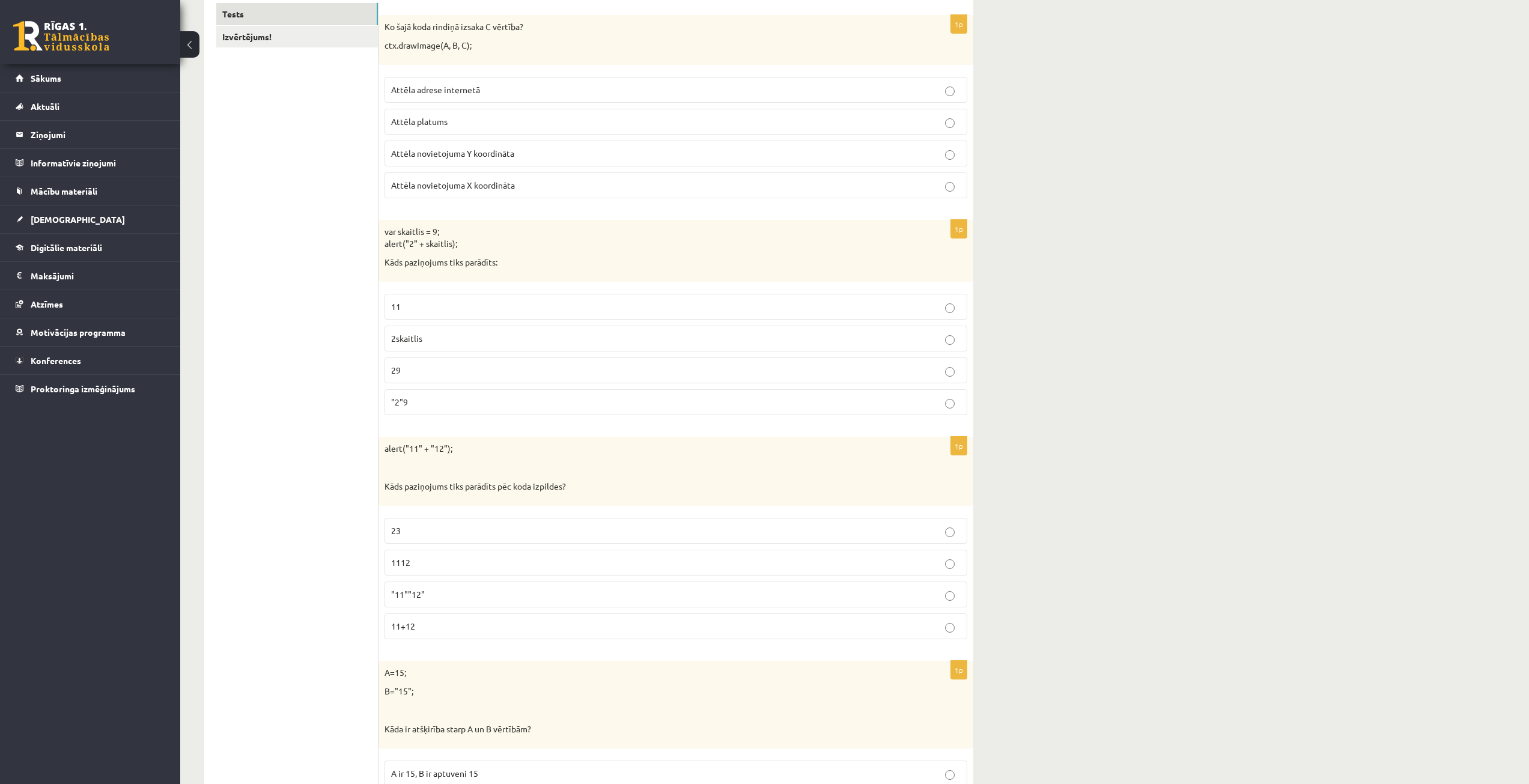
scroll to position [240, 0]
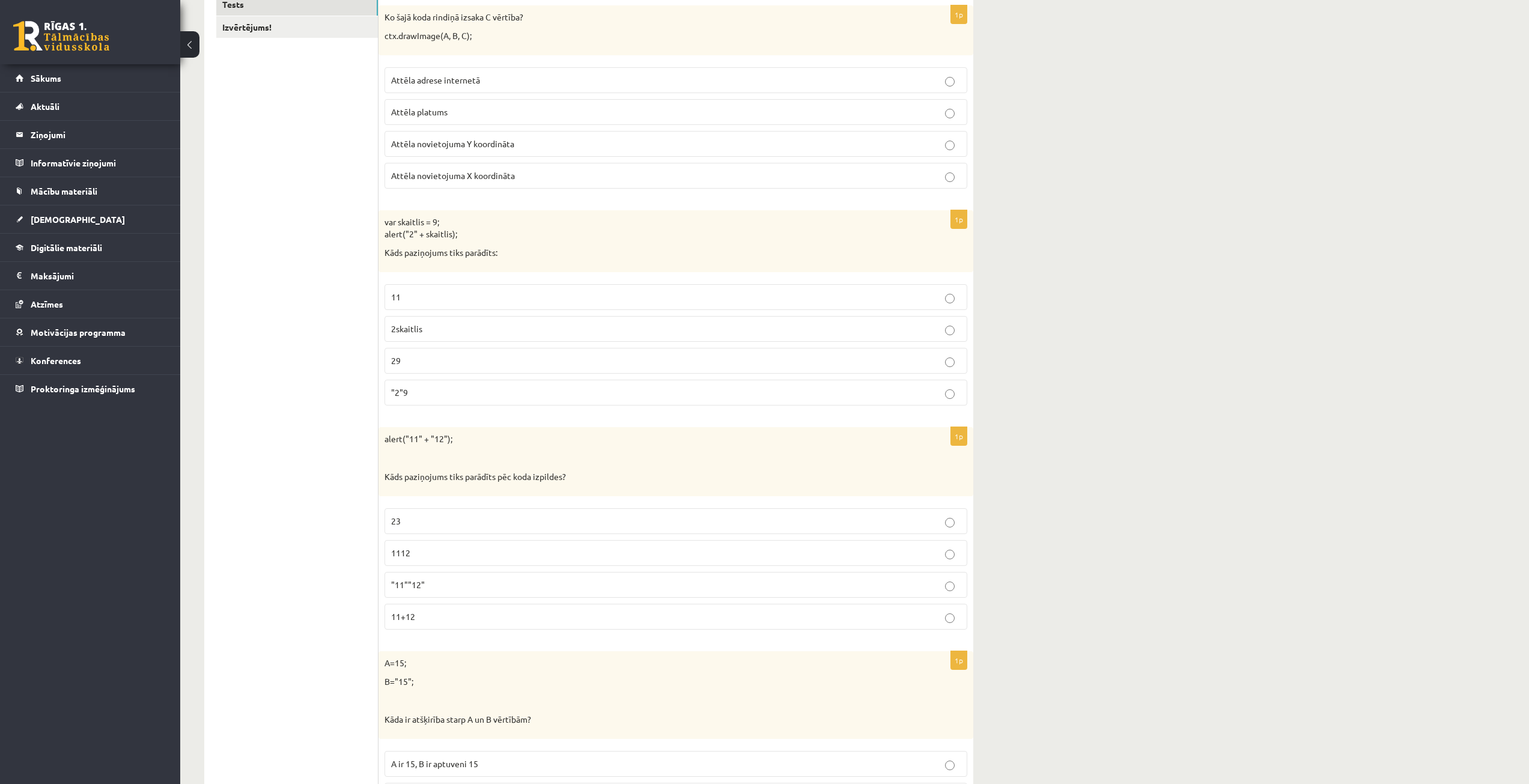
click at [444, 558] on p "1112" at bounding box center [675, 553] width 569 height 13
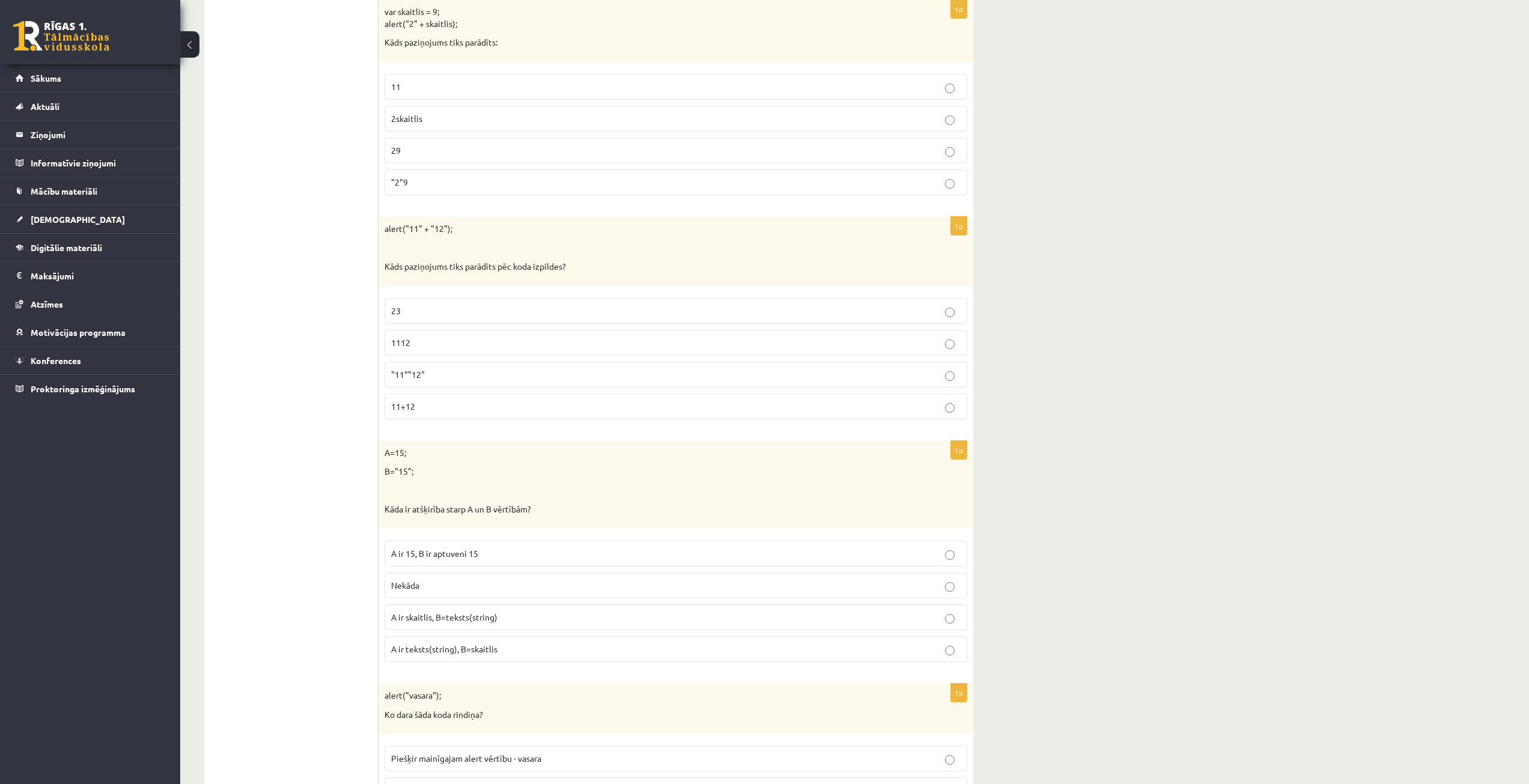
scroll to position [481, 0]
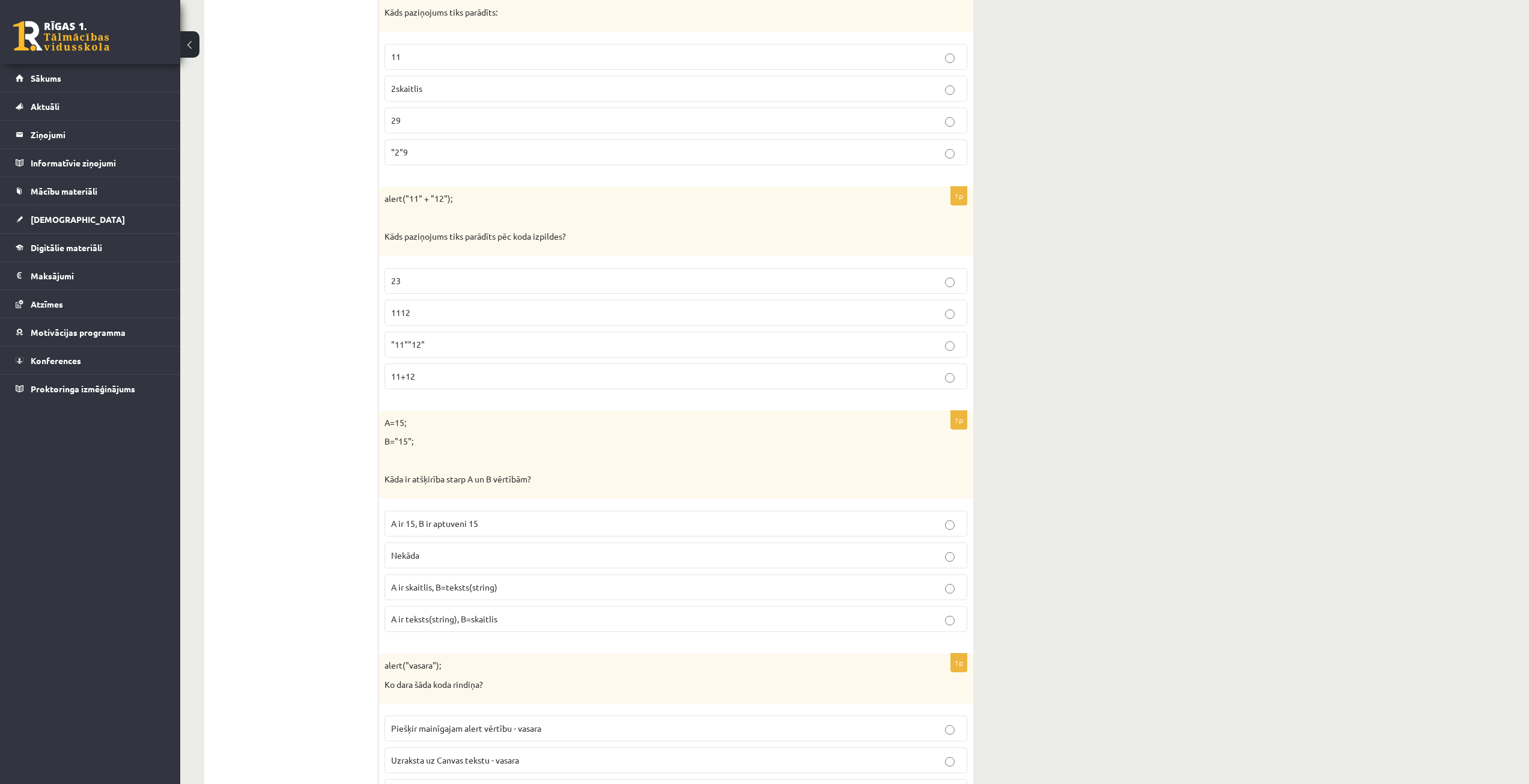
click at [509, 591] on p "A ir skaitlis, B=teksts(string)" at bounding box center [675, 587] width 569 height 13
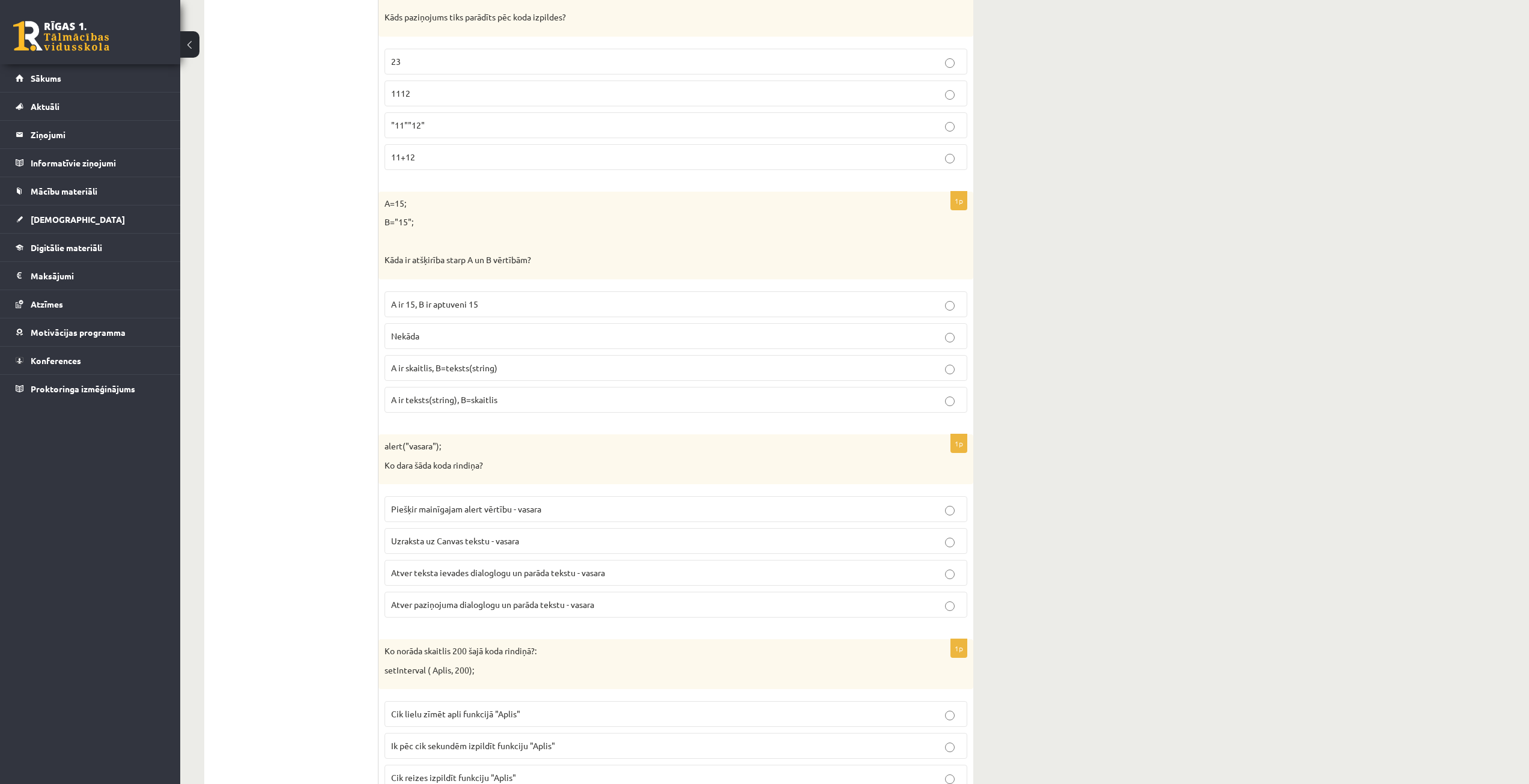
scroll to position [721, 0]
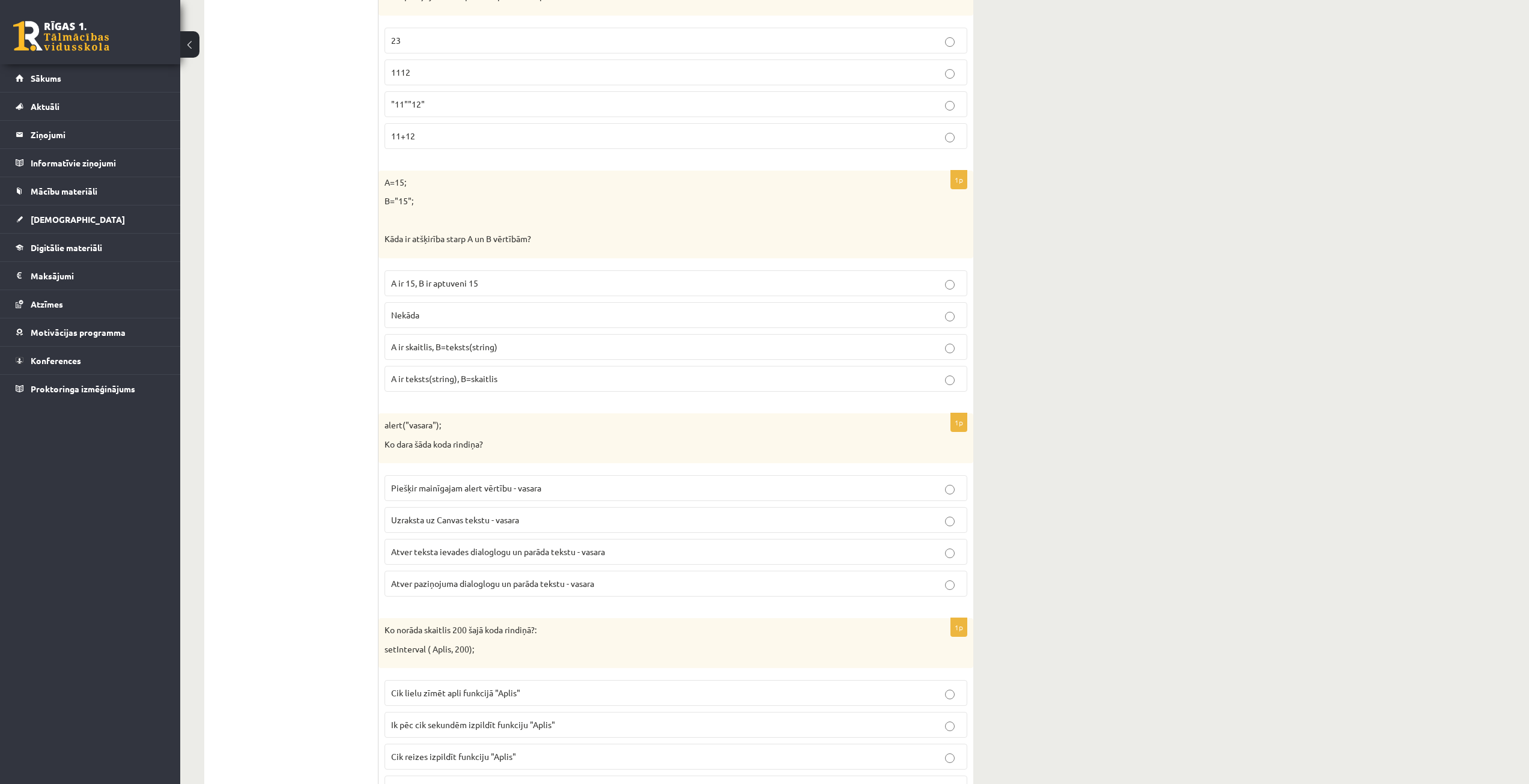
click at [434, 580] on span "Atver paziņojuma dialoglogu un parāda tekstu - vasara" at bounding box center [492, 583] width 203 height 11
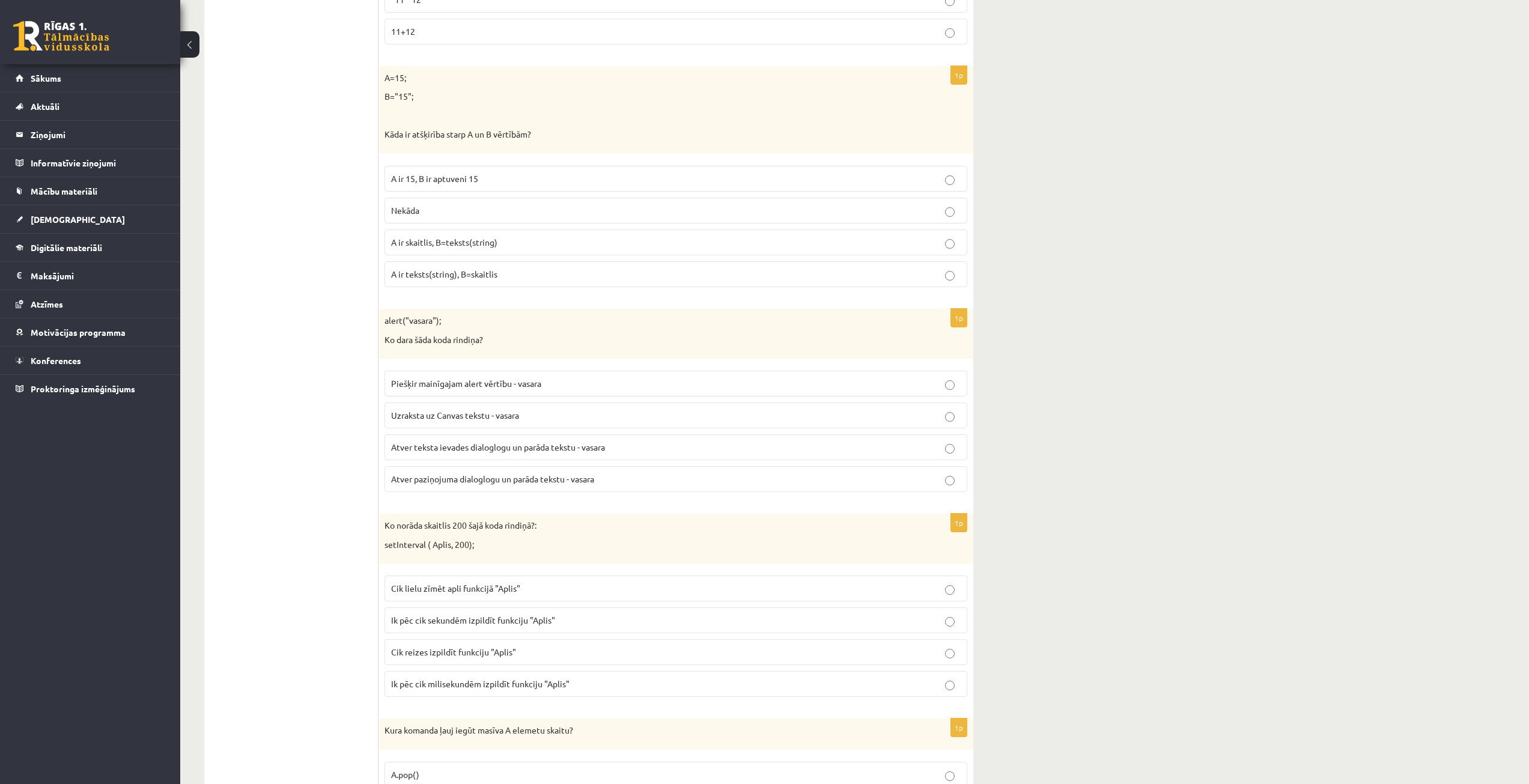
scroll to position [901, 0]
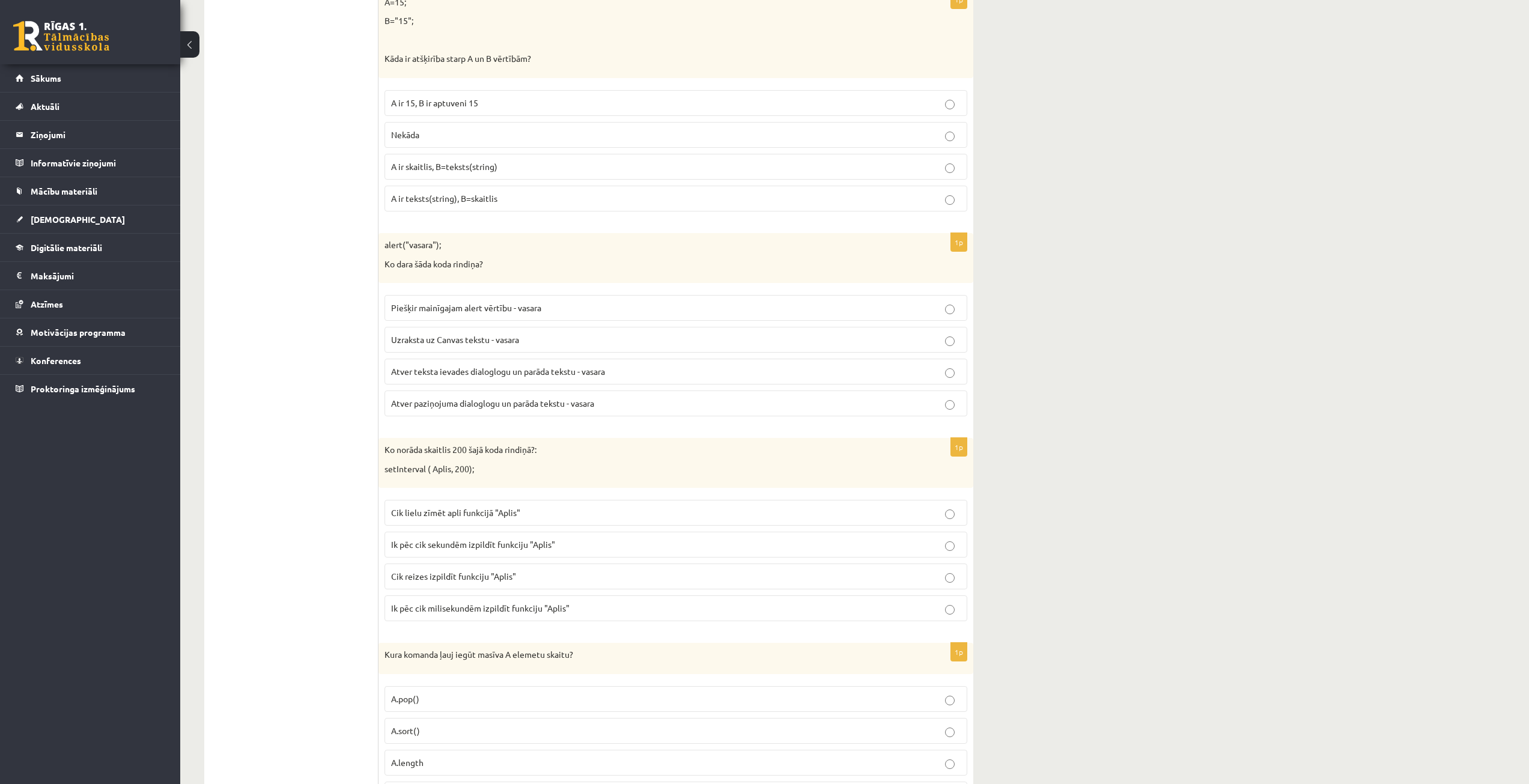
click at [417, 542] on span "Ik pēc cik sekundēm izpildīt funkciju "Aplis"" at bounding box center [473, 544] width 164 height 11
click at [420, 612] on span "Ik pēc cik milisekundēm izpildīt funkciju "Aplis"" at bounding box center [480, 608] width 178 height 11
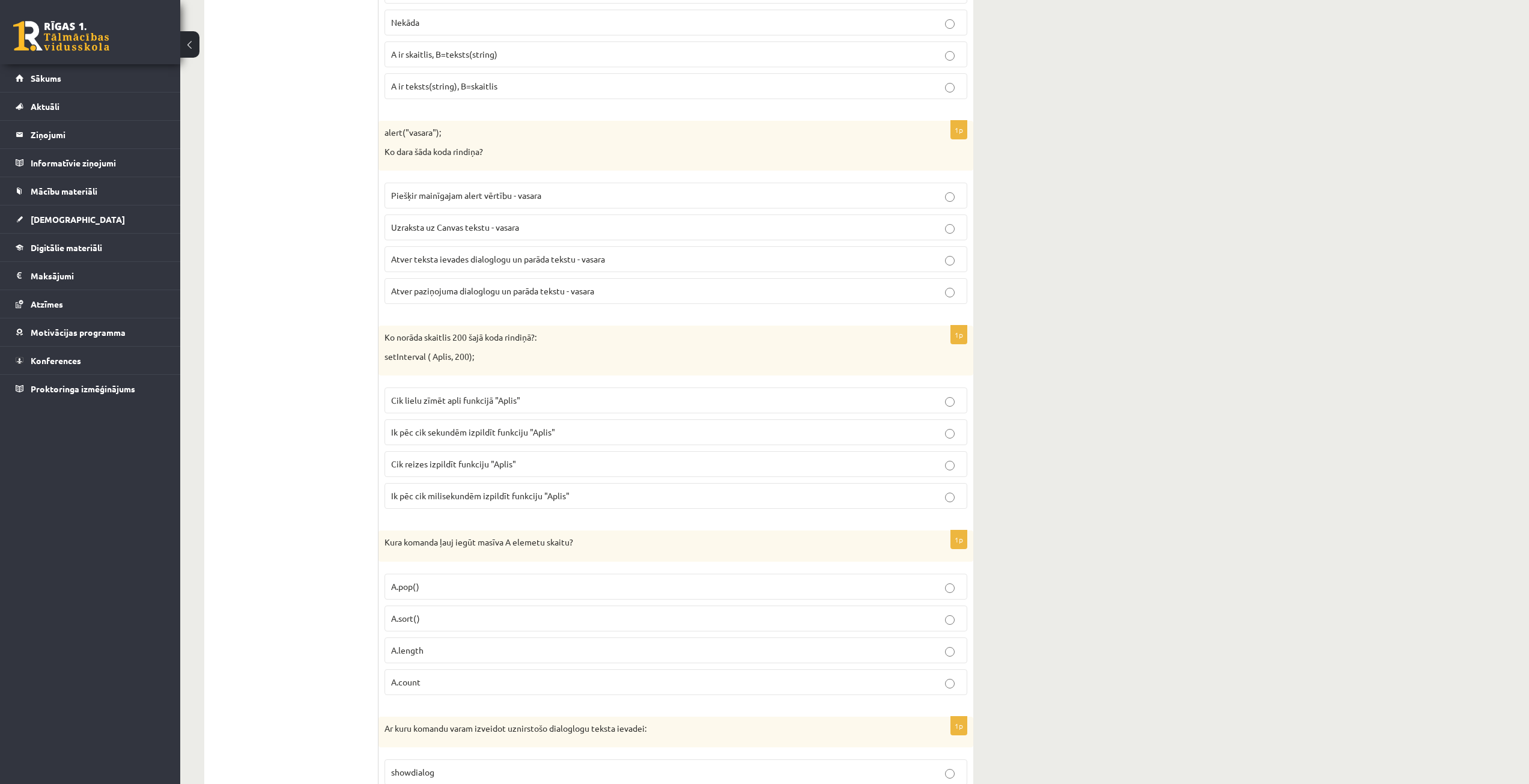
scroll to position [1022, 0]
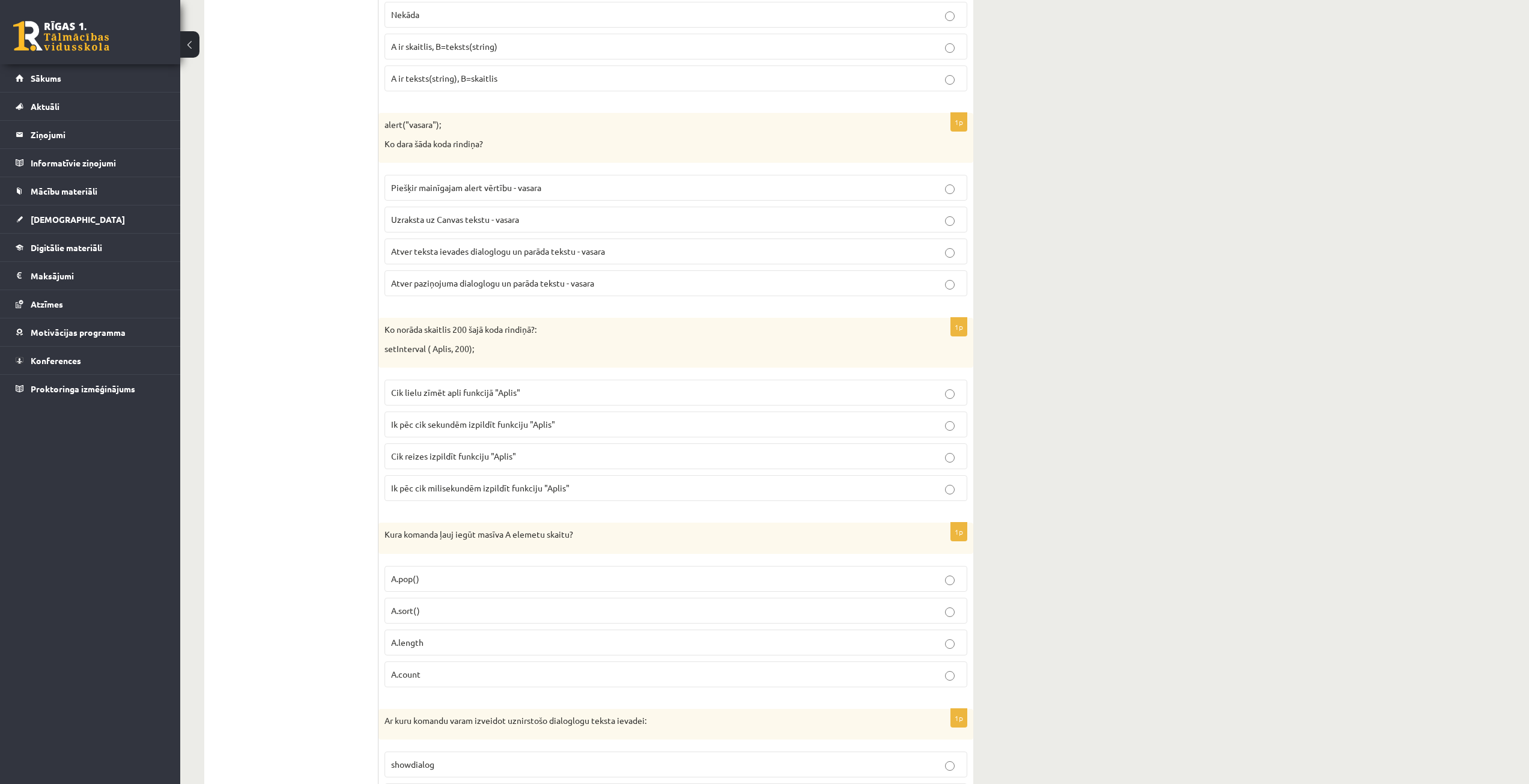
click at [403, 642] on span "A.length" at bounding box center [407, 642] width 32 height 11
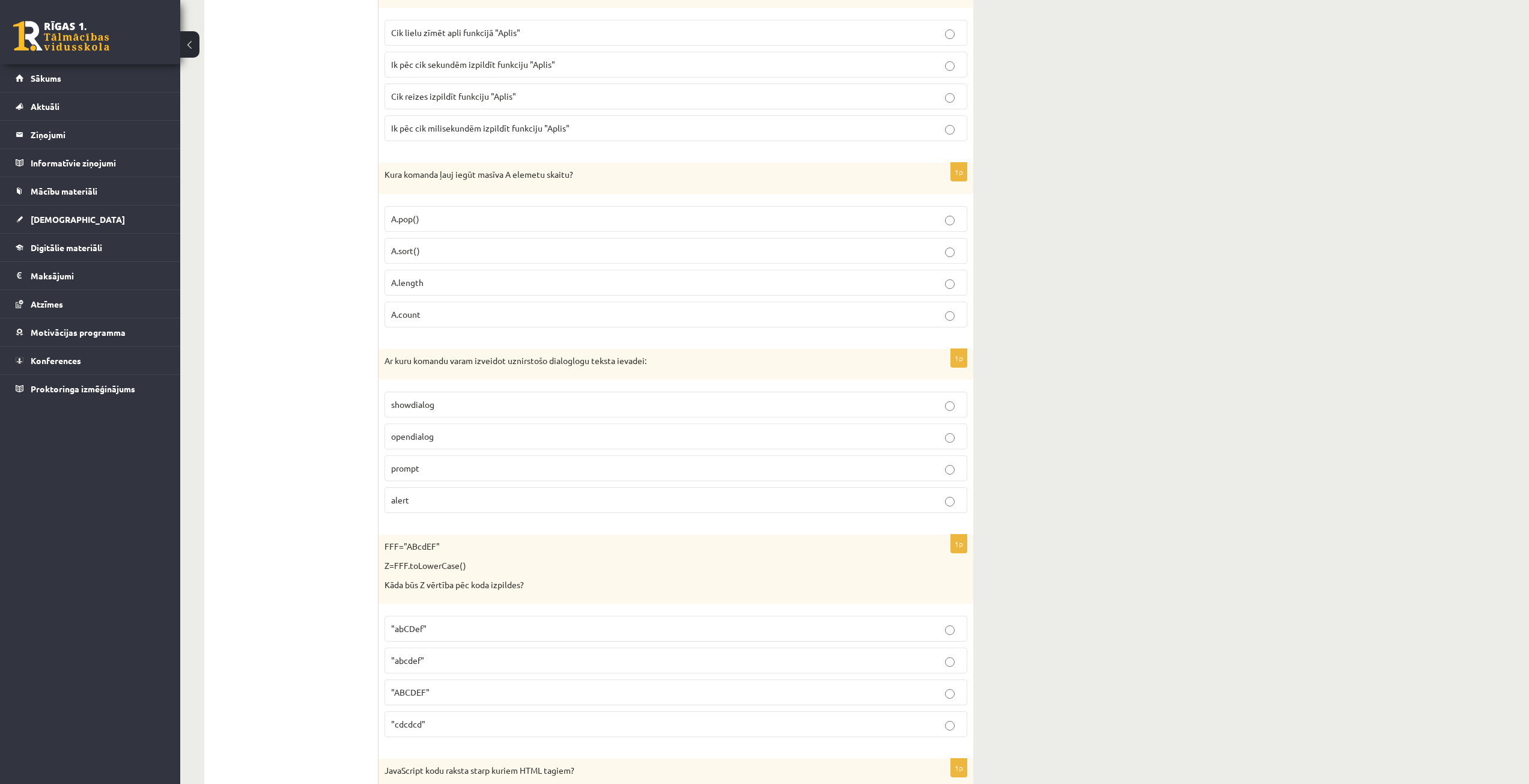
scroll to position [1382, 0]
click at [437, 469] on p "prompt" at bounding box center [675, 467] width 569 height 13
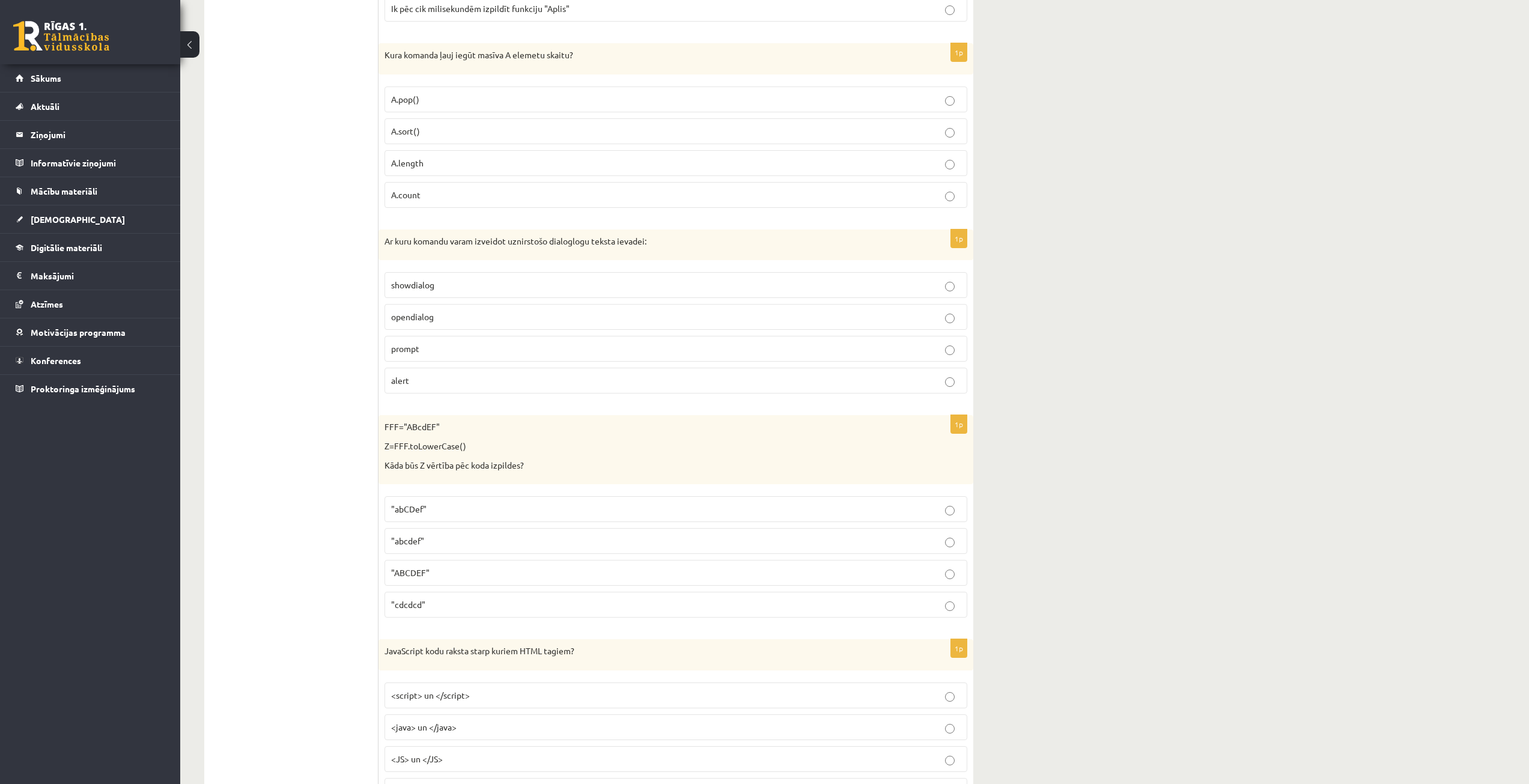
scroll to position [1502, 0]
click at [425, 546] on p ""abcdef"" at bounding box center [675, 540] width 569 height 13
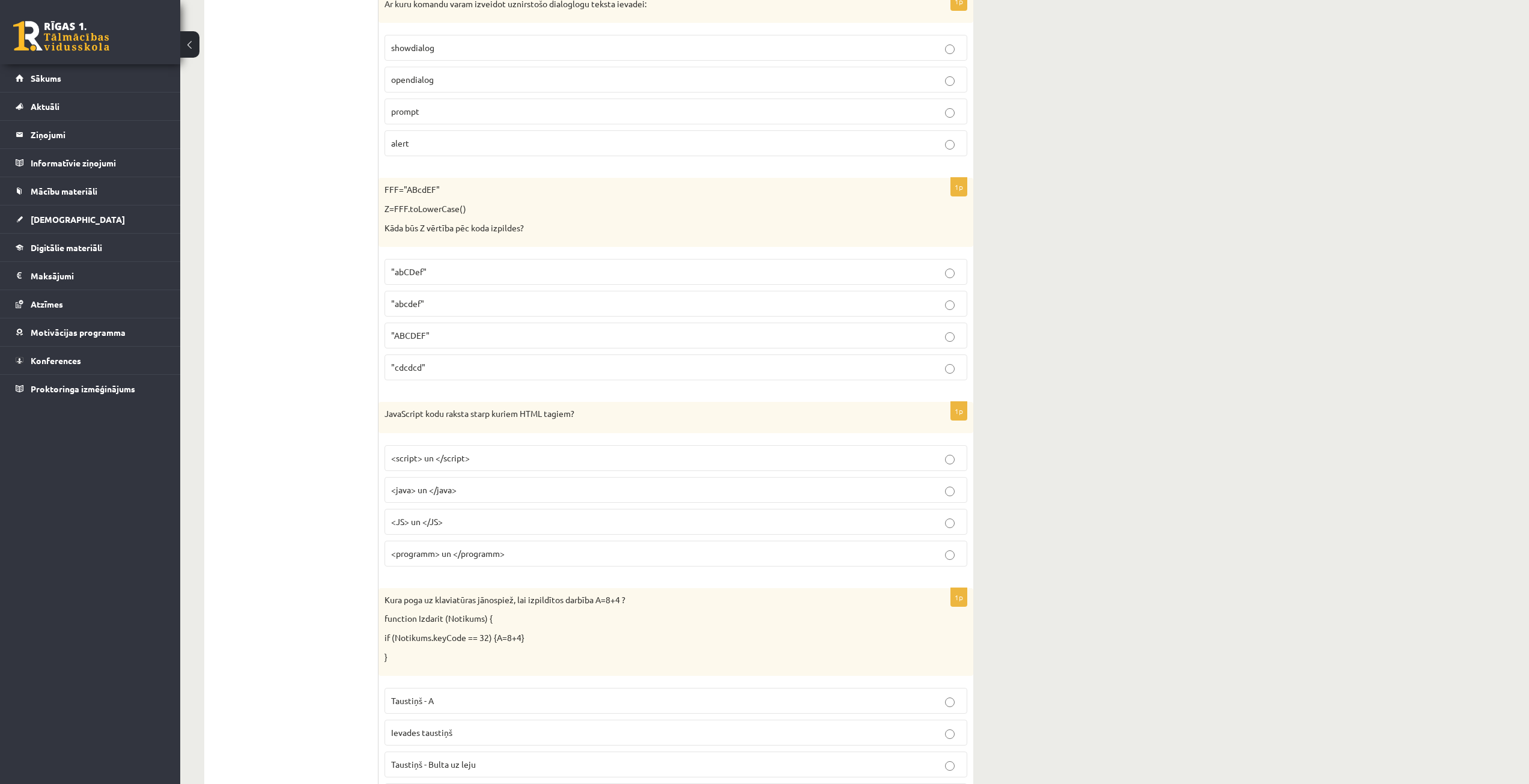
scroll to position [1742, 0]
click at [446, 456] on span "<script> un </script>" at bounding box center [430, 454] width 79 height 11
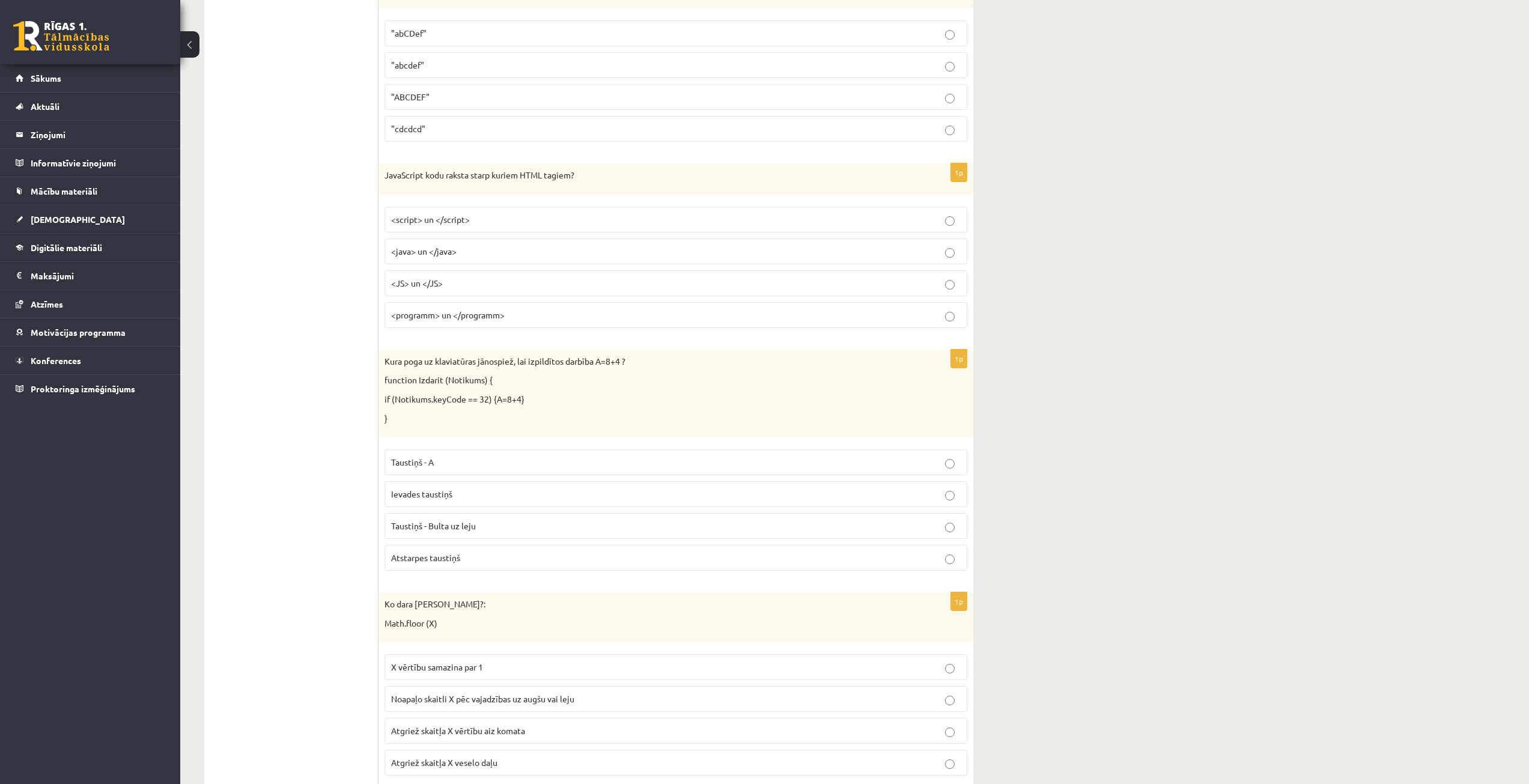
scroll to position [1983, 0]
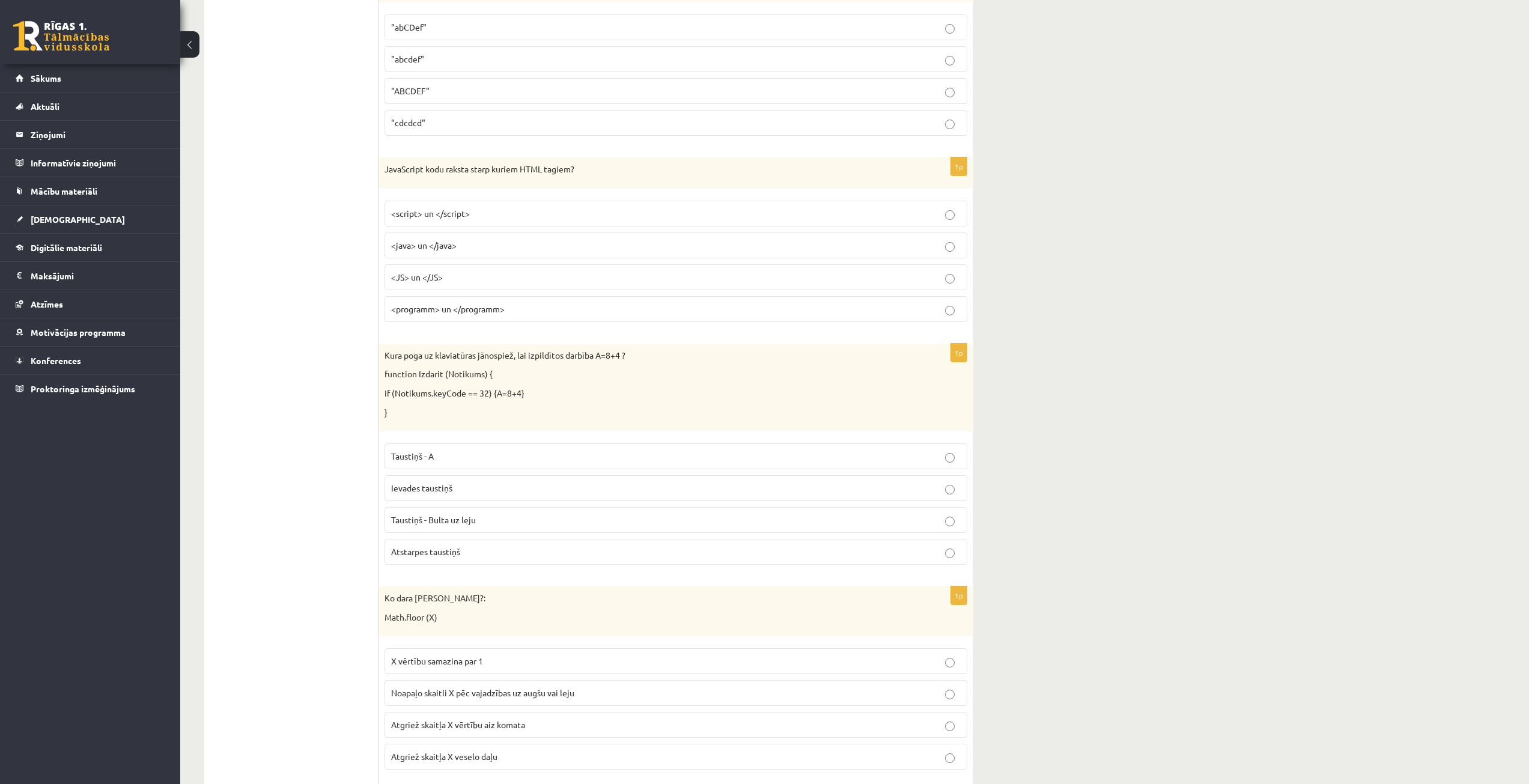
click at [455, 554] on span "Atstarpes taustiņš" at bounding box center [425, 552] width 69 height 11
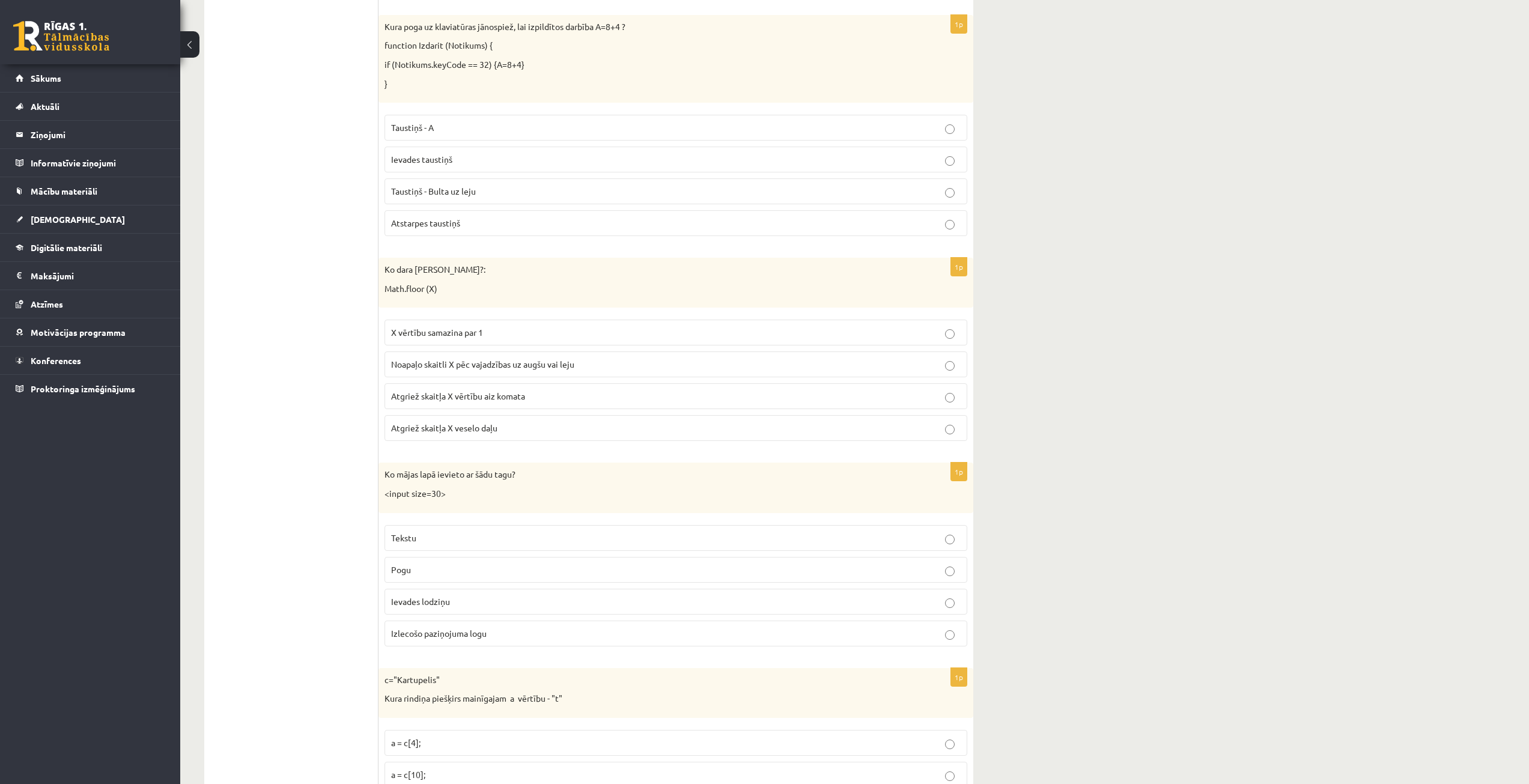
scroll to position [2343, 0]
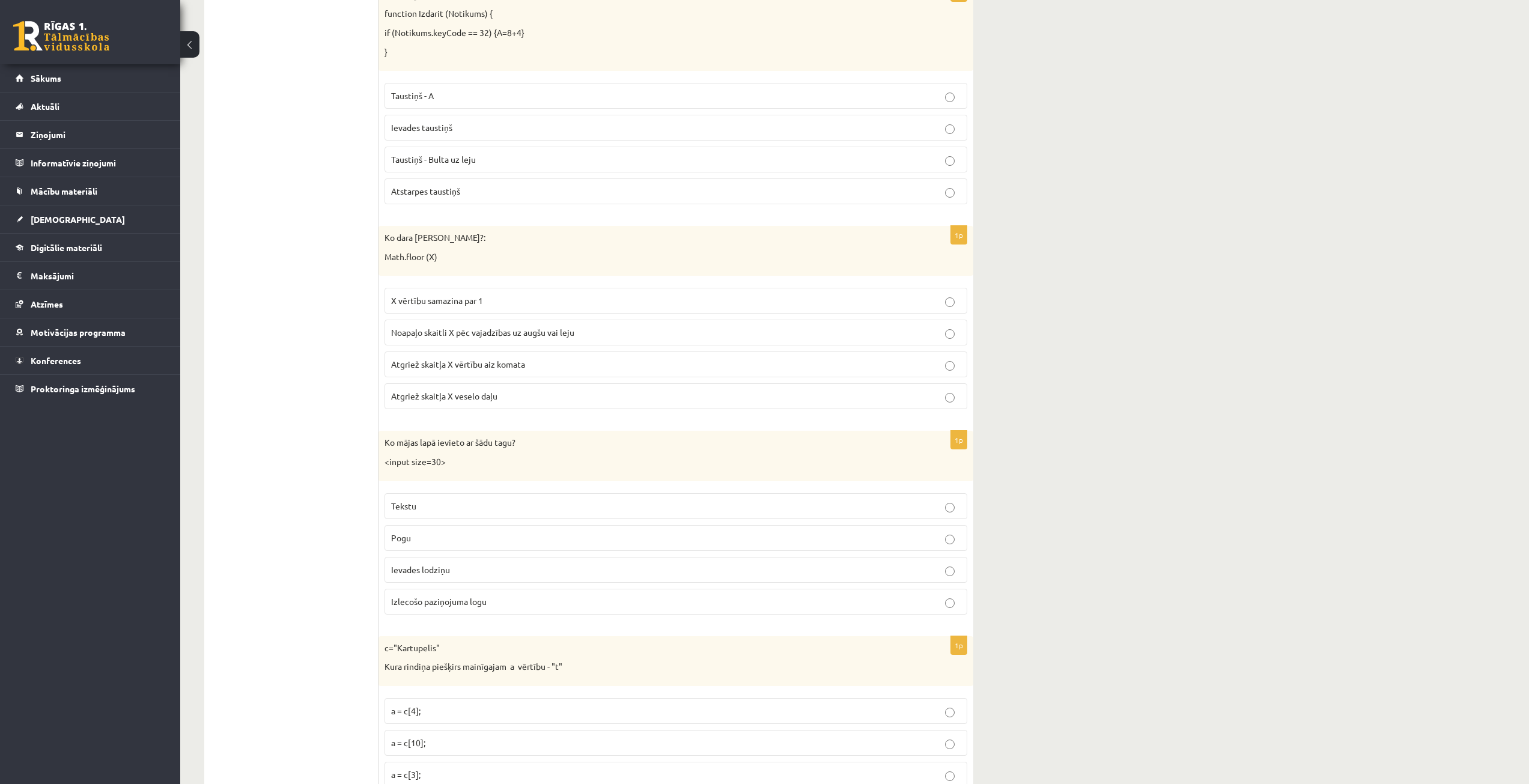
click at [510, 400] on p "Atgriež skaitļa X veselo daļu" at bounding box center [675, 396] width 569 height 13
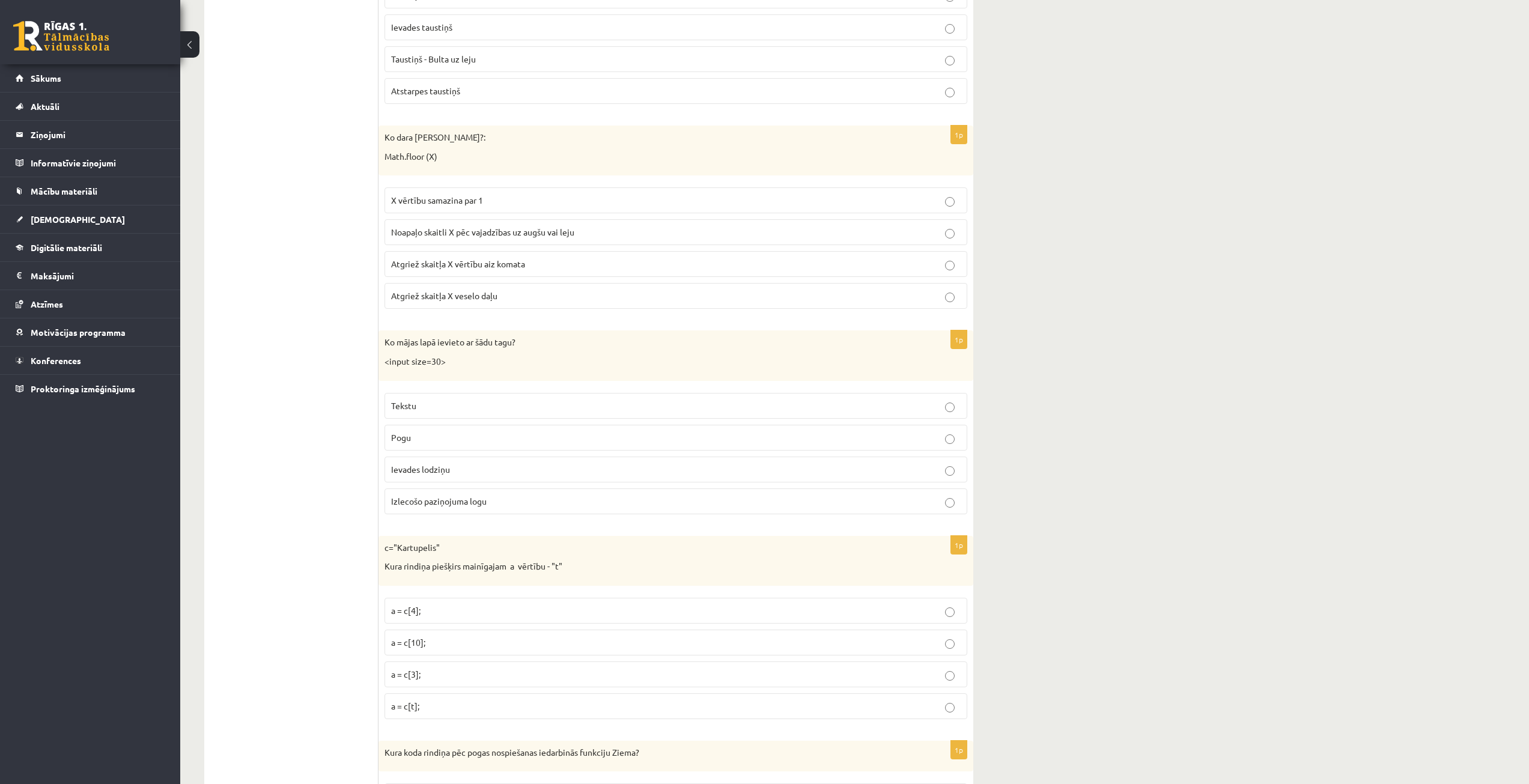
scroll to position [2524, 0]
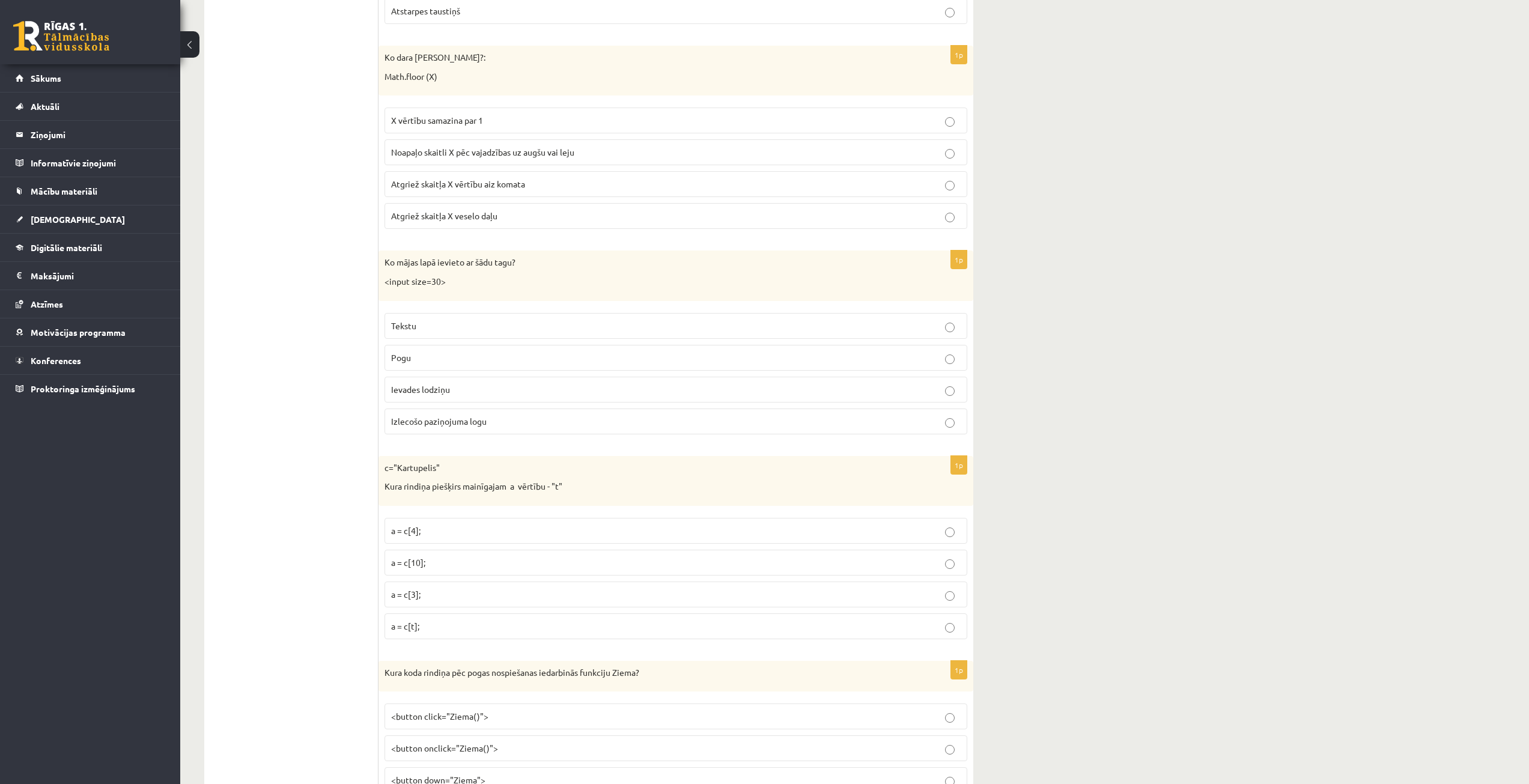
click at [484, 386] on p "Ievades lodziņu" at bounding box center [675, 390] width 569 height 13
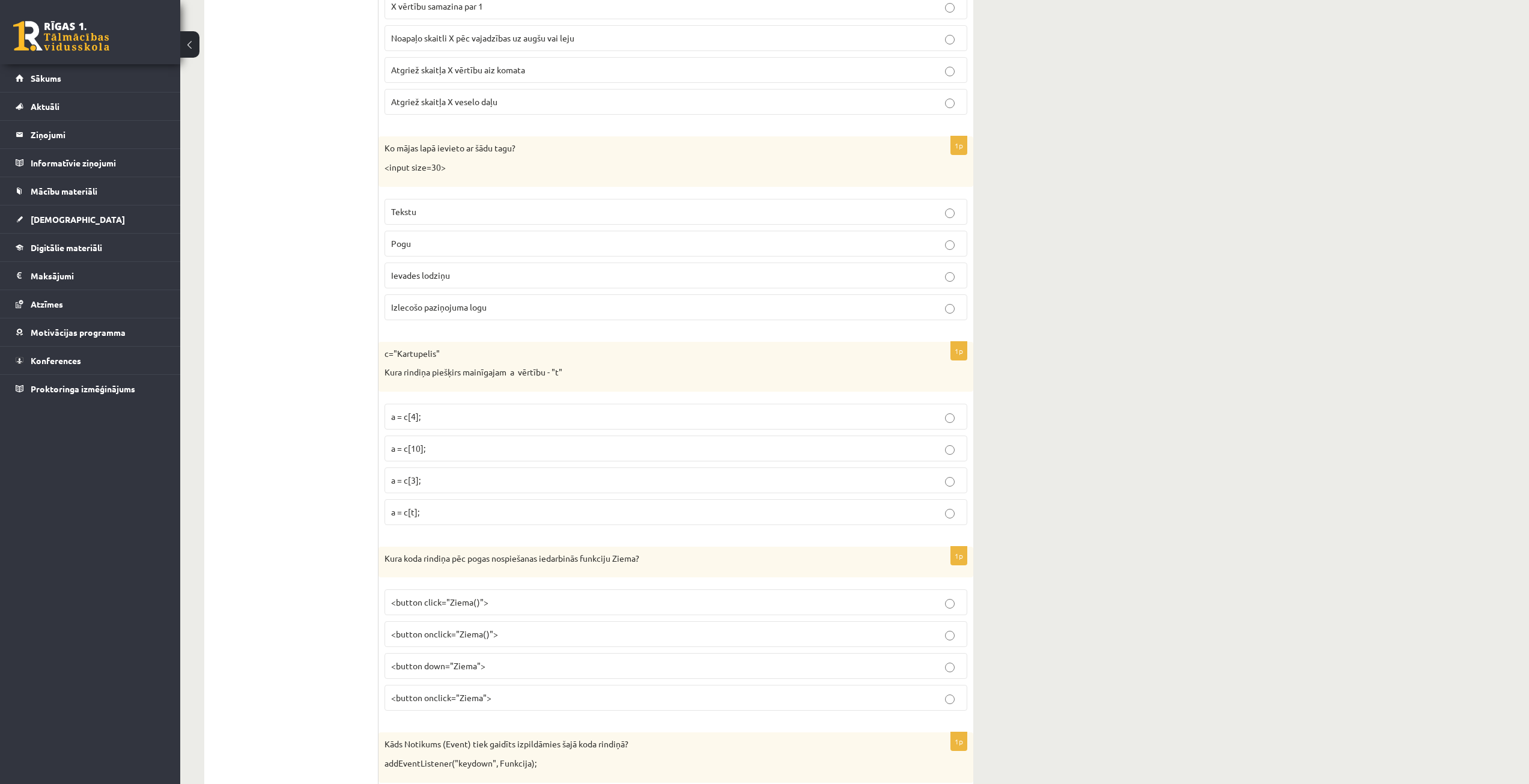
scroll to position [2644, 0]
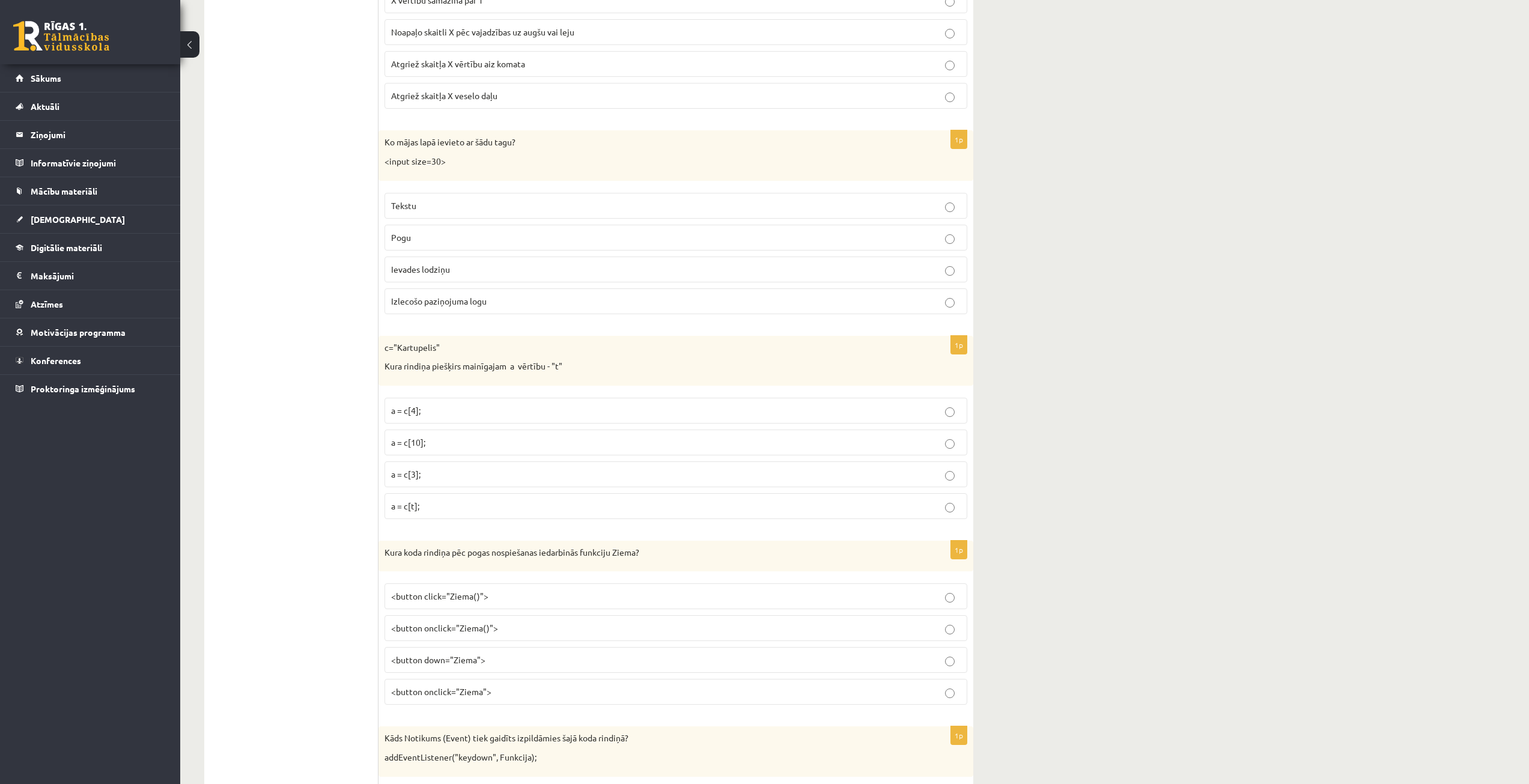
click at [425, 409] on p "a = c[4];" at bounding box center [675, 411] width 569 height 13
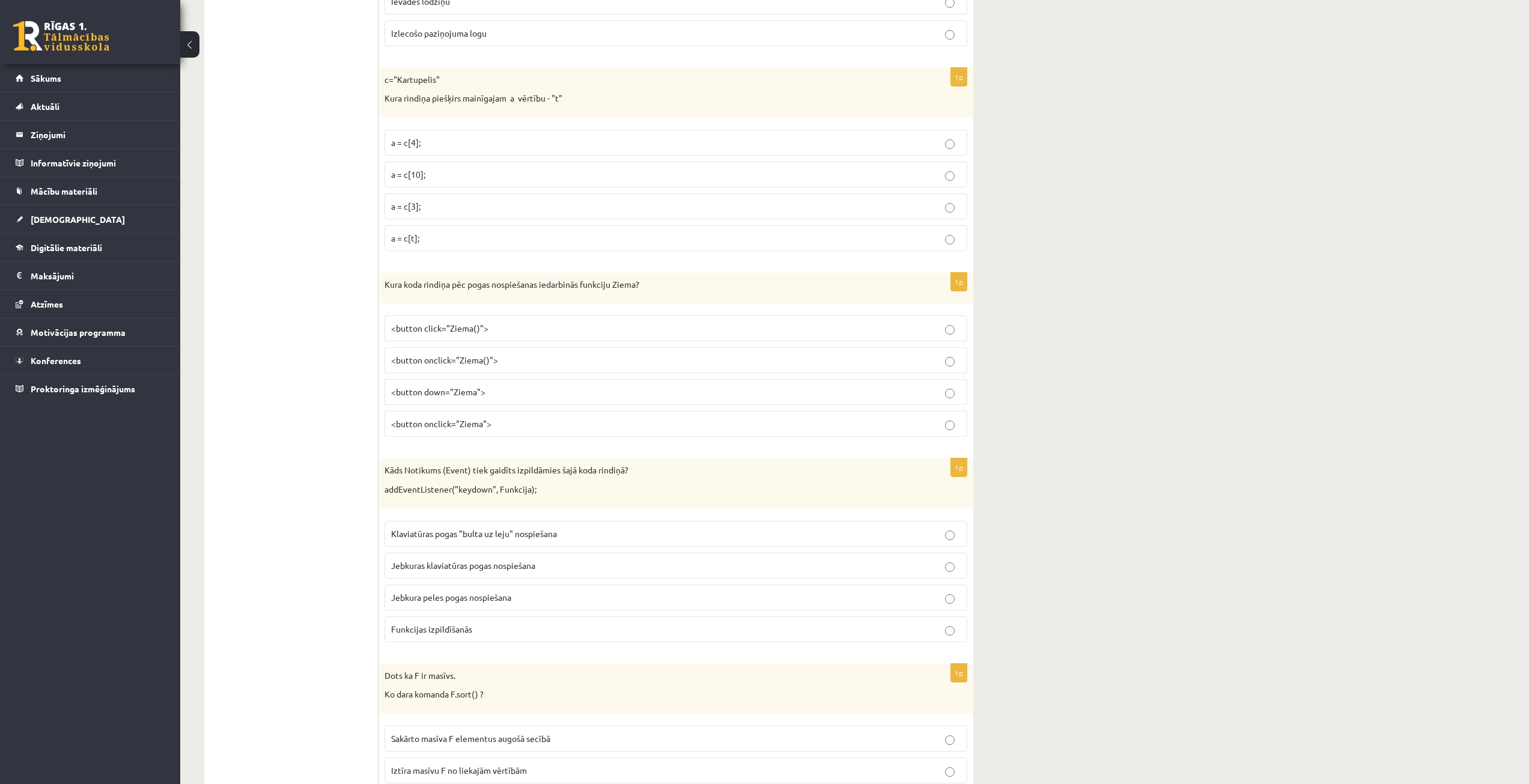
scroll to position [2944, 0]
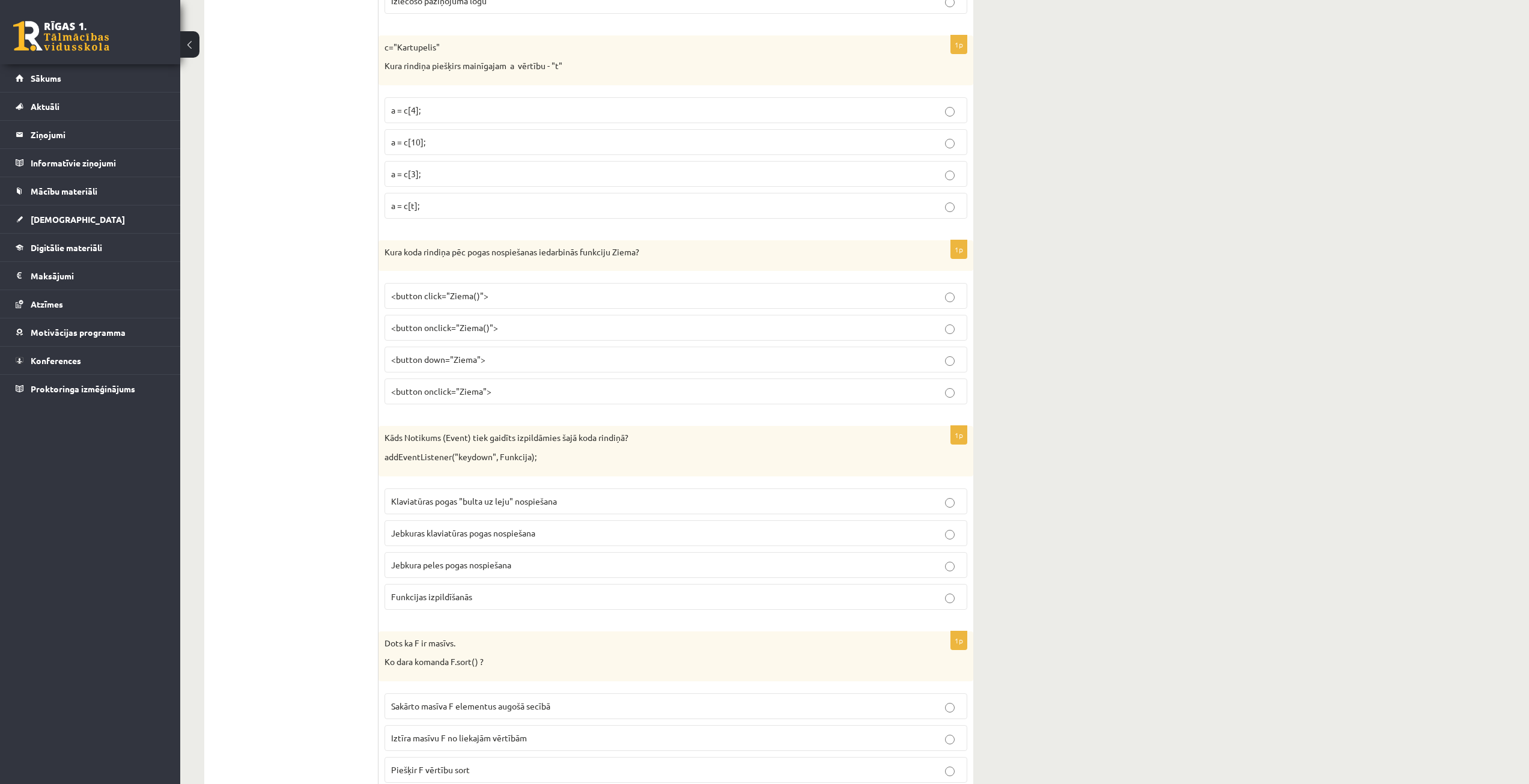
click at [452, 326] on span "<button onclick="Ziema()">" at bounding box center [444, 328] width 107 height 11
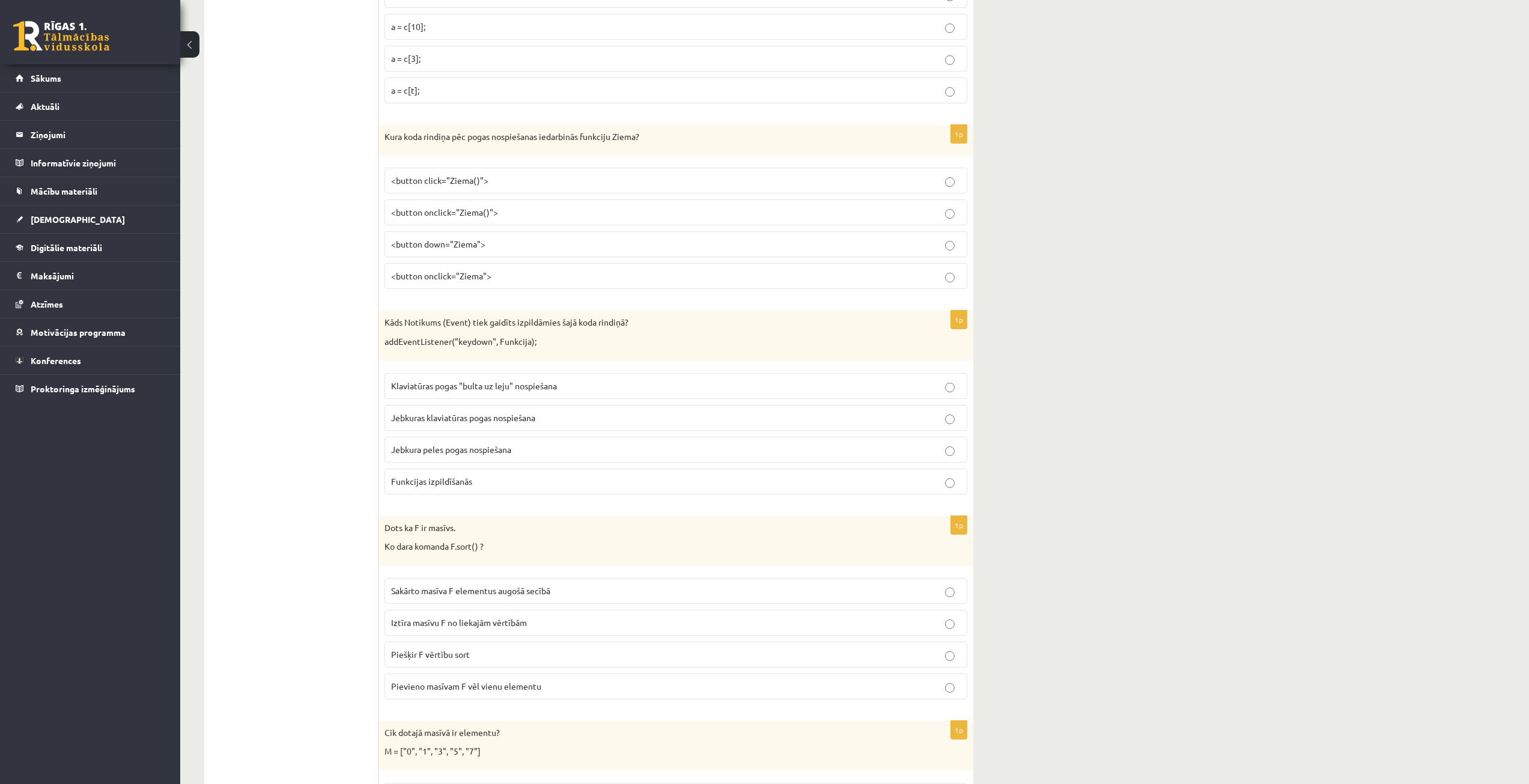
scroll to position [3064, 0]
click at [522, 415] on span "Jebkuras klaviatūras pogas nospiešana" at bounding box center [463, 413] width 145 height 11
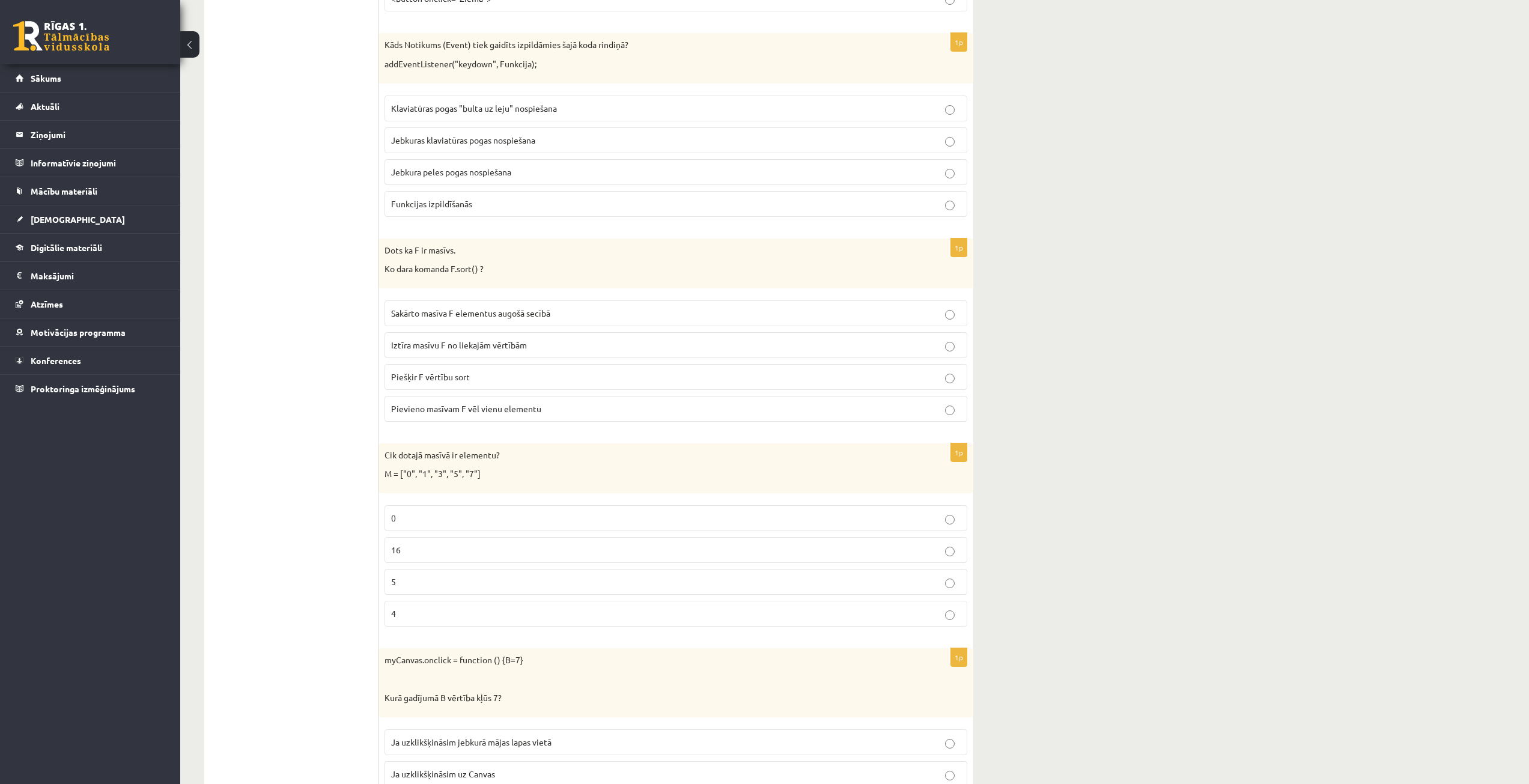
scroll to position [3364, 0]
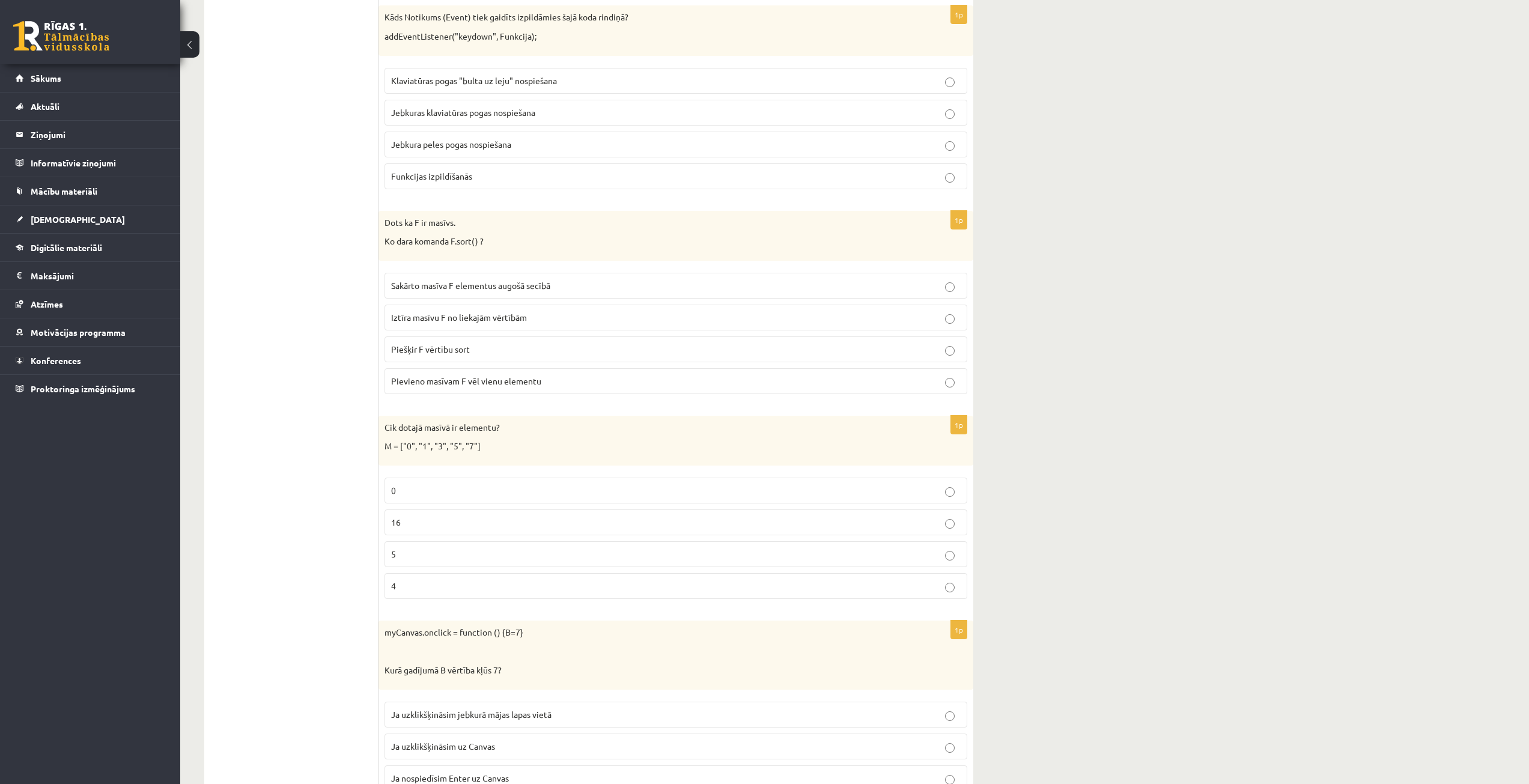
click at [544, 286] on span "Sakārto masīva F elementus augošā secībā" at bounding box center [471, 286] width 159 height 11
click at [450, 545] on label "5" at bounding box center [675, 554] width 583 height 26
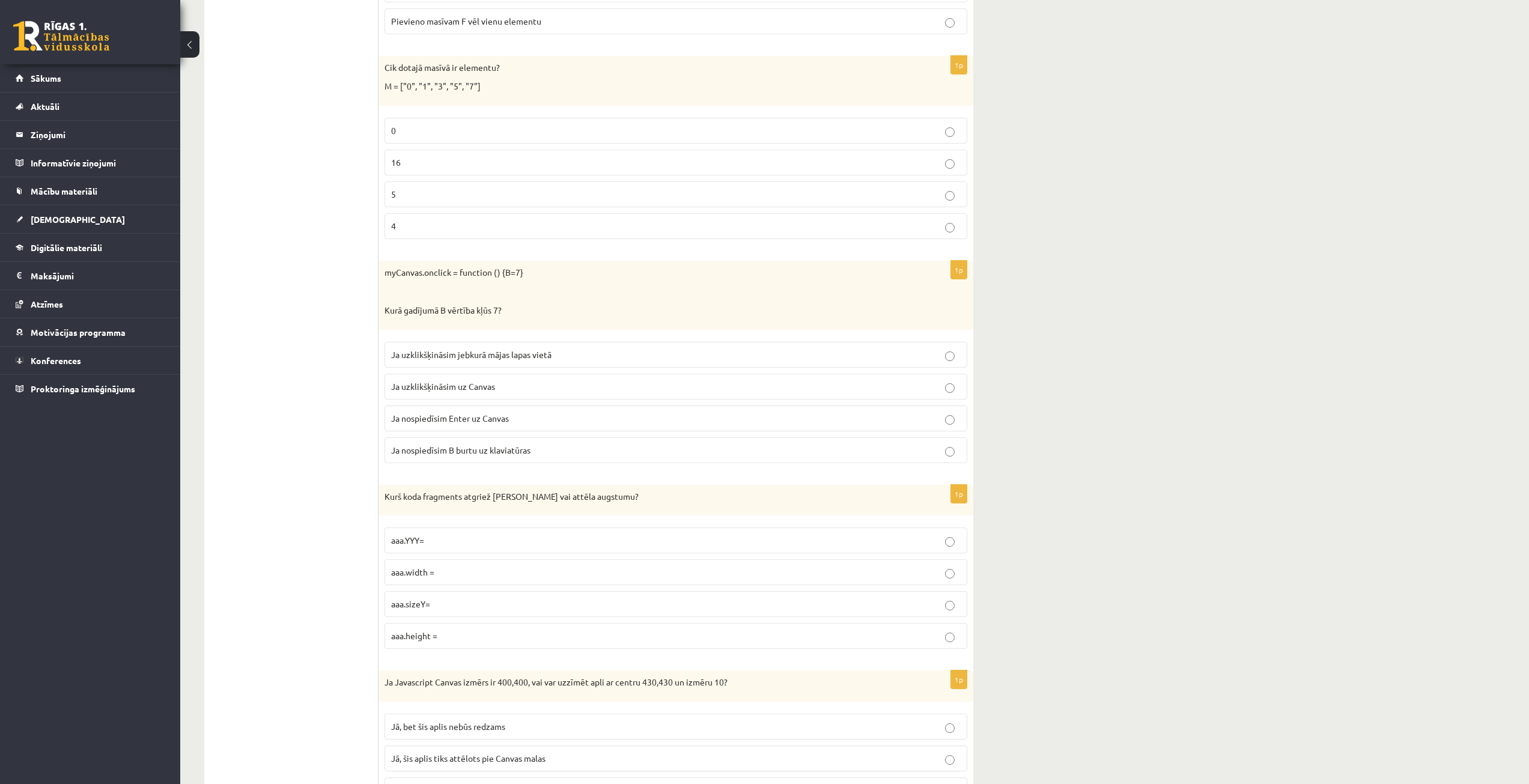
scroll to position [3725, 0]
click at [479, 390] on span "Ja uzklikšķināsim uz Canvas" at bounding box center [443, 386] width 104 height 11
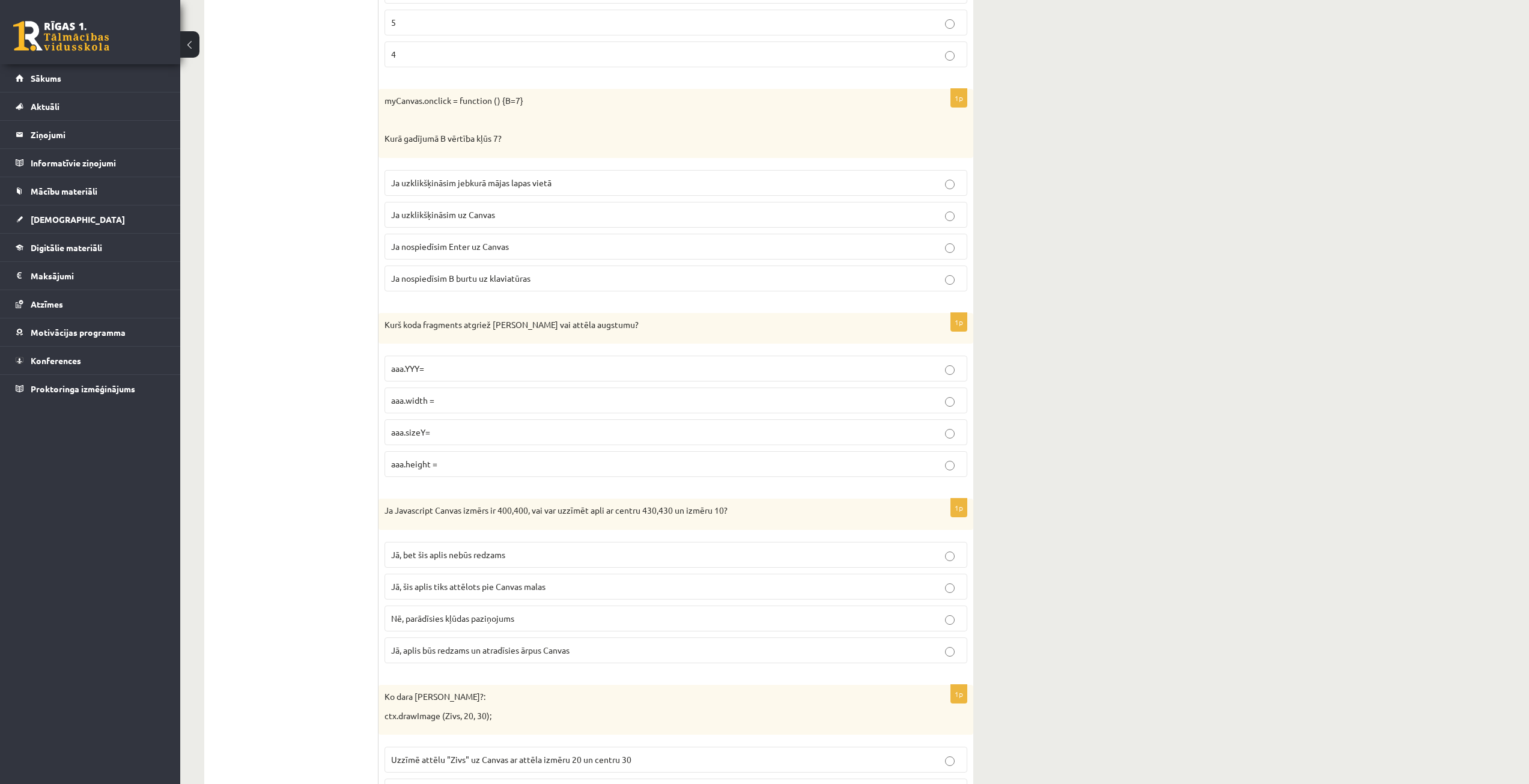
scroll to position [3905, 0]
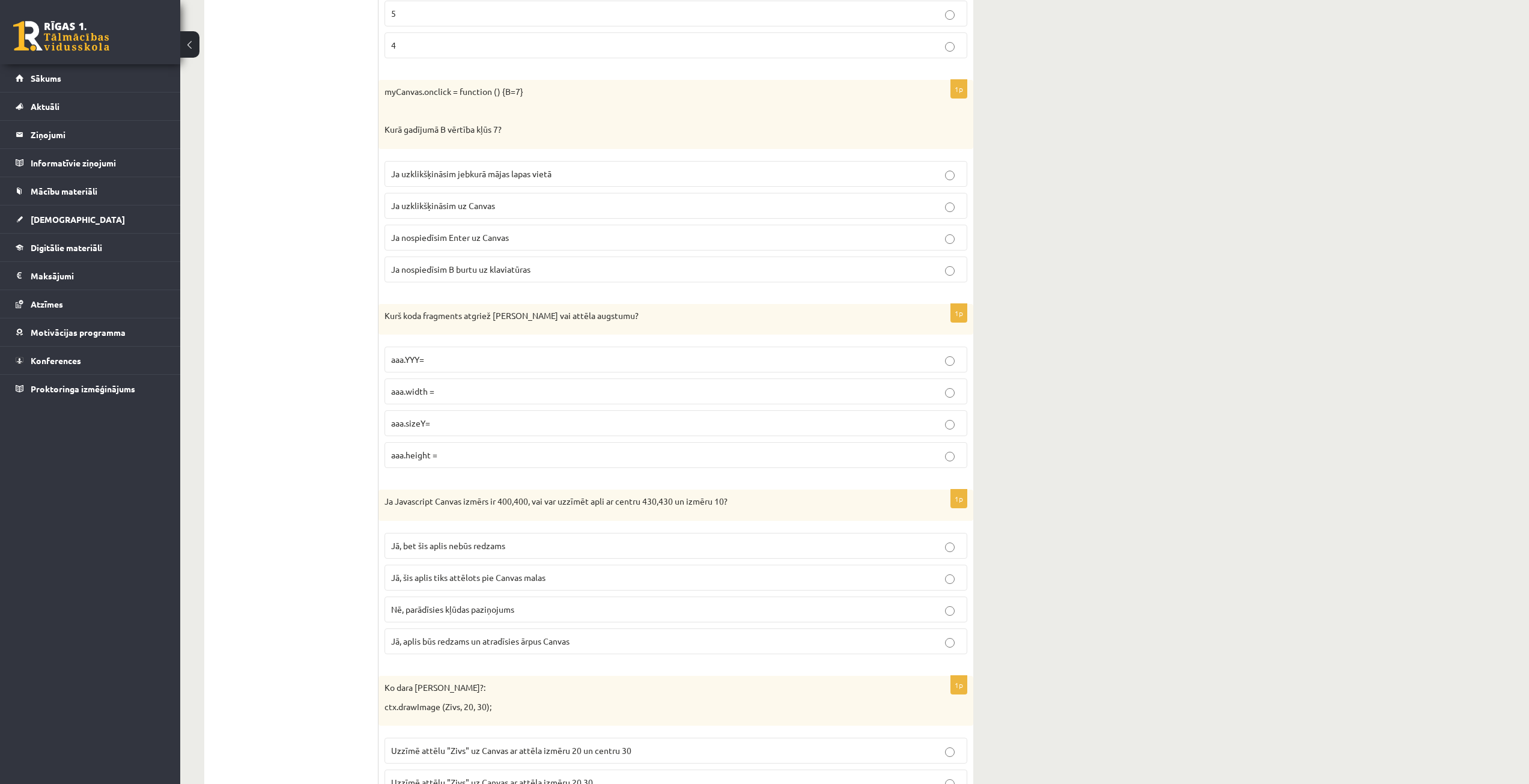
click at [475, 444] on label "aaa.height =" at bounding box center [675, 455] width 583 height 26
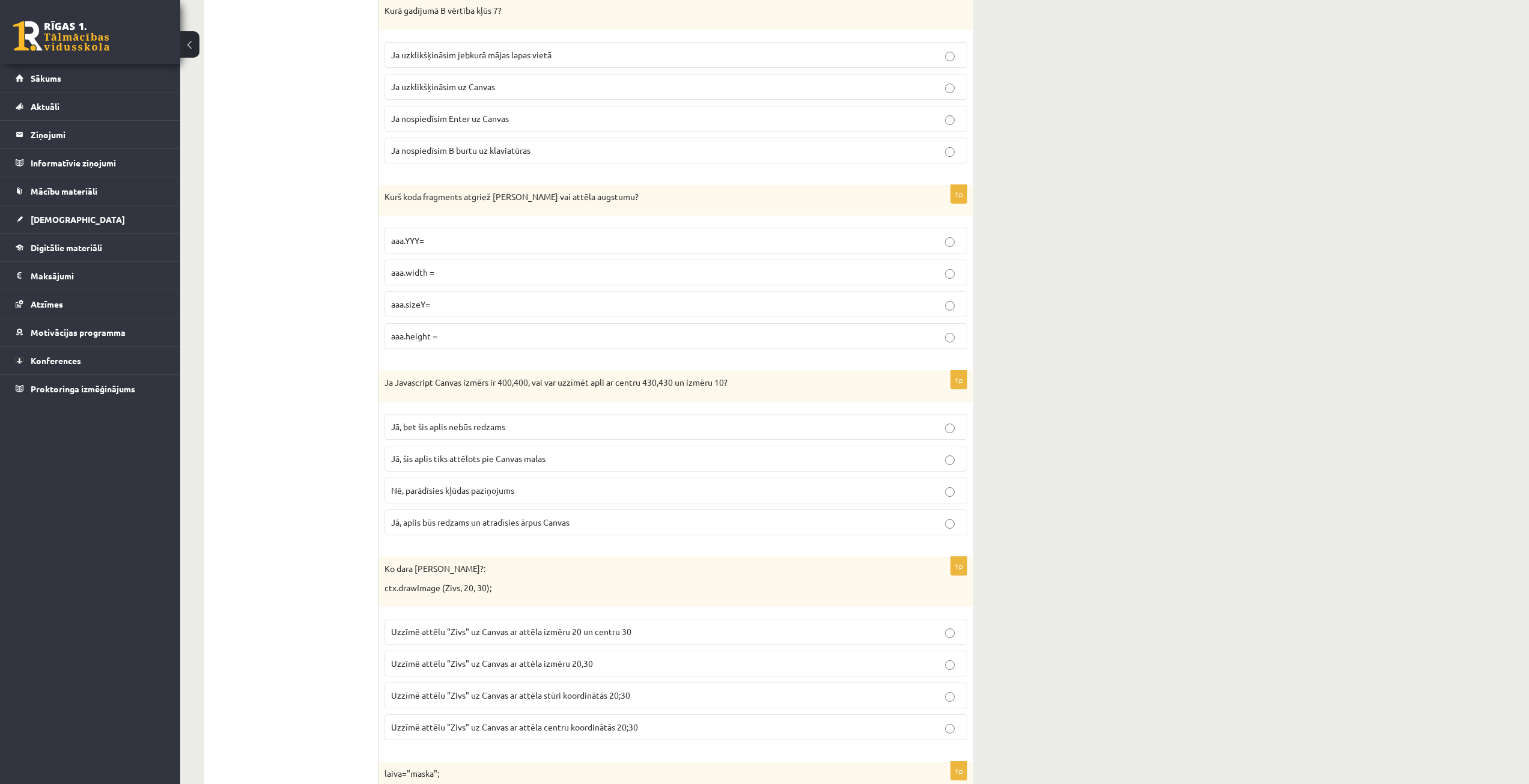
scroll to position [4025, 0]
click at [488, 427] on span "Jā, bet šis aplis nebūs redzams" at bounding box center [448, 425] width 114 height 11
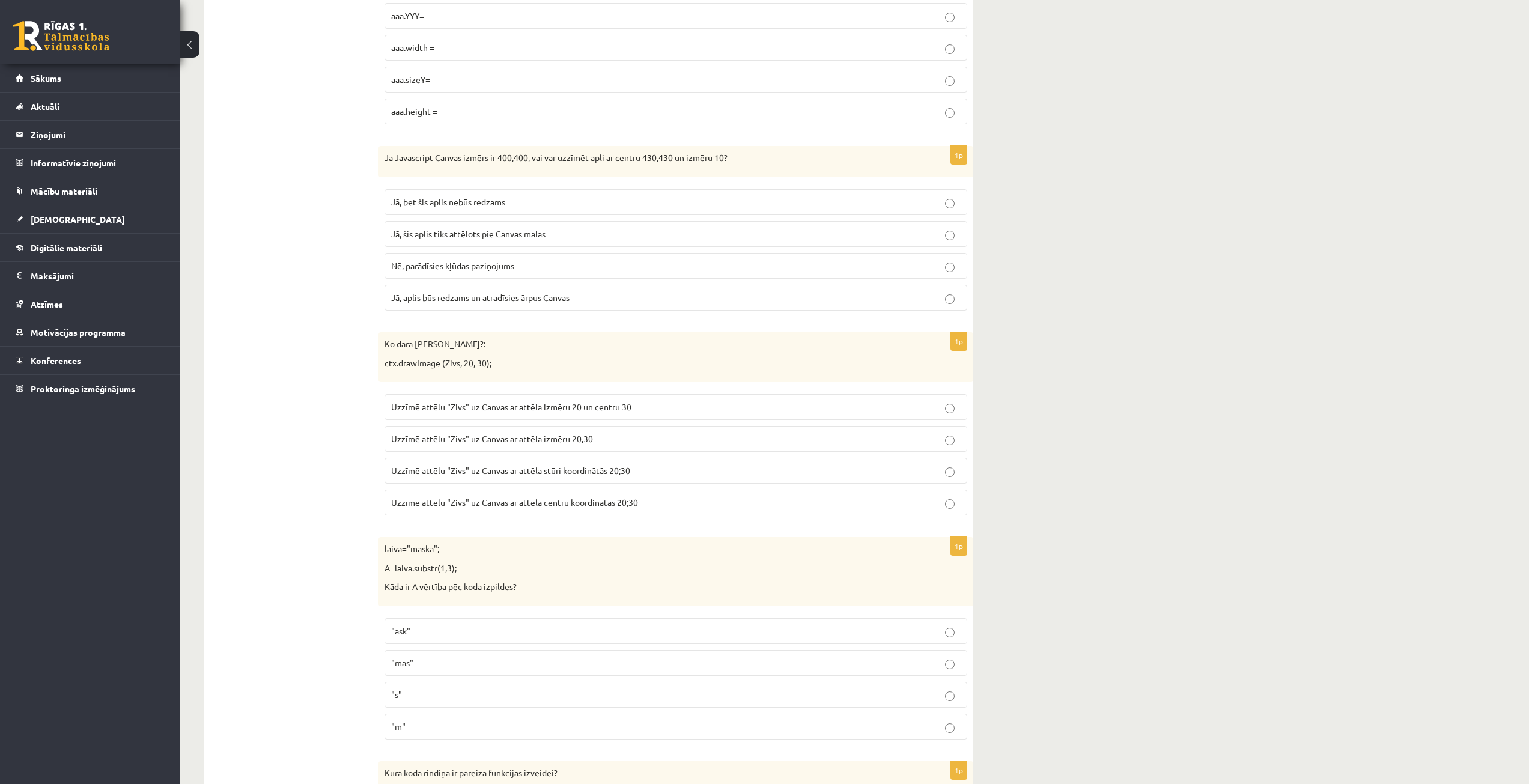
scroll to position [4266, 0]
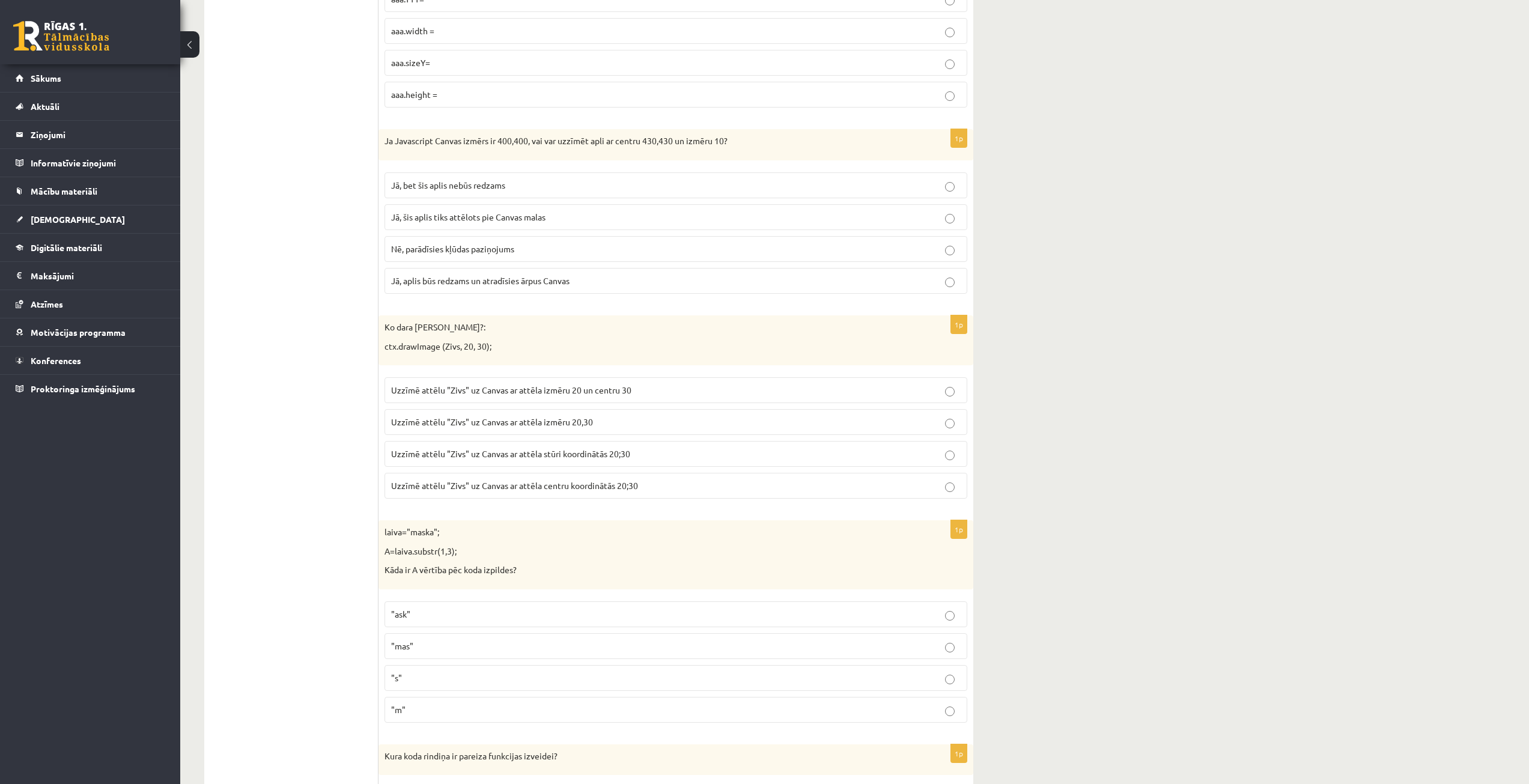
click at [487, 454] on span "Uzzīmē attēlu "Zivs" uz Canvas ar attēla stūri koordinātās 20;30" at bounding box center [511, 454] width 239 height 11
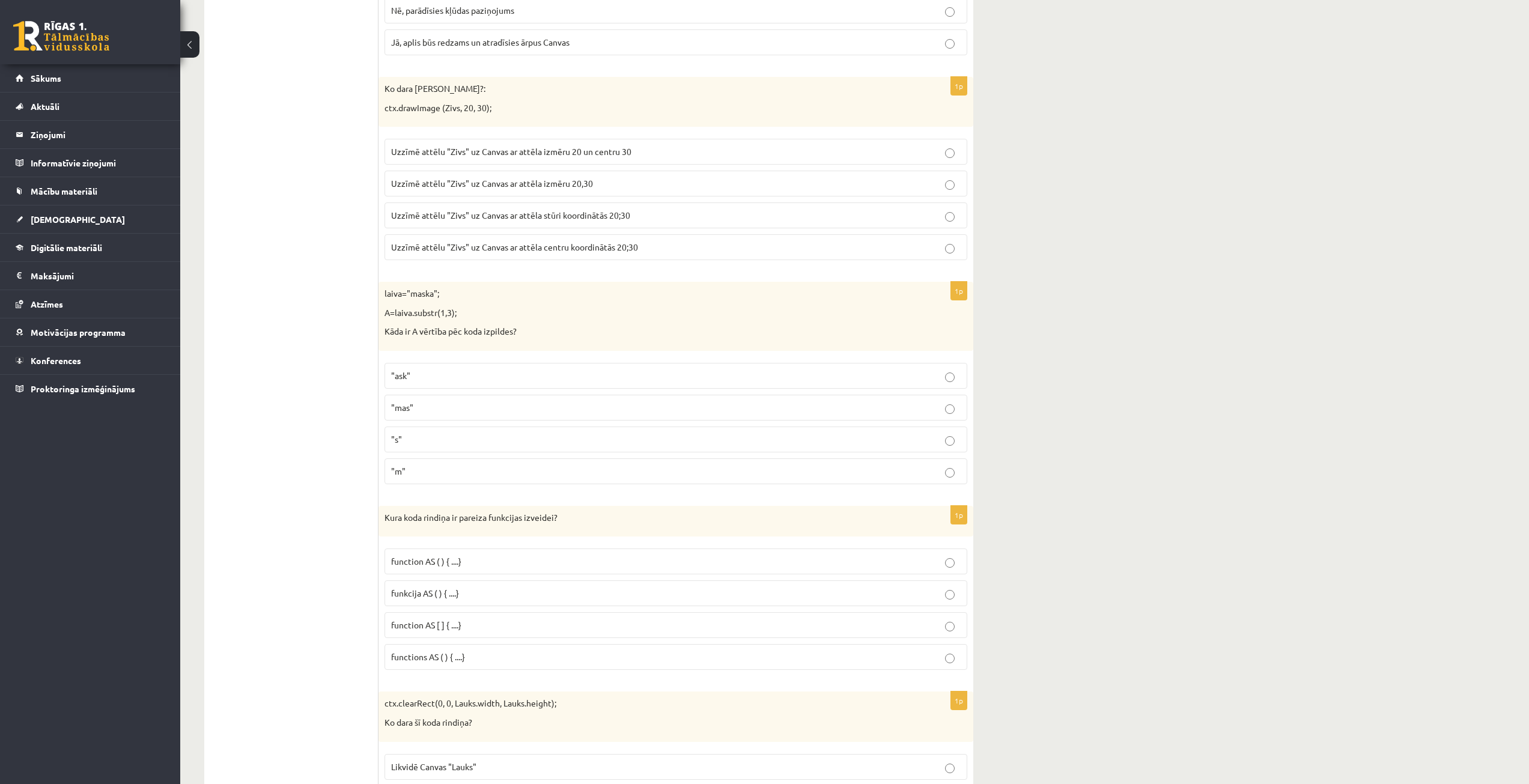
scroll to position [4506, 0]
click at [420, 373] on p ""ask"" at bounding box center [675, 374] width 569 height 13
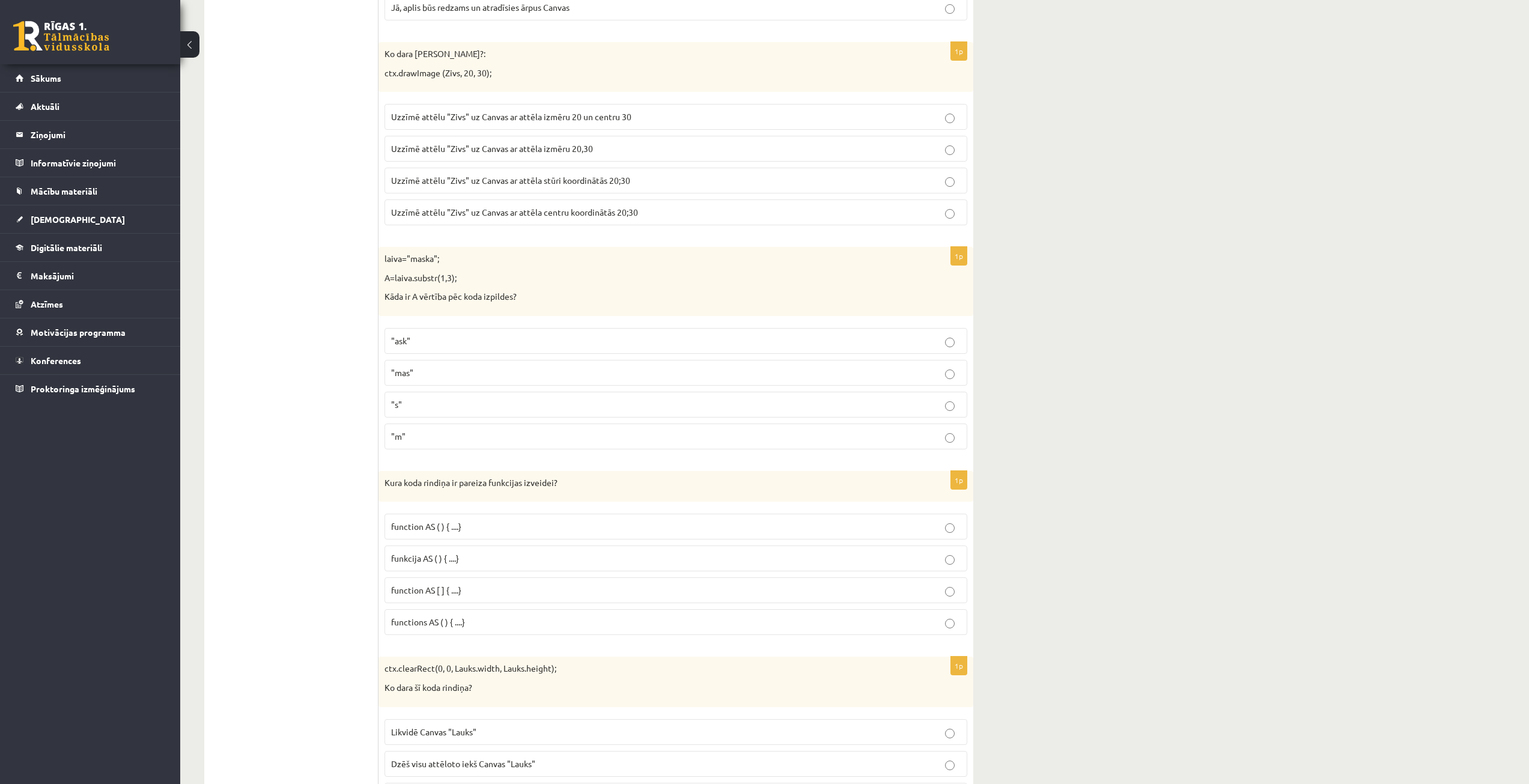
scroll to position [4626, 0]
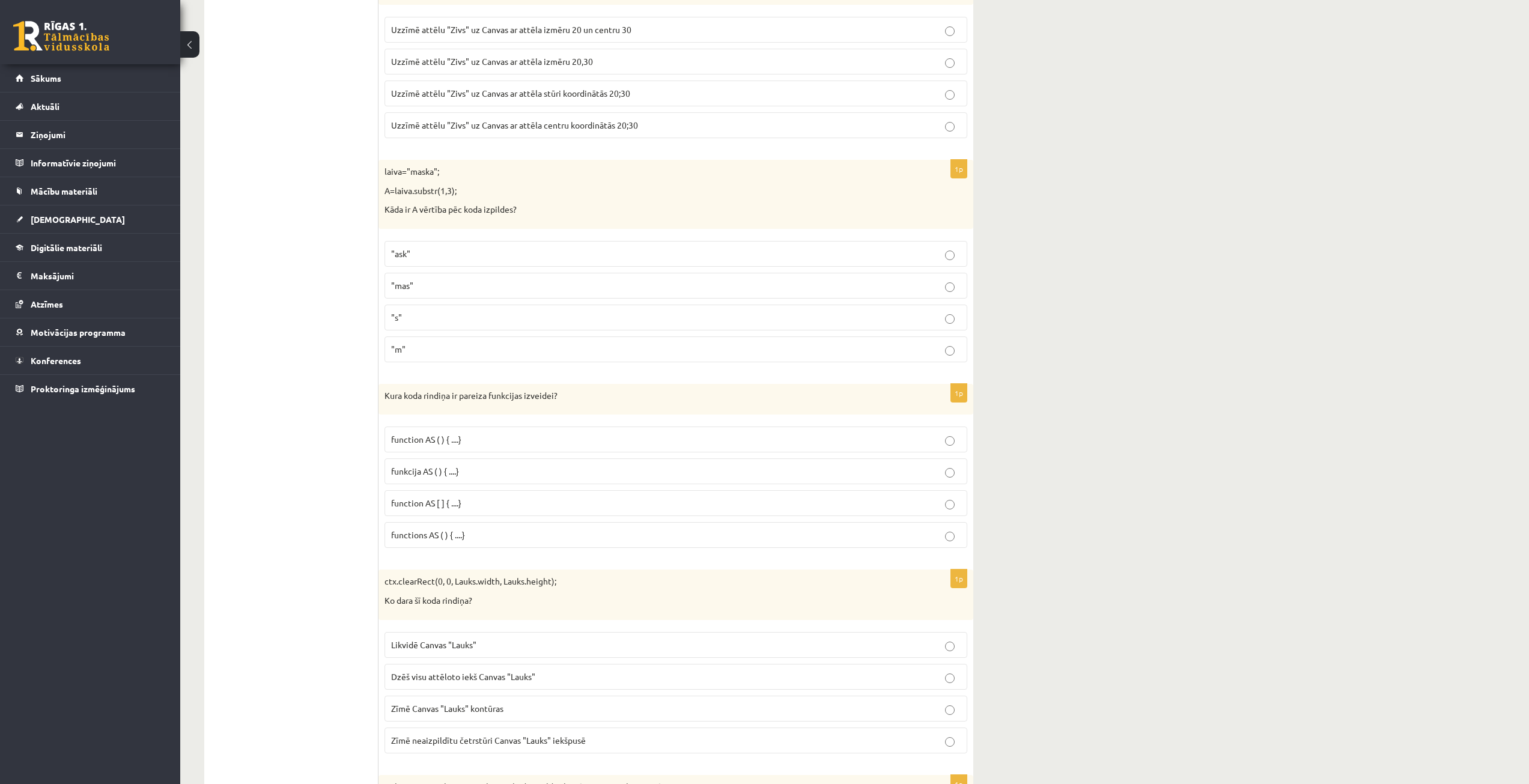
click at [471, 438] on p "function AS ( ) { ....}" at bounding box center [675, 439] width 569 height 13
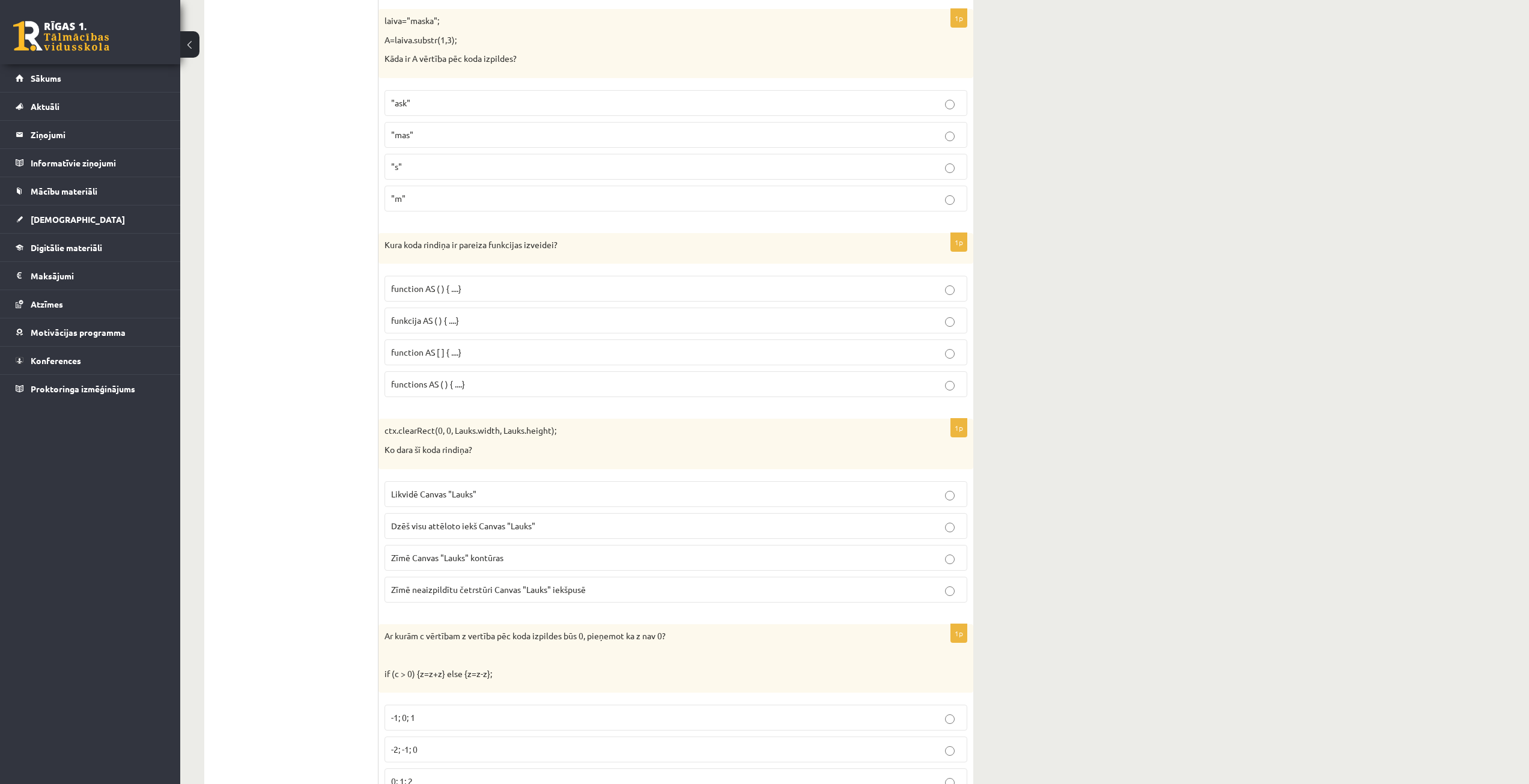
scroll to position [4807, 0]
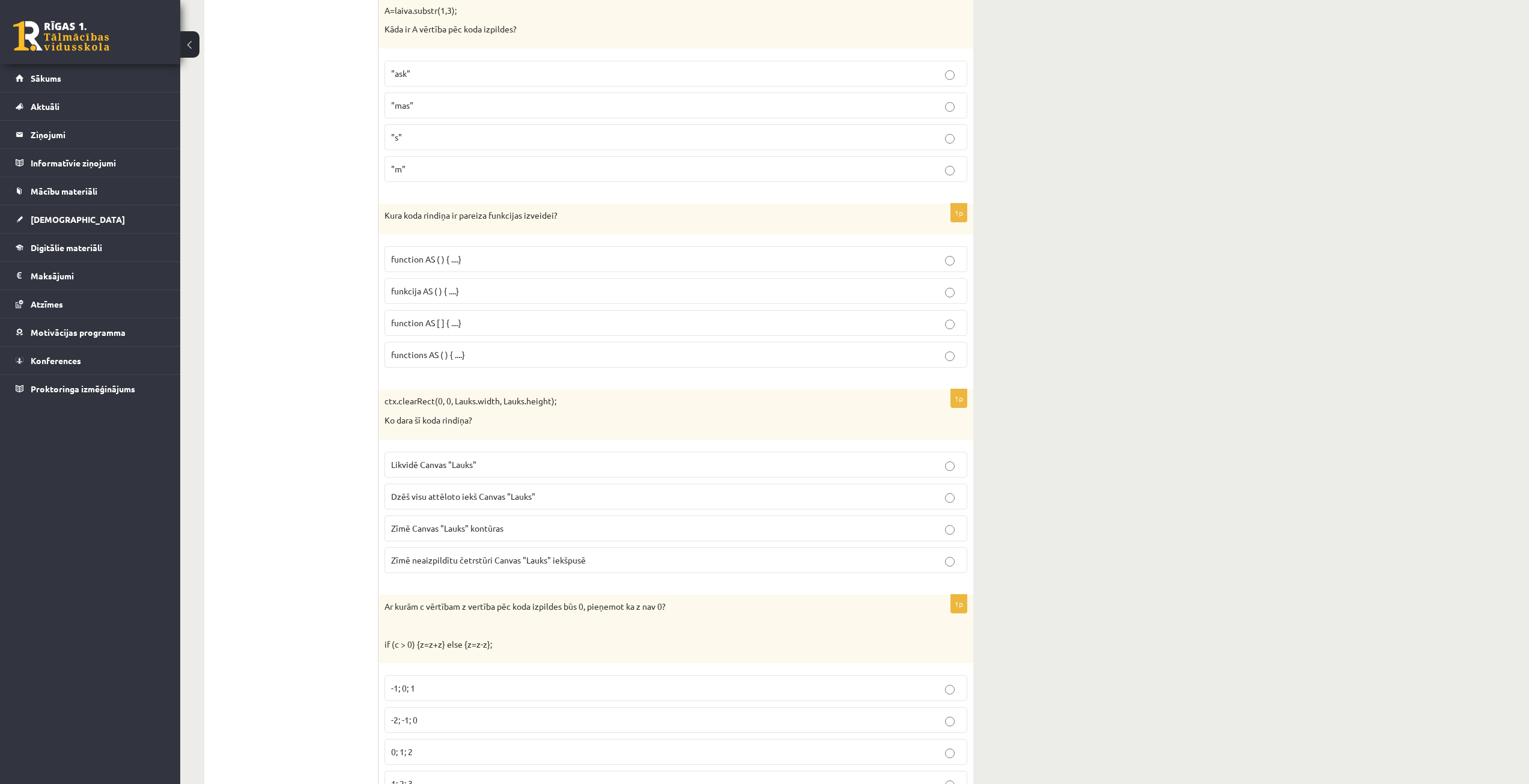
click at [499, 492] on span "Dzēš visu attēloto iekš Canvas "Lauks"" at bounding box center [463, 496] width 145 height 11
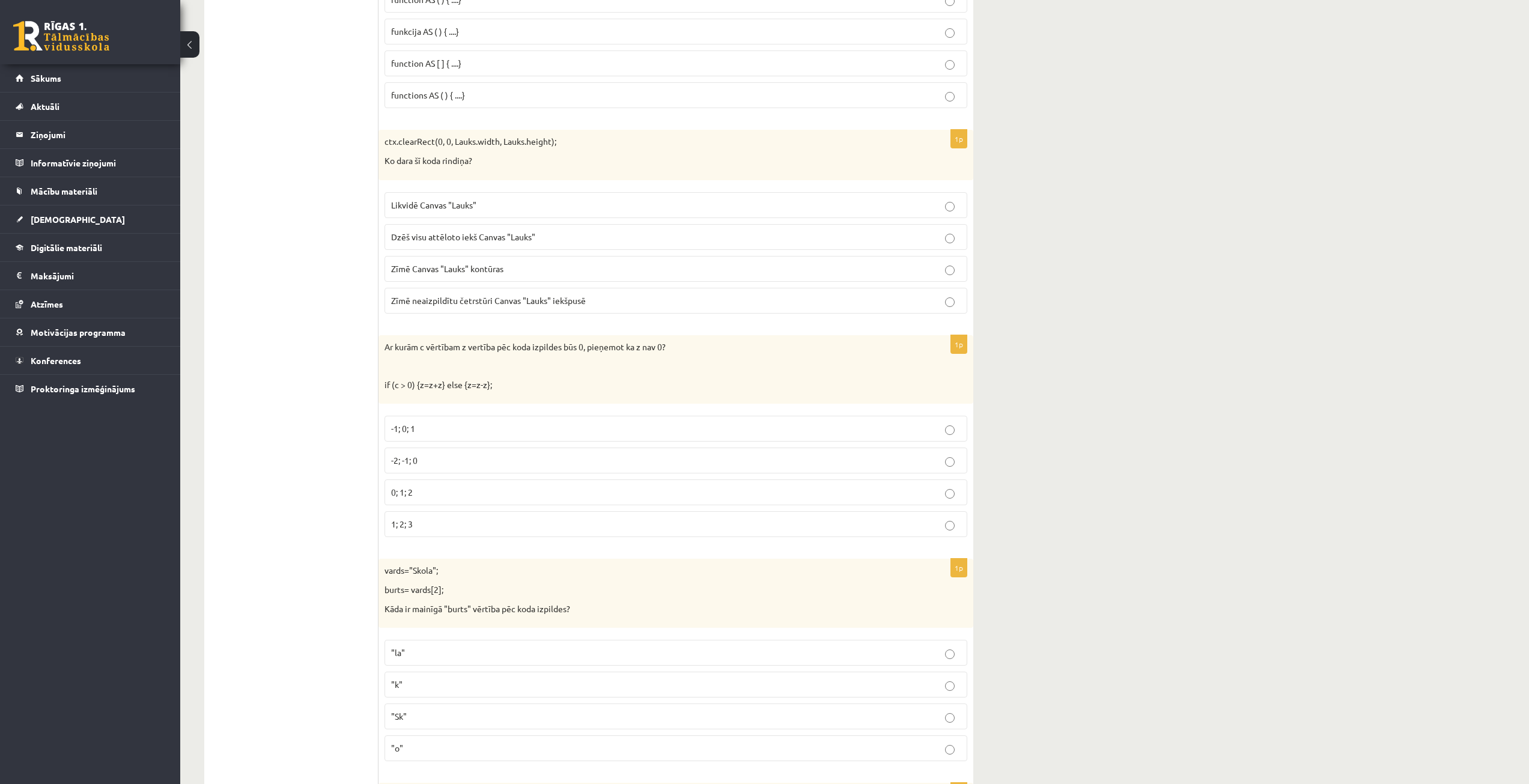
scroll to position [5107, 0]
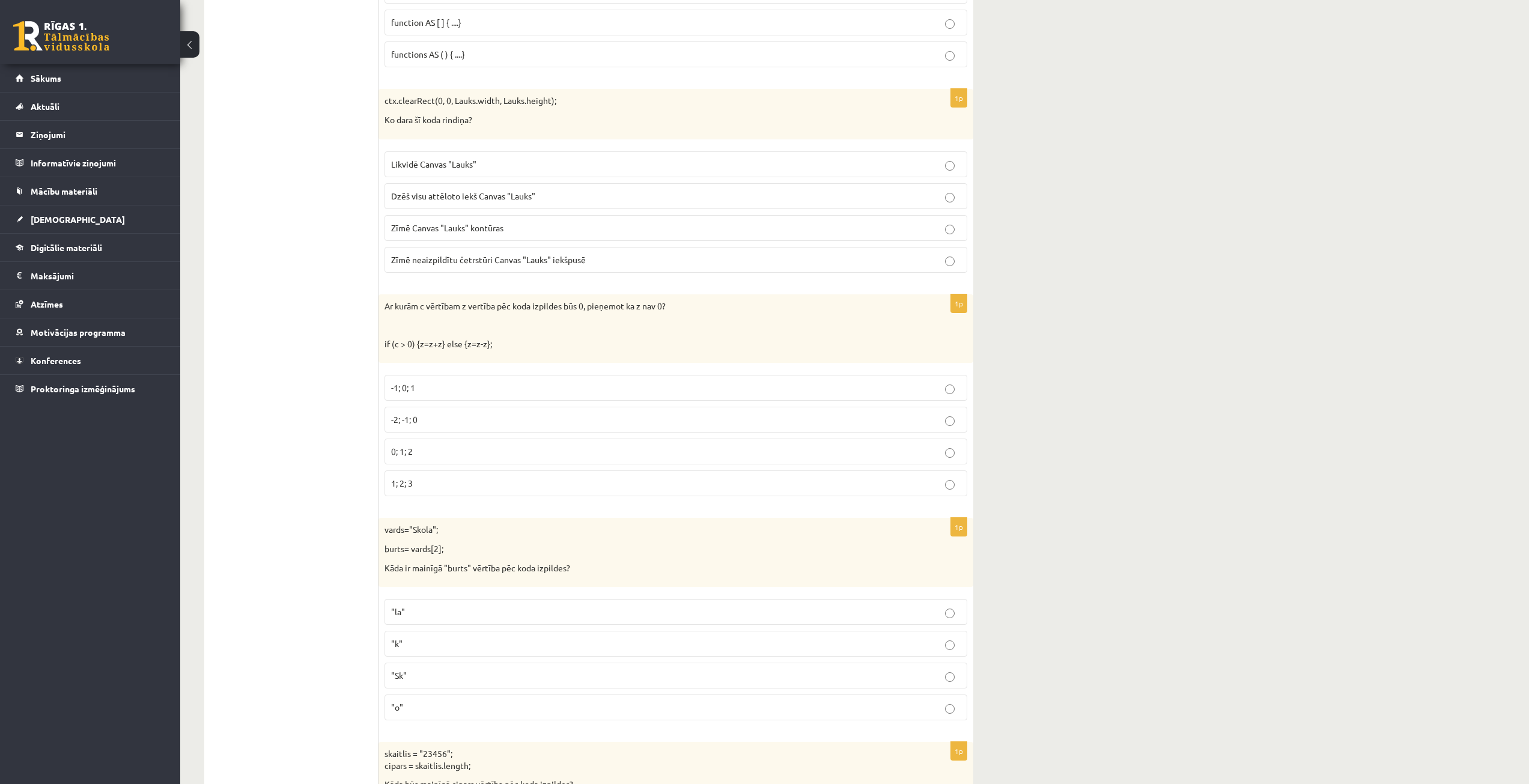
click at [458, 394] on p "-1; 0; 1" at bounding box center [675, 388] width 569 height 13
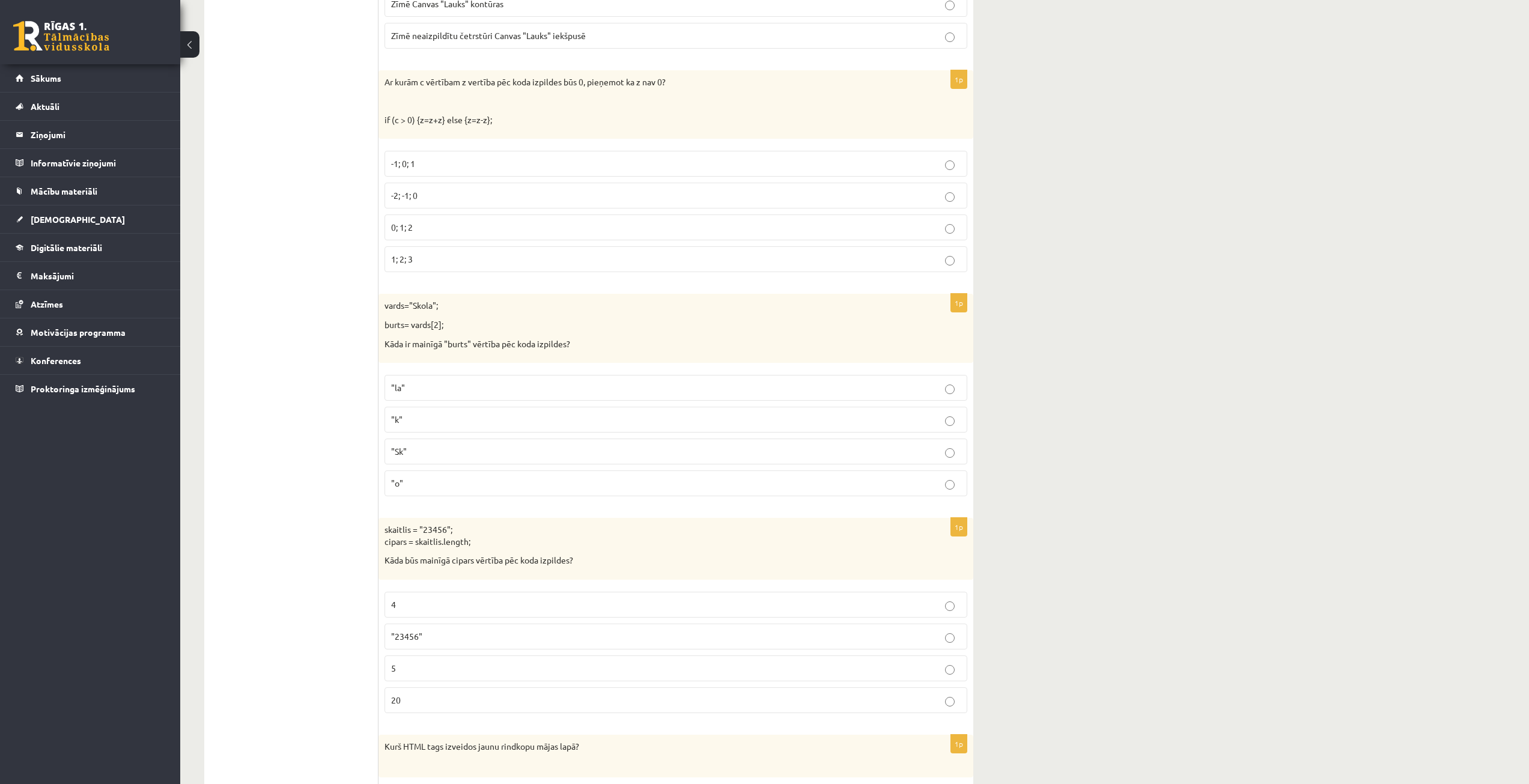
scroll to position [5348, 0]
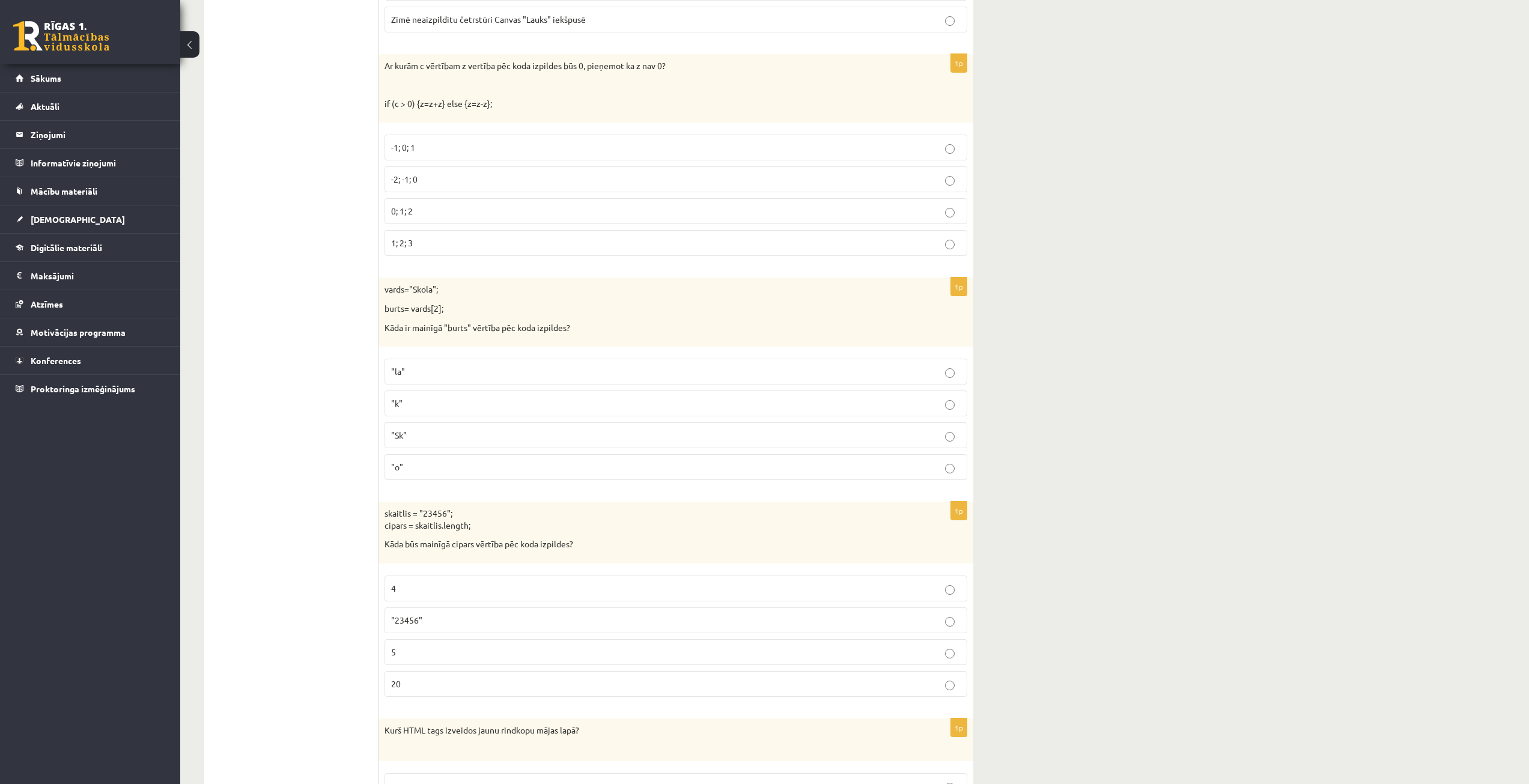
click at [439, 477] on label ""o"" at bounding box center [675, 467] width 583 height 26
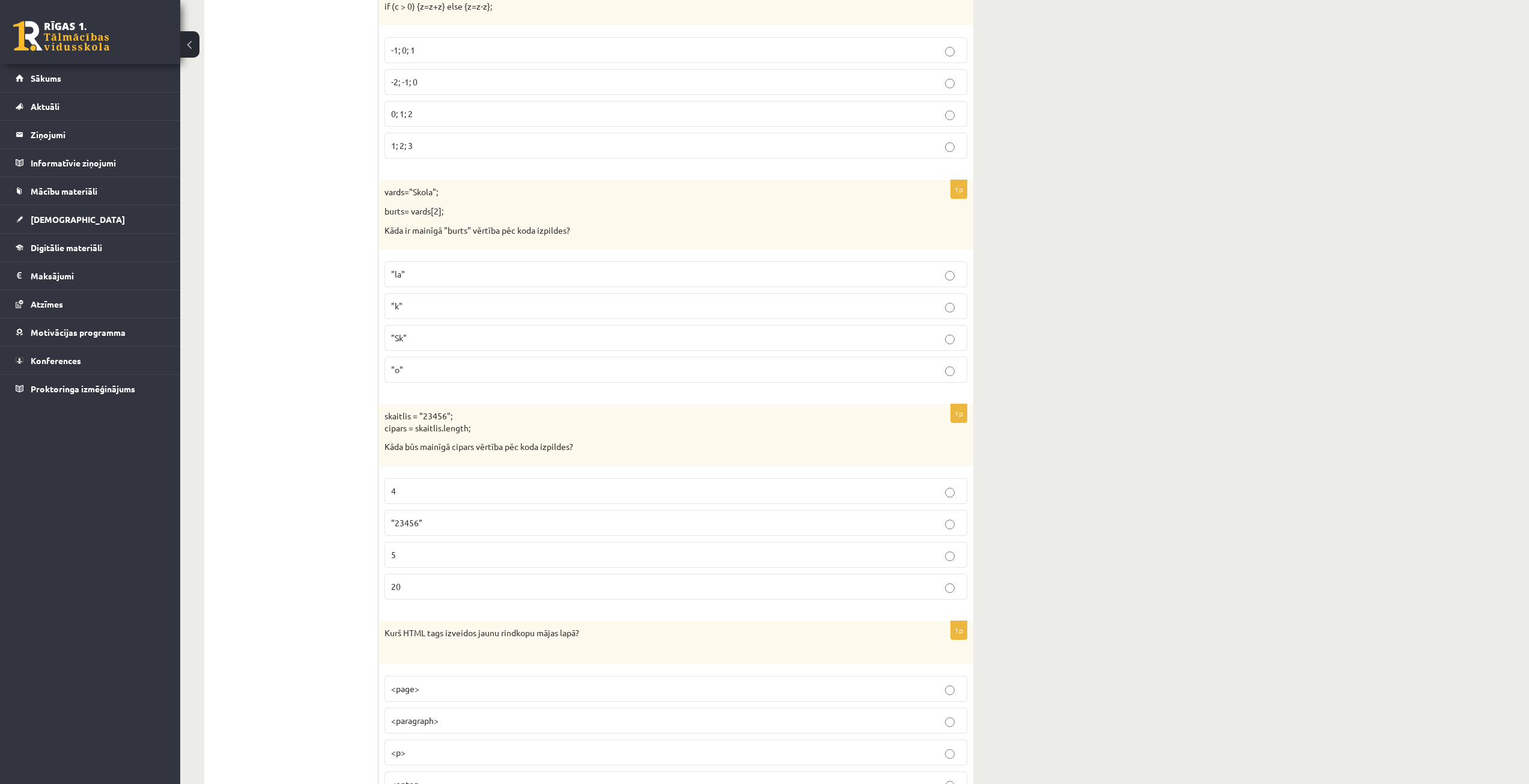
scroll to position [5468, 0]
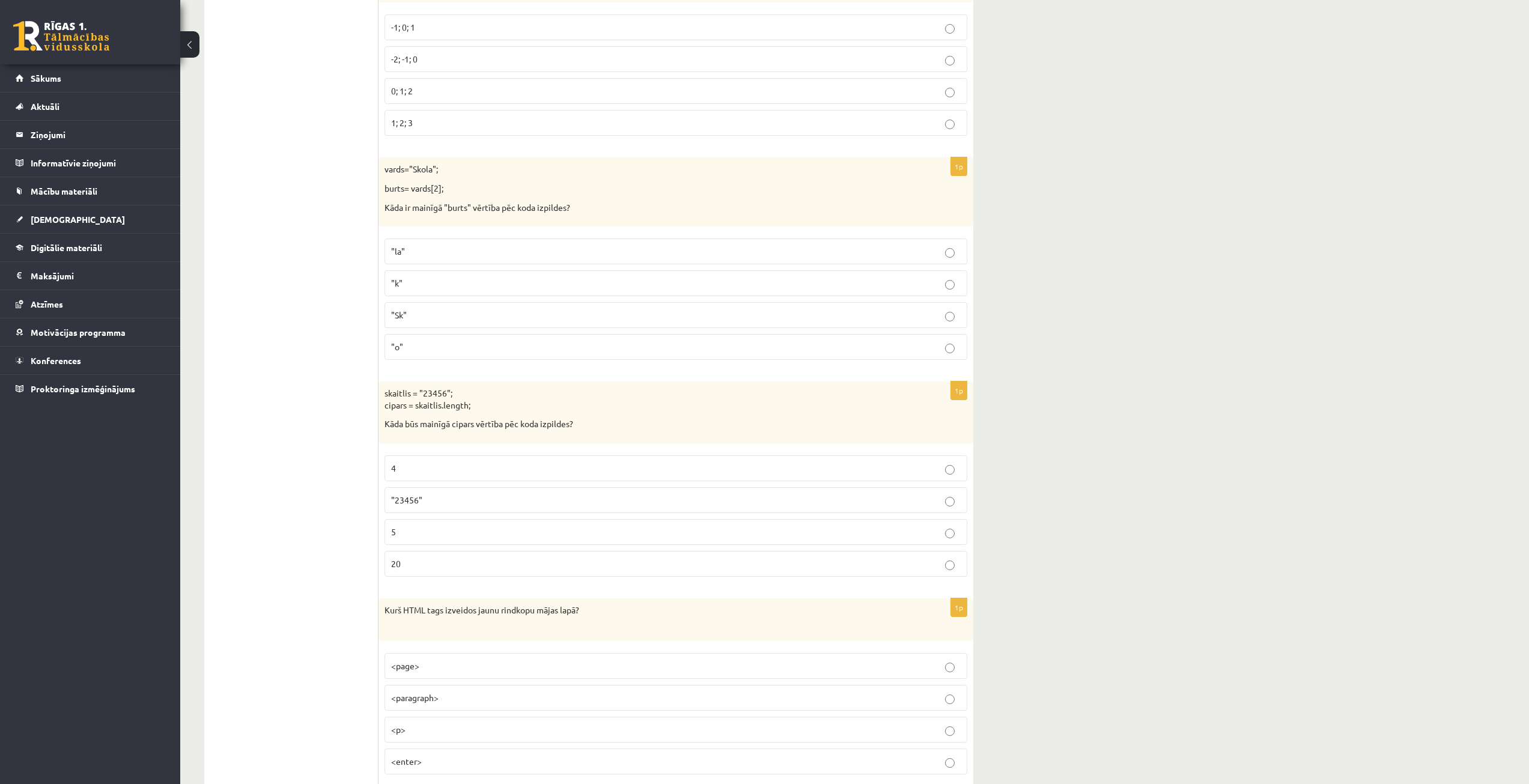
click at [443, 535] on p "5" at bounding box center [675, 532] width 569 height 13
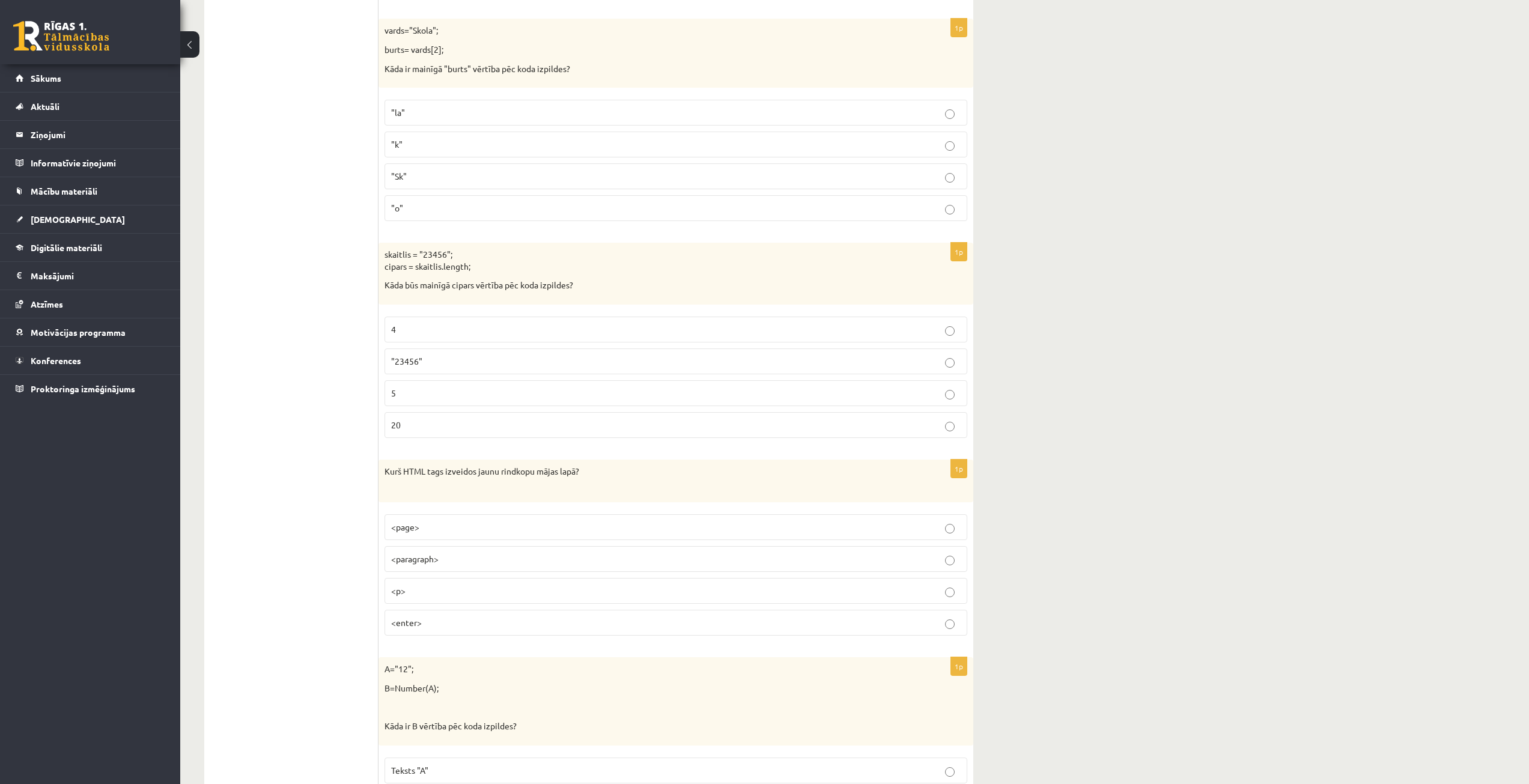
scroll to position [5647, 0]
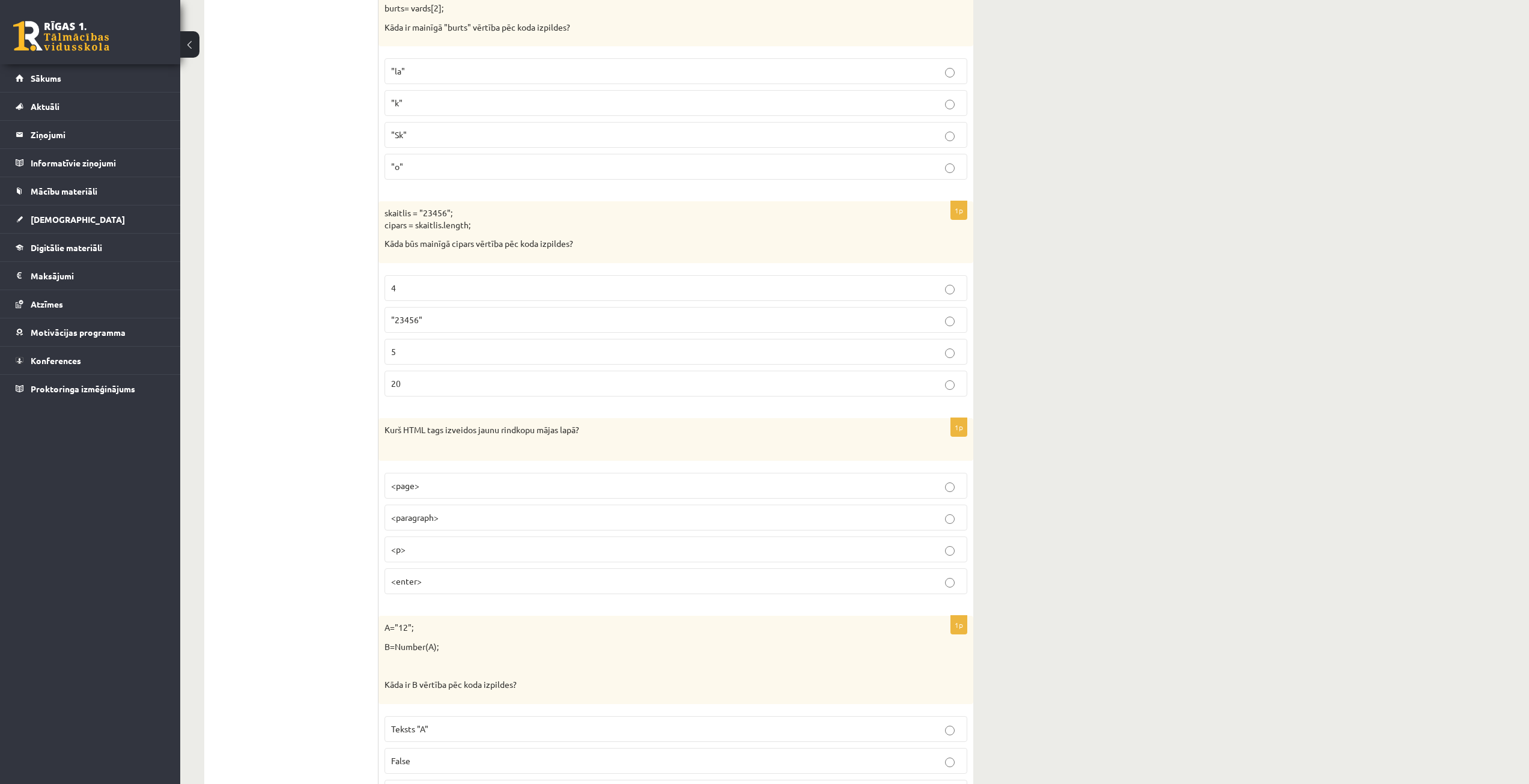
click at [440, 552] on p "<p>" at bounding box center [675, 549] width 569 height 13
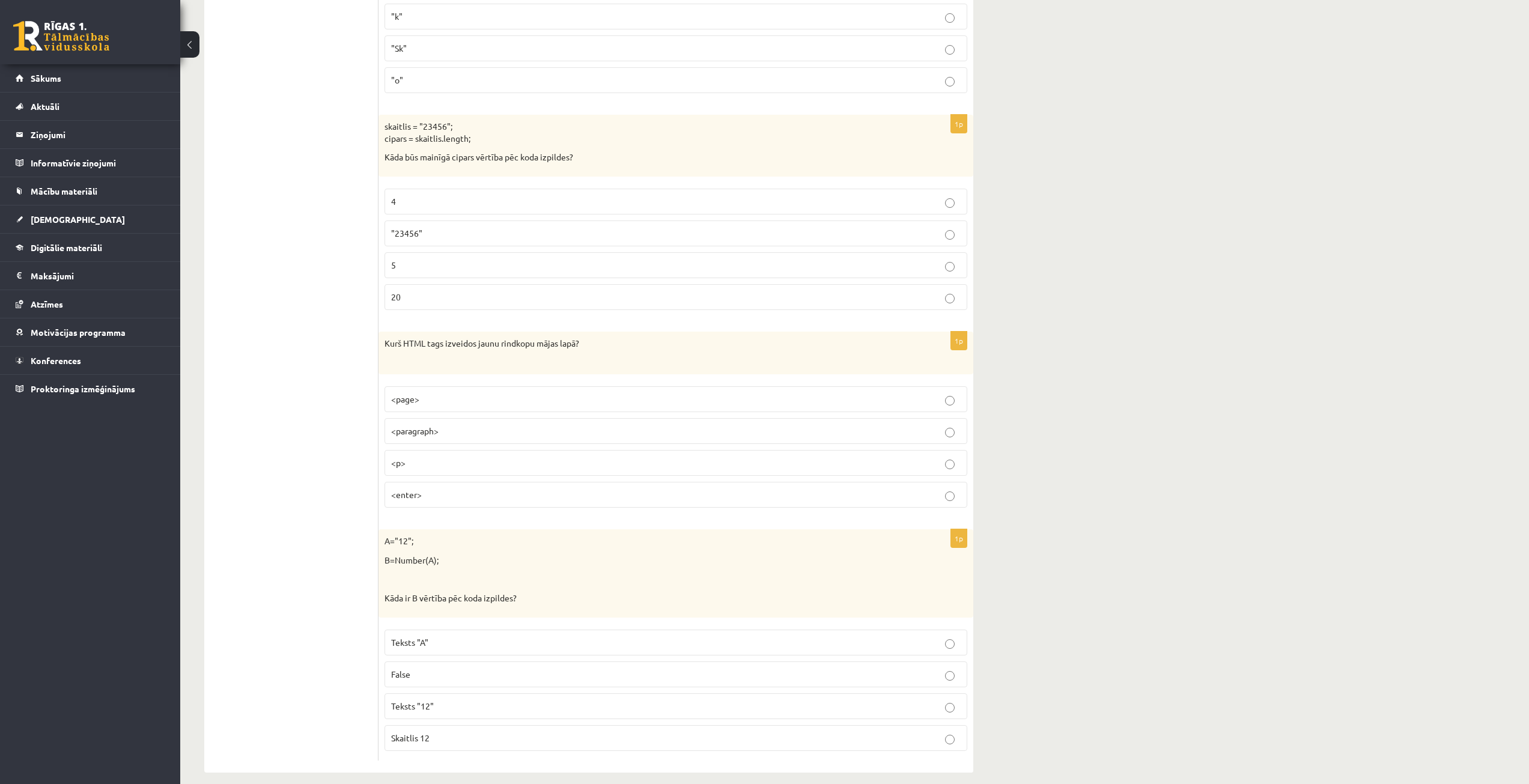
scroll to position [5747, 0]
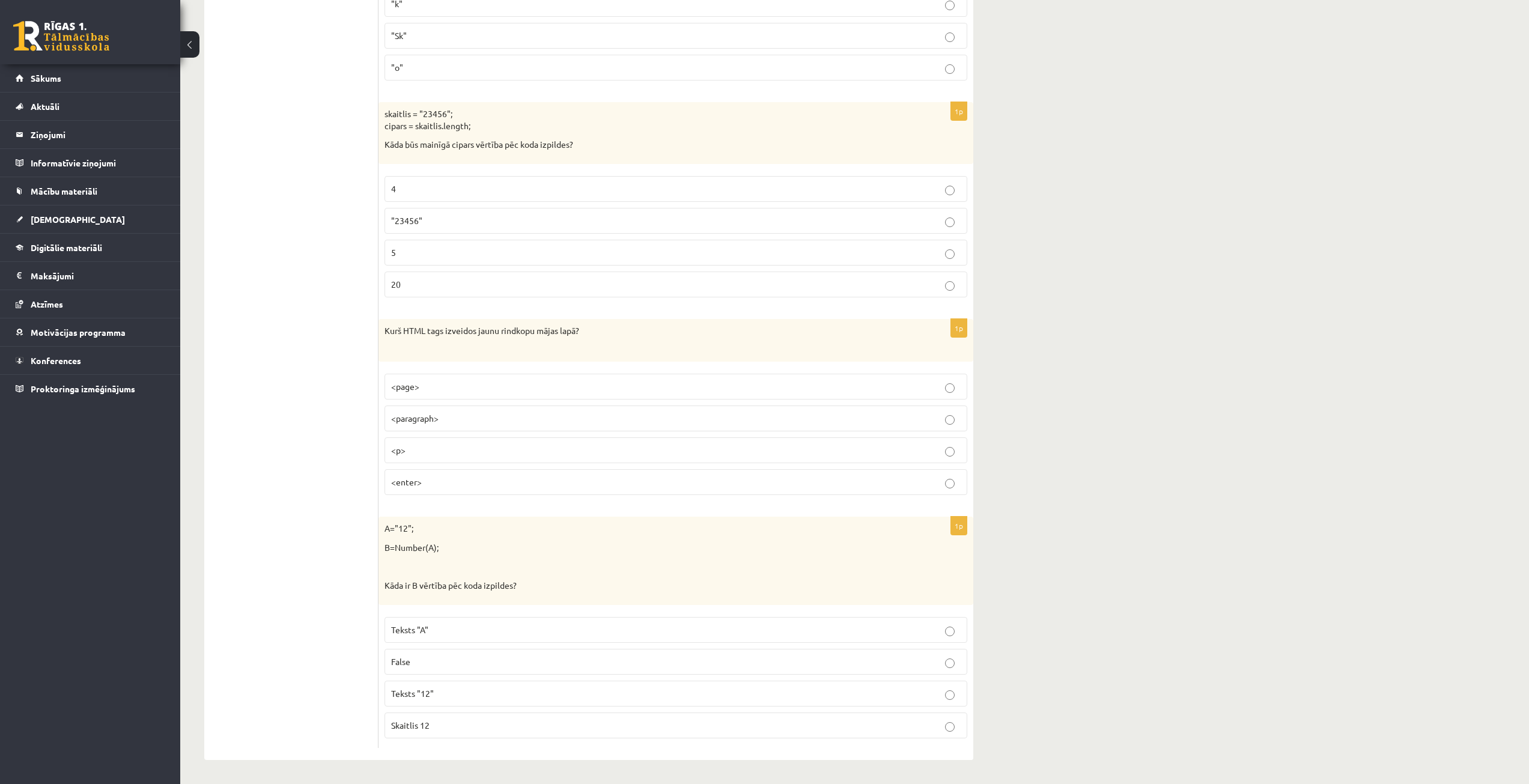
click at [498, 725] on p "Skaitlis 12" at bounding box center [675, 725] width 569 height 13
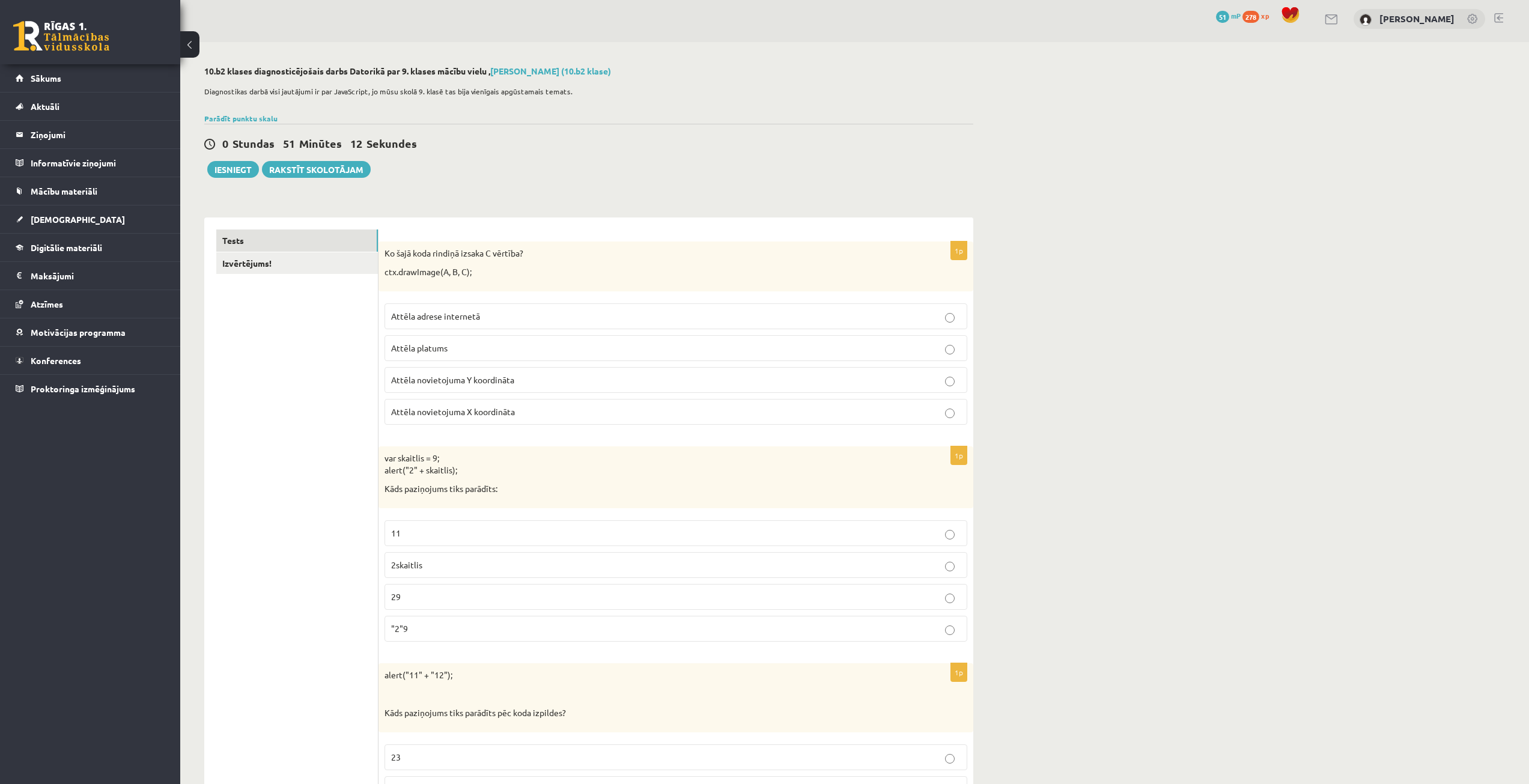
scroll to position [0, 0]
